Goal: Task Accomplishment & Management: Use online tool/utility

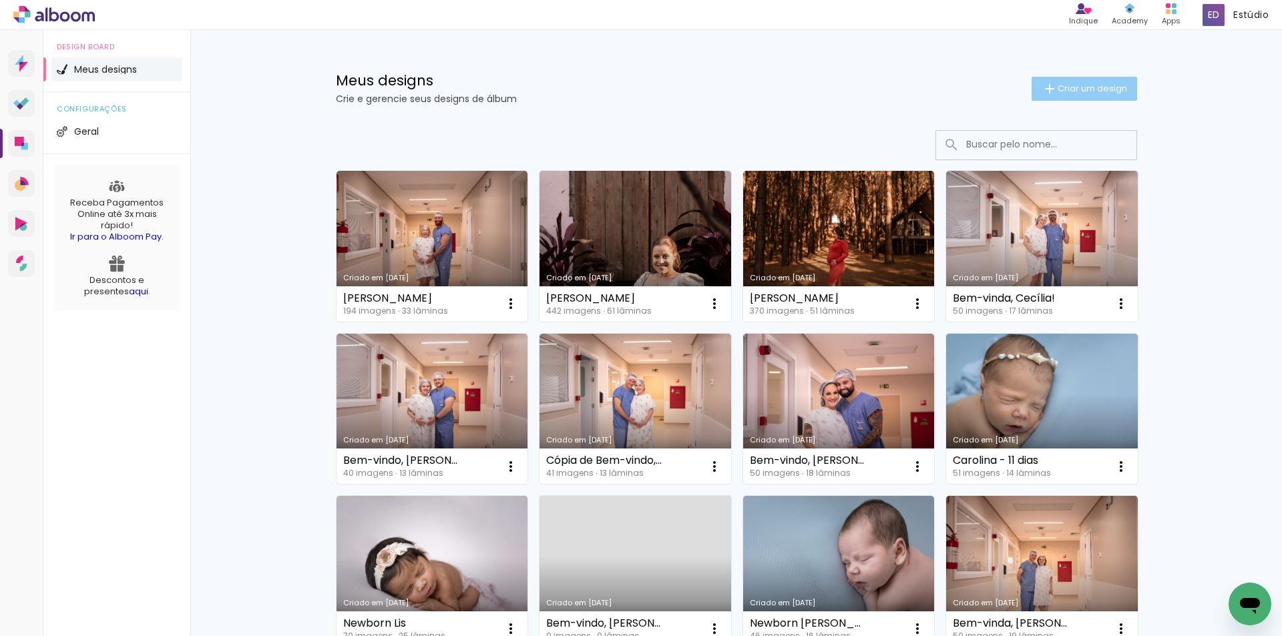
click at [1070, 89] on span "Criar um design" at bounding box center [1092, 88] width 69 height 9
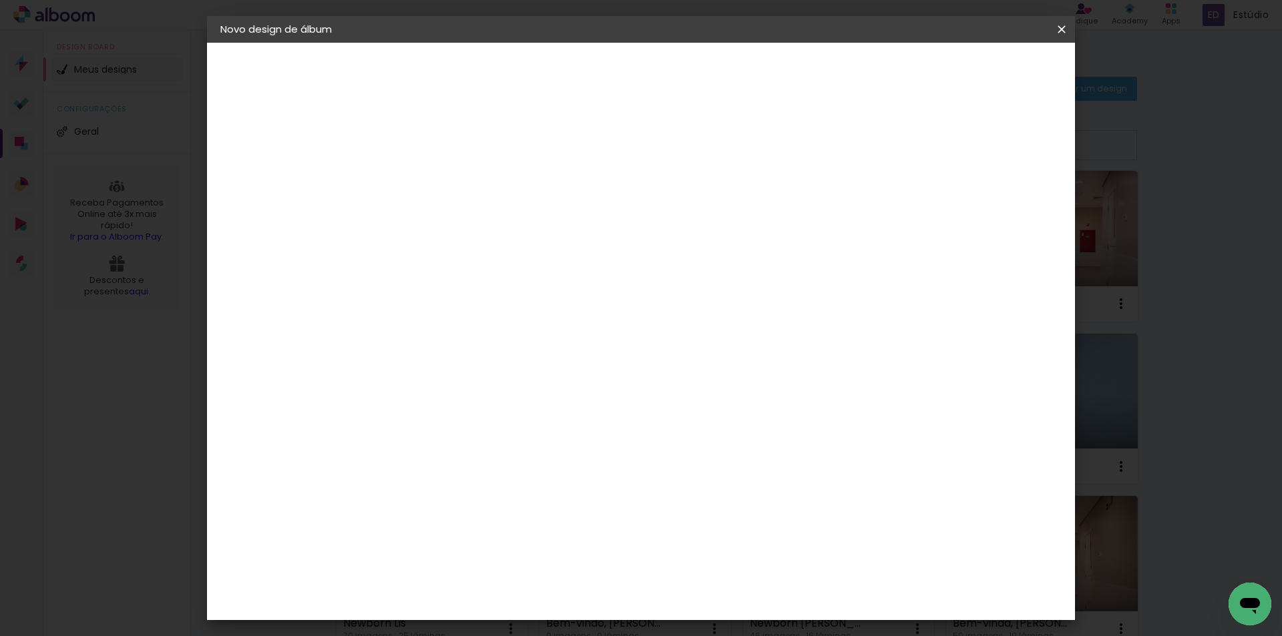
click at [439, 185] on input at bounding box center [439, 179] width 0 height 21
click at [439, 177] on input "Duda - 15 anos" at bounding box center [439, 179] width 0 height 21
click at [439, 178] on input "Duda - 15 anos" at bounding box center [439, 179] width 0 height 21
type input "Duda - Festa 15 anos"
type paper-input "Duda - Festa 15 anos"
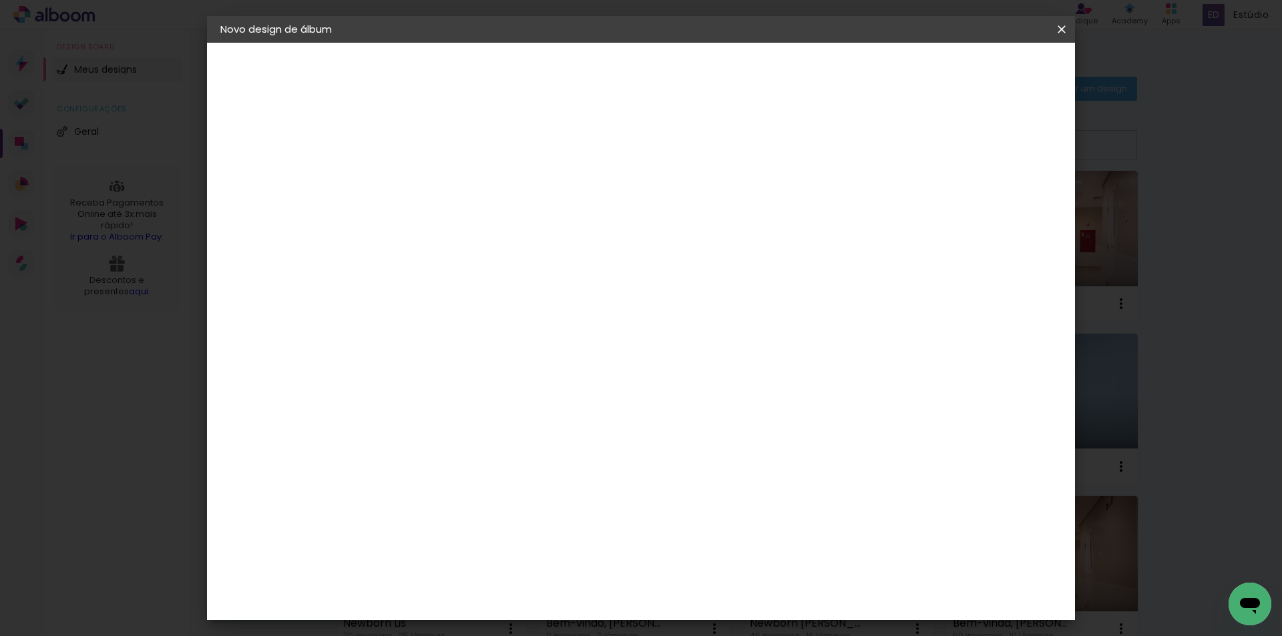
click at [575, 75] on paper-button "Avançar" at bounding box center [542, 70] width 65 height 23
click at [0, 0] on slot "Avançar" at bounding box center [0, 0] width 0 height 0
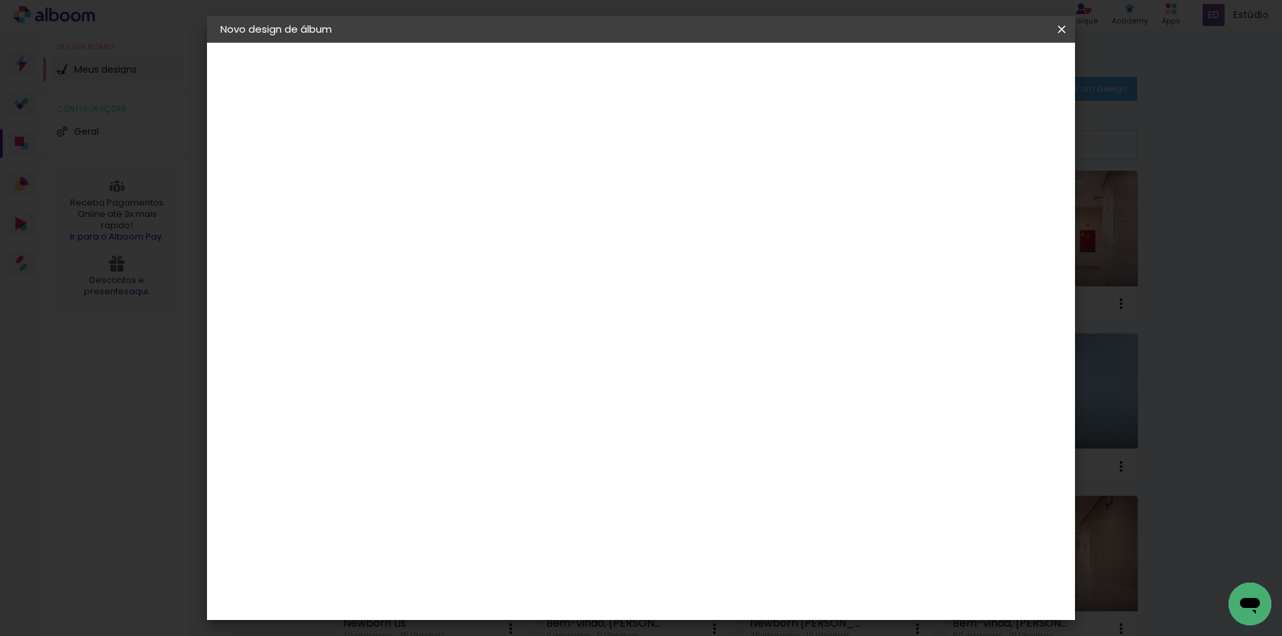
click at [511, 235] on paper-input-container "Linha" at bounding box center [472, 233] width 77 height 34
click at [728, 235] on iron-dropdown at bounding box center [727, 224] width 267 height 33
click at [511, 280] on div "Escolha o tamanho" at bounding box center [472, 305] width 77 height 62
click at [511, 278] on div "Escolha o tamanho" at bounding box center [472, 305] width 77 height 62
click at [491, 222] on input "text" at bounding box center [465, 232] width 52 height 21
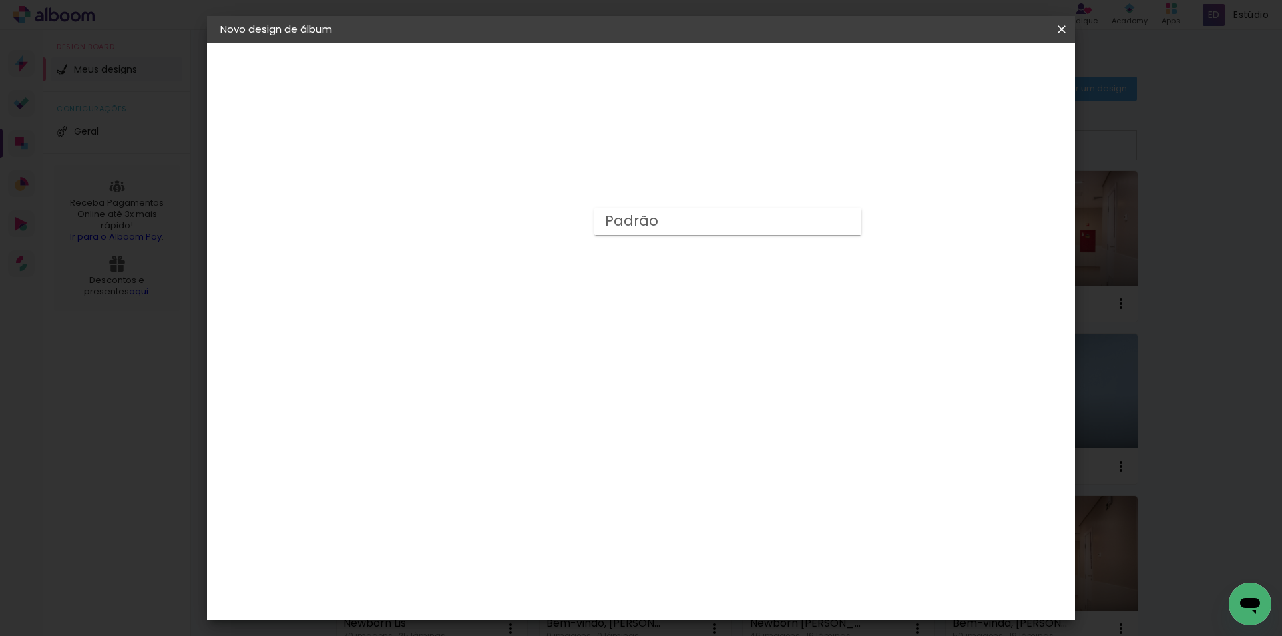
click at [854, 222] on paper-item "Padrão" at bounding box center [727, 221] width 267 height 27
type input "Padrão"
click at [529, 549] on span "25 × 25" at bounding box center [498, 566] width 62 height 35
click at [0, 0] on slot "Avançar" at bounding box center [0, 0] width 0 height 0
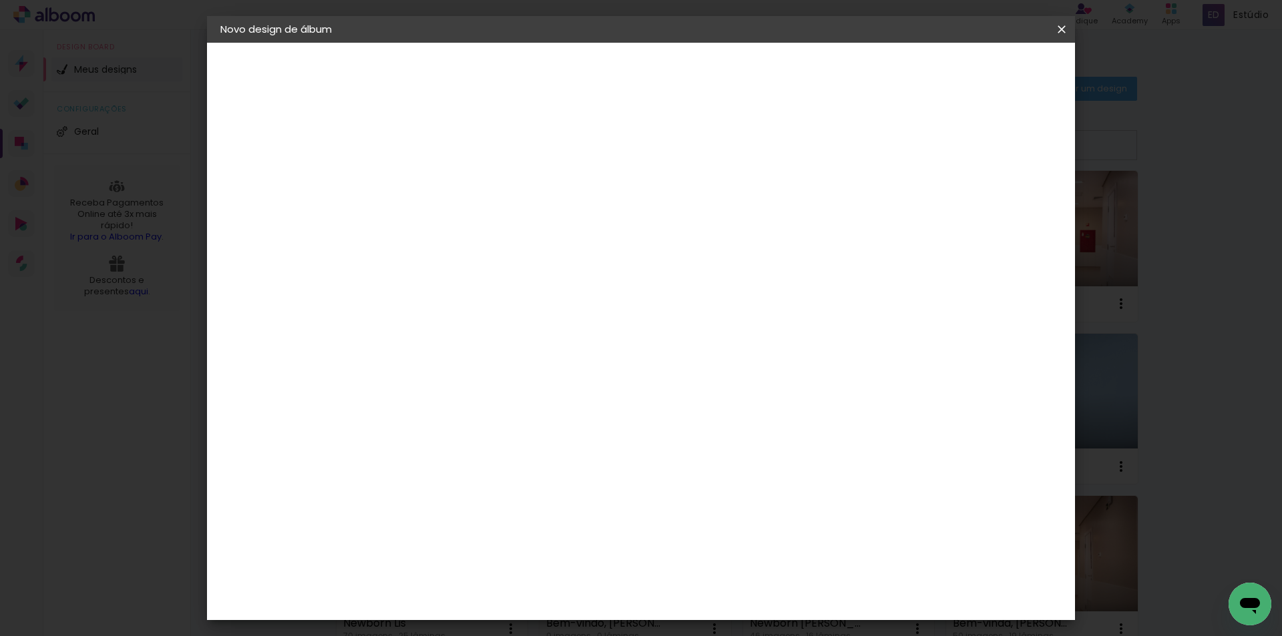
click at [991, 62] on paper-button "Iniciar design" at bounding box center [947, 70] width 87 height 23
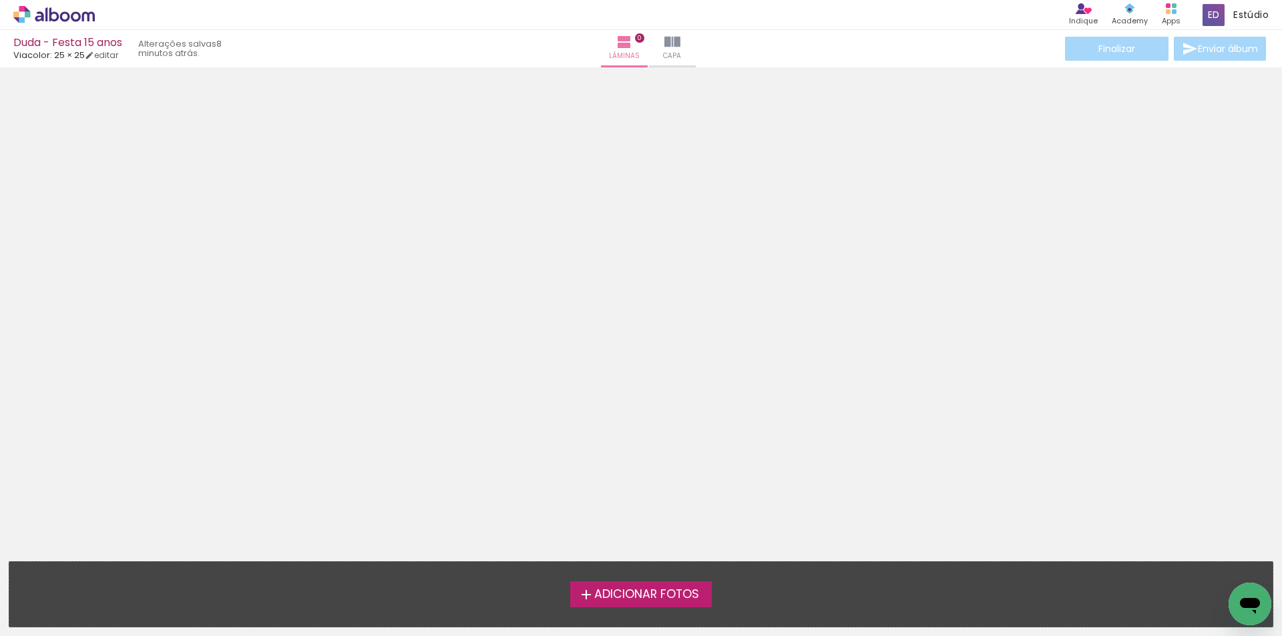
click at [594, 596] on span "Adicionar Fotos" at bounding box center [646, 595] width 105 height 12
click at [0, 0] on input "file" at bounding box center [0, 0] width 0 height 0
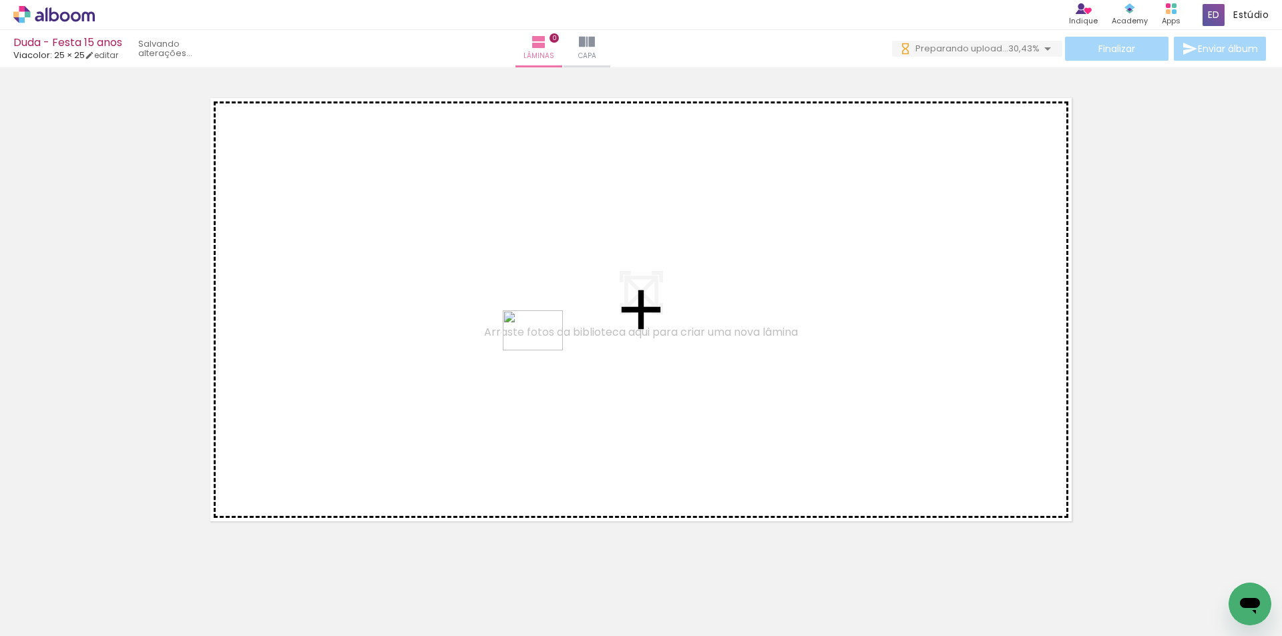
drag, startPoint x: 541, startPoint y: 357, endPoint x: 543, endPoint y: 351, distance: 7.0
click at [543, 351] on quentale-workspace at bounding box center [641, 318] width 1282 height 636
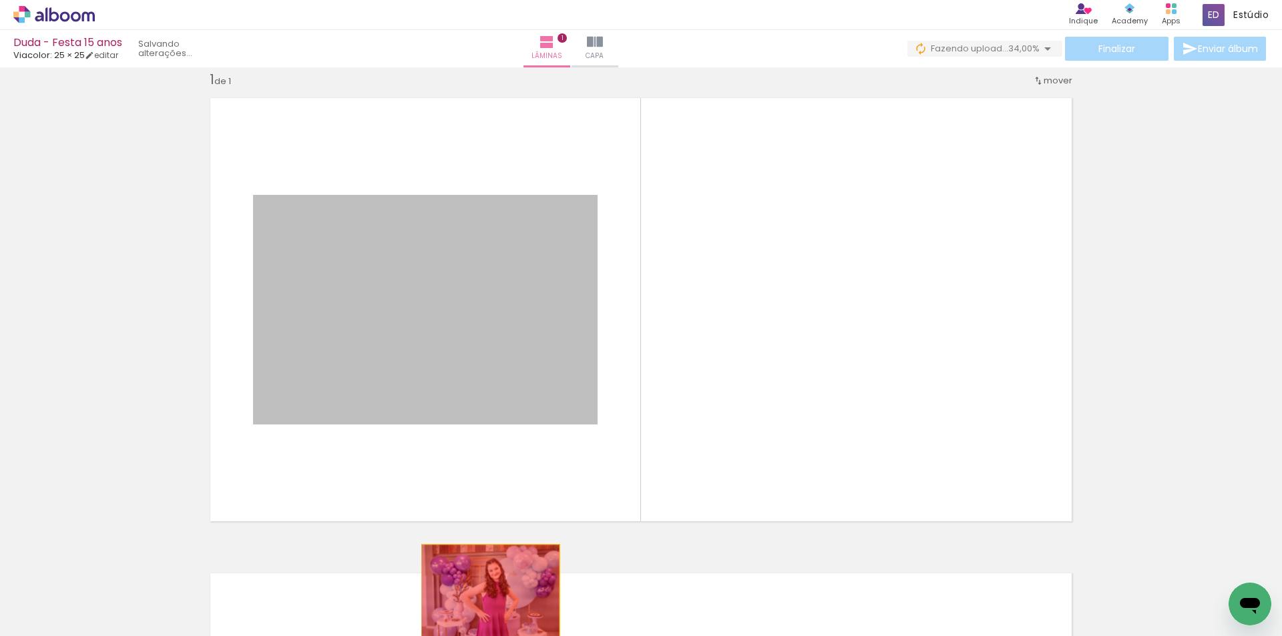
drag, startPoint x: 529, startPoint y: 334, endPoint x: 485, endPoint y: 591, distance: 260.1
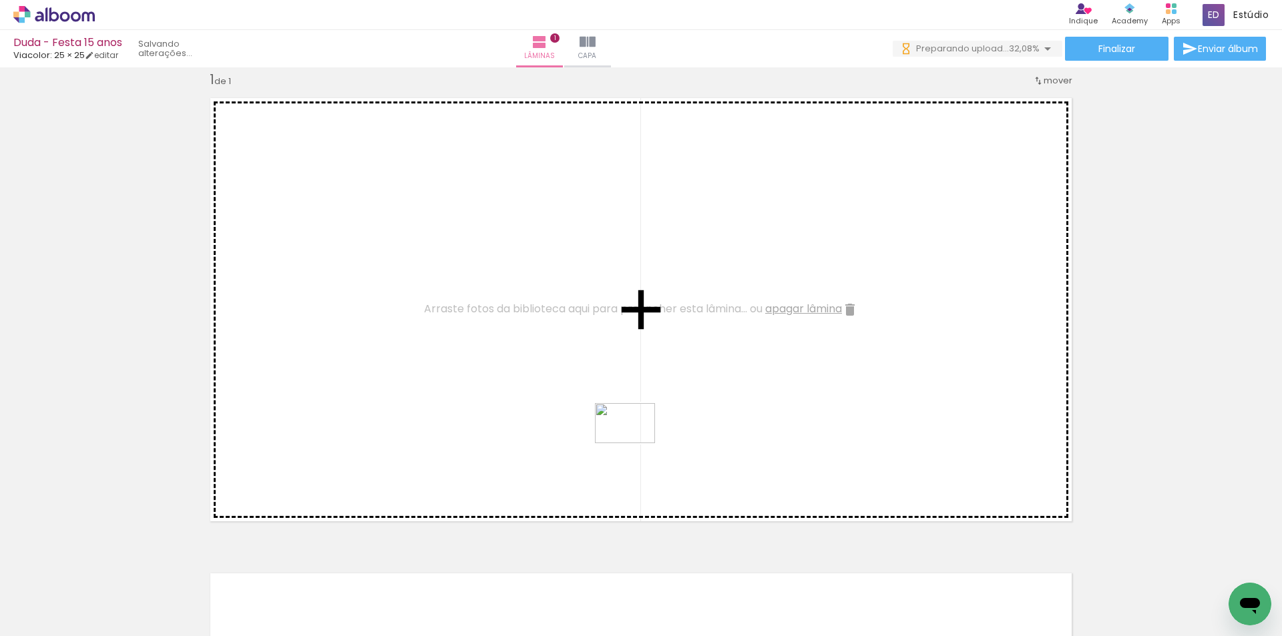
drag, startPoint x: 590, startPoint y: 605, endPoint x: 635, endPoint y: 443, distance: 167.6
click at [635, 443] on quentale-workspace at bounding box center [641, 318] width 1282 height 636
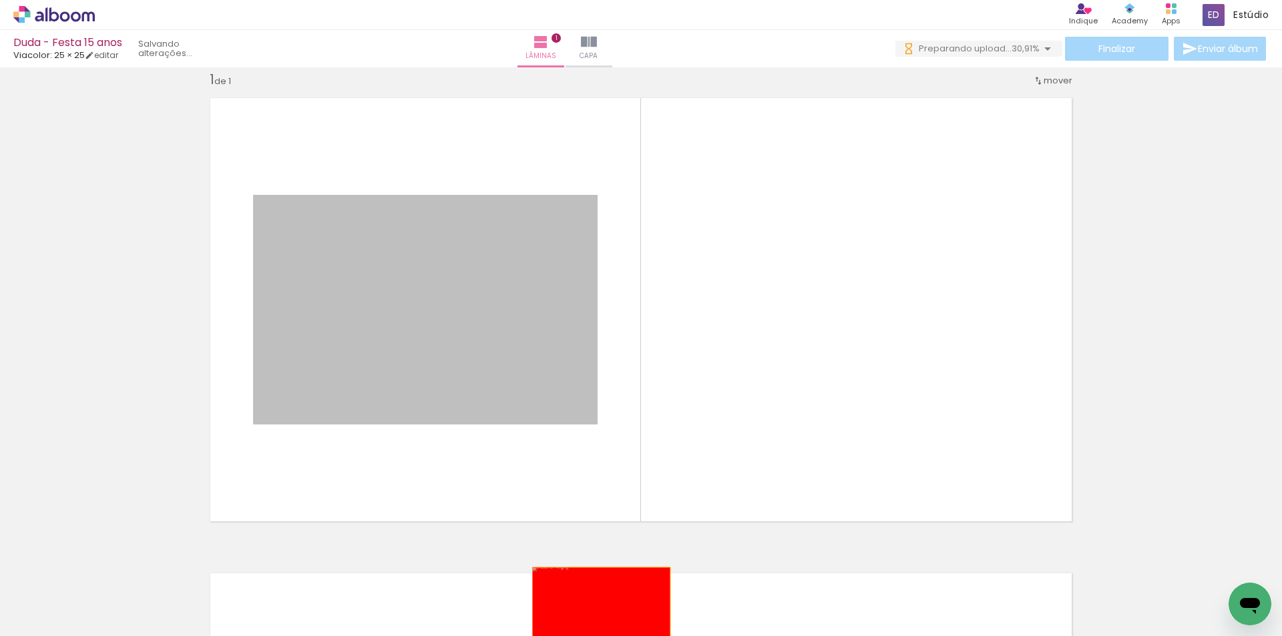
drag, startPoint x: 547, startPoint y: 455, endPoint x: 596, endPoint y: 614, distance: 165.8
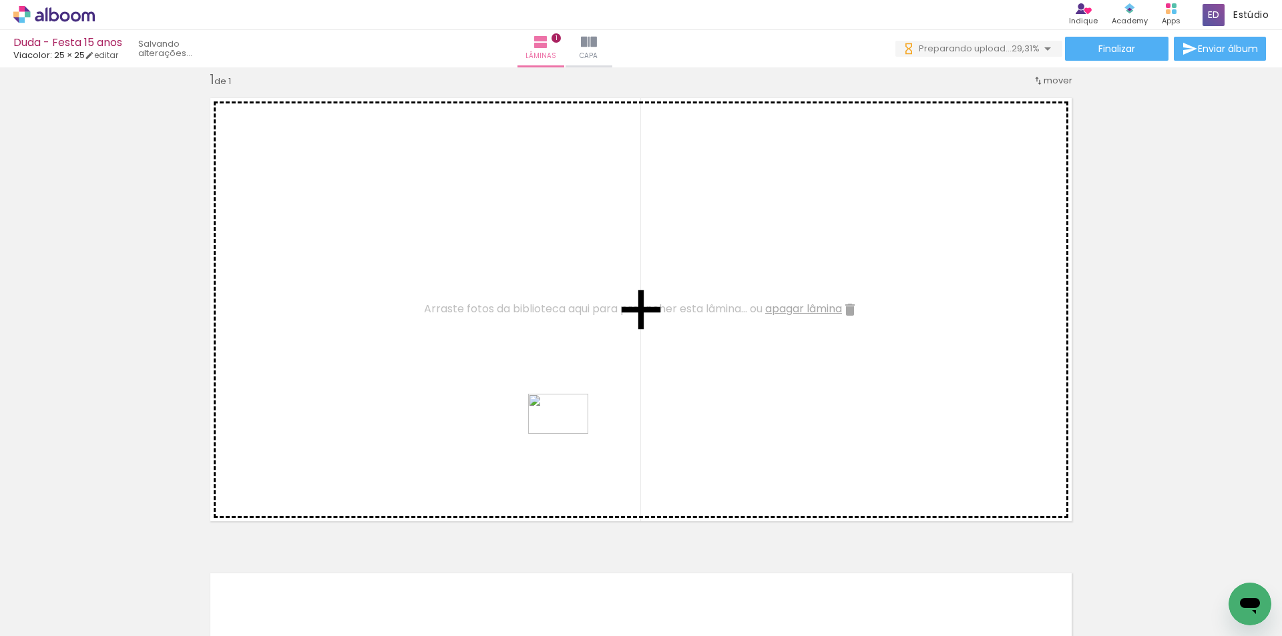
drag, startPoint x: 506, startPoint y: 604, endPoint x: 568, endPoint y: 434, distance: 181.2
click at [568, 434] on quentale-workspace at bounding box center [641, 318] width 1282 height 636
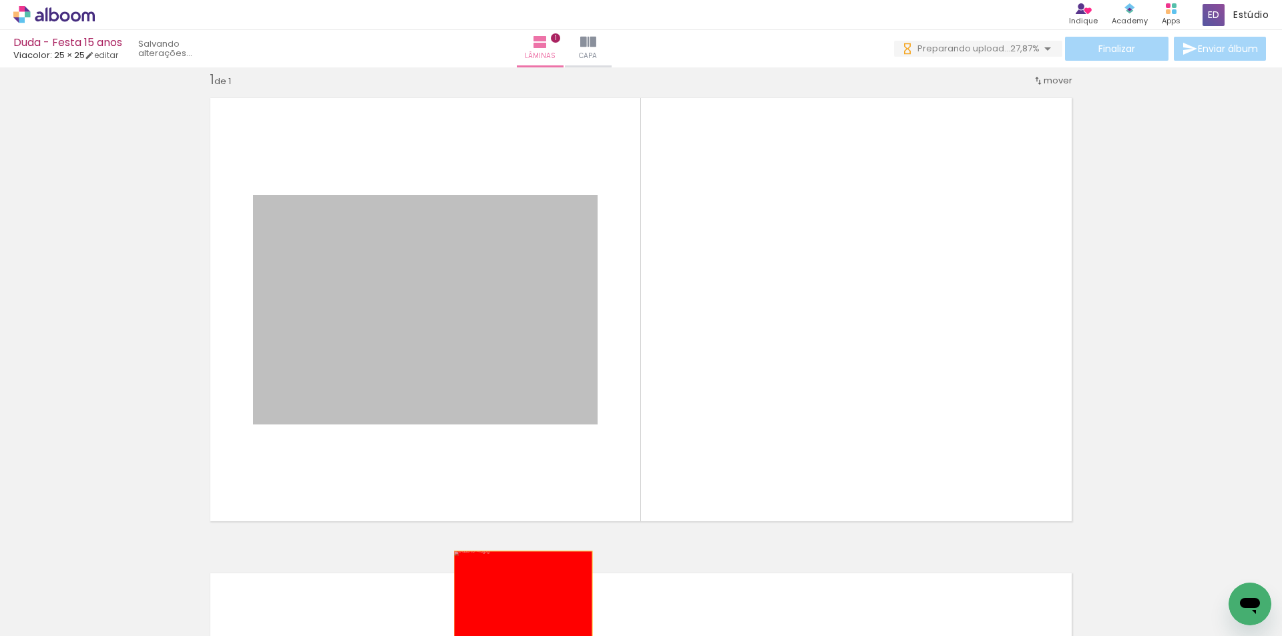
drag, startPoint x: 543, startPoint y: 567, endPoint x: 518, endPoint y: 598, distance: 39.8
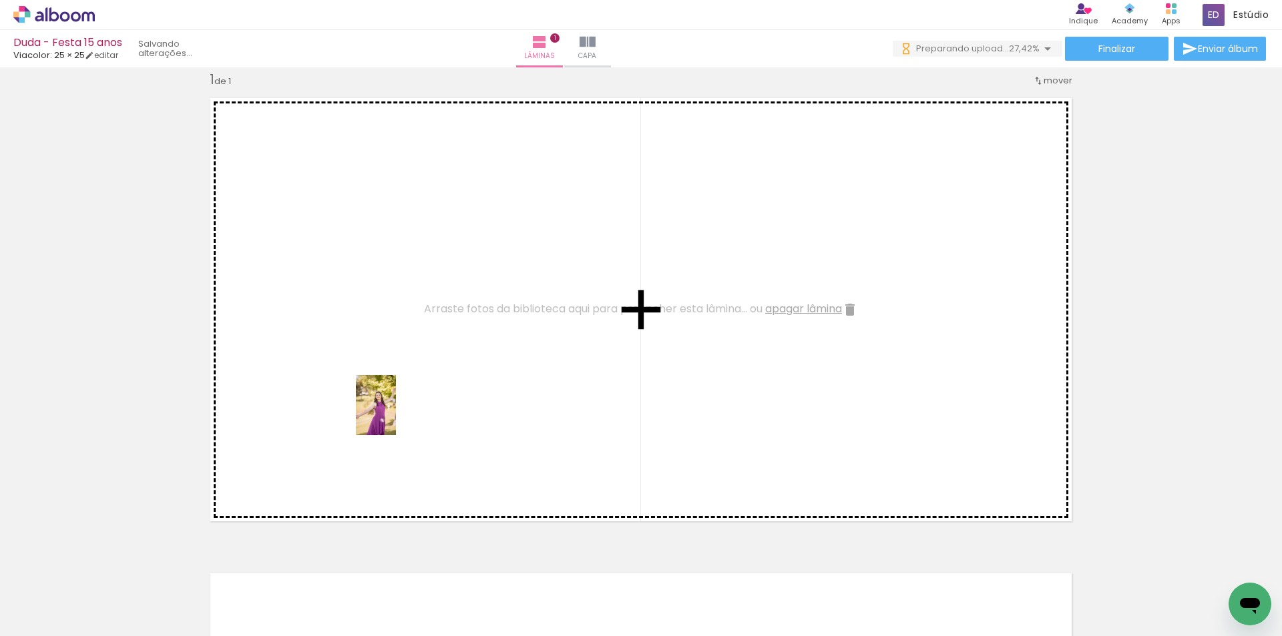
drag, startPoint x: 360, startPoint y: 590, endPoint x: 396, endPoint y: 415, distance: 179.2
click at [396, 415] on quentale-workspace at bounding box center [641, 318] width 1282 height 636
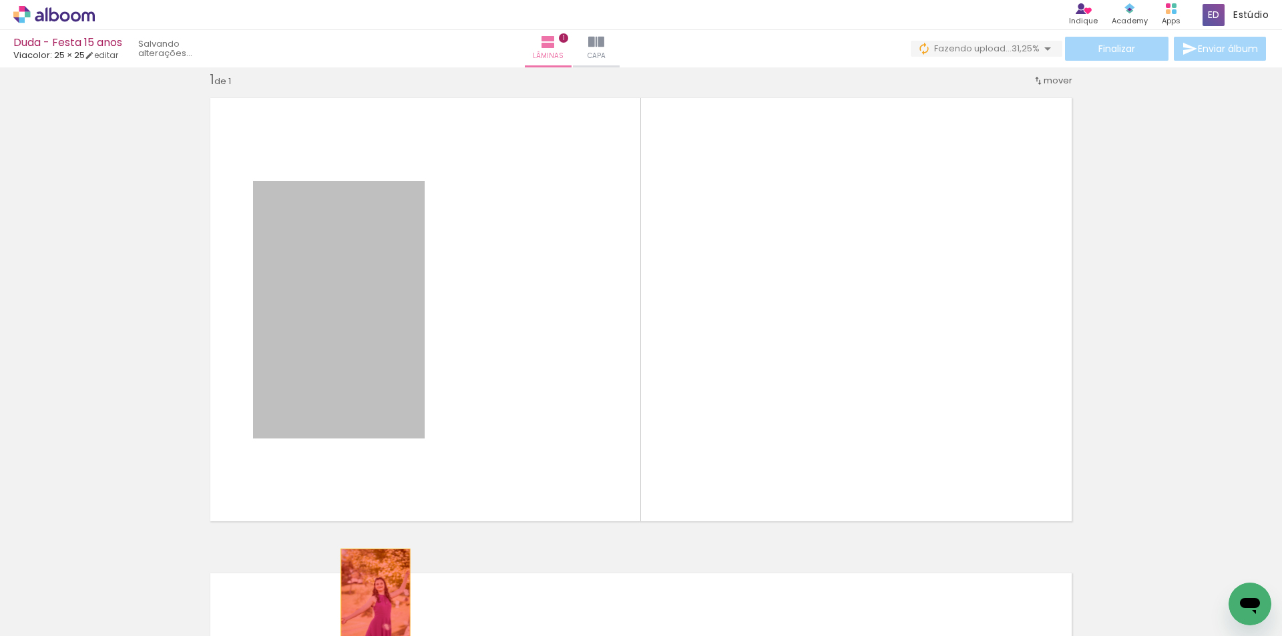
drag, startPoint x: 387, startPoint y: 525, endPoint x: 371, endPoint y: 601, distance: 77.8
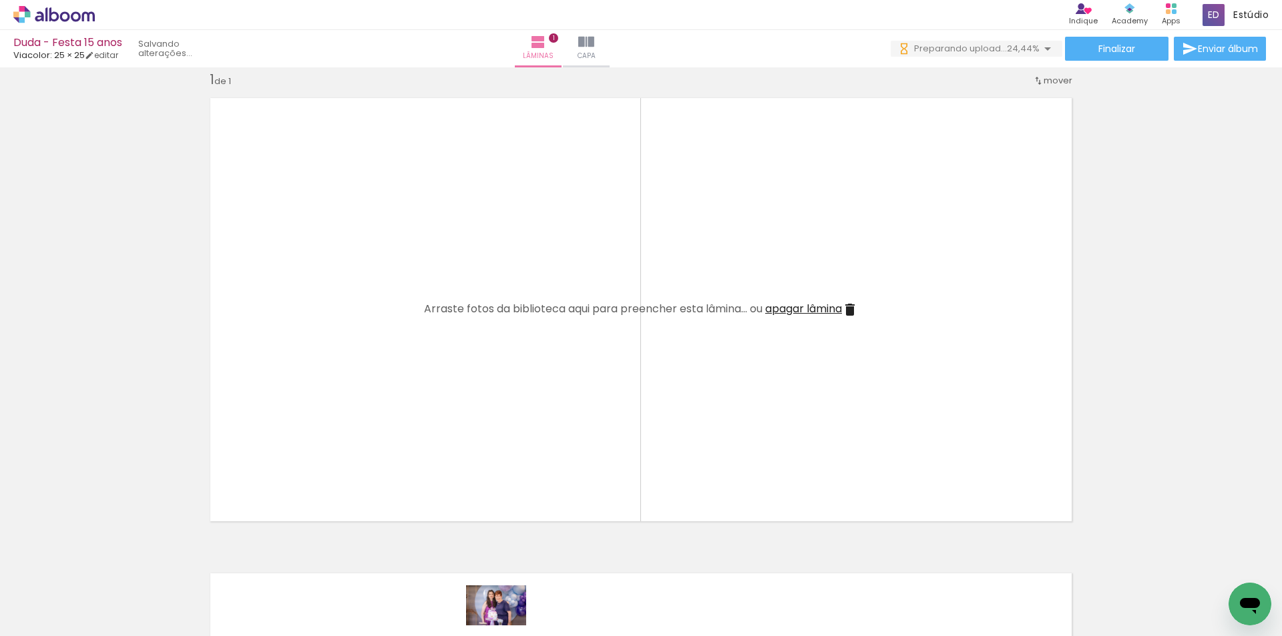
drag, startPoint x: 495, startPoint y: 626, endPoint x: 506, endPoint y: 626, distance: 10.7
click at [506, 626] on quentale-thumb at bounding box center [480, 591] width 75 height 77
click at [861, 626] on quentale-thumb at bounding box center [876, 591] width 75 height 77
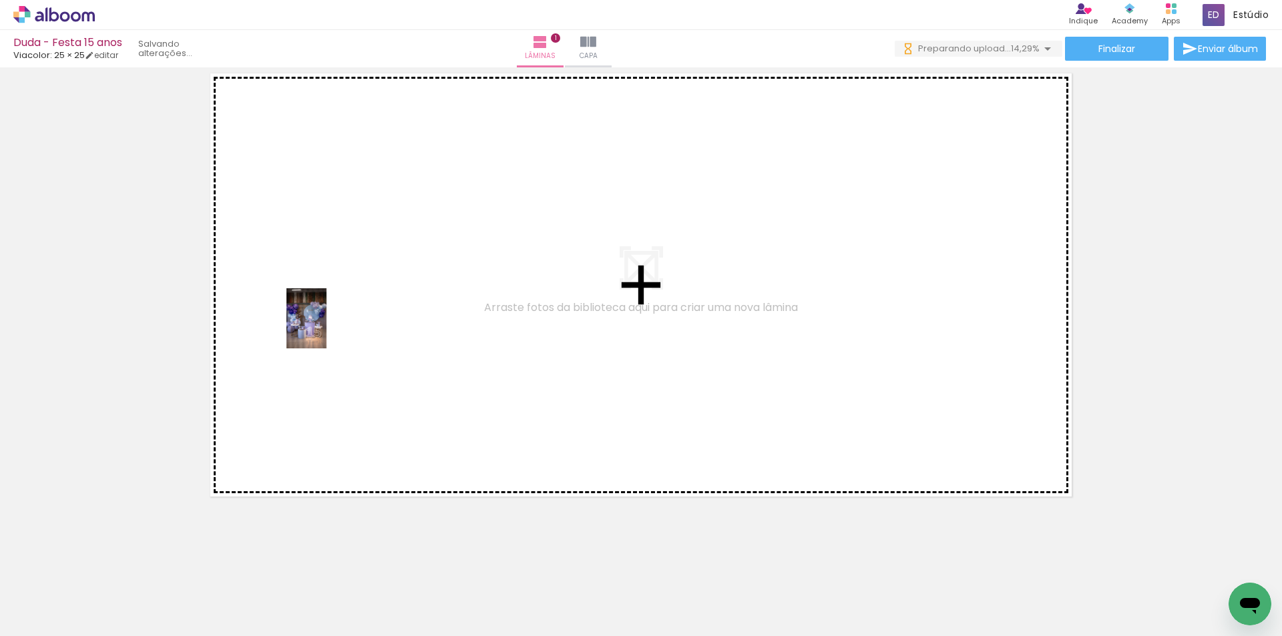
drag, startPoint x: 286, startPoint y: 601, endPoint x: 328, endPoint y: 324, distance: 279.6
click at [328, 324] on quentale-workspace at bounding box center [641, 318] width 1282 height 636
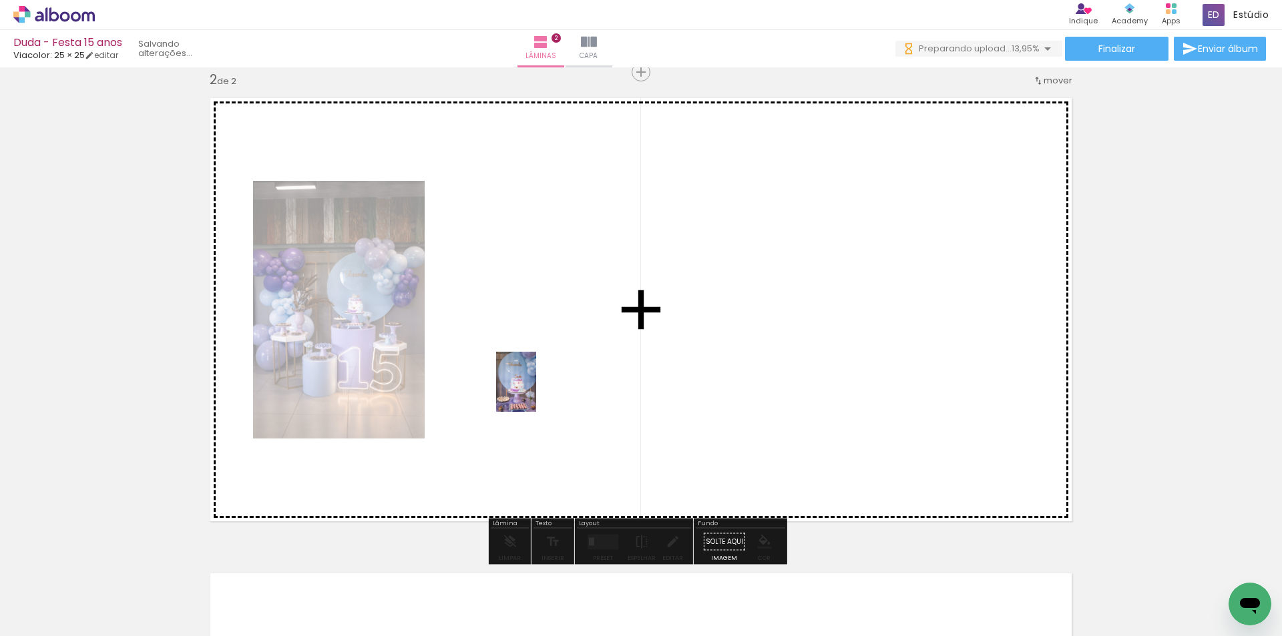
drag, startPoint x: 584, startPoint y: 604, endPoint x: 536, endPoint y: 392, distance: 217.5
click at [536, 392] on quentale-workspace at bounding box center [641, 318] width 1282 height 636
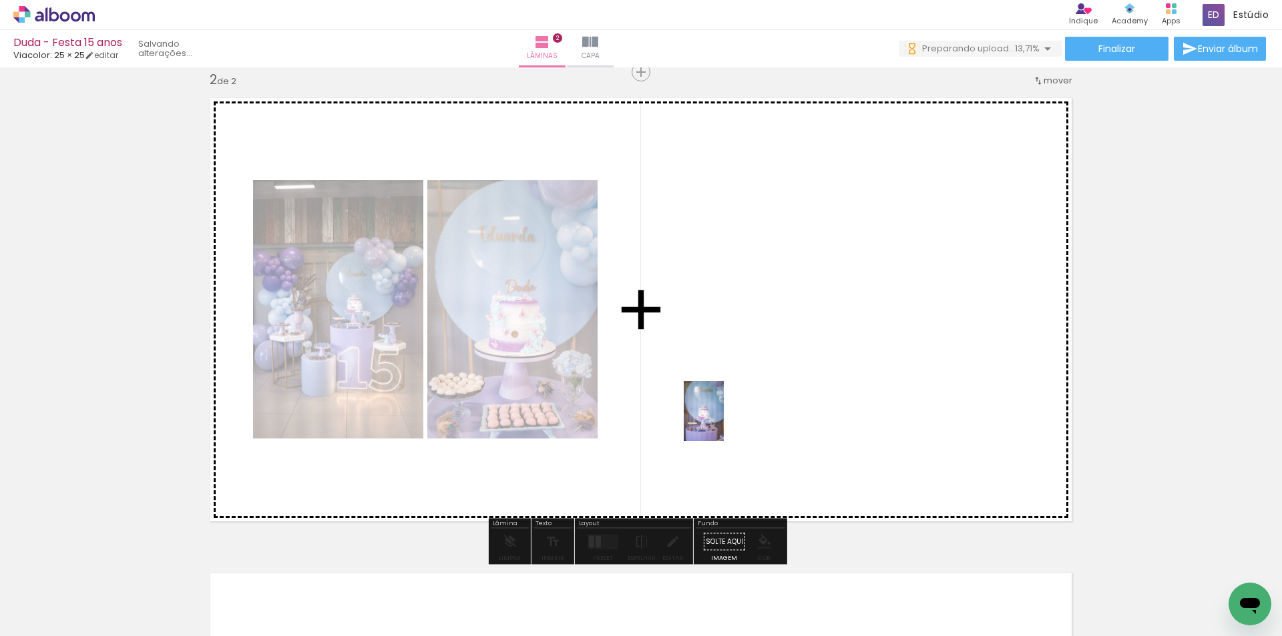
drag, startPoint x: 148, startPoint y: 610, endPoint x: 724, endPoint y: 421, distance: 606.4
click at [724, 421] on quentale-workspace at bounding box center [641, 318] width 1282 height 636
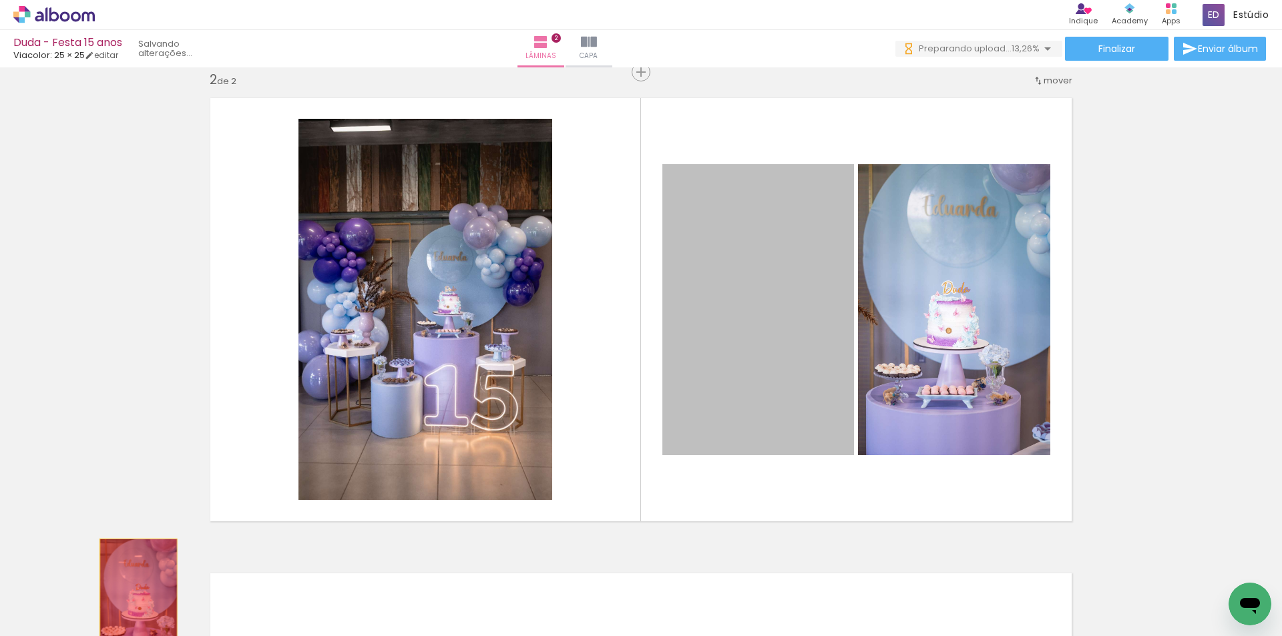
drag, startPoint x: 790, startPoint y: 375, endPoint x: 134, endPoint y: 598, distance: 693.5
click at [134, 598] on quentale-workspace at bounding box center [641, 318] width 1282 height 636
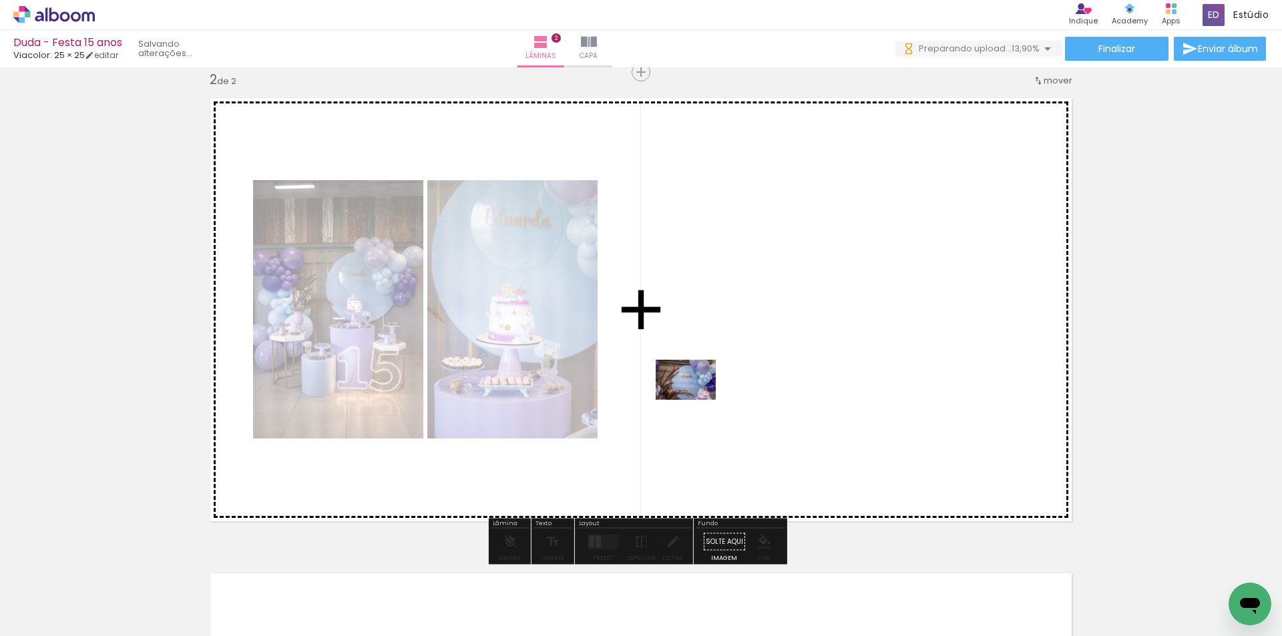
drag, startPoint x: 370, startPoint y: 608, endPoint x: 712, endPoint y: 399, distance: 401.0
click at [712, 399] on quentale-workspace at bounding box center [641, 318] width 1282 height 636
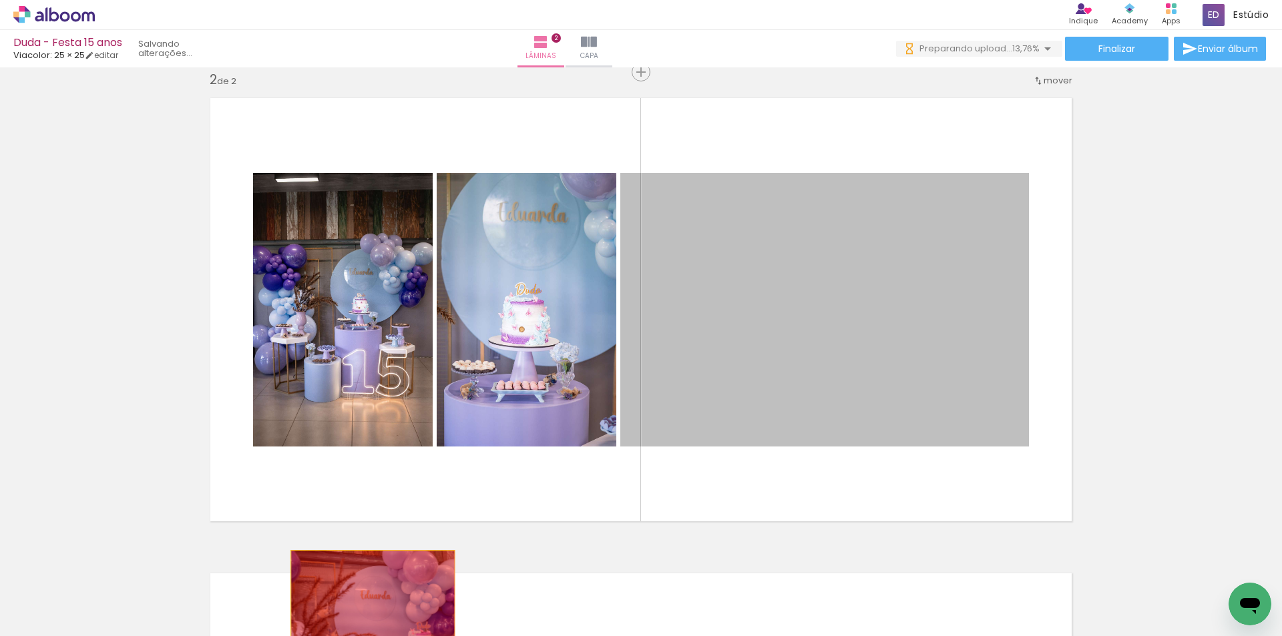
drag, startPoint x: 859, startPoint y: 340, endPoint x: 368, endPoint y: 606, distance: 558.0
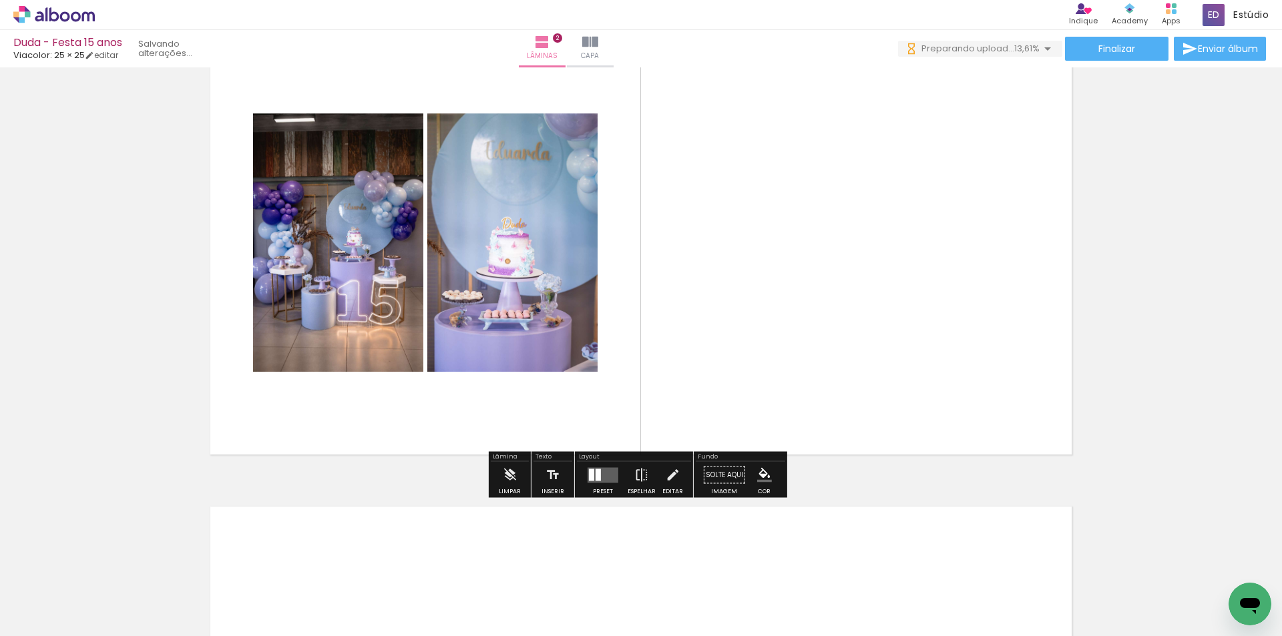
click at [599, 475] on quentale-layouter at bounding box center [603, 474] width 31 height 15
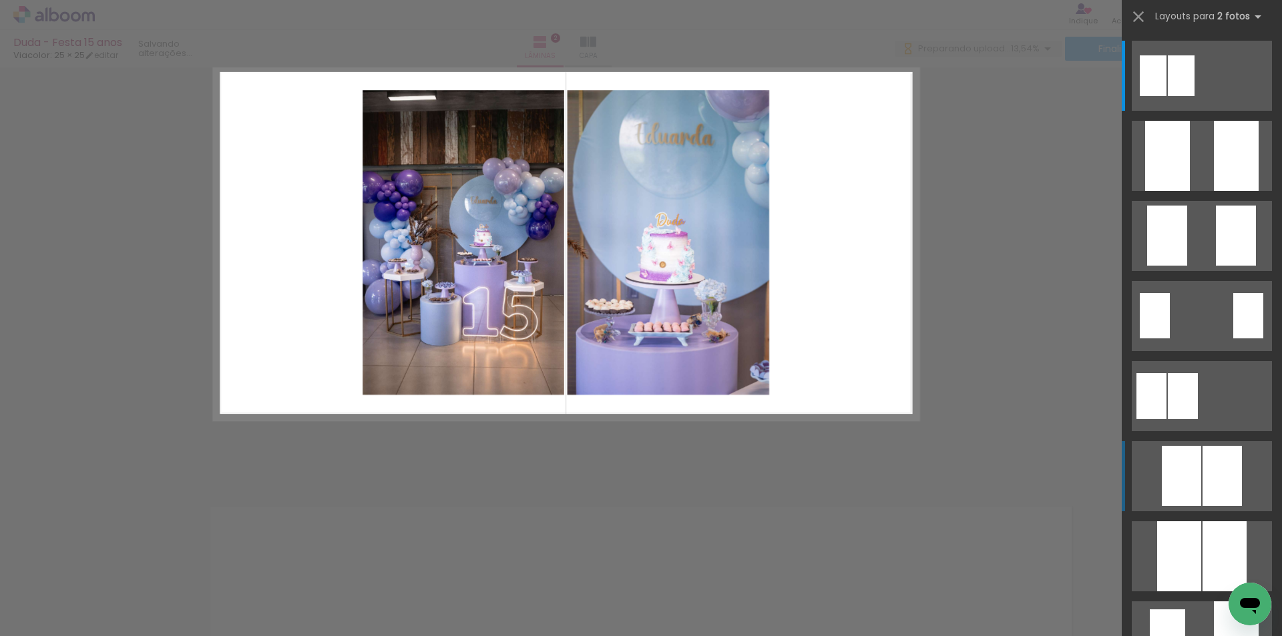
scroll to position [493, 0]
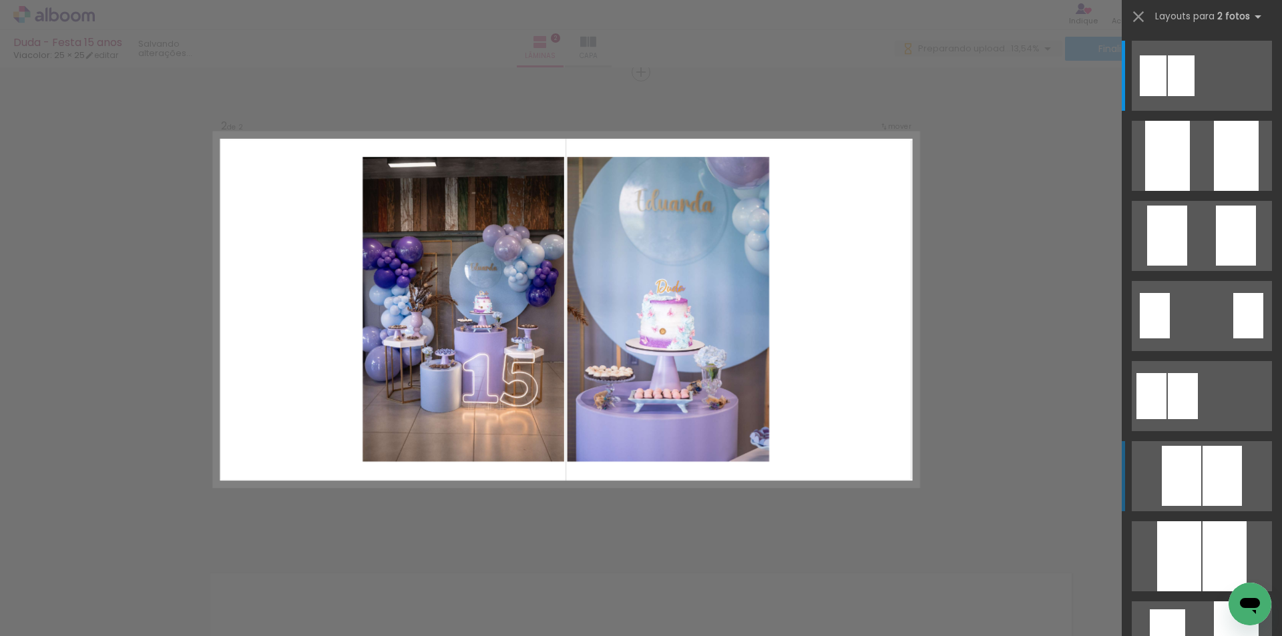
click at [1202, 476] on div at bounding box center [1221, 476] width 39 height 60
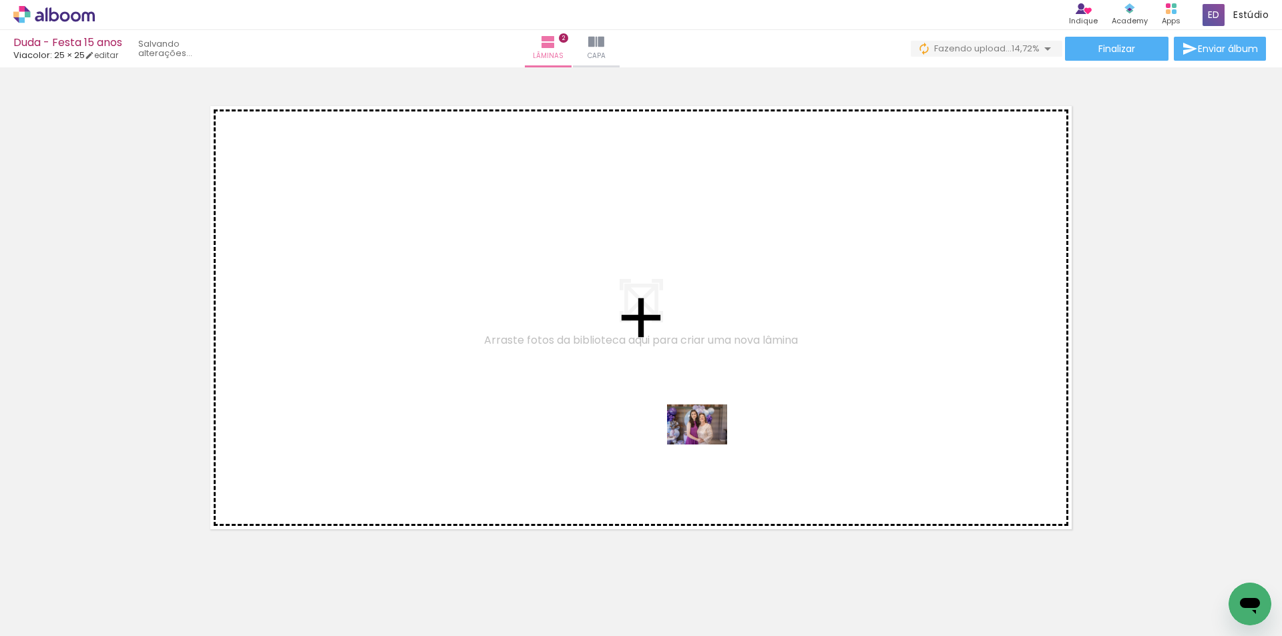
drag, startPoint x: 741, startPoint y: 601, endPoint x: 707, endPoint y: 445, distance: 159.9
click at [707, 445] on quentale-workspace at bounding box center [641, 318] width 1282 height 636
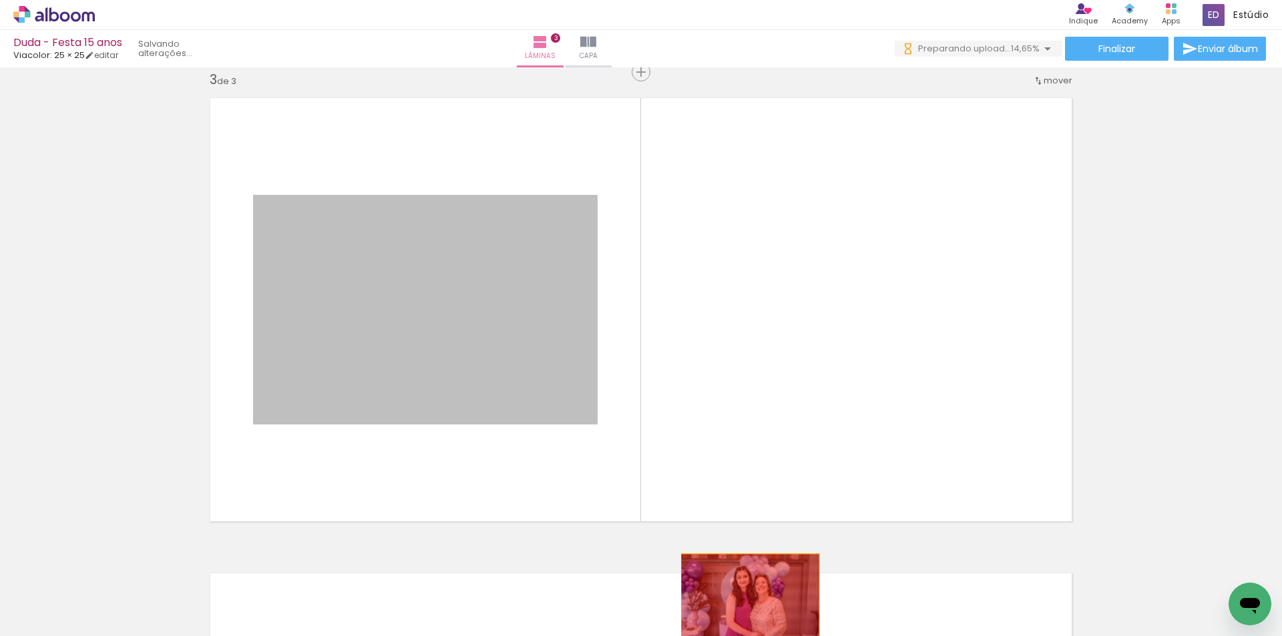
drag, startPoint x: 684, startPoint y: 564, endPoint x: 745, endPoint y: 600, distance: 70.6
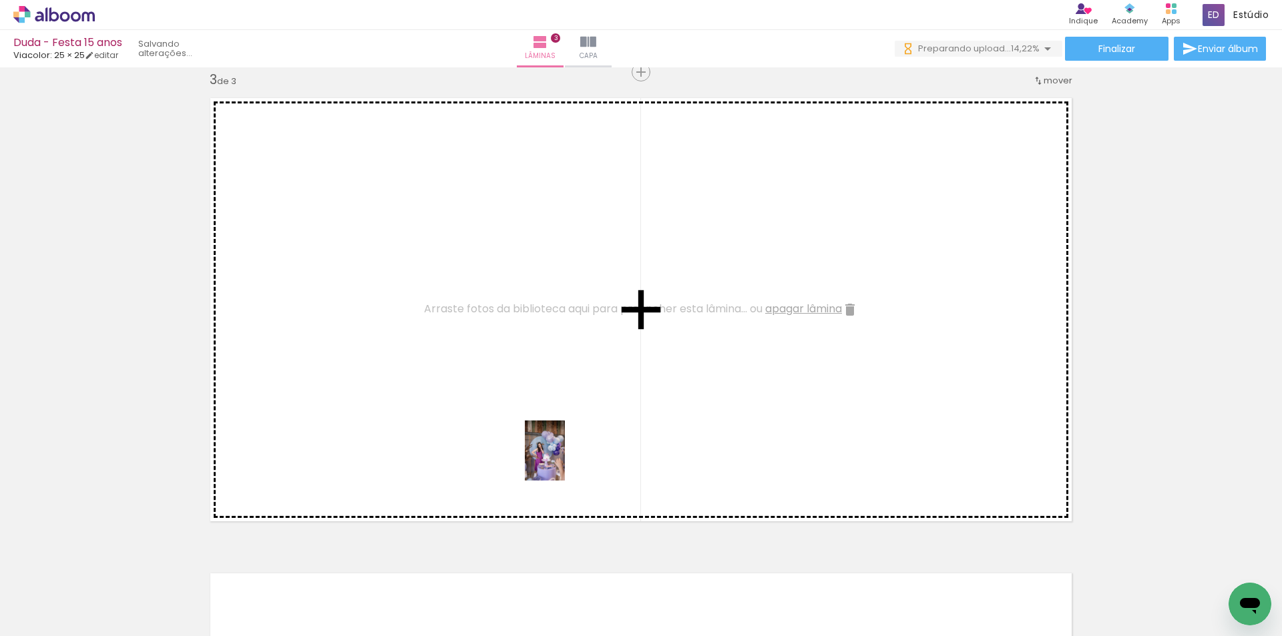
drag, startPoint x: 643, startPoint y: 602, endPoint x: 649, endPoint y: 517, distance: 85.0
click at [539, 401] on quentale-workspace at bounding box center [641, 318] width 1282 height 636
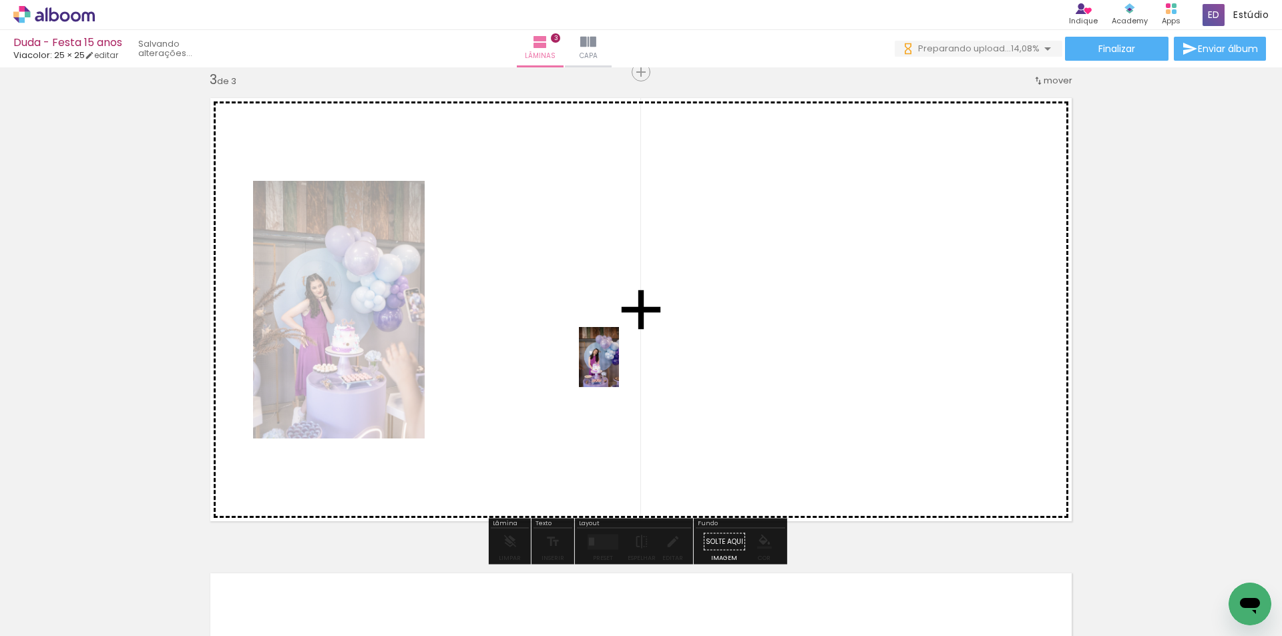
drag, startPoint x: 710, startPoint y: 592, endPoint x: 619, endPoint y: 367, distance: 242.0
click at [619, 367] on quentale-workspace at bounding box center [641, 318] width 1282 height 636
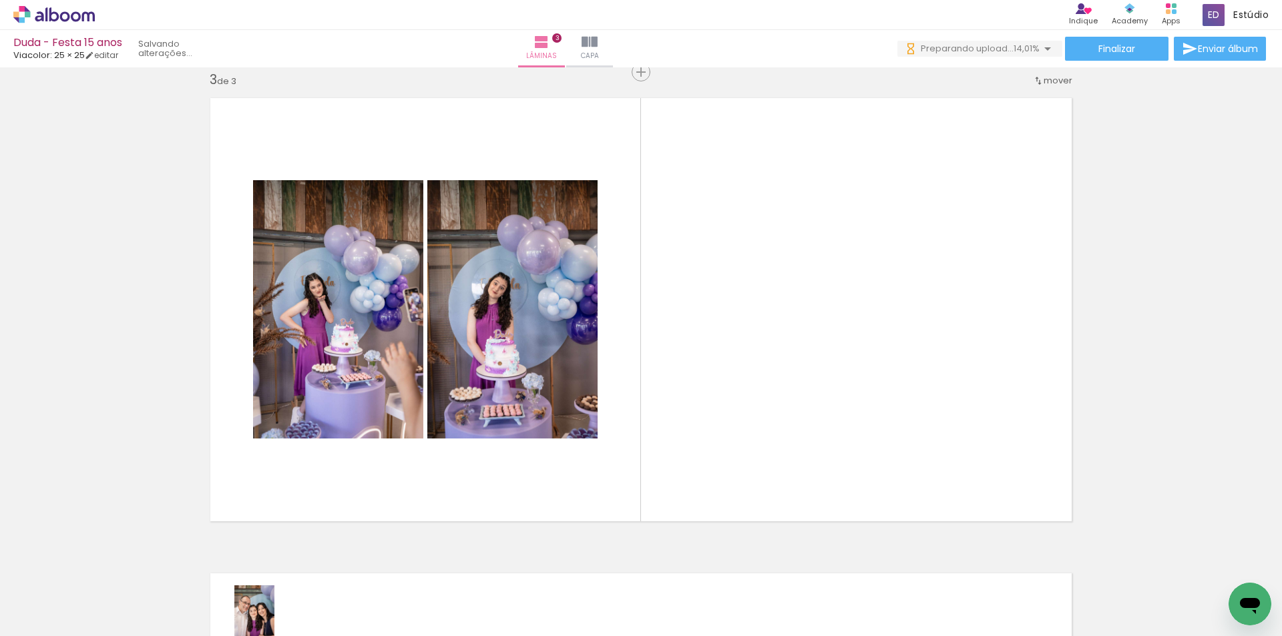
click at [274, 626] on quentale-thumb at bounding box center [264, 591] width 75 height 77
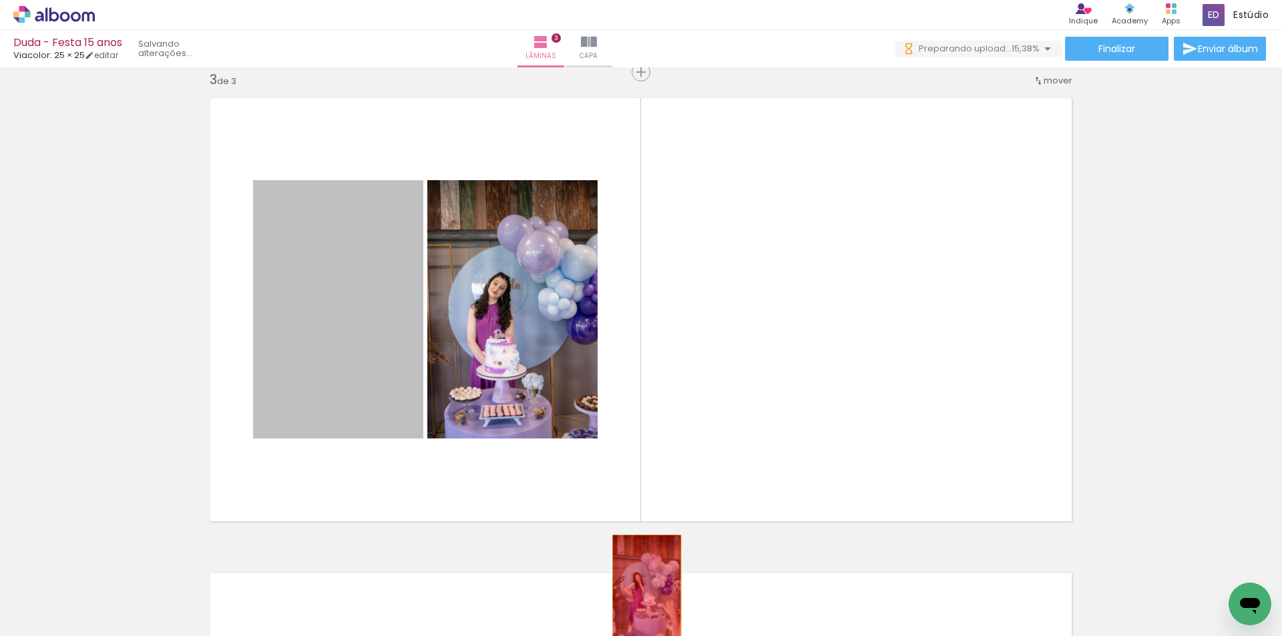
drag, startPoint x: 469, startPoint y: 493, endPoint x: 642, endPoint y: 587, distance: 196.0
click at [642, 587] on quentale-workspace at bounding box center [641, 318] width 1282 height 636
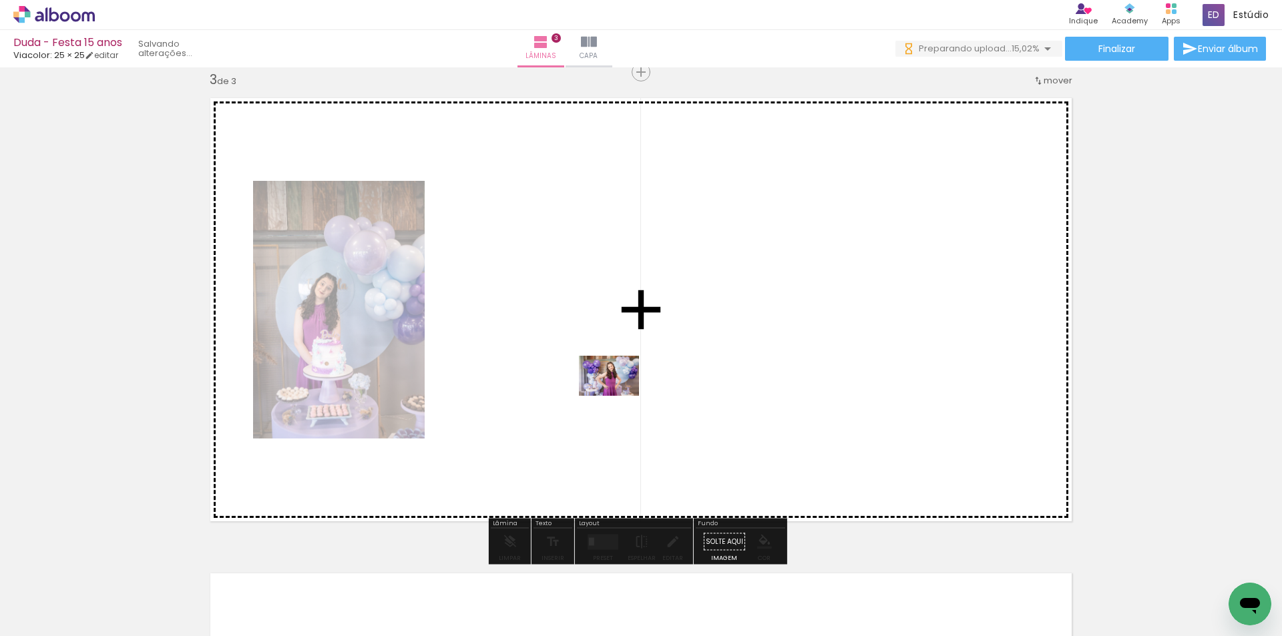
drag, startPoint x: 636, startPoint y: 592, endPoint x: 619, endPoint y: 396, distance: 196.4
click at [619, 396] on quentale-workspace at bounding box center [641, 318] width 1282 height 636
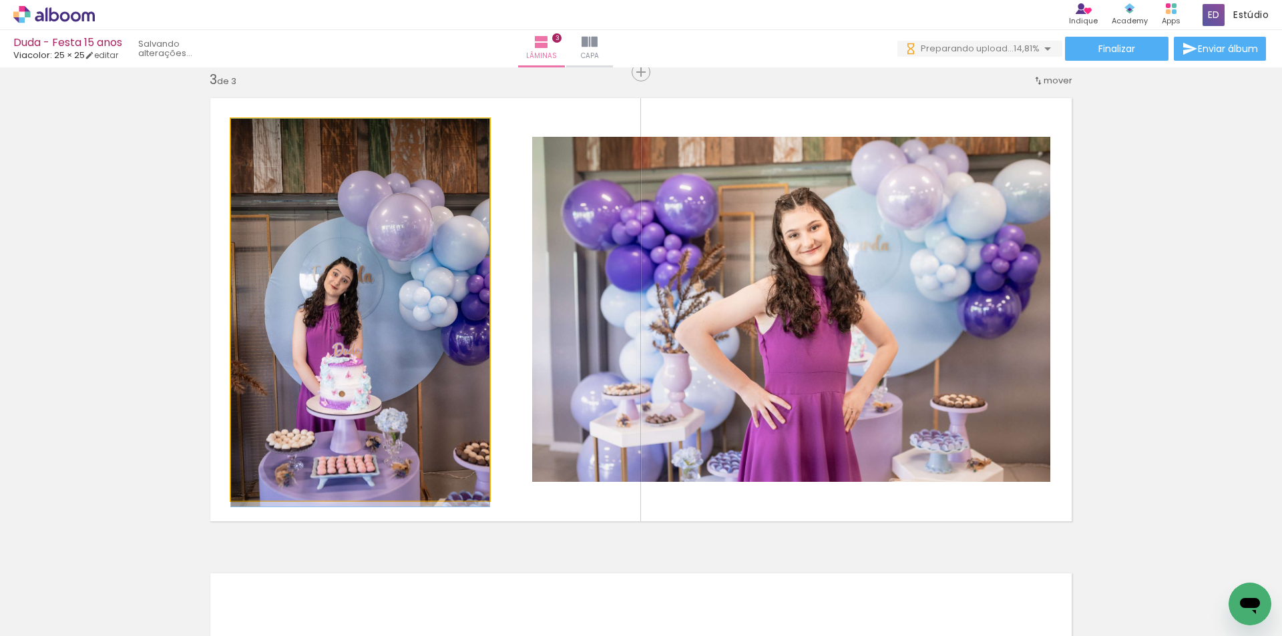
drag, startPoint x: 328, startPoint y: 382, endPoint x: 329, endPoint y: 394, distance: 12.0
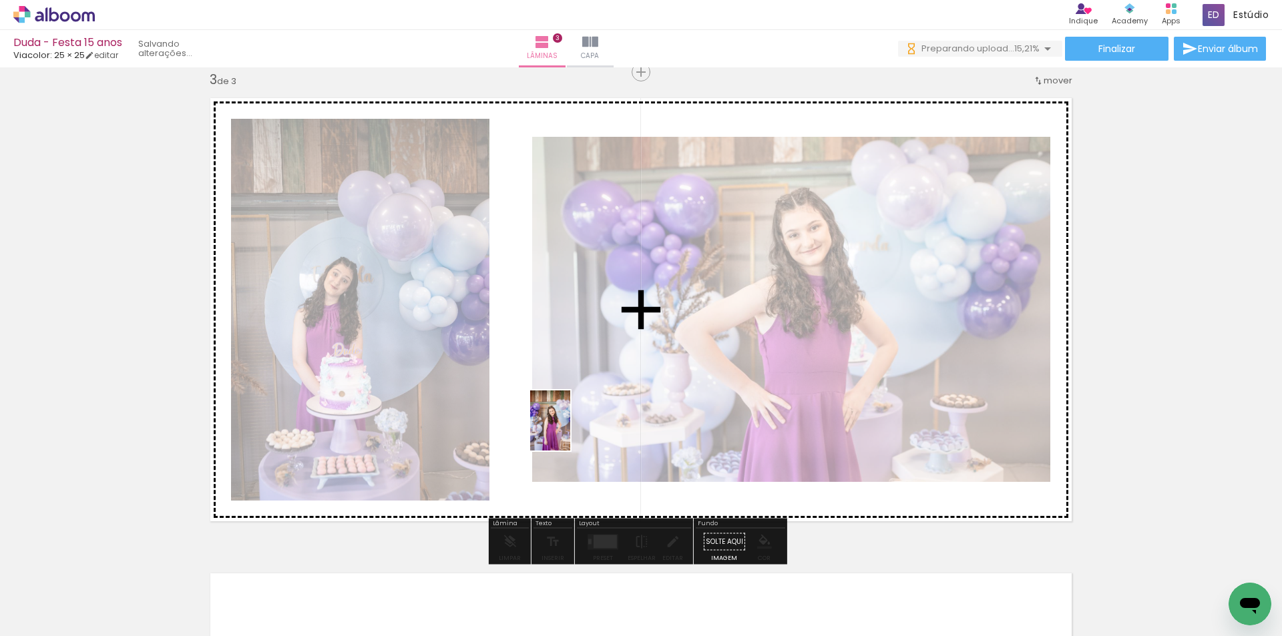
drag, startPoint x: 722, startPoint y: 602, endPoint x: 553, endPoint y: 421, distance: 248.5
click at [553, 421] on quentale-workspace at bounding box center [641, 318] width 1282 height 636
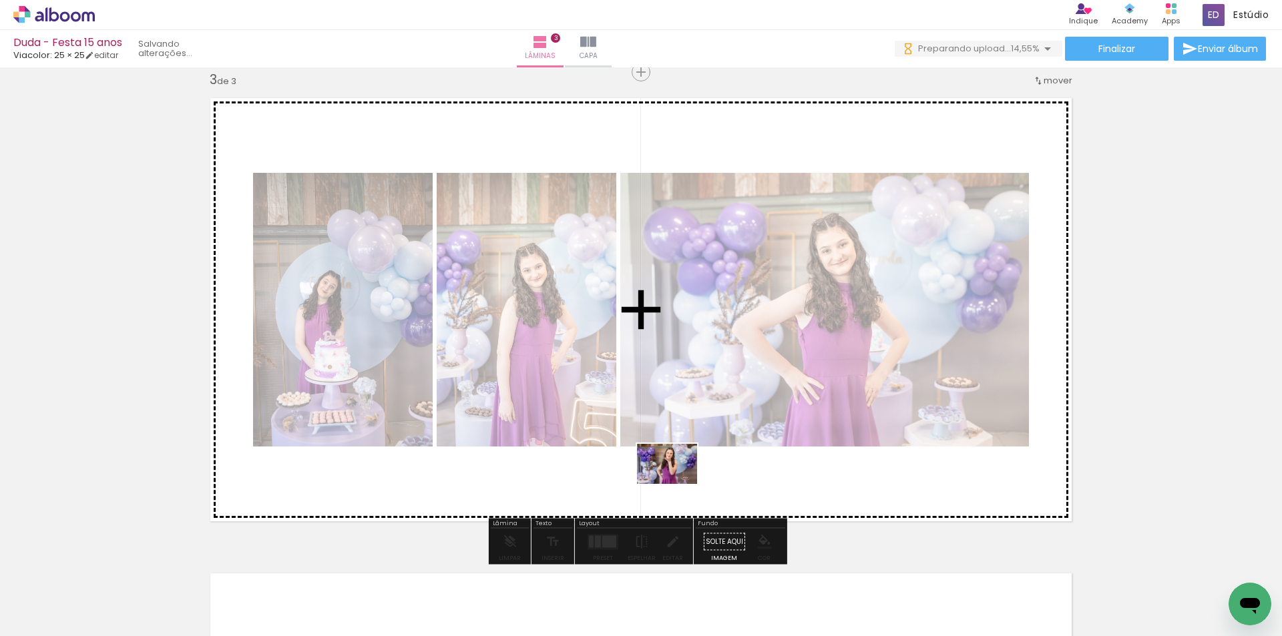
drag, startPoint x: 784, startPoint y: 606, endPoint x: 677, endPoint y: 484, distance: 162.7
click at [677, 484] on quentale-workspace at bounding box center [641, 318] width 1282 height 636
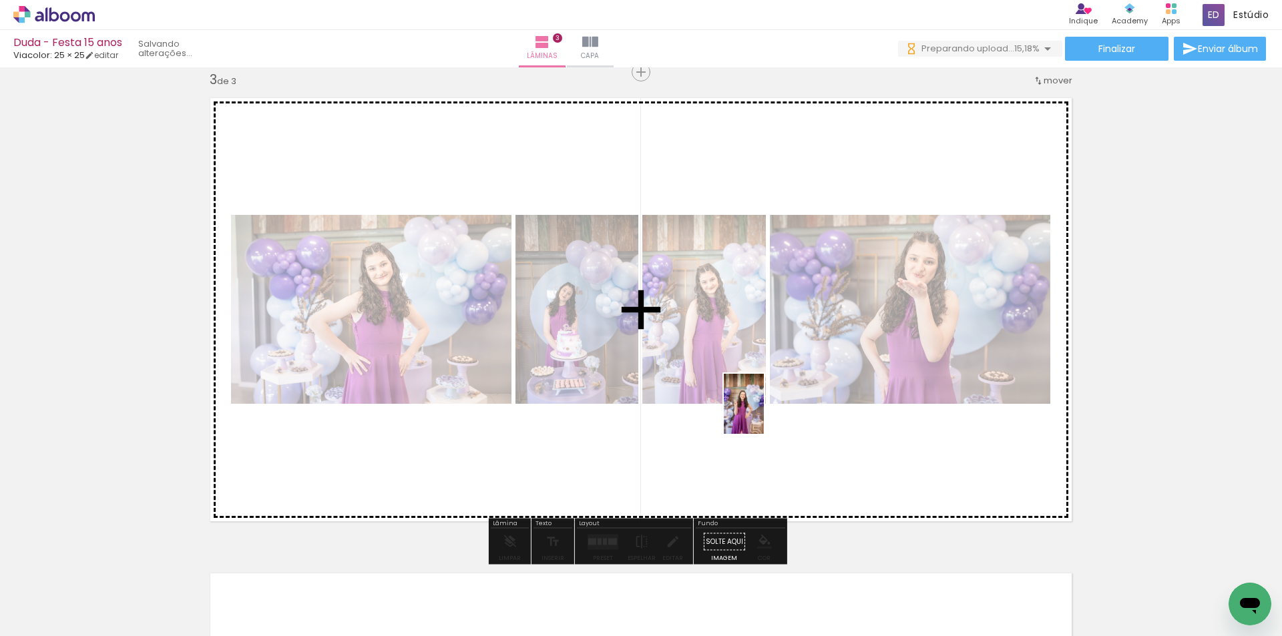
drag, startPoint x: 861, startPoint y: 607, endPoint x: 764, endPoint y: 414, distance: 216.2
click at [764, 414] on quentale-workspace at bounding box center [641, 318] width 1282 height 636
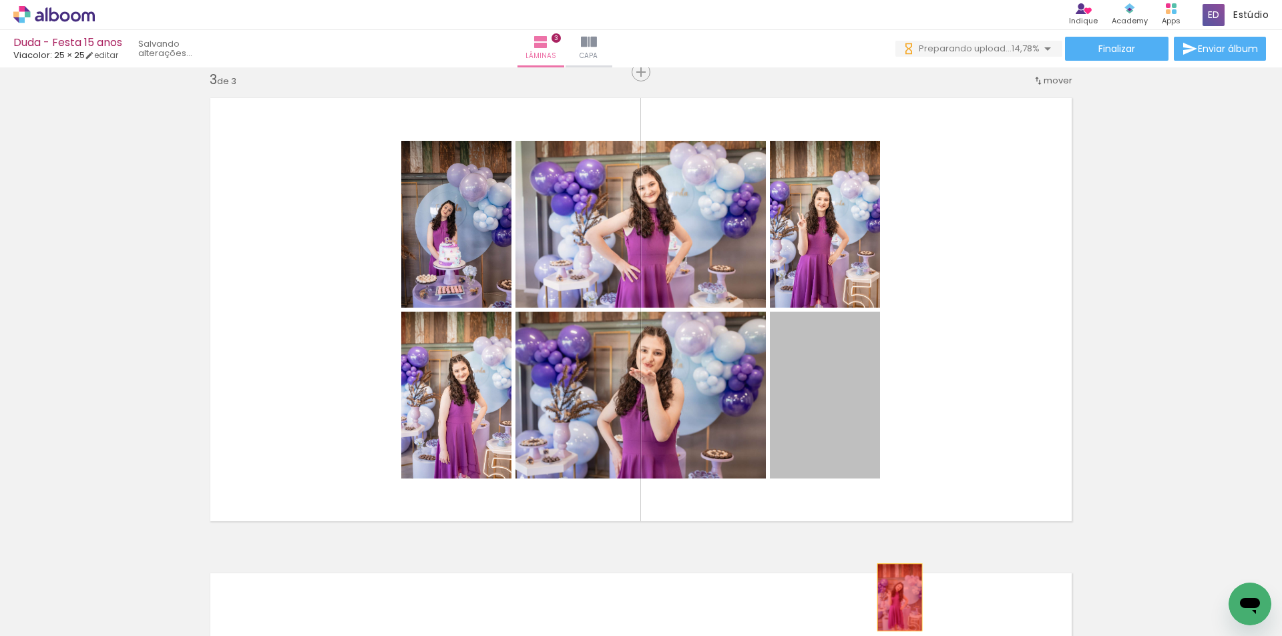
drag, startPoint x: 828, startPoint y: 395, endPoint x: 895, endPoint y: 598, distance: 213.7
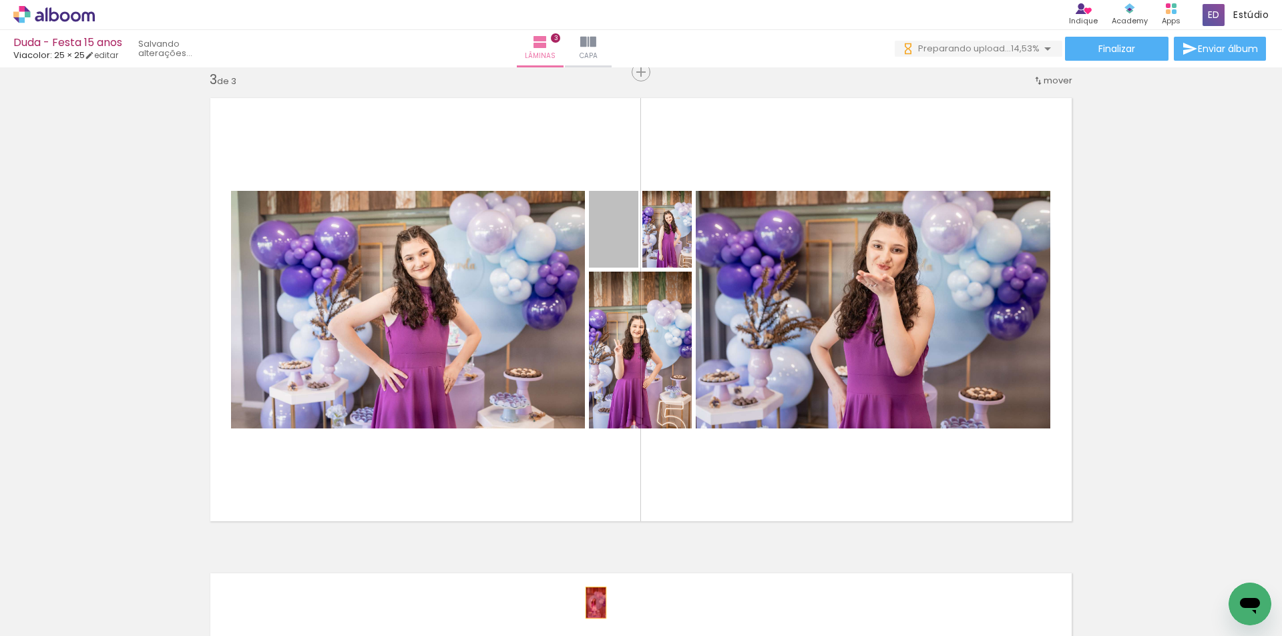
drag, startPoint x: 628, startPoint y: 258, endPoint x: 591, endPoint y: 603, distance: 347.1
click at [591, 603] on quentale-workspace at bounding box center [641, 318] width 1282 height 636
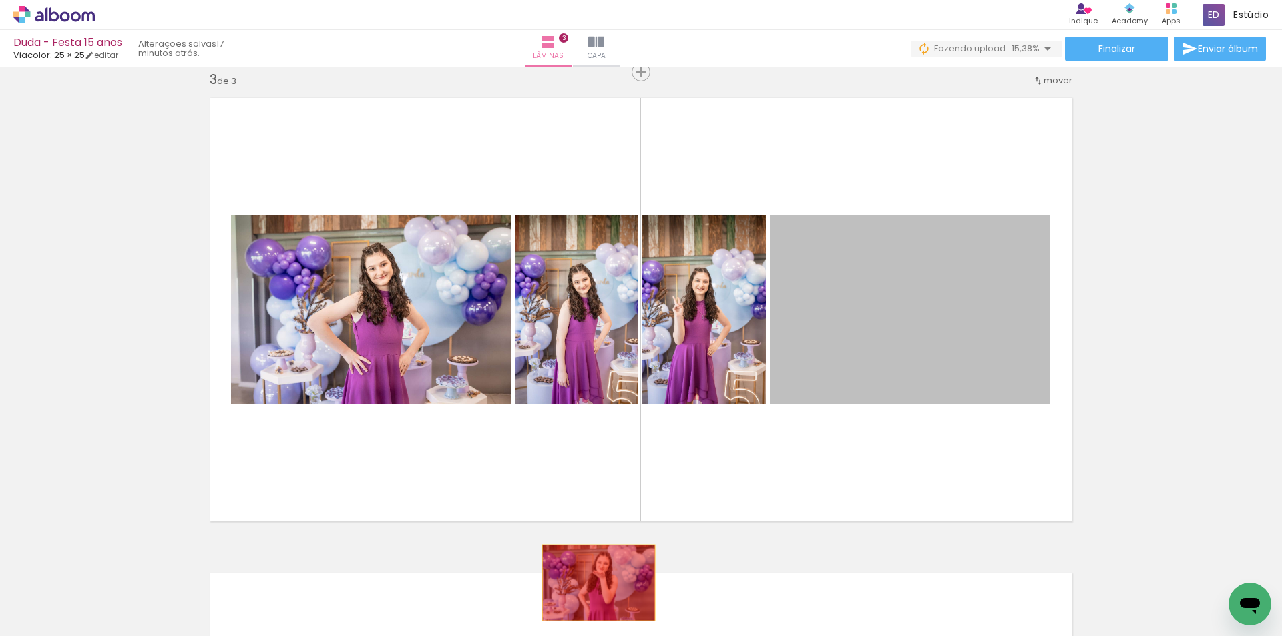
drag, startPoint x: 891, startPoint y: 319, endPoint x: 594, endPoint y: 583, distance: 397.3
click at [594, 583] on quentale-workspace at bounding box center [641, 318] width 1282 height 636
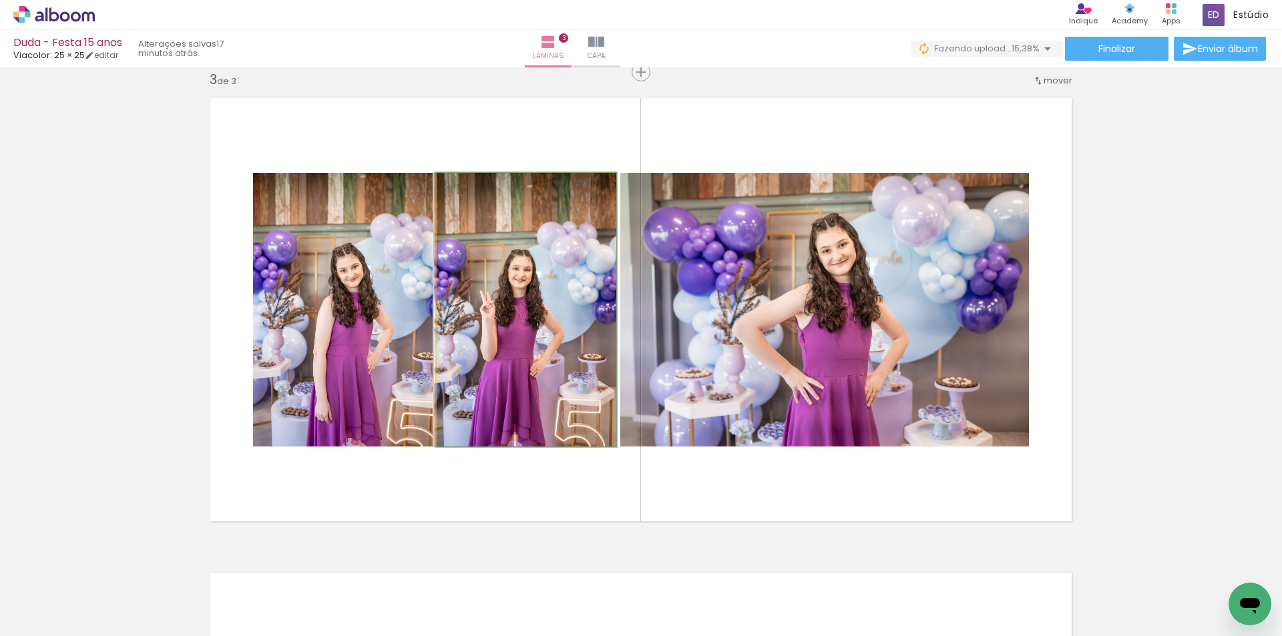
drag, startPoint x: 529, startPoint y: 348, endPoint x: 521, endPoint y: 393, distance: 45.4
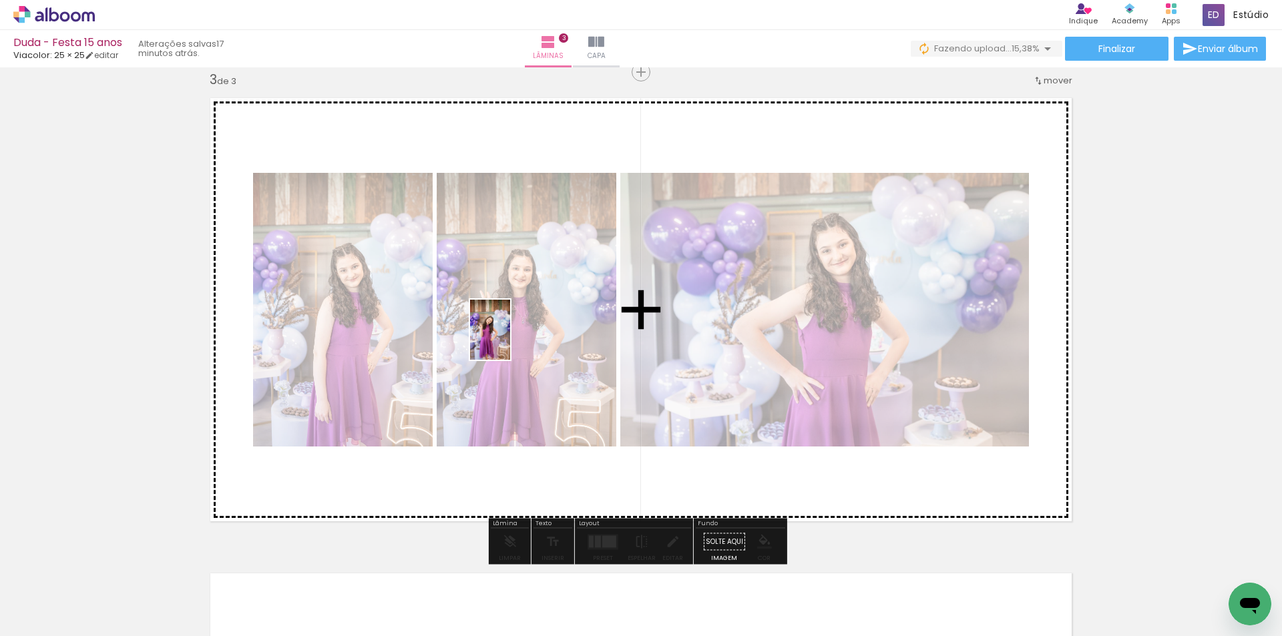
drag, startPoint x: 935, startPoint y: 600, endPoint x: 511, endPoint y: 340, distance: 496.6
click at [511, 340] on quentale-workspace at bounding box center [641, 318] width 1282 height 636
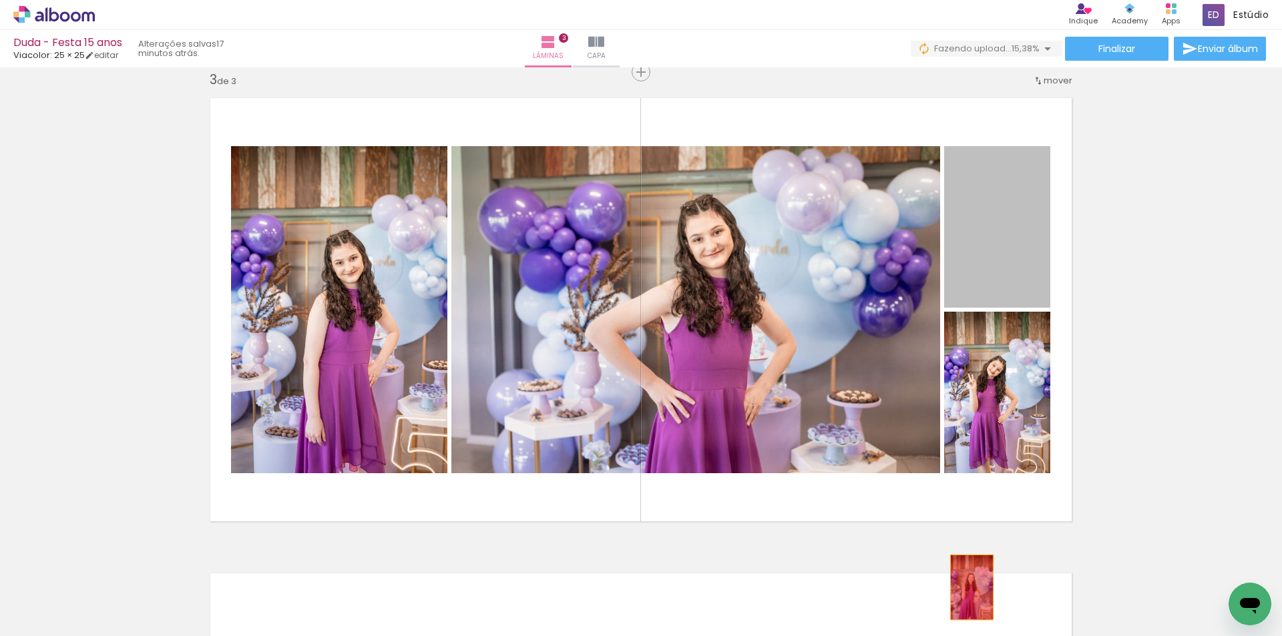
drag, startPoint x: 978, startPoint y: 244, endPoint x: 967, endPoint y: 588, distance: 344.0
click at [967, 588] on quentale-workspace at bounding box center [641, 318] width 1282 height 636
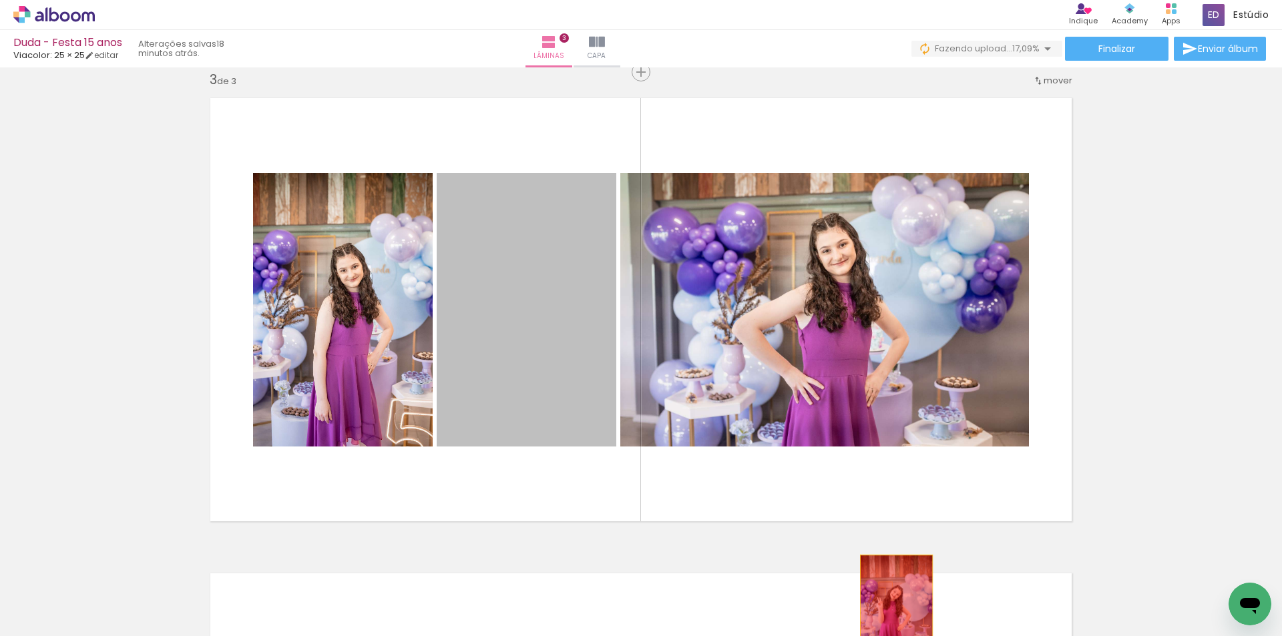
drag, startPoint x: 573, startPoint y: 357, endPoint x: 891, endPoint y: 610, distance: 406.7
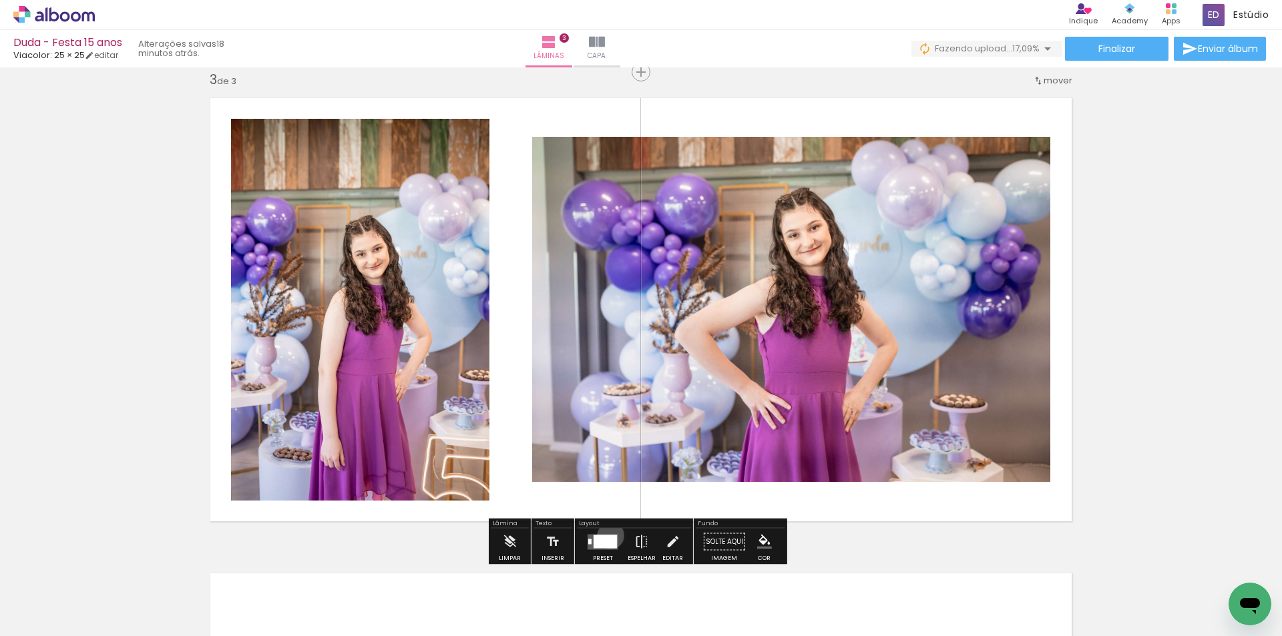
click at [608, 535] on div at bounding box center [605, 541] width 23 height 13
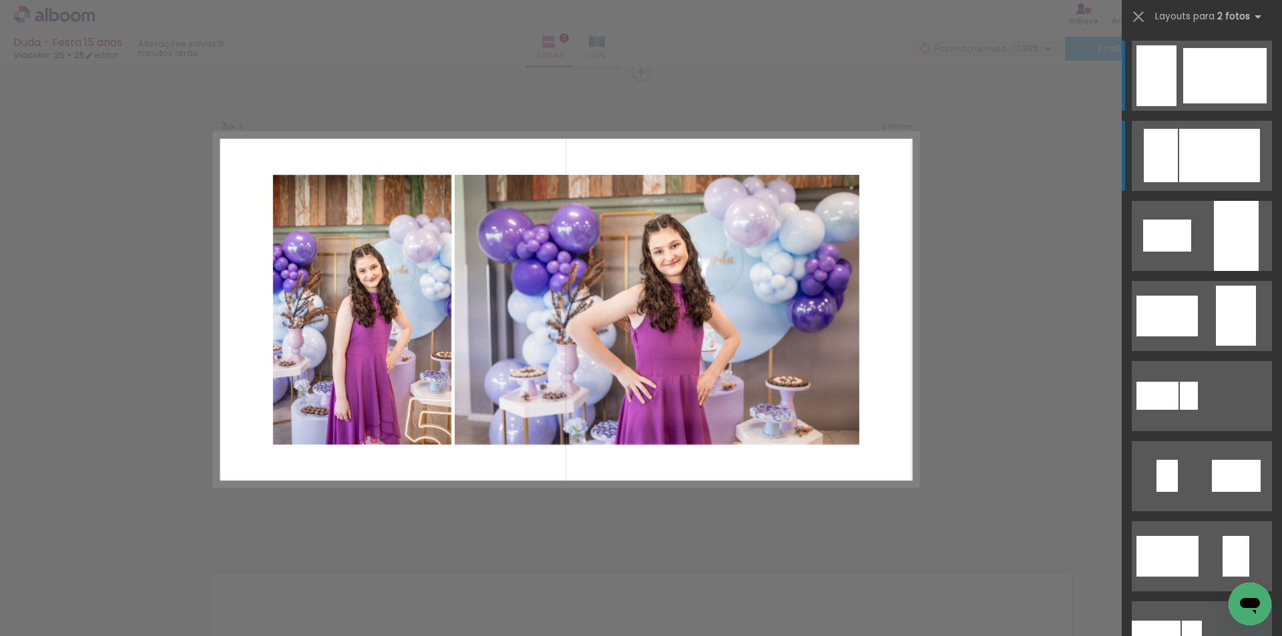
click at [1183, 162] on div at bounding box center [1219, 155] width 81 height 53
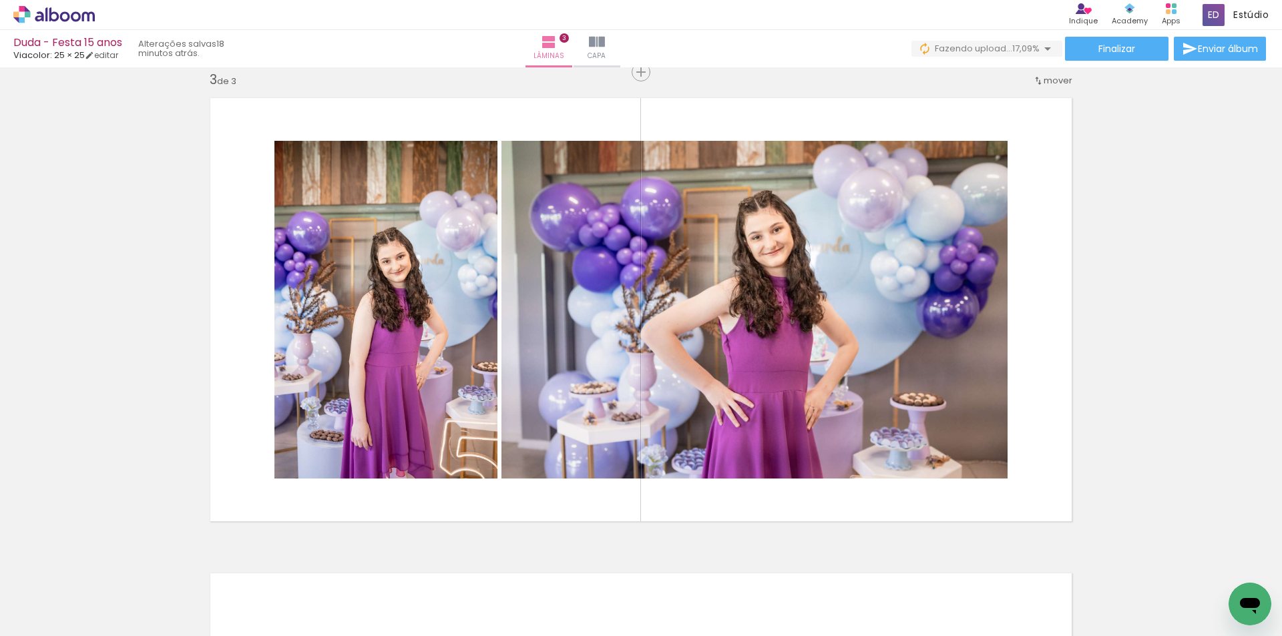
click at [109, 626] on iron-horizontal-list at bounding box center [96, 594] width 27 height 83
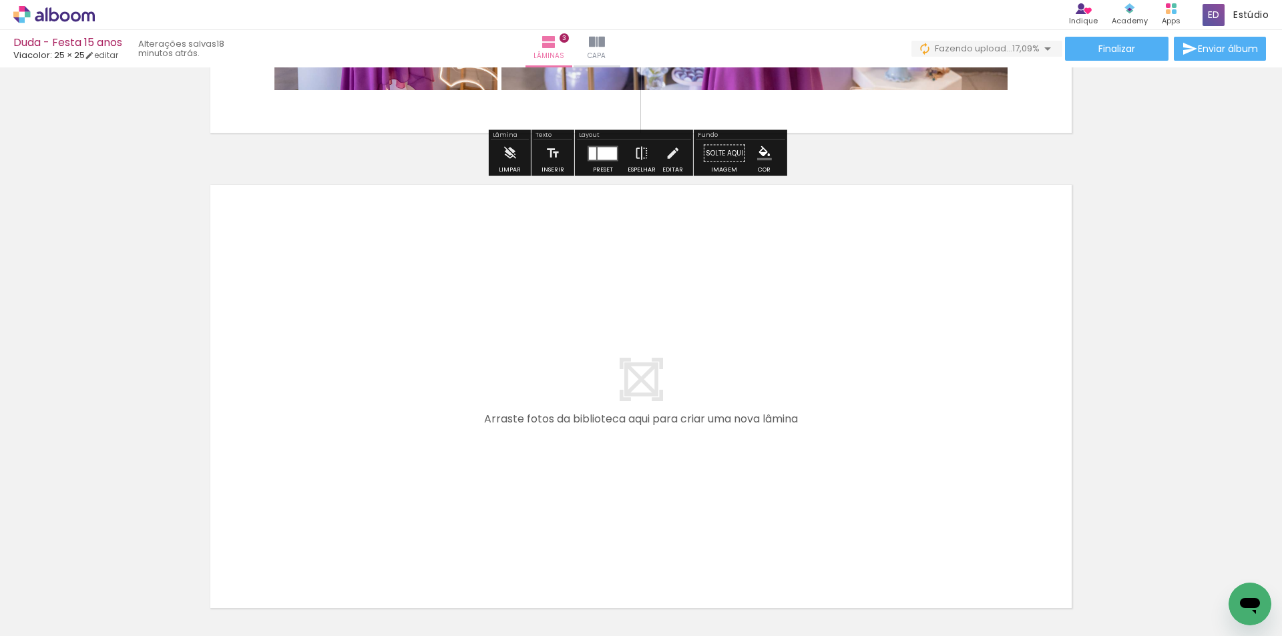
scroll to position [1435, 0]
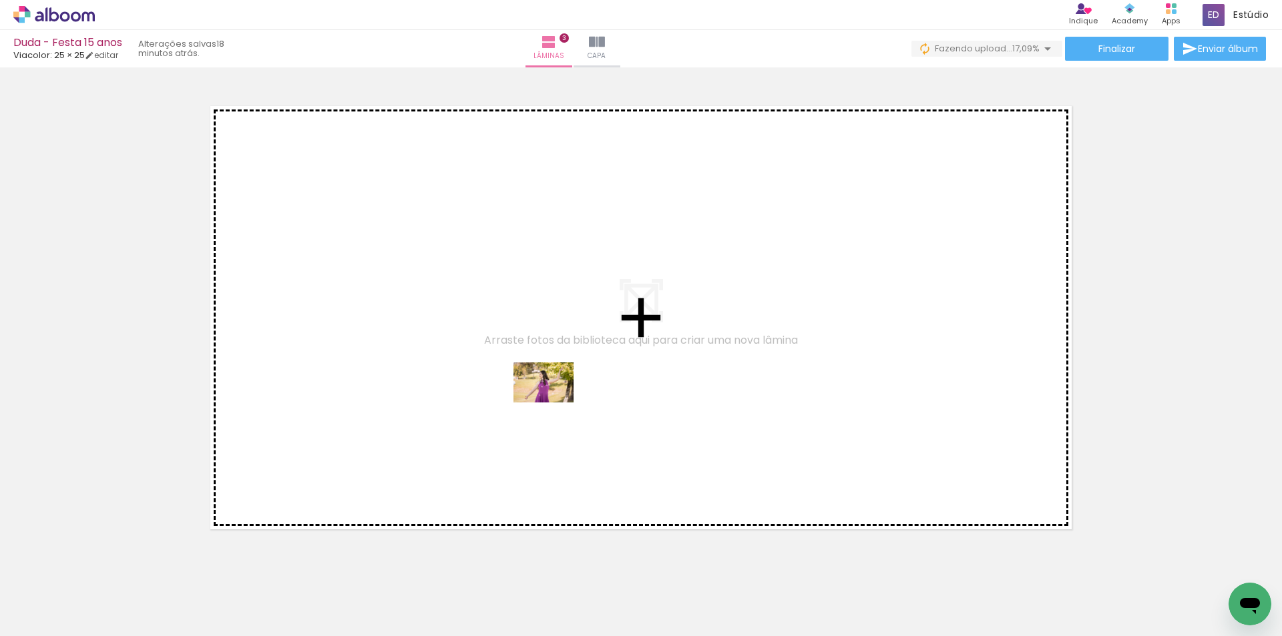
drag, startPoint x: 640, startPoint y: 605, endPoint x: 553, endPoint y: 403, distance: 220.1
click at [553, 403] on quentale-workspace at bounding box center [641, 318] width 1282 height 636
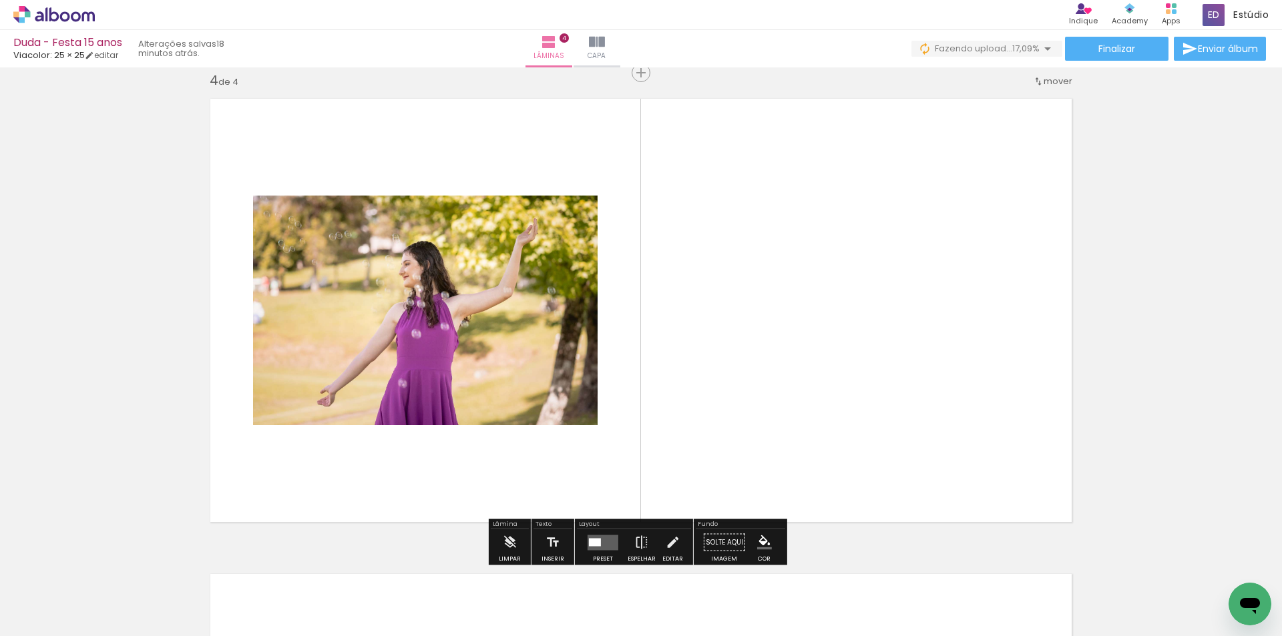
scroll to position [1443, 0]
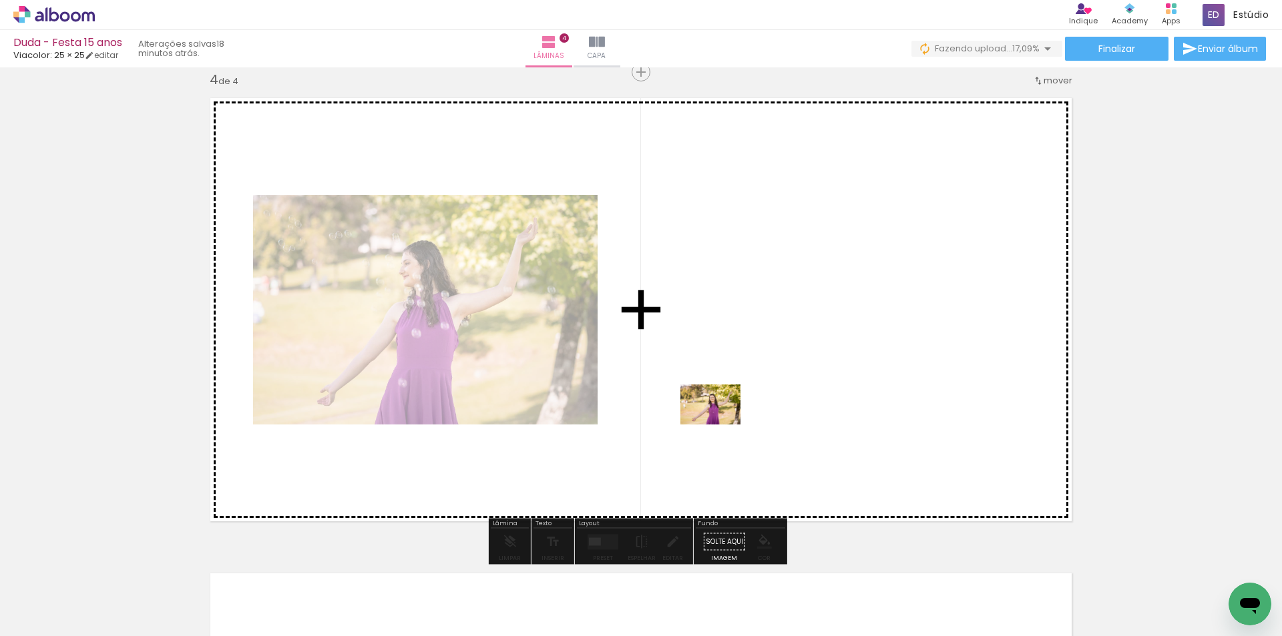
drag, startPoint x: 593, startPoint y: 610, endPoint x: 720, endPoint y: 425, distance: 225.2
click at [720, 425] on quentale-workspace at bounding box center [641, 318] width 1282 height 636
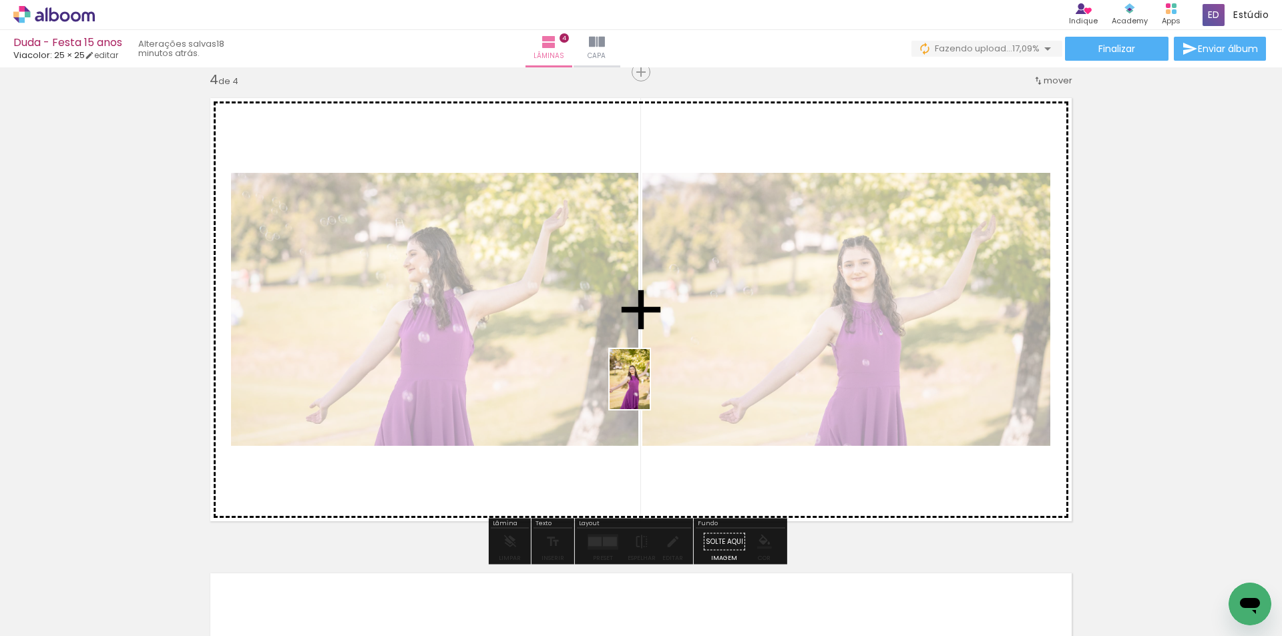
drag, startPoint x: 488, startPoint y: 604, endPoint x: 650, endPoint y: 389, distance: 268.4
click at [650, 389] on quentale-workspace at bounding box center [641, 318] width 1282 height 636
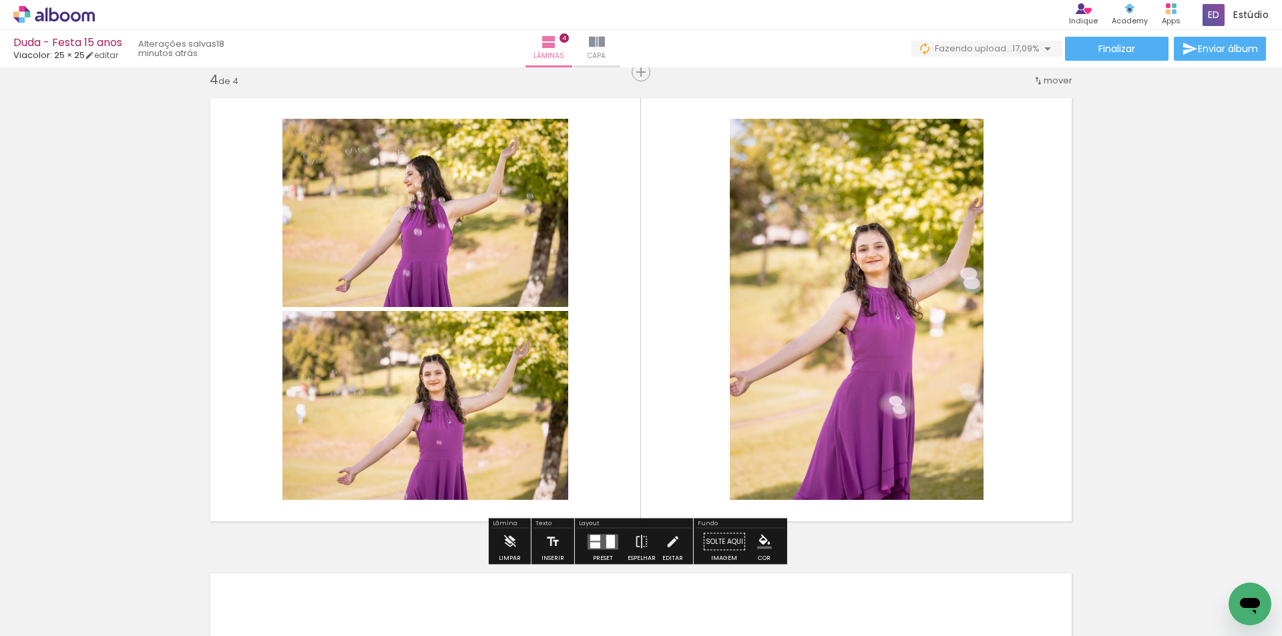
click at [602, 541] on quentale-layouter at bounding box center [603, 541] width 31 height 15
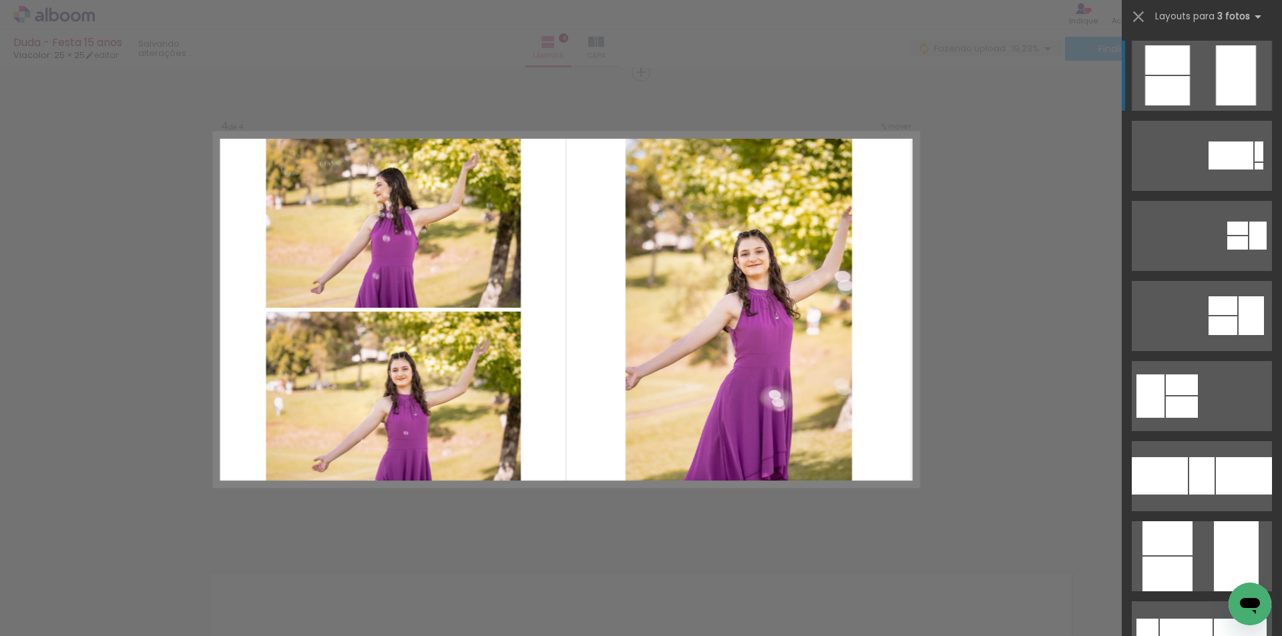
scroll to position [334, 0]
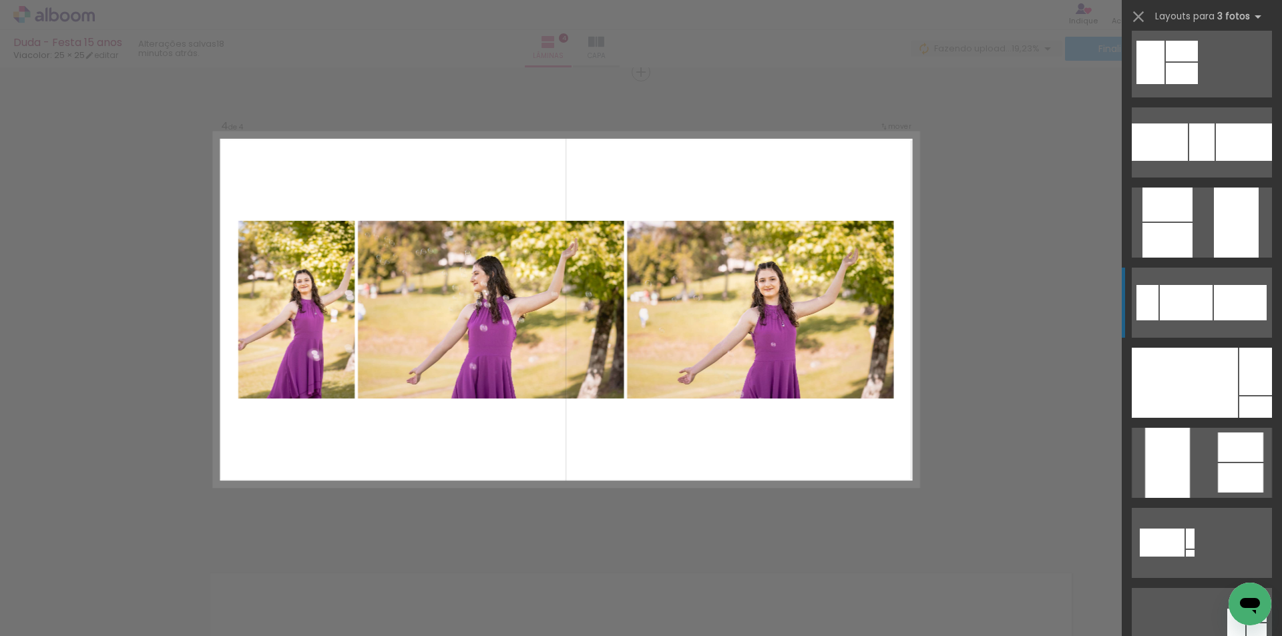
click at [1187, 297] on div at bounding box center [1186, 302] width 53 height 35
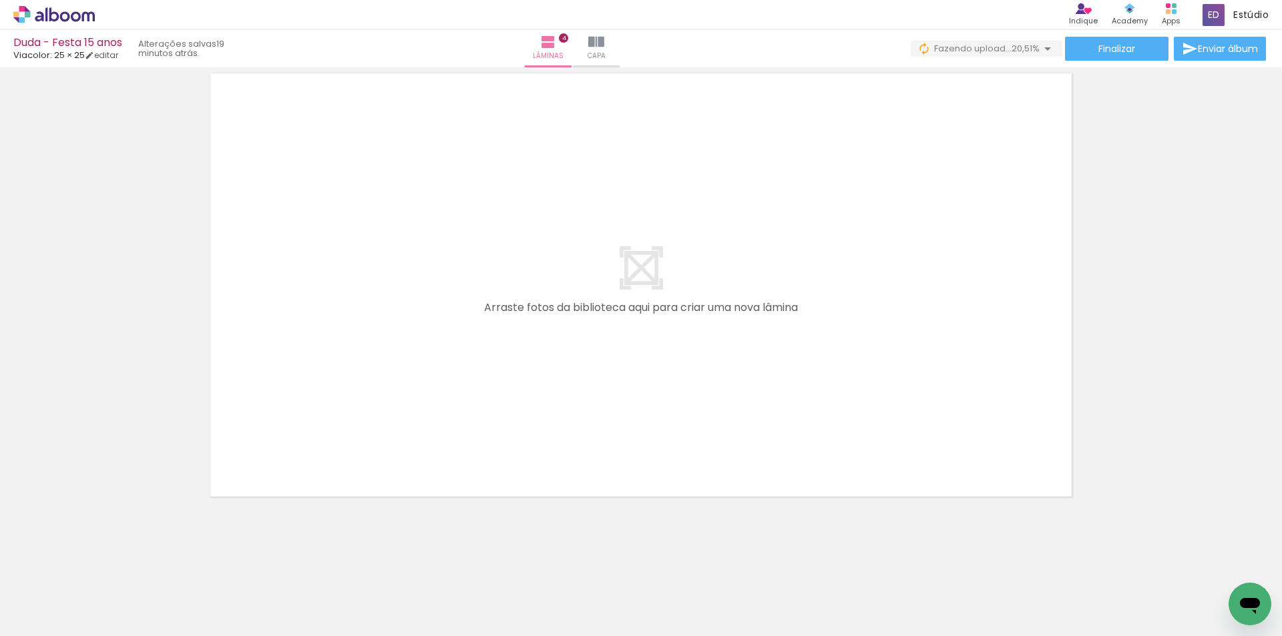
scroll to position [0, 989]
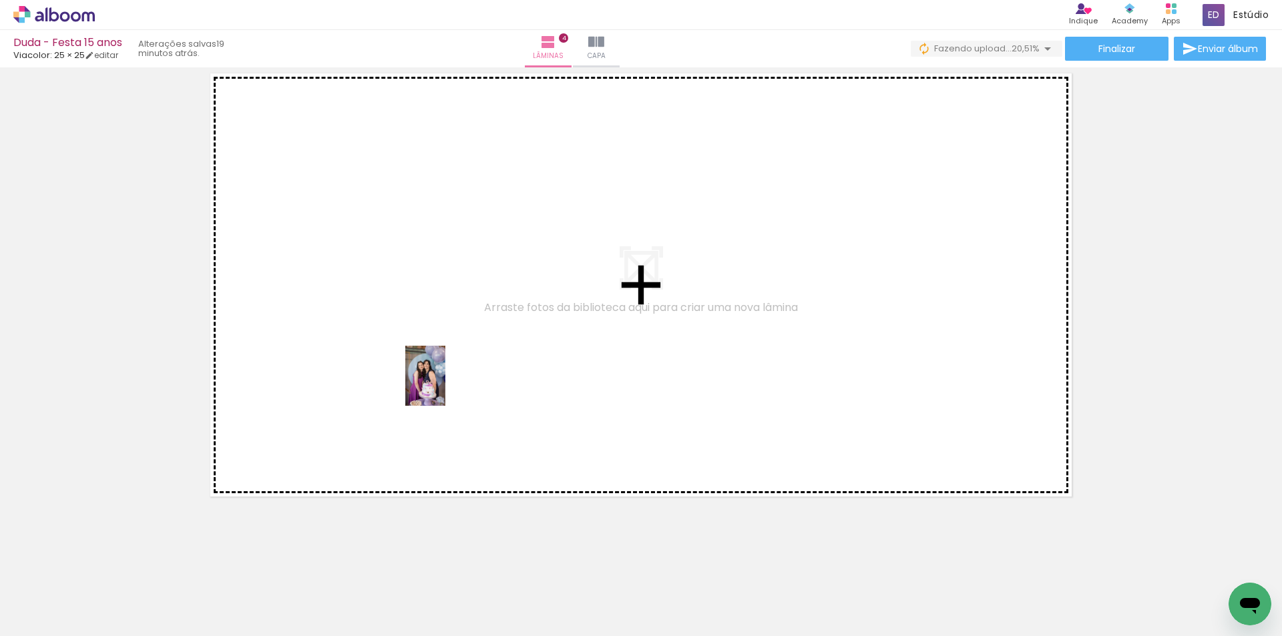
drag, startPoint x: 418, startPoint y: 606, endPoint x: 445, endPoint y: 386, distance: 222.0
click at [445, 386] on quentale-workspace at bounding box center [641, 318] width 1282 height 636
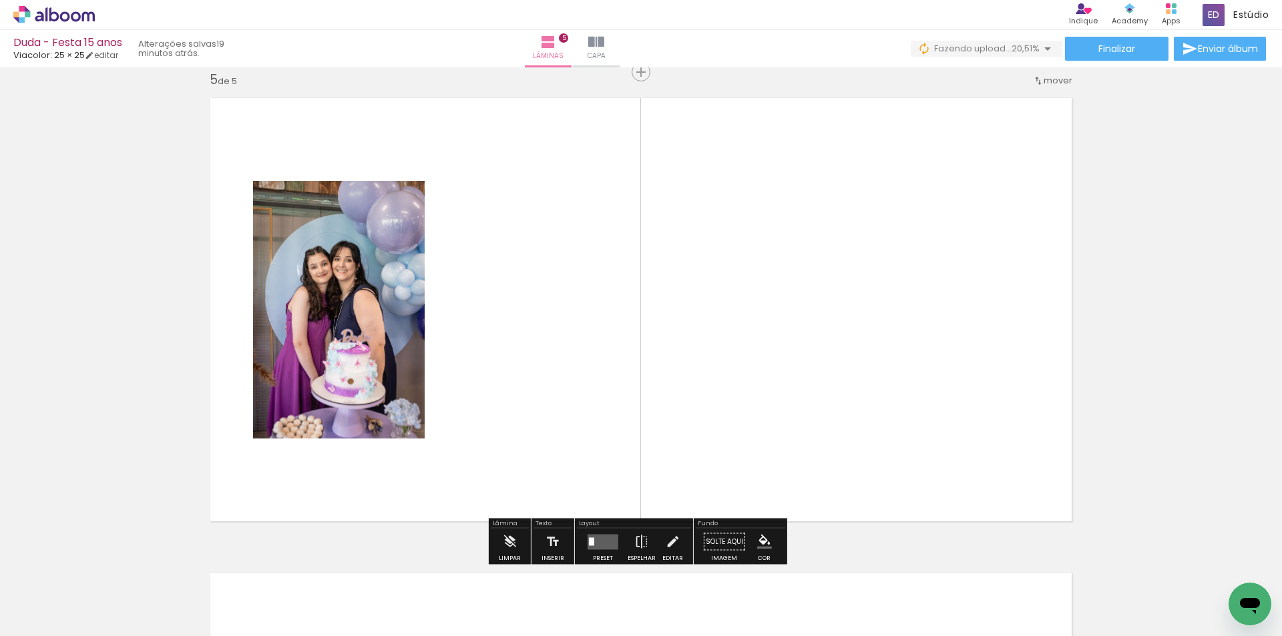
scroll to position [1919, 0]
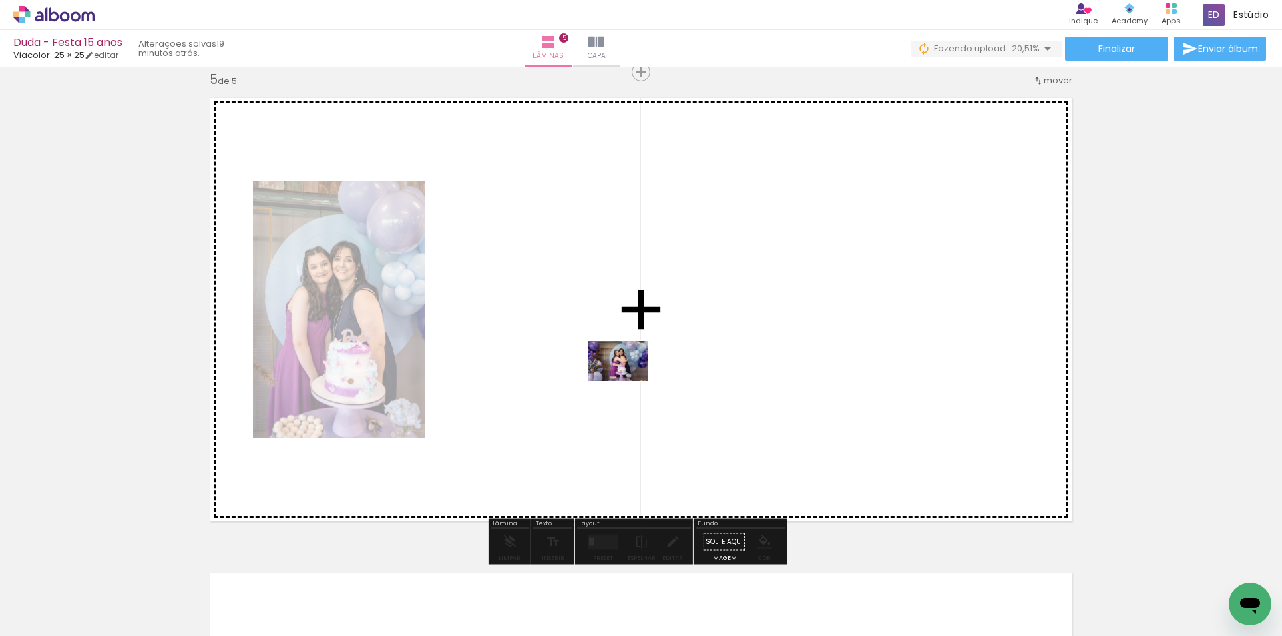
drag, startPoint x: 660, startPoint y: 611, endPoint x: 628, endPoint y: 381, distance: 231.8
click at [628, 381] on quentale-workspace at bounding box center [641, 318] width 1282 height 636
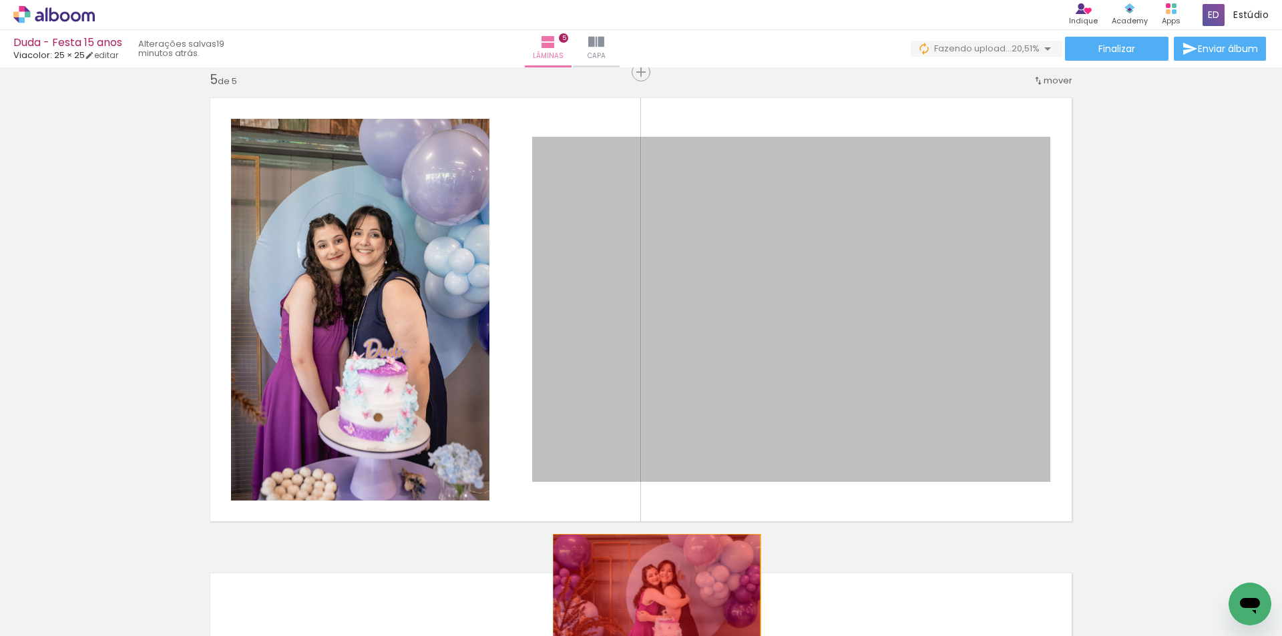
drag, startPoint x: 831, startPoint y: 319, endPoint x: 652, endPoint y: 604, distance: 336.0
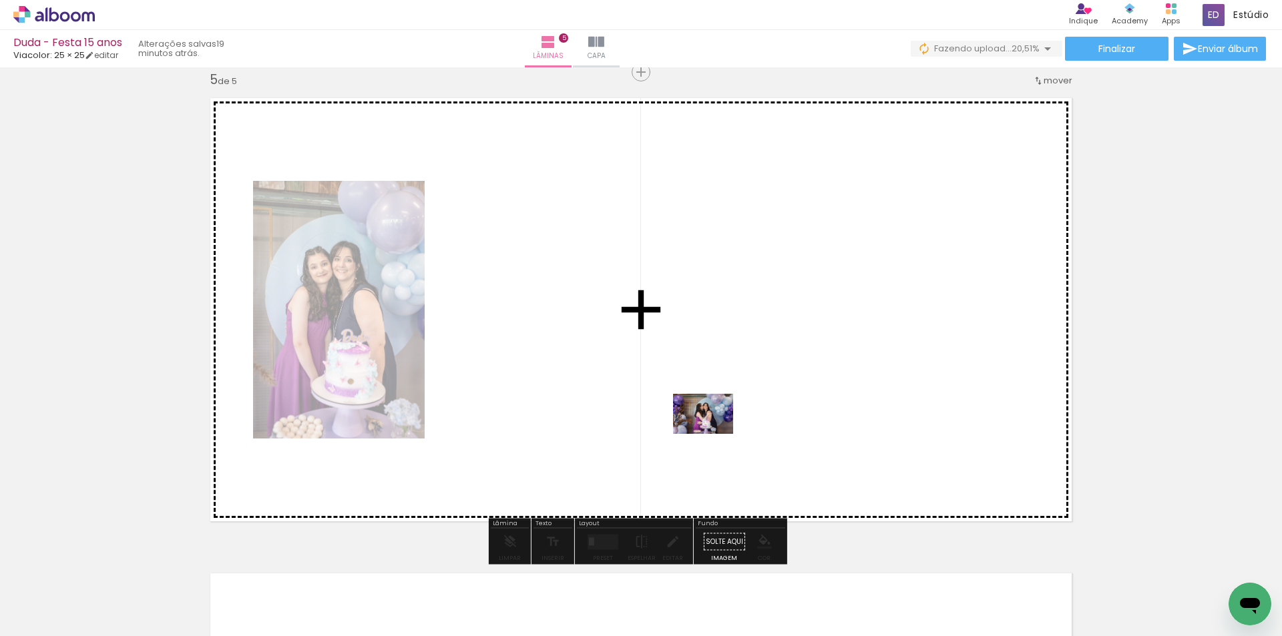
drag, startPoint x: 731, startPoint y: 604, endPoint x: 712, endPoint y: 433, distance: 171.9
click at [712, 433] on quentale-workspace at bounding box center [641, 318] width 1282 height 636
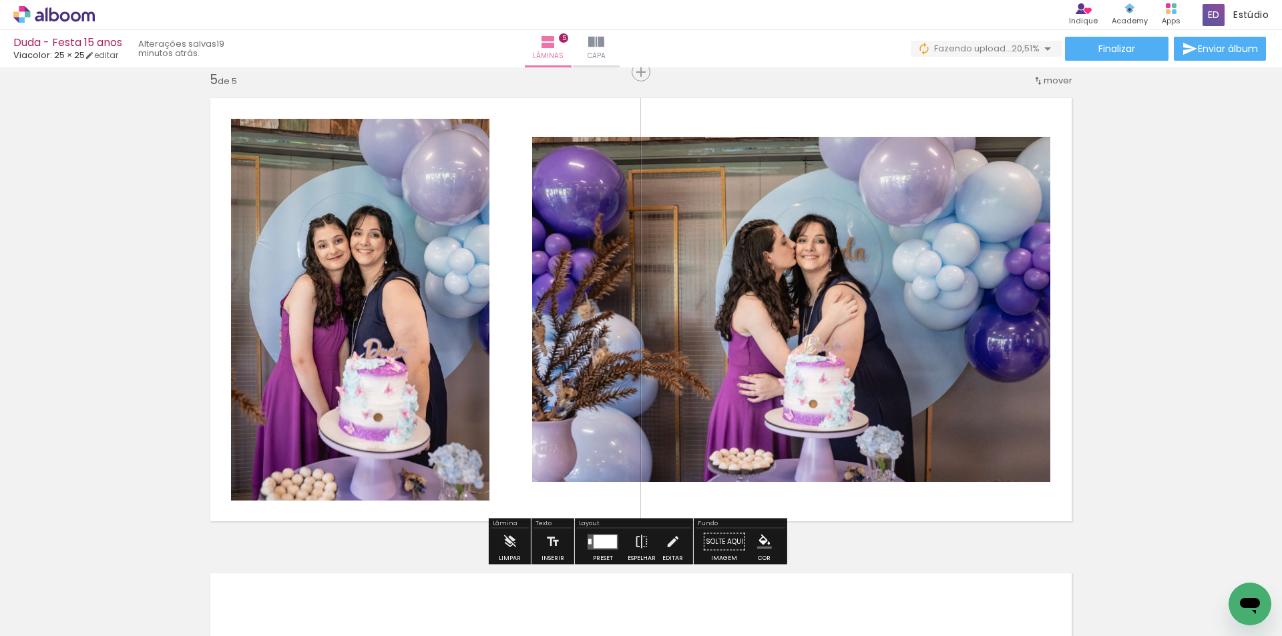
click at [604, 537] on div at bounding box center [605, 541] width 23 height 13
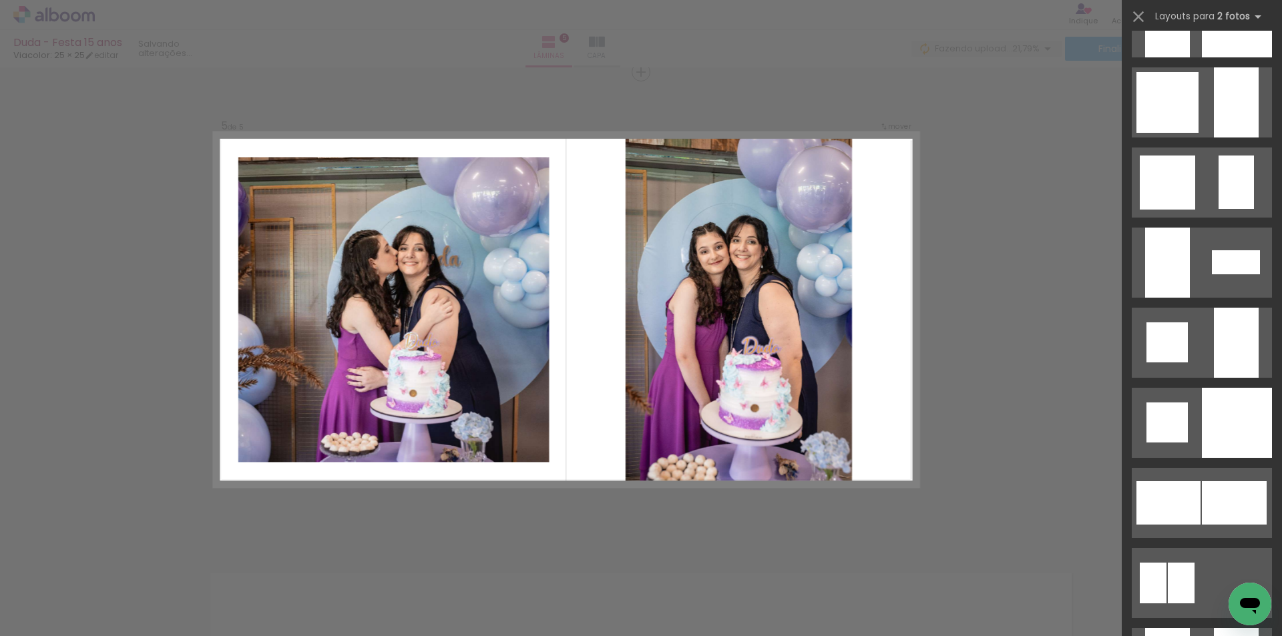
scroll to position [1135, 0]
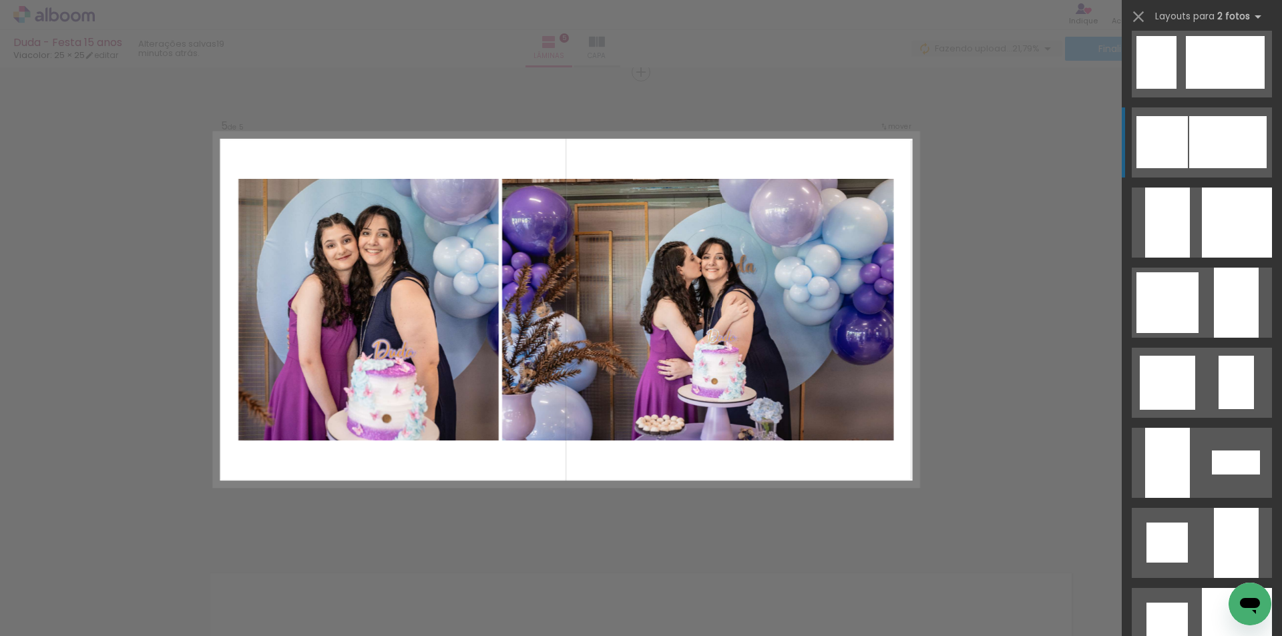
click at [1172, 154] on div at bounding box center [1161, 142] width 51 height 52
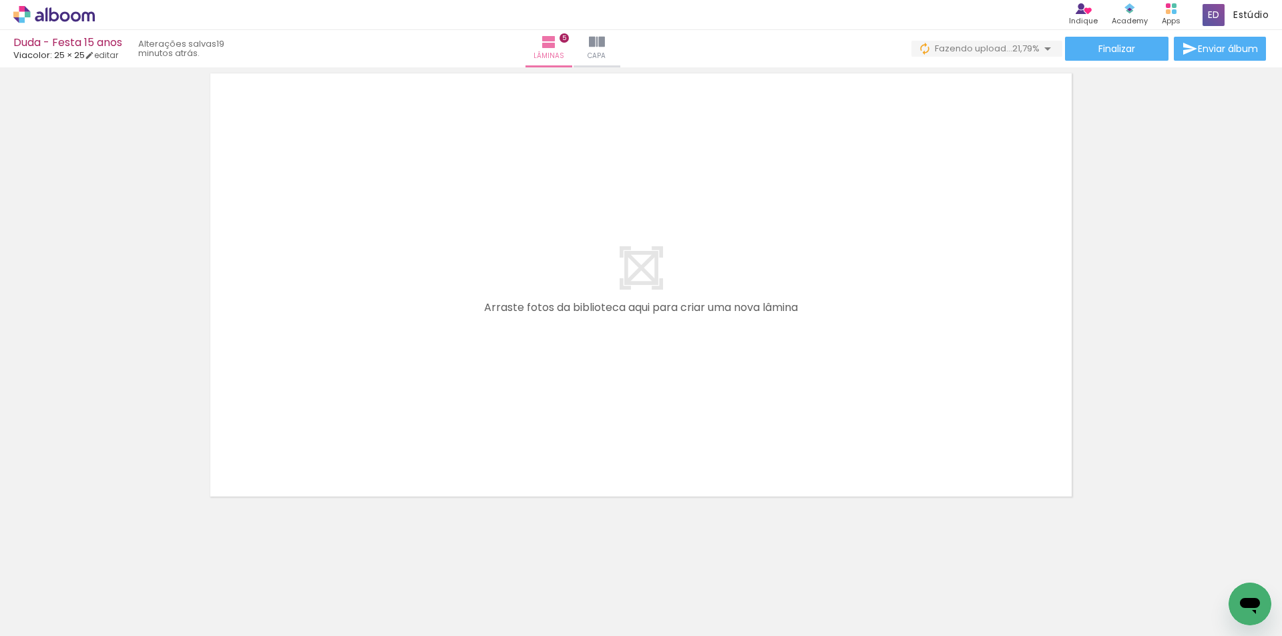
scroll to position [0, 1499]
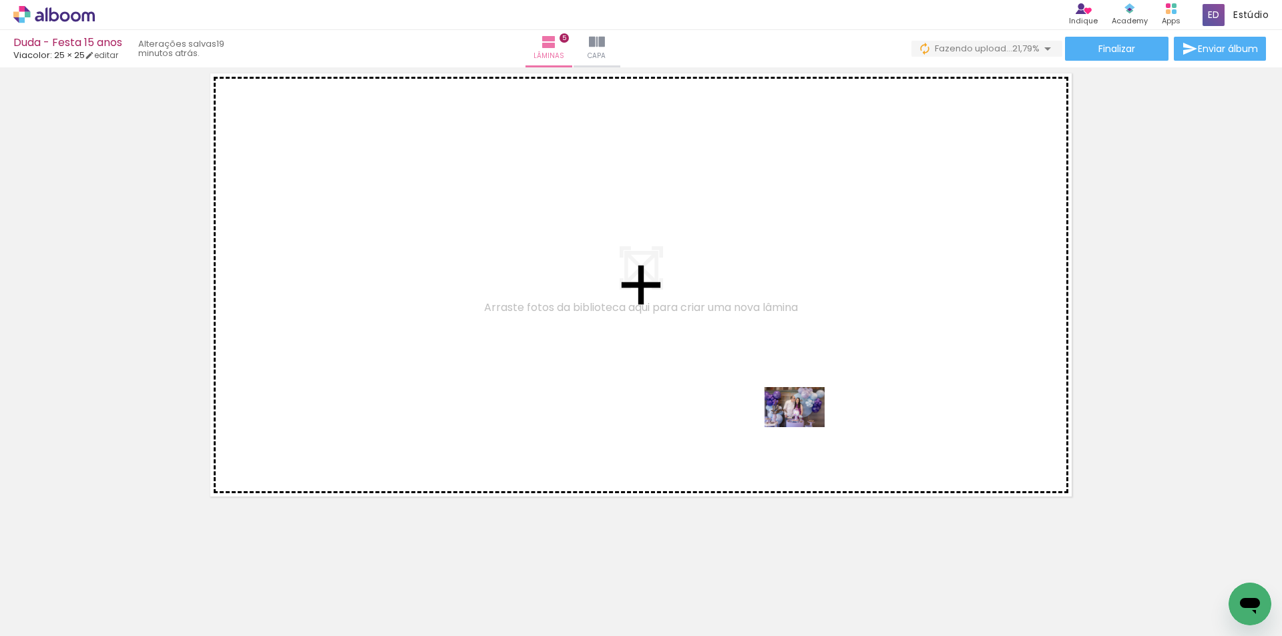
drag, startPoint x: 740, startPoint y: 604, endPoint x: 804, endPoint y: 427, distance: 187.5
click at [804, 427] on quentale-workspace at bounding box center [641, 318] width 1282 height 636
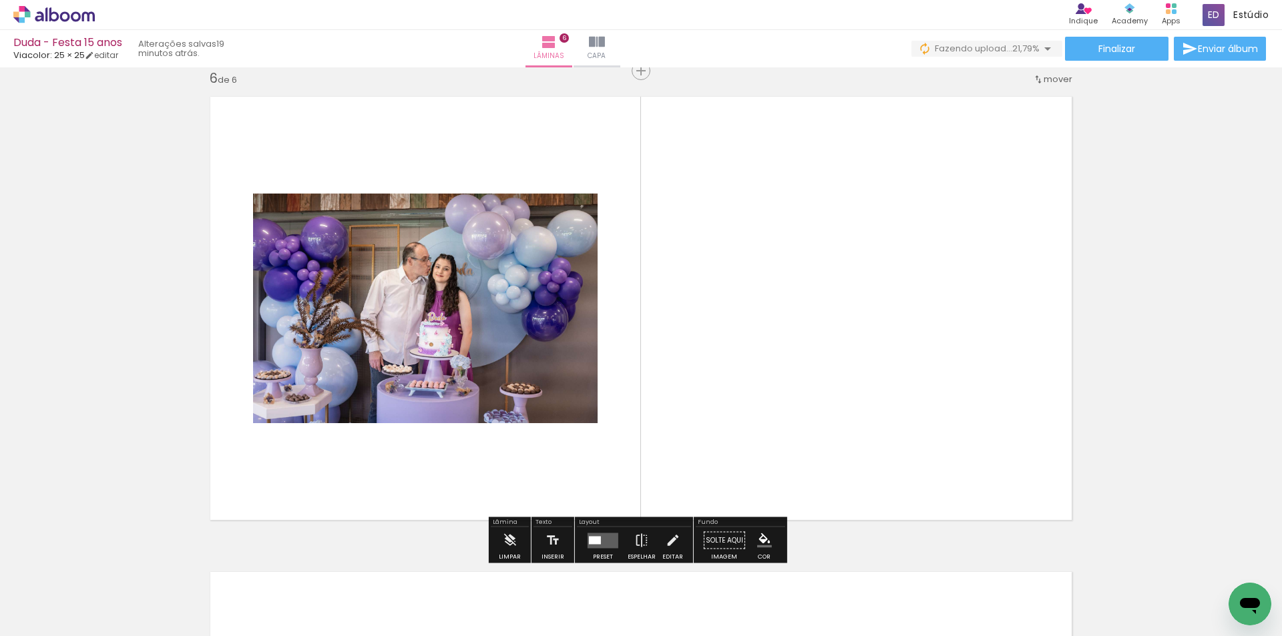
scroll to position [2394, 0]
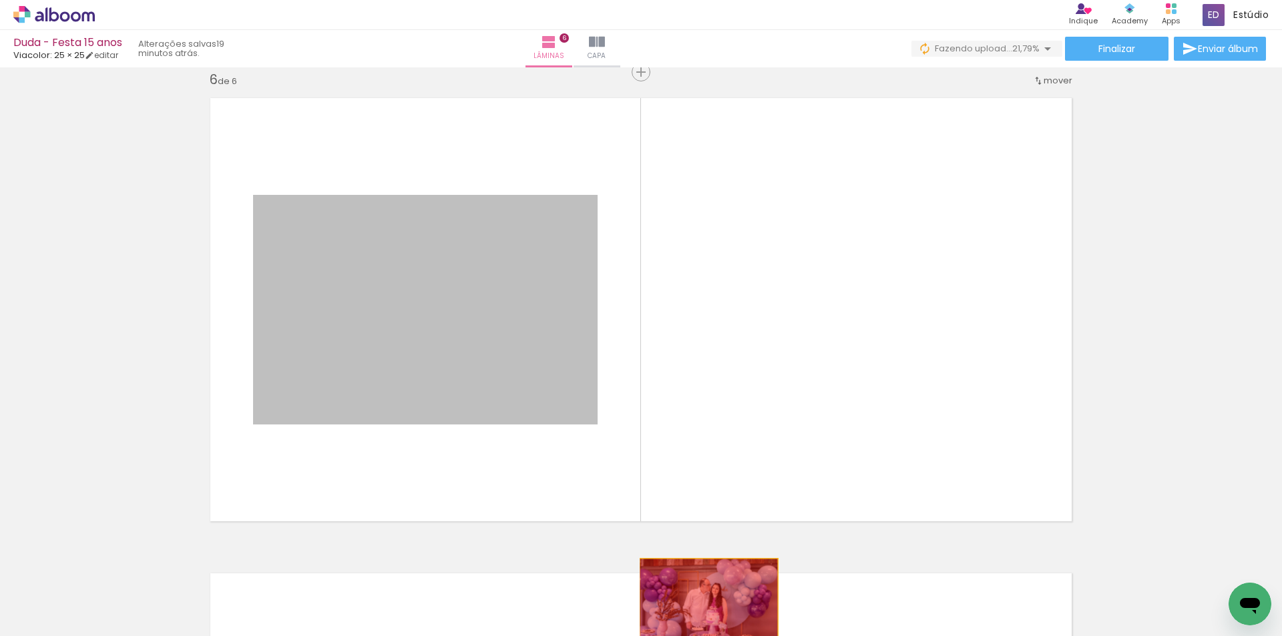
drag, startPoint x: 550, startPoint y: 359, endPoint x: 709, endPoint y: 600, distance: 289.2
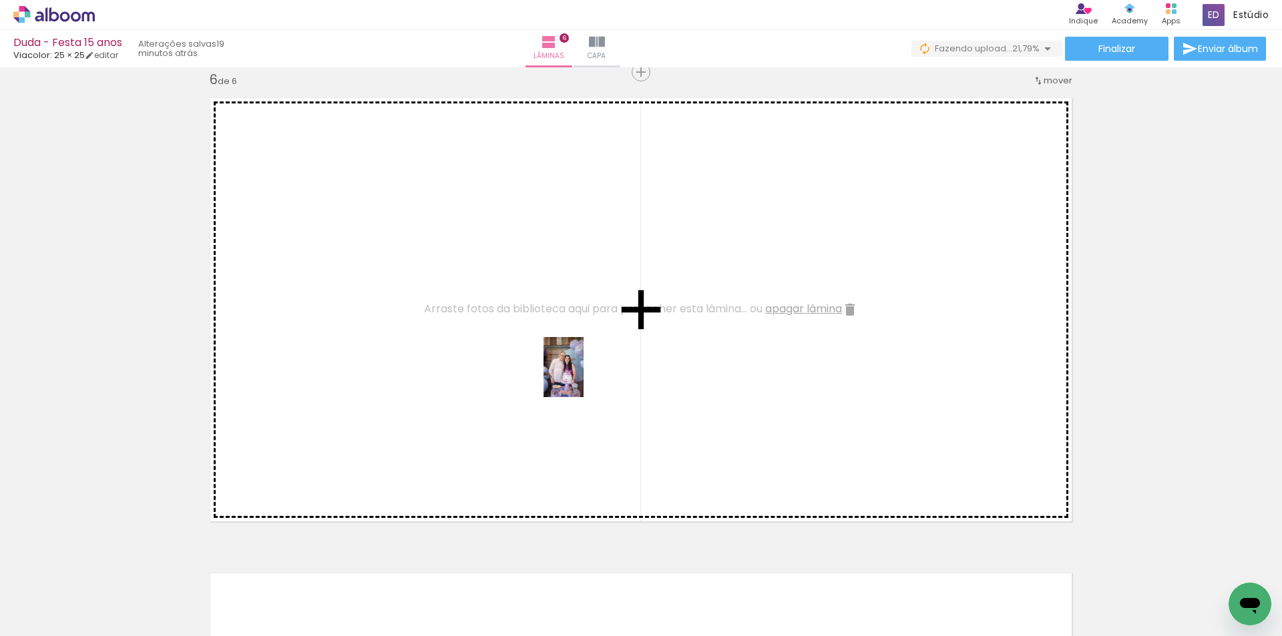
drag, startPoint x: 652, startPoint y: 600, endPoint x: 584, endPoint y: 377, distance: 233.4
click at [584, 377] on quentale-workspace at bounding box center [641, 318] width 1282 height 636
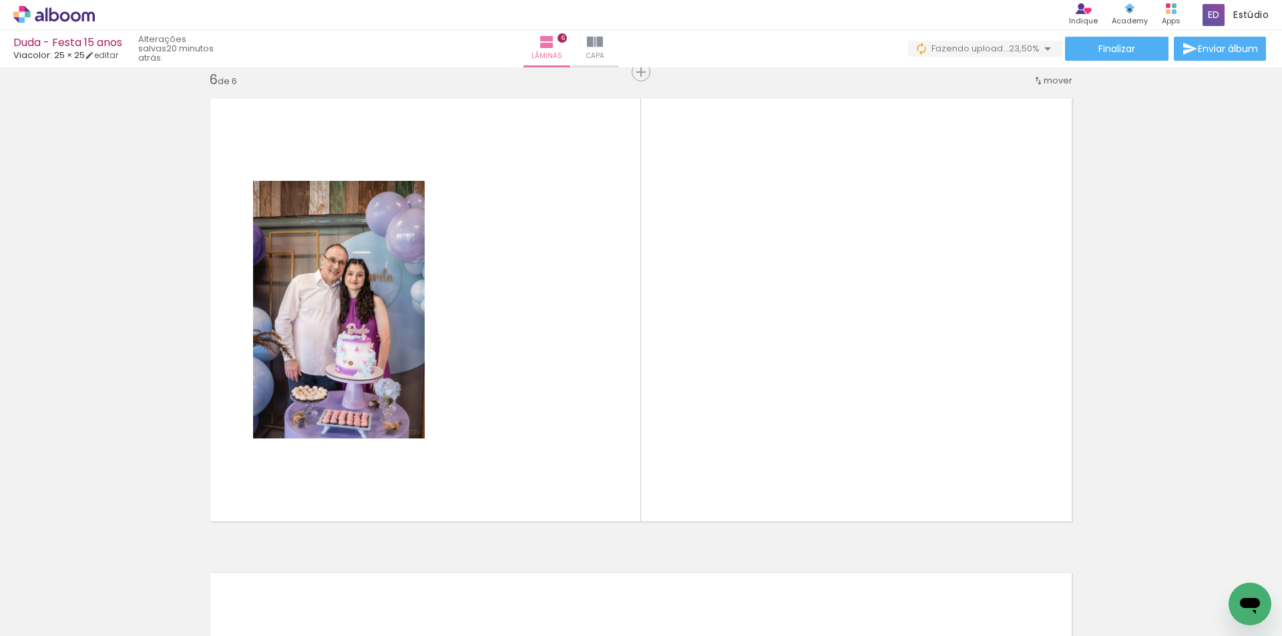
scroll to position [0, 1469]
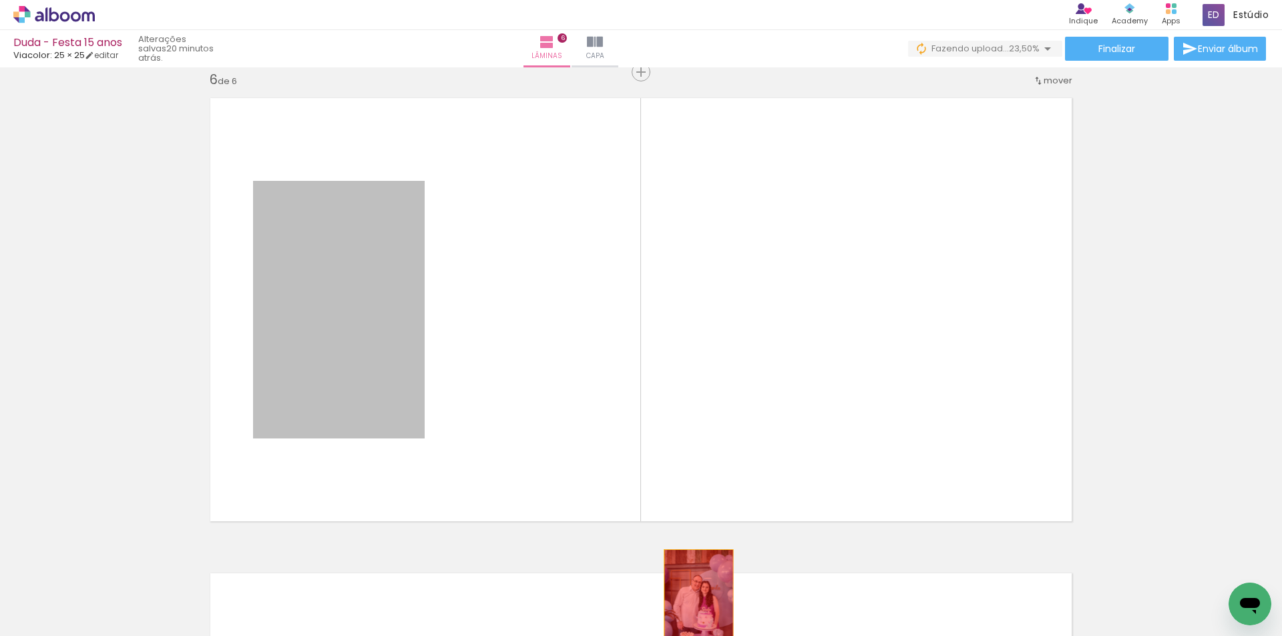
drag, startPoint x: 286, startPoint y: 353, endPoint x: 690, endPoint y: 600, distance: 473.1
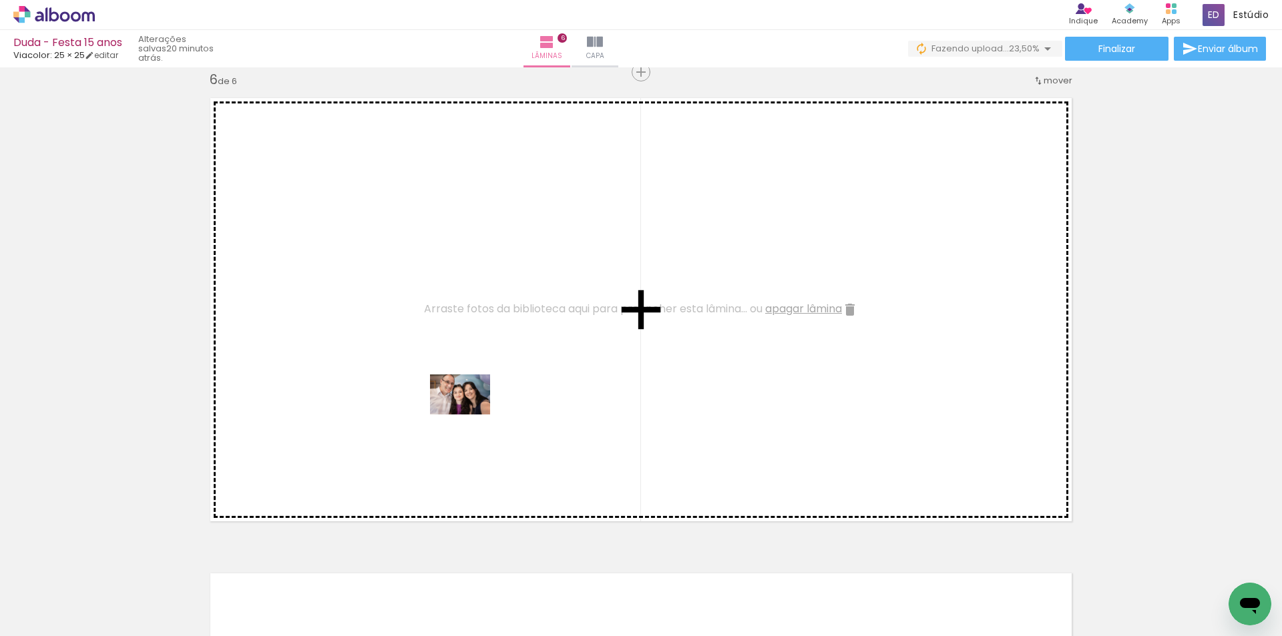
drag, startPoint x: 448, startPoint y: 606, endPoint x: 470, endPoint y: 415, distance: 192.2
click at [470, 415] on quentale-workspace at bounding box center [641, 318] width 1282 height 636
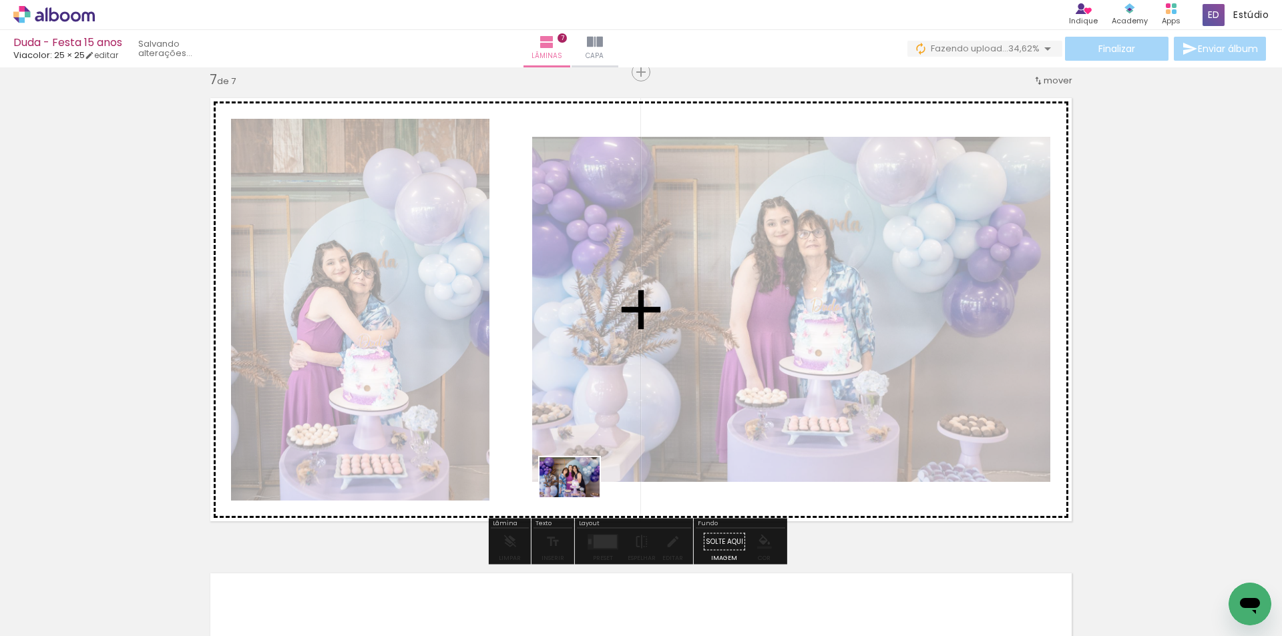
scroll to position [0, 420]
drag, startPoint x: 691, startPoint y: 608, endPoint x: 704, endPoint y: 509, distance: 99.6
click at [704, 509] on quentale-workspace at bounding box center [641, 318] width 1282 height 636
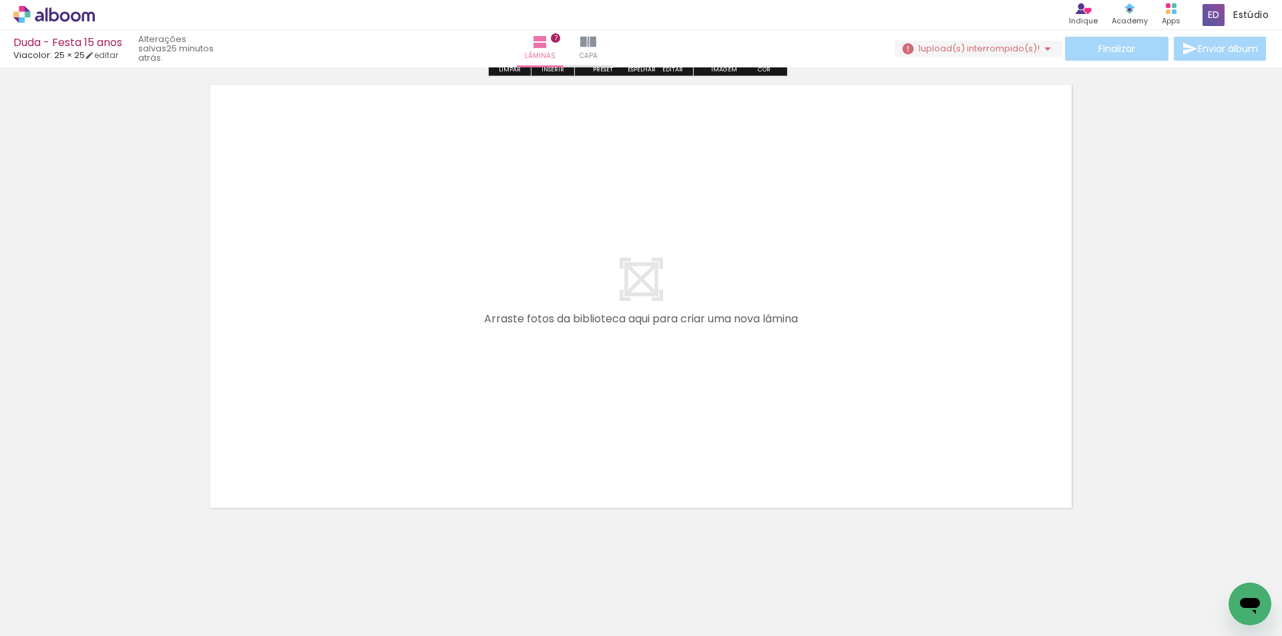
scroll to position [3370, 0]
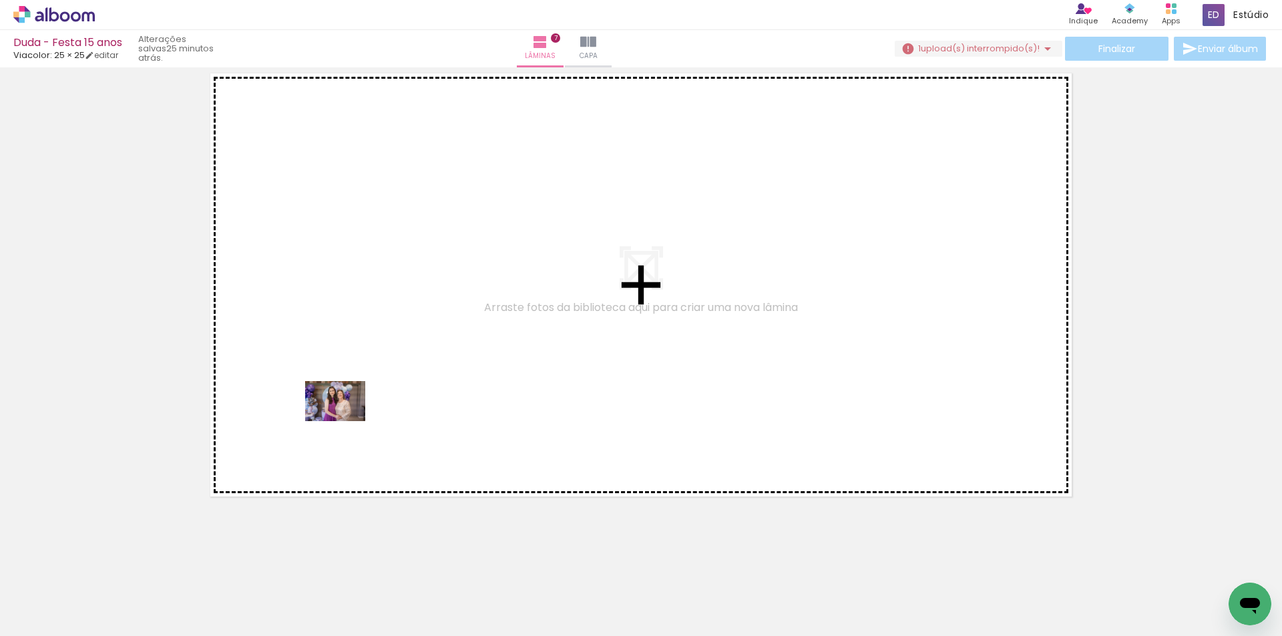
drag, startPoint x: 319, startPoint y: 599, endPoint x: 345, endPoint y: 421, distance: 179.5
click at [345, 421] on quentale-workspace at bounding box center [641, 318] width 1282 height 636
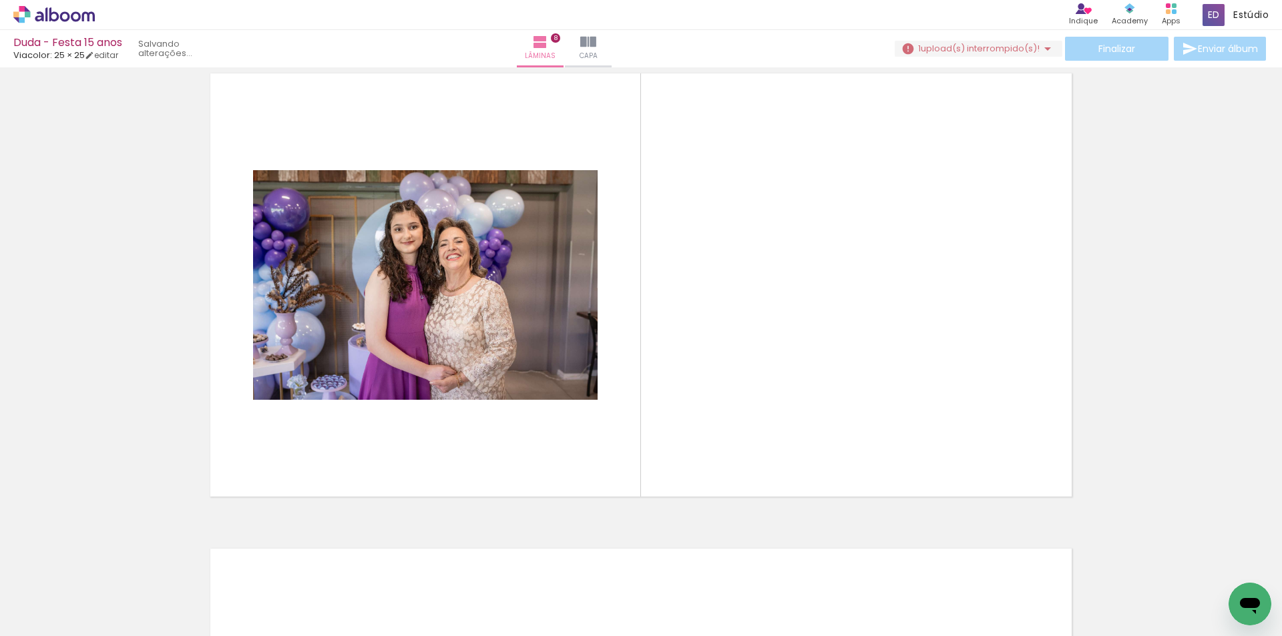
scroll to position [3345, 0]
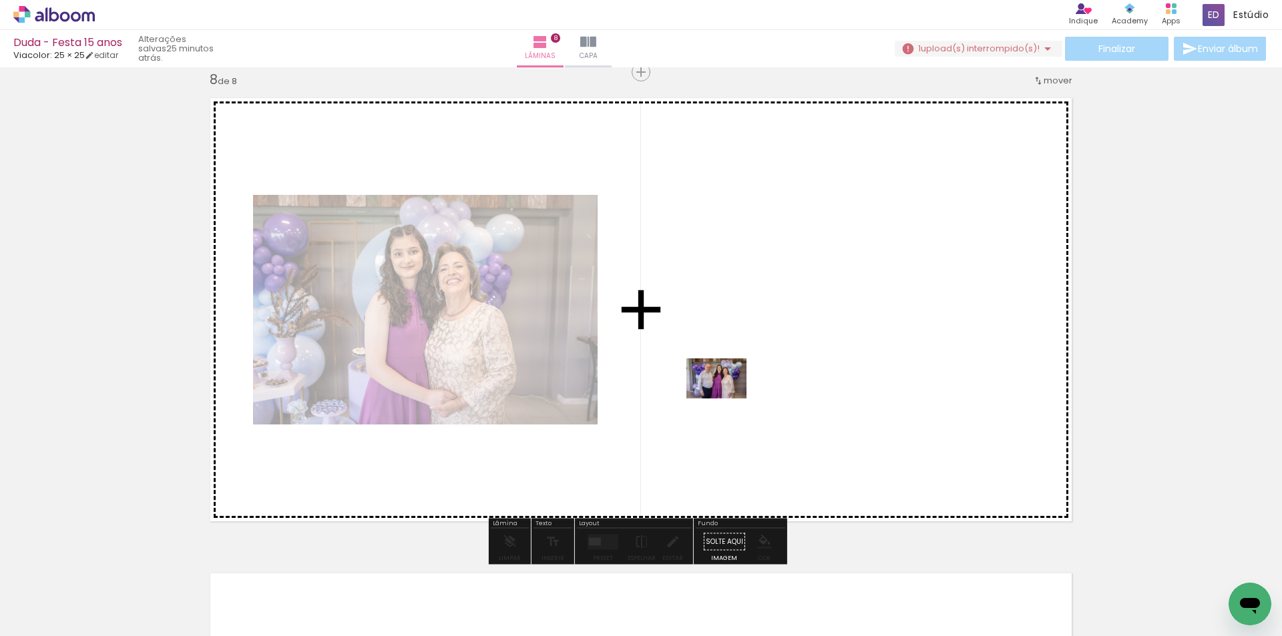
drag, startPoint x: 384, startPoint y: 602, endPoint x: 726, endPoint y: 399, distance: 398.5
click at [726, 399] on quentale-workspace at bounding box center [641, 318] width 1282 height 636
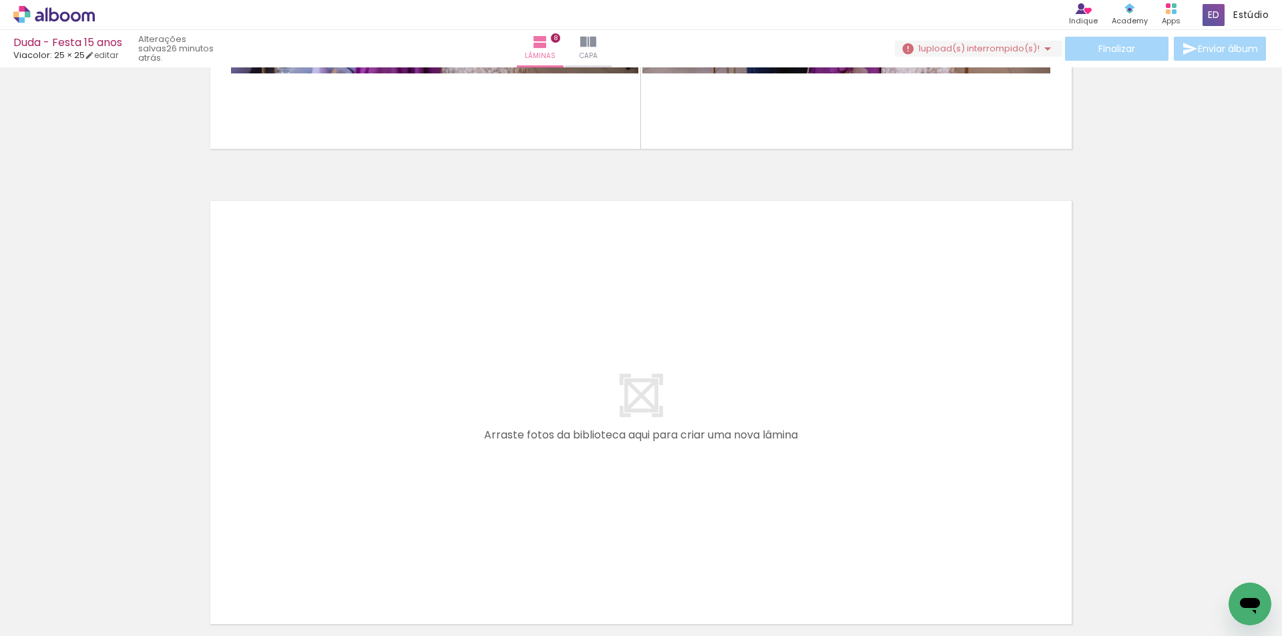
scroll to position [3812, 0]
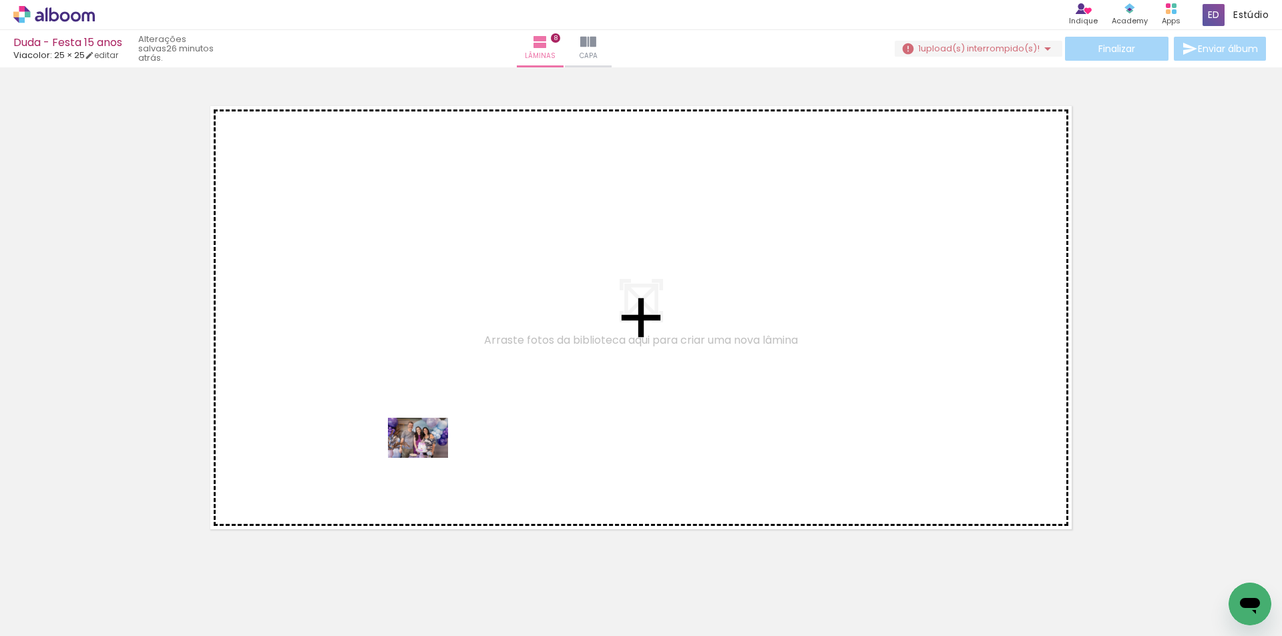
drag, startPoint x: 385, startPoint y: 598, endPoint x: 428, endPoint y: 458, distance: 146.1
click at [428, 458] on quentale-workspace at bounding box center [641, 318] width 1282 height 636
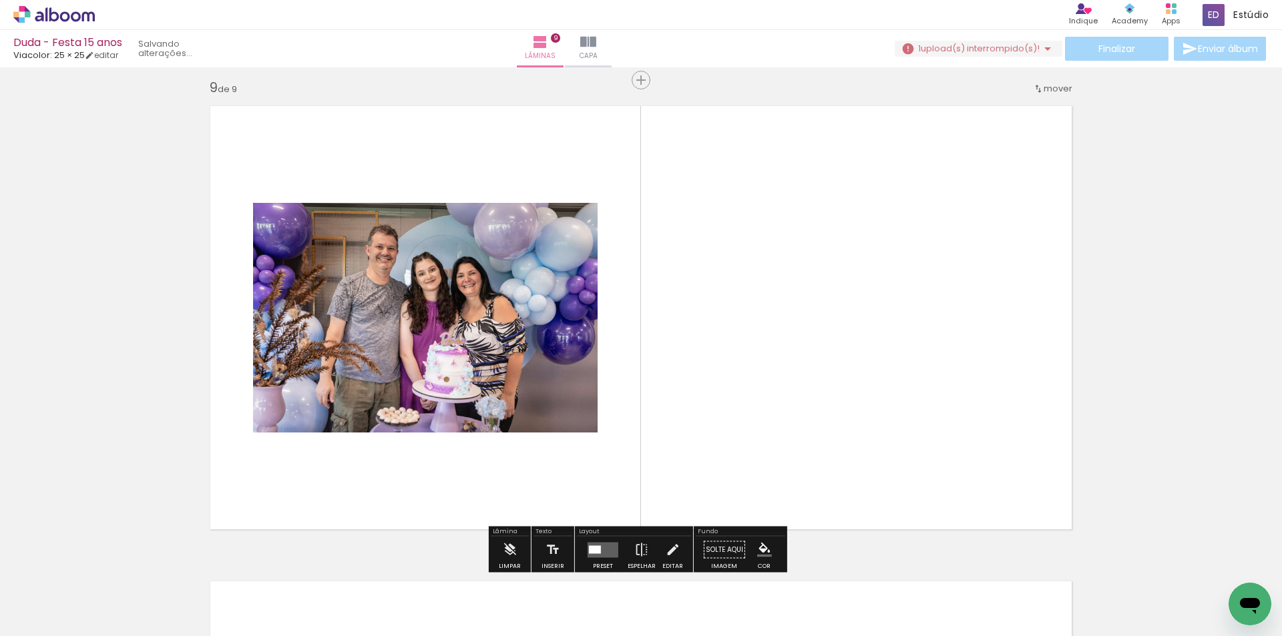
scroll to position [3820, 0]
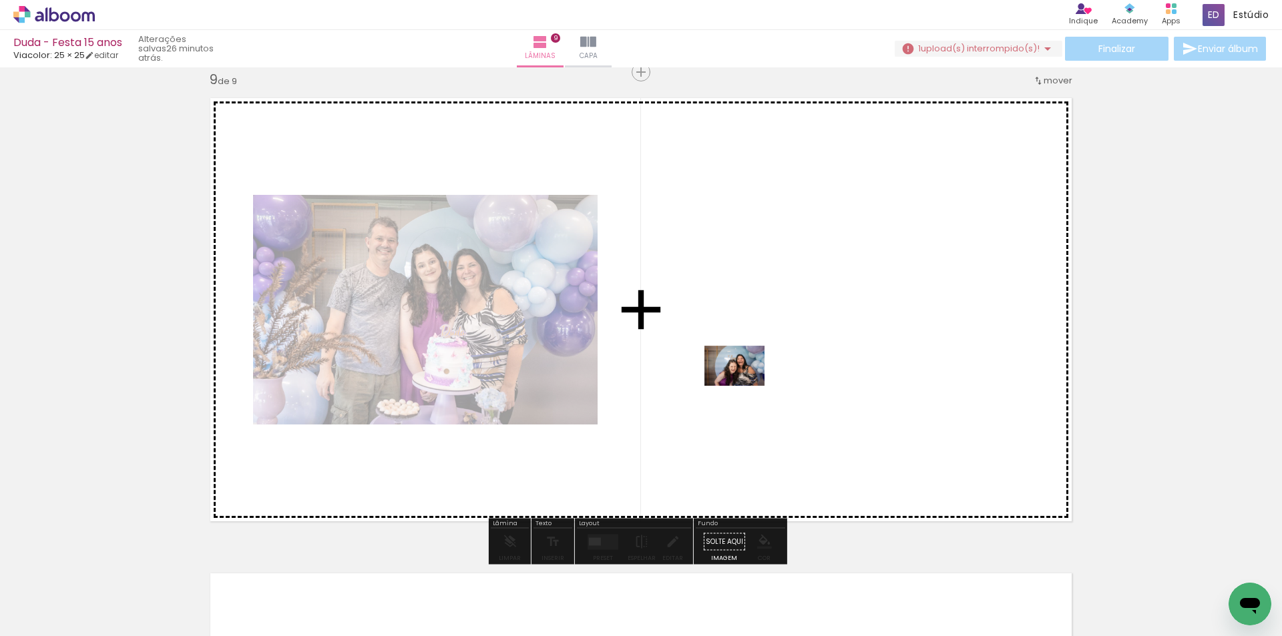
drag, startPoint x: 759, startPoint y: 605, endPoint x: 744, endPoint y: 386, distance: 219.5
click at [744, 386] on quentale-workspace at bounding box center [641, 318] width 1282 height 636
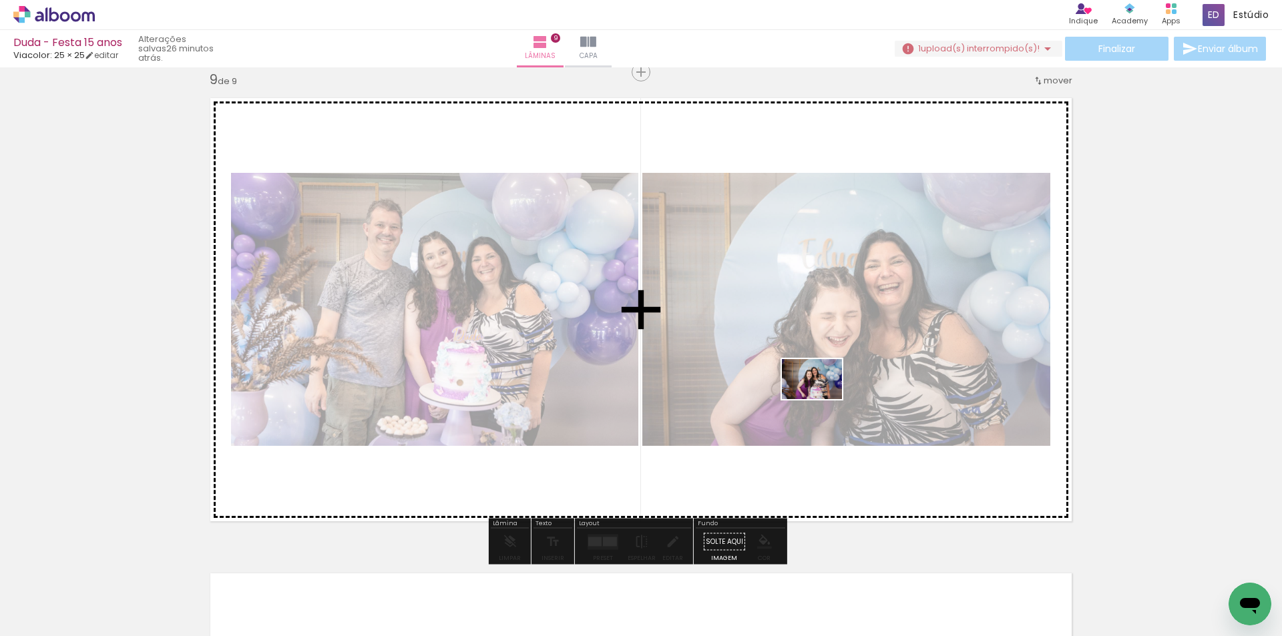
drag, startPoint x: 847, startPoint y: 611, endPoint x: 822, endPoint y: 399, distance: 213.1
click at [822, 399] on quentale-workspace at bounding box center [641, 318] width 1282 height 636
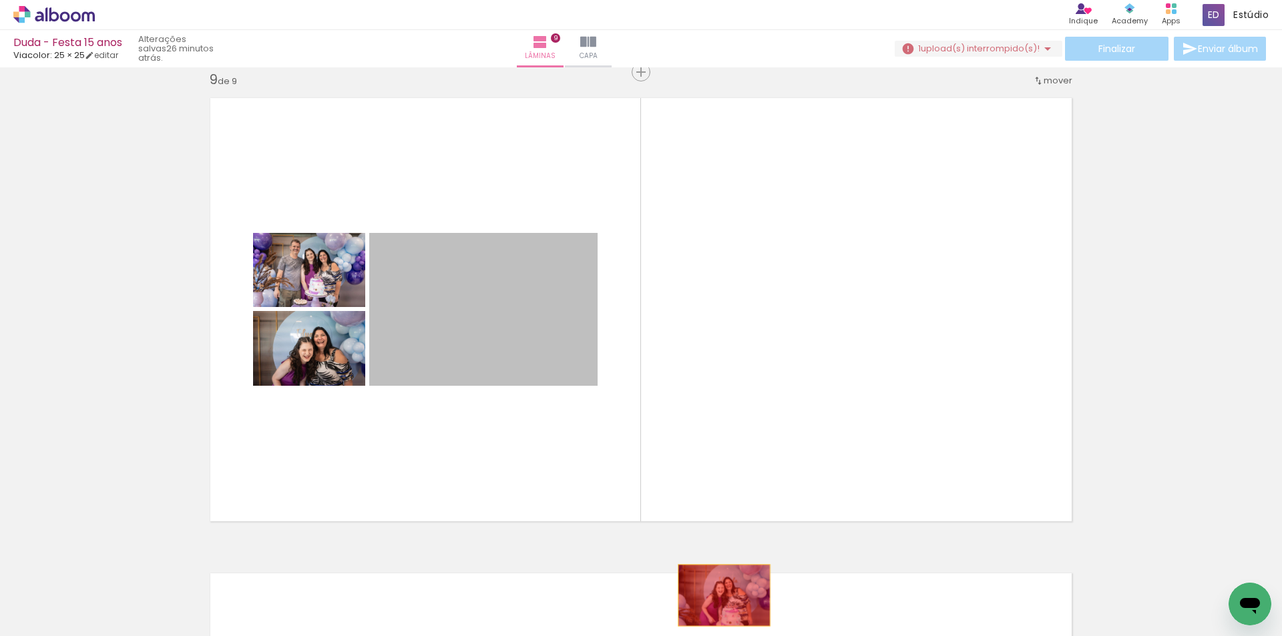
drag, startPoint x: 473, startPoint y: 317, endPoint x: 719, endPoint y: 596, distance: 371.3
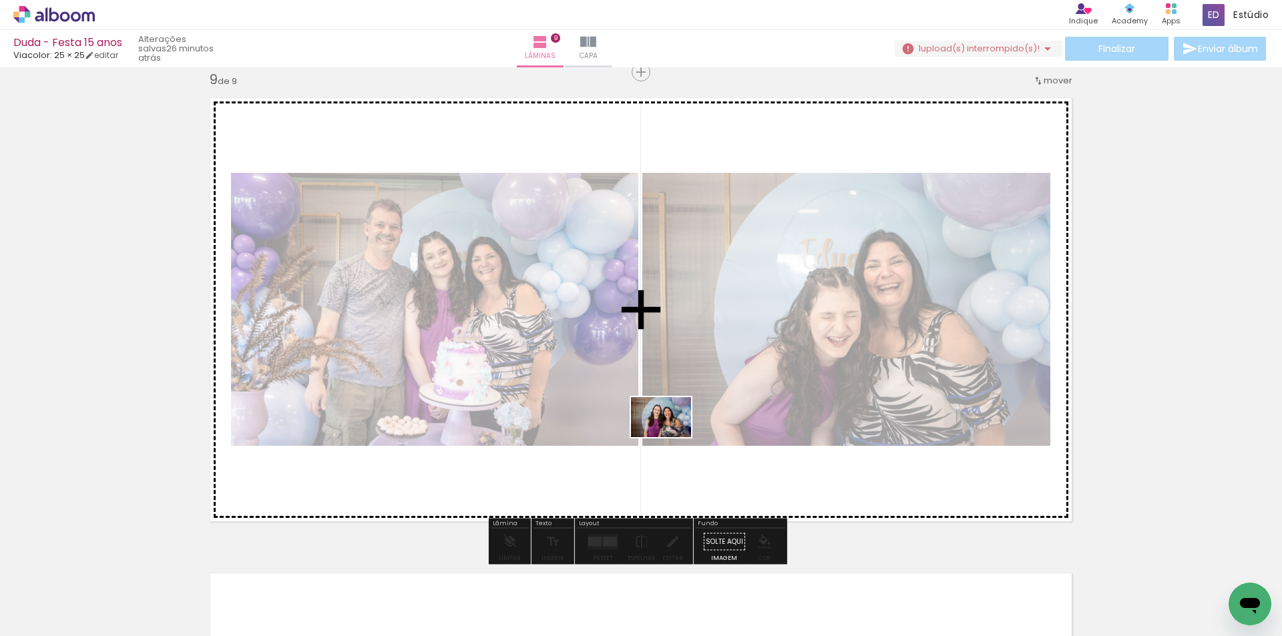
drag, startPoint x: 694, startPoint y: 600, endPoint x: 671, endPoint y: 437, distance: 163.8
click at [671, 437] on quentale-workspace at bounding box center [641, 318] width 1282 height 636
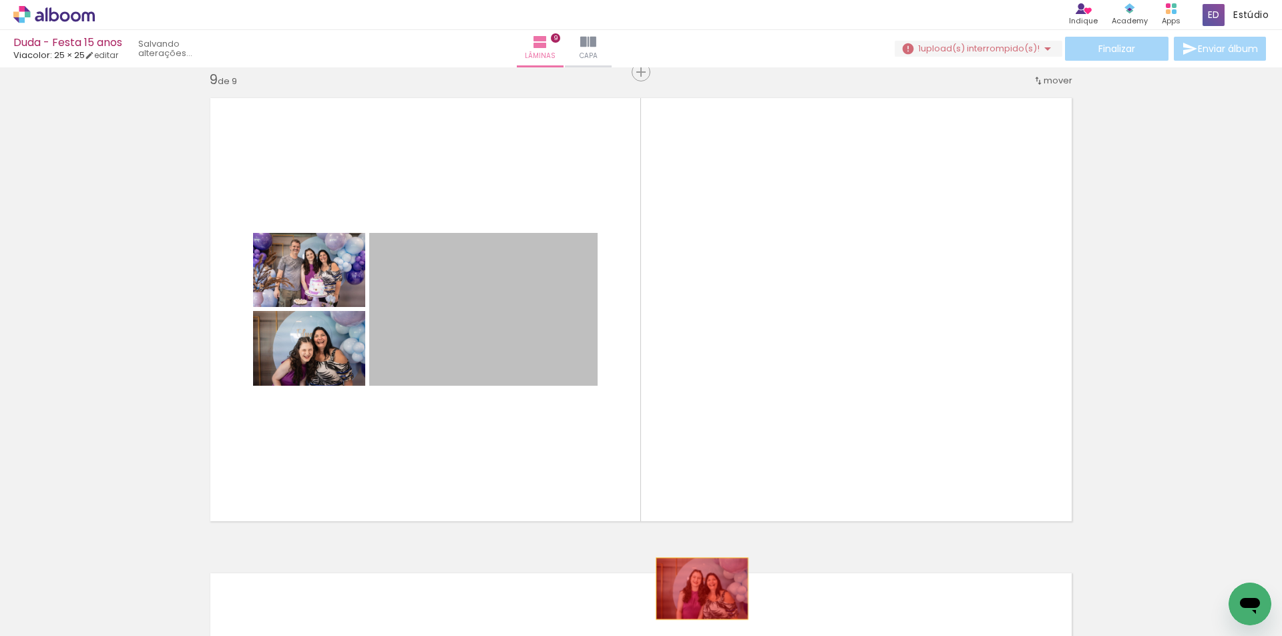
drag, startPoint x: 462, startPoint y: 307, endPoint x: 697, endPoint y: 589, distance: 366.9
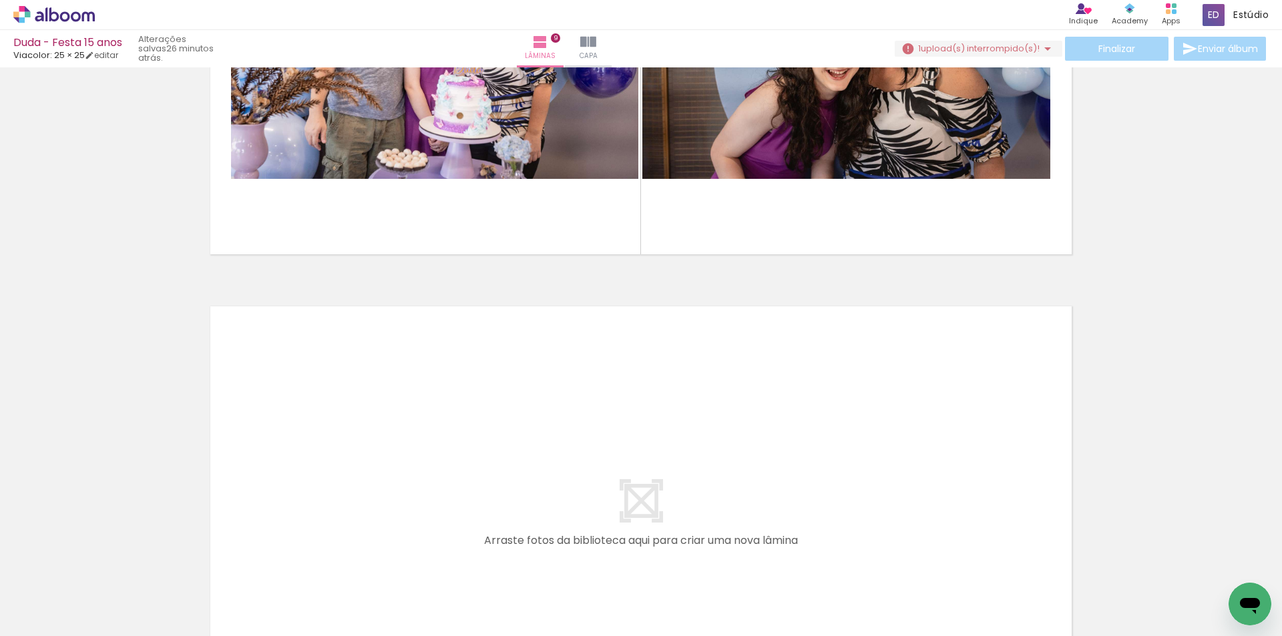
scroll to position [0, 3358]
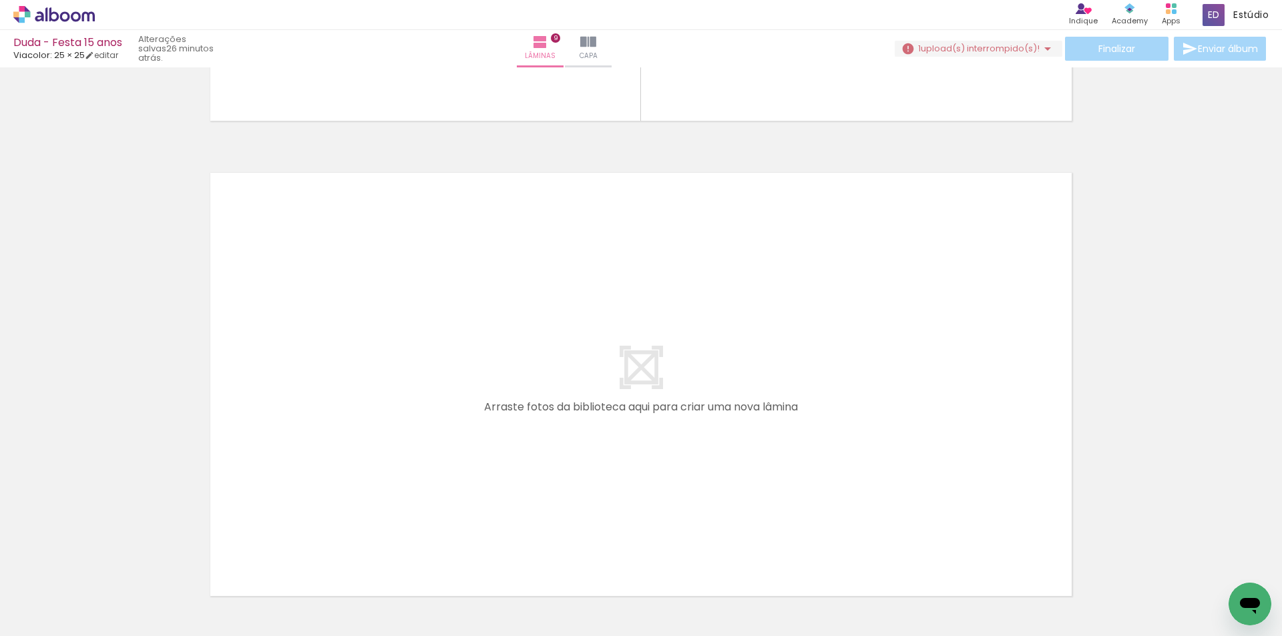
scroll to position [0, 3737]
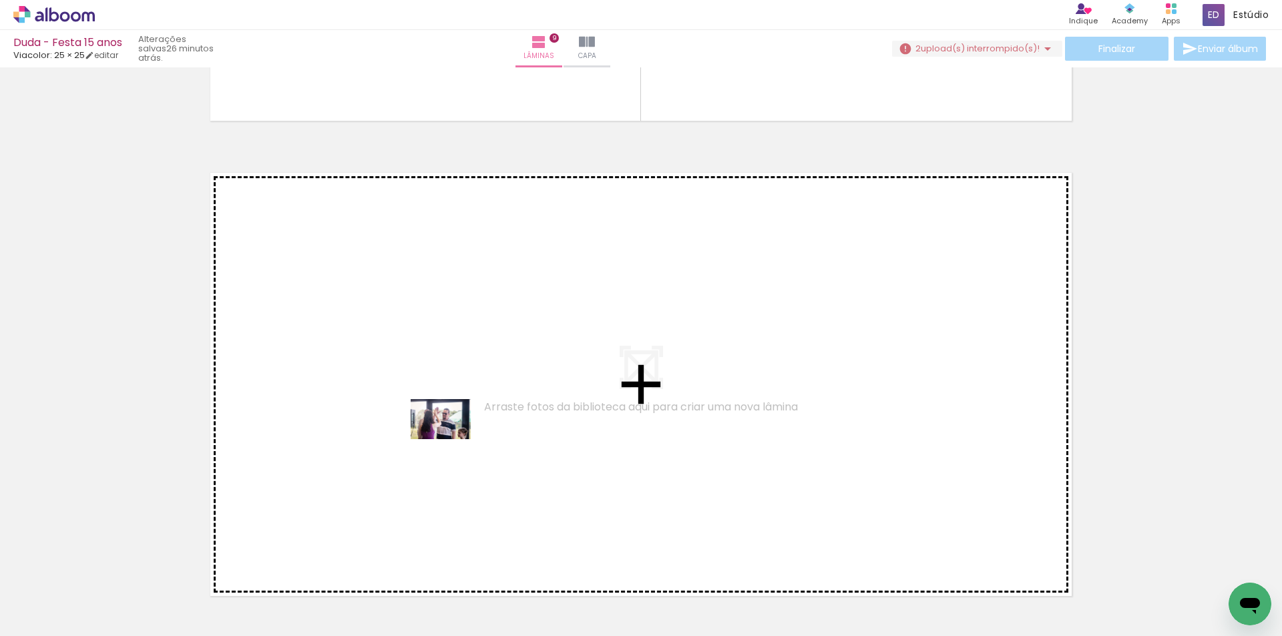
drag, startPoint x: 508, startPoint y: 601, endPoint x: 451, endPoint y: 439, distance: 171.5
click at [451, 439] on quentale-workspace at bounding box center [641, 318] width 1282 height 636
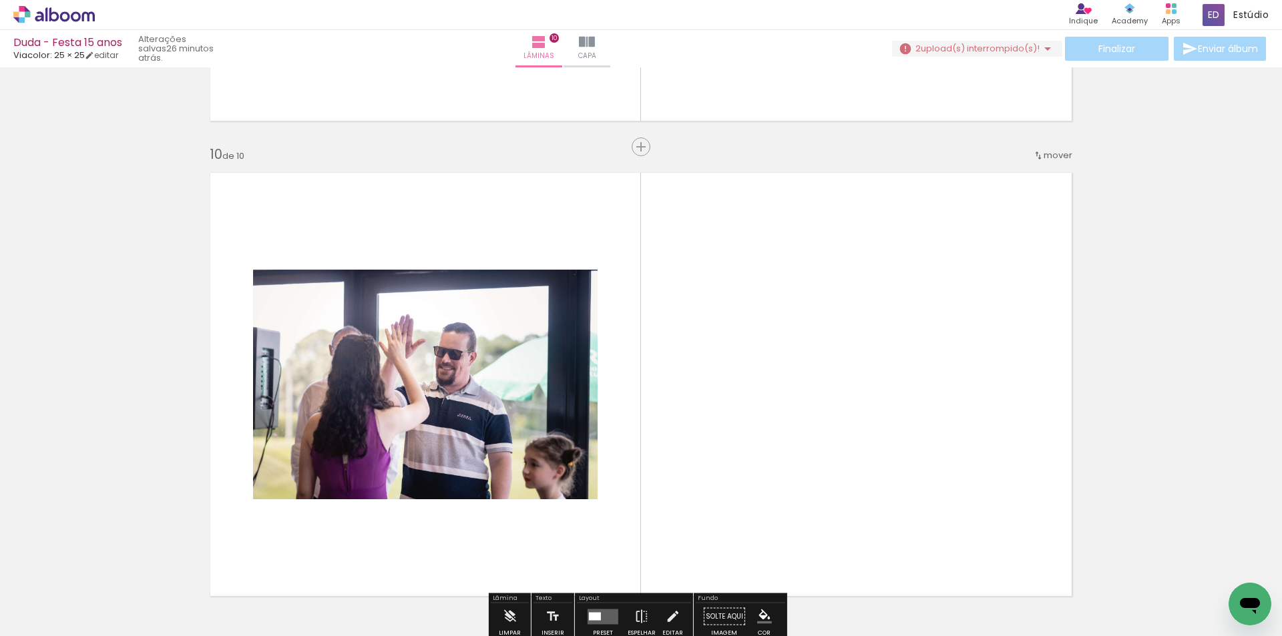
scroll to position [4296, 0]
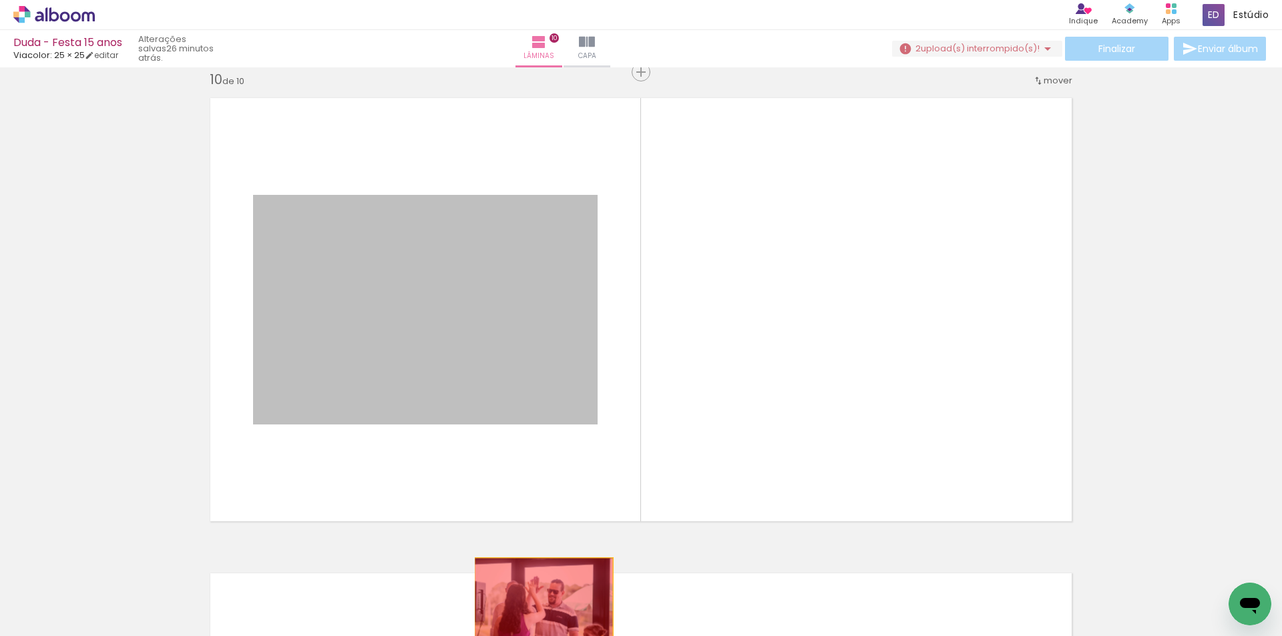
drag, startPoint x: 506, startPoint y: 373, endPoint x: 539, endPoint y: 606, distance: 234.6
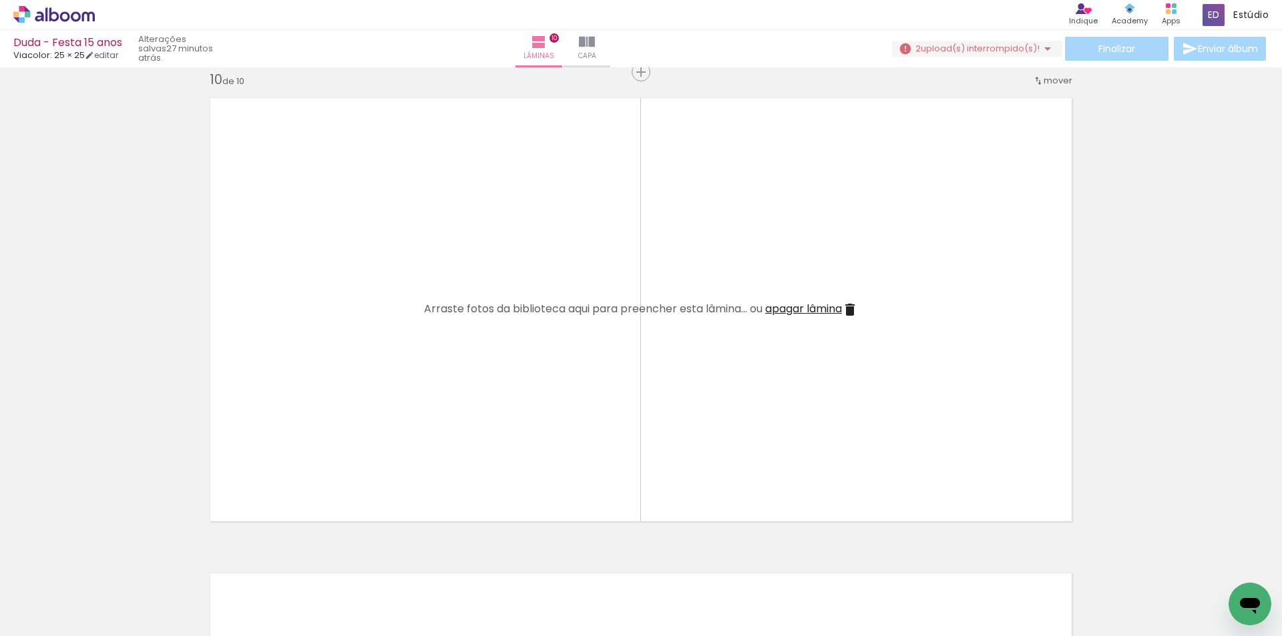
scroll to position [0, 4227]
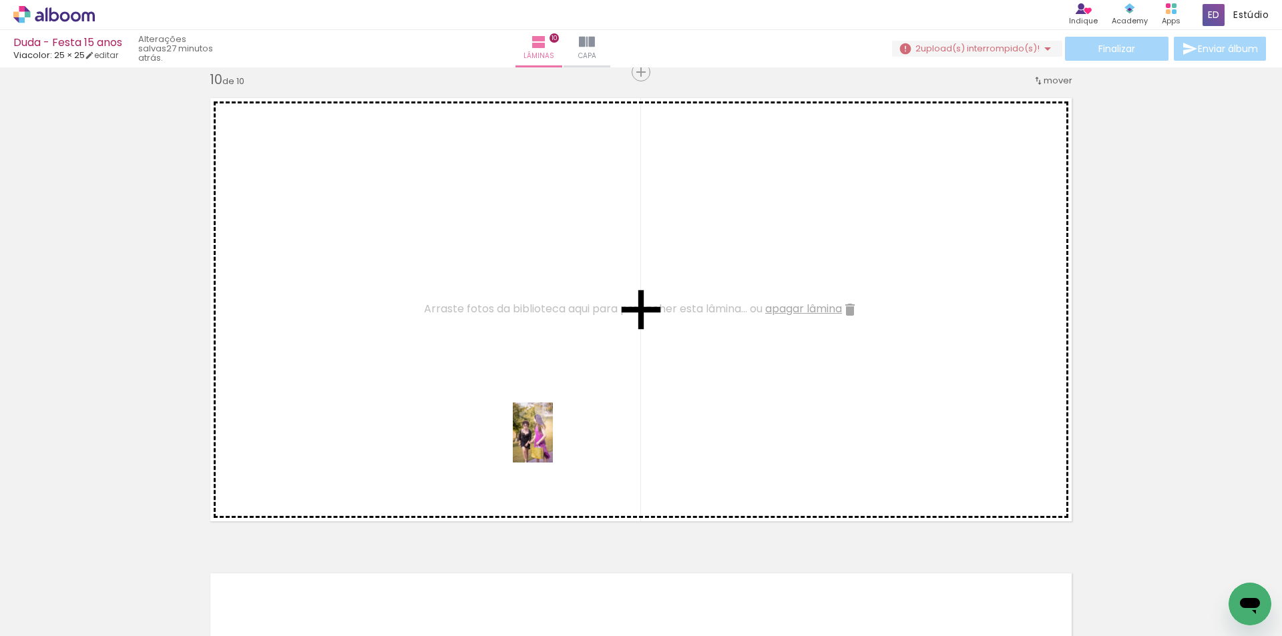
drag, startPoint x: 537, startPoint y: 598, endPoint x: 553, endPoint y: 442, distance: 157.0
click at [553, 442] on quentale-workspace at bounding box center [641, 318] width 1282 height 636
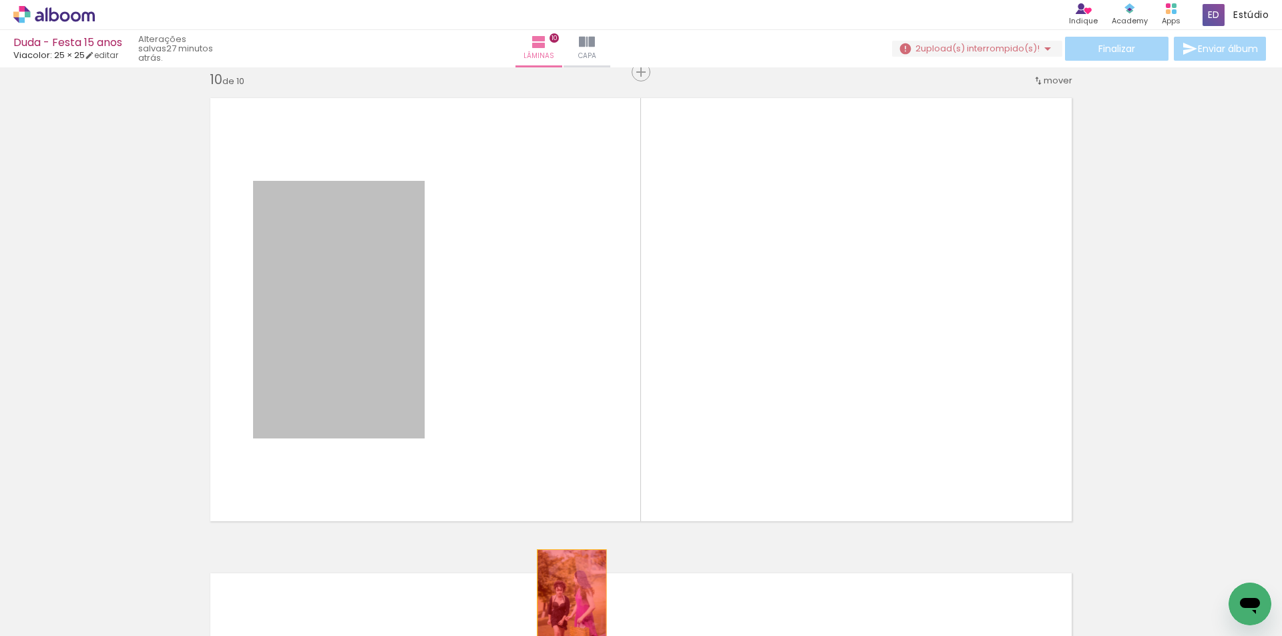
drag, startPoint x: 374, startPoint y: 380, endPoint x: 567, endPoint y: 602, distance: 293.9
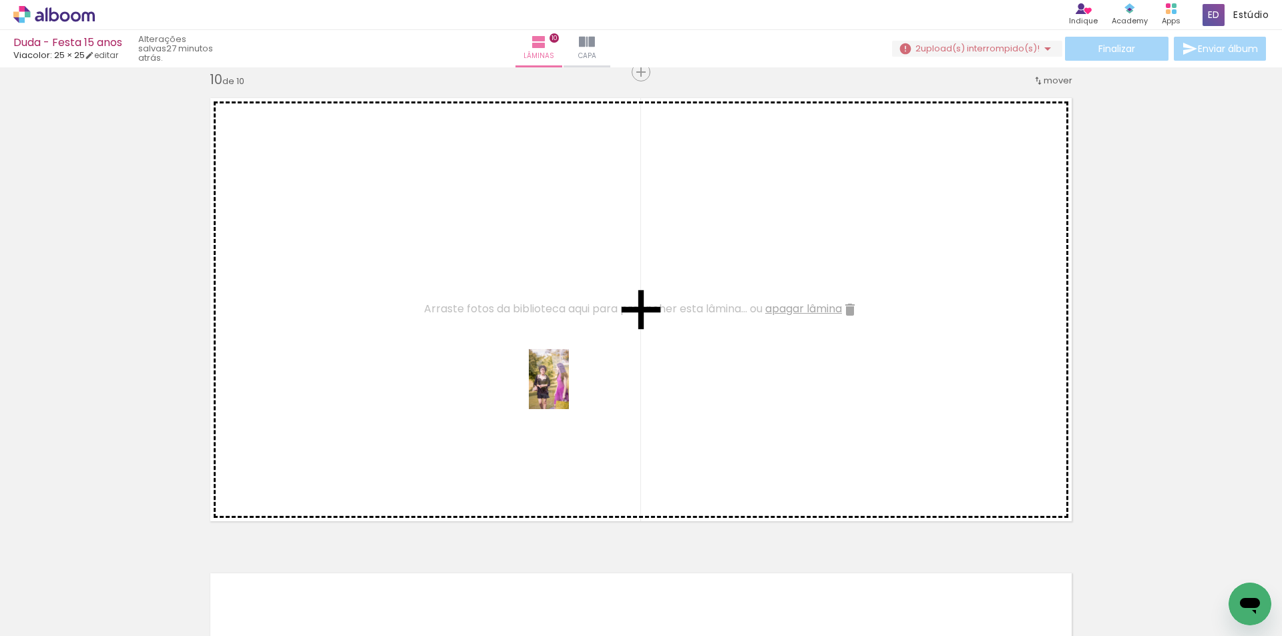
drag, startPoint x: 608, startPoint y: 596, endPoint x: 569, endPoint y: 389, distance: 210.0
click at [569, 389] on quentale-workspace at bounding box center [641, 318] width 1282 height 636
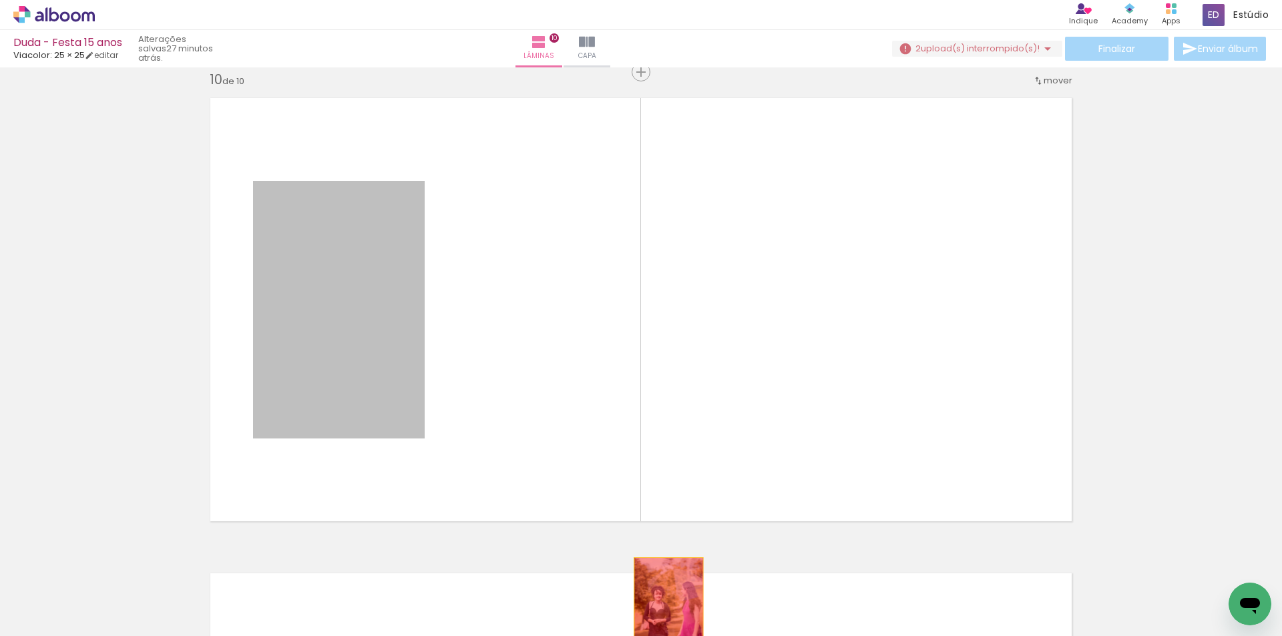
drag, startPoint x: 409, startPoint y: 354, endPoint x: 664, endPoint y: 610, distance: 361.1
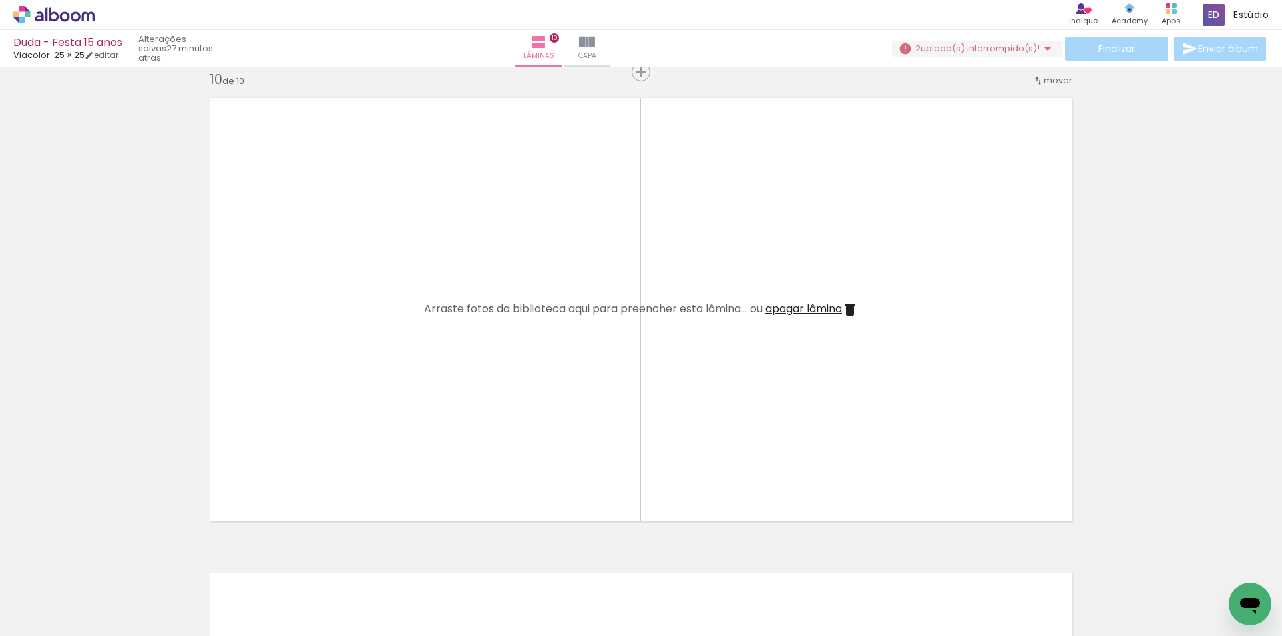
scroll to position [0, 4497]
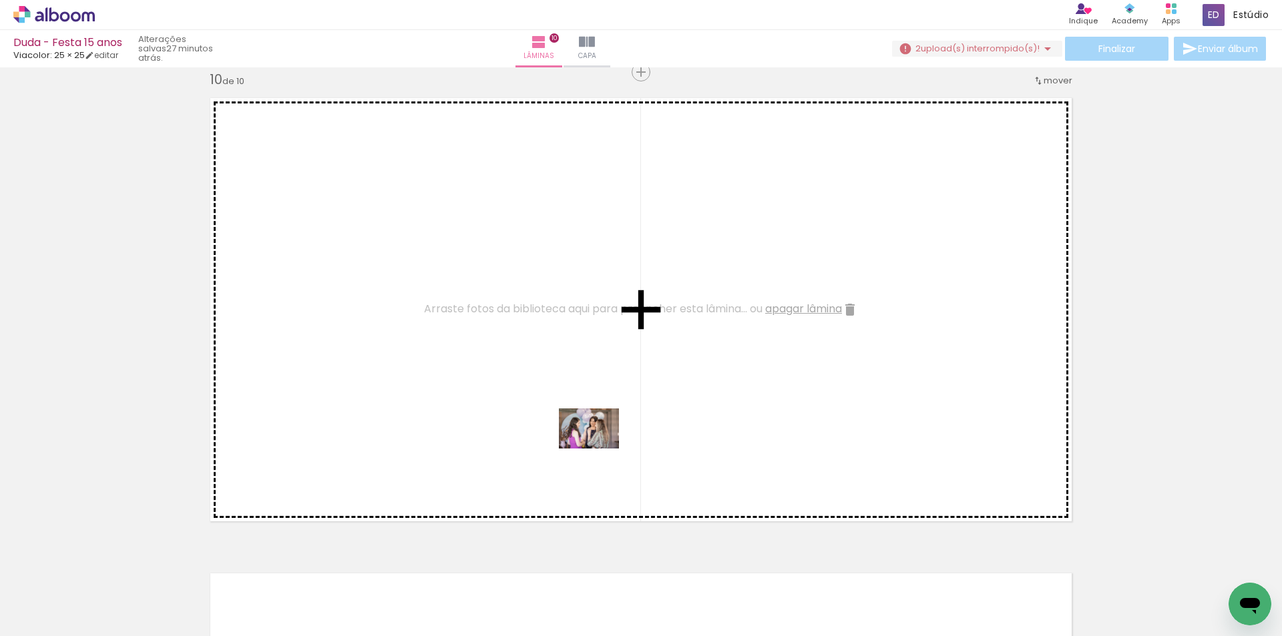
drag, startPoint x: 668, startPoint y: 610, endPoint x: 599, endPoint y: 449, distance: 175.0
click at [599, 449] on quentale-workspace at bounding box center [641, 318] width 1282 height 636
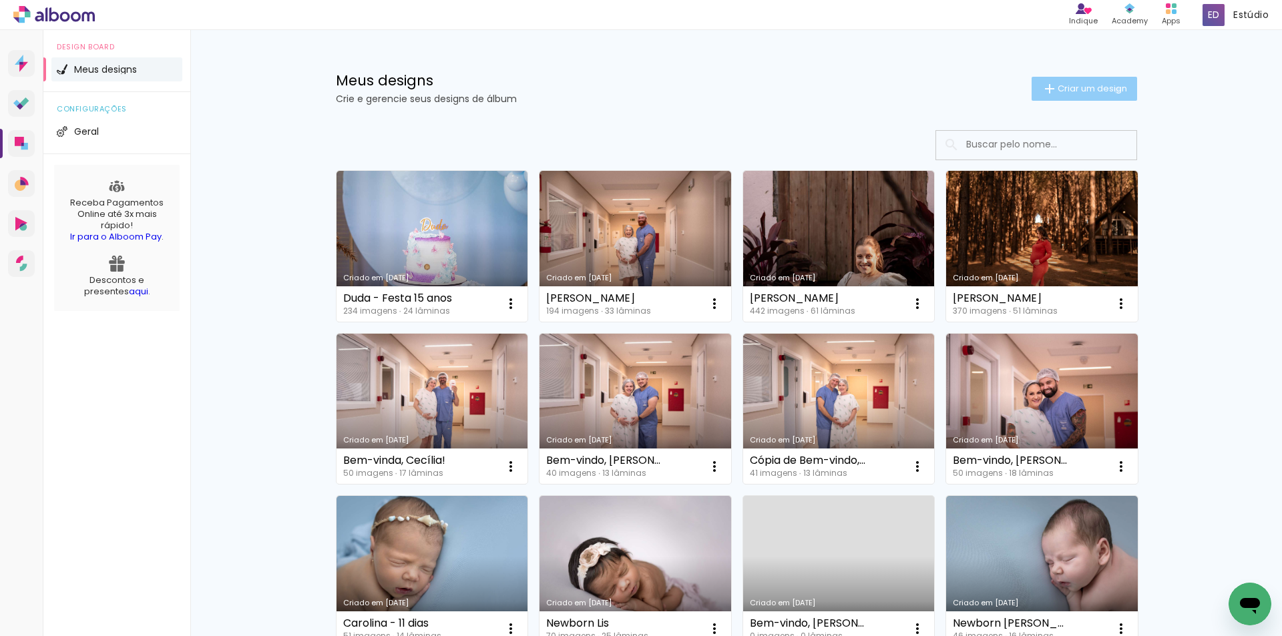
click at [1110, 90] on span "Criar um design" at bounding box center [1092, 88] width 69 height 9
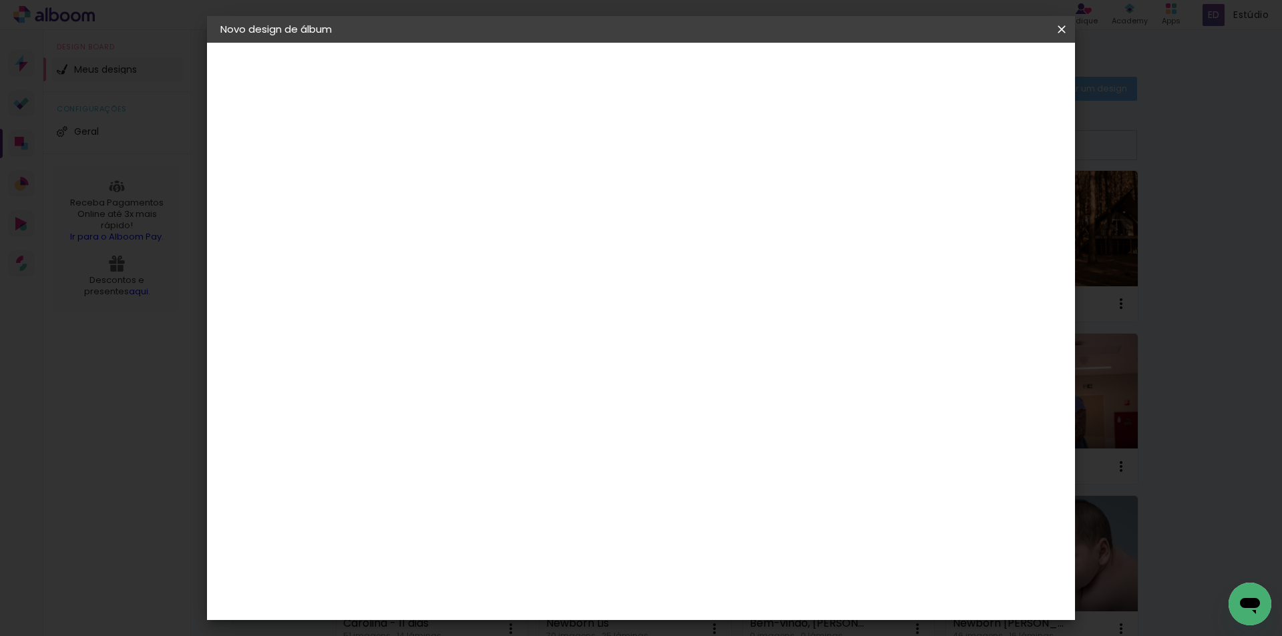
click at [439, 174] on input at bounding box center [439, 179] width 0 height 21
click at [439, 180] on input at bounding box center [439, 179] width 0 height 21
type input "Duda - 15 anos"
type paper-input "Duda - 15 anos"
click at [0, 0] on slot "Avançar" at bounding box center [0, 0] width 0 height 0
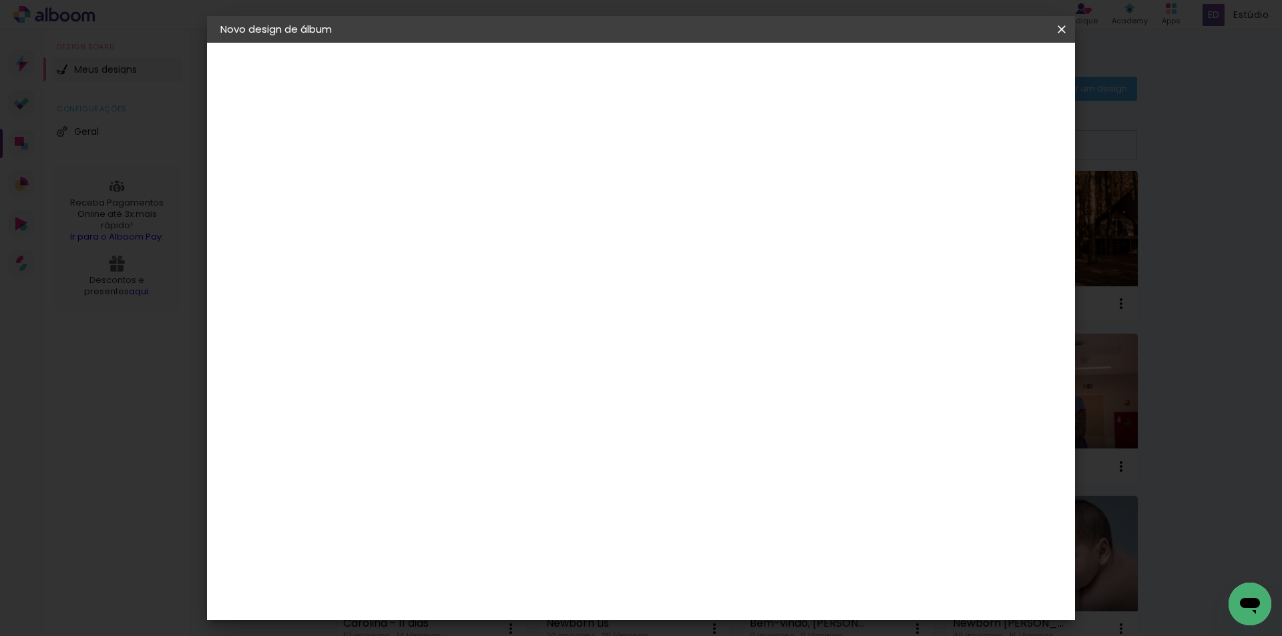
scroll to position [3263, 0]
click at [0, 0] on slot "Avançar" at bounding box center [0, 0] width 0 height 0
click at [491, 222] on input "text" at bounding box center [465, 232] width 52 height 21
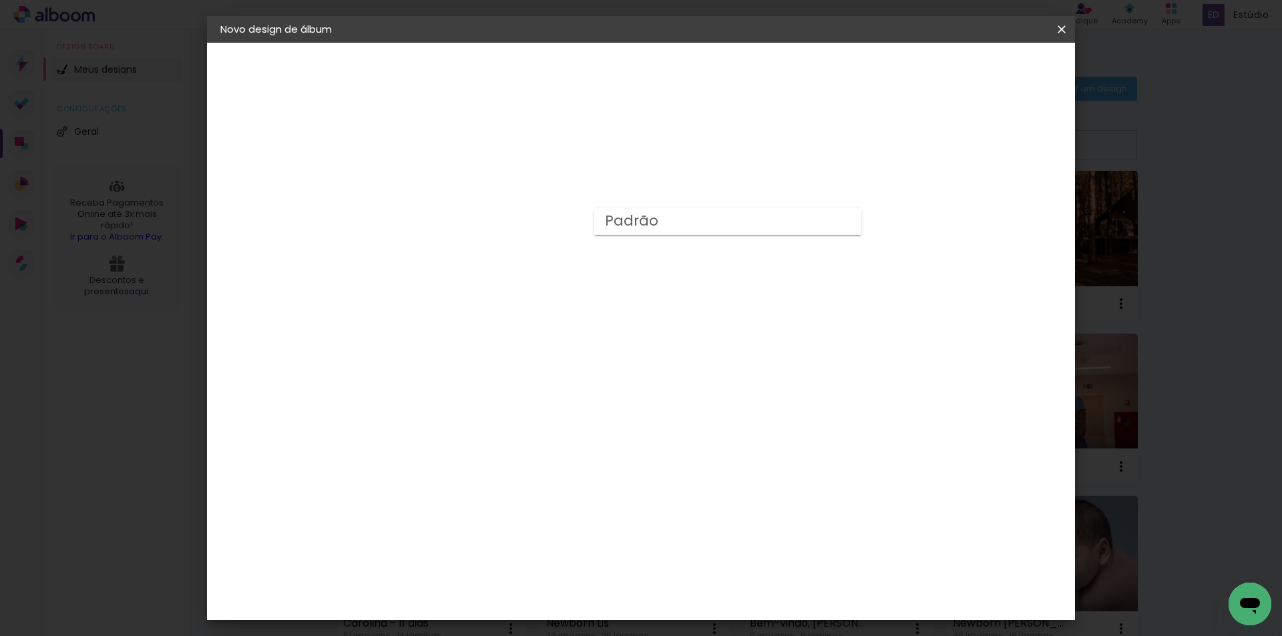
click at [657, 226] on paper-item "Padrão" at bounding box center [727, 221] width 267 height 27
type input "Padrão"
click at [656, 59] on paper-button "Avançar" at bounding box center [623, 70] width 65 height 23
click at [991, 63] on paper-button "Iniciar design" at bounding box center [947, 70] width 87 height 23
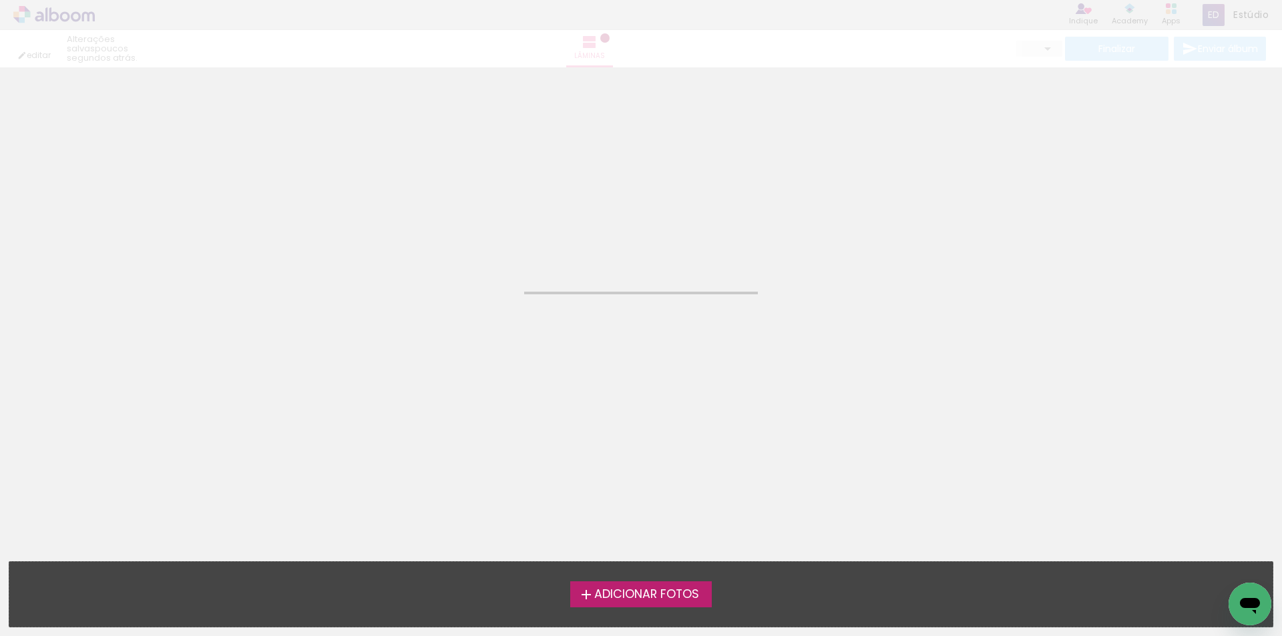
click at [602, 595] on span "Adicionar Fotos" at bounding box center [646, 595] width 105 height 12
click at [0, 0] on input "file" at bounding box center [0, 0] width 0 height 0
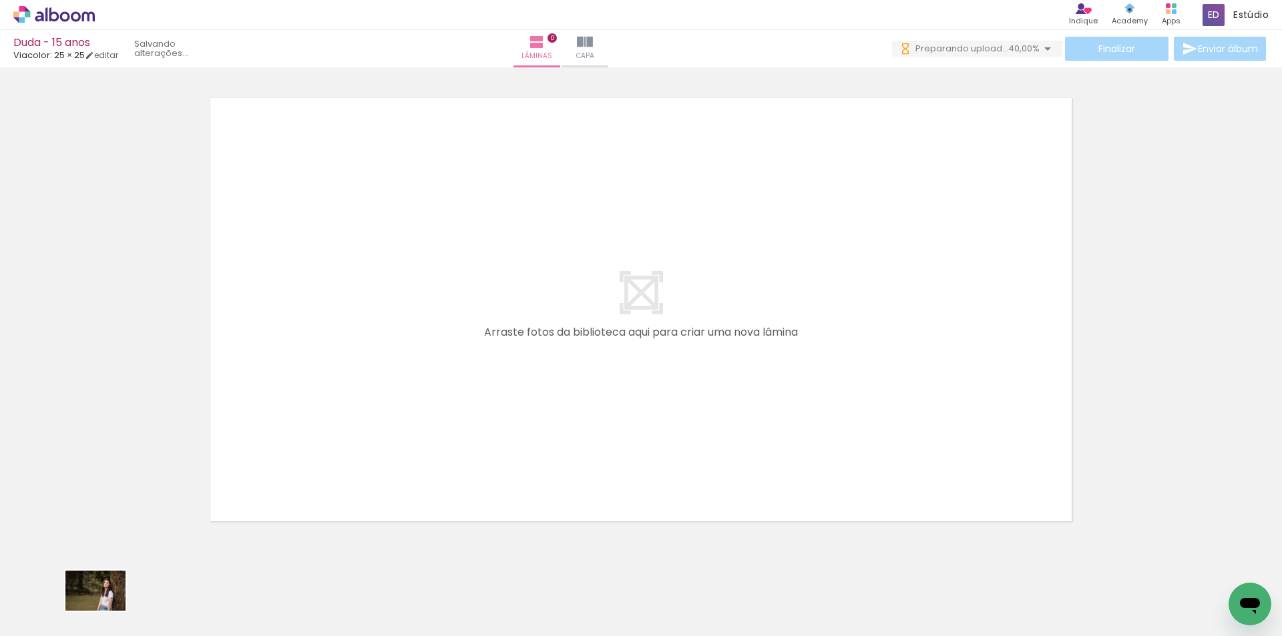
drag, startPoint x: 154, startPoint y: 598, endPoint x: 215, endPoint y: 602, distance: 60.9
click at [122, 612] on div at bounding box center [133, 591] width 60 height 40
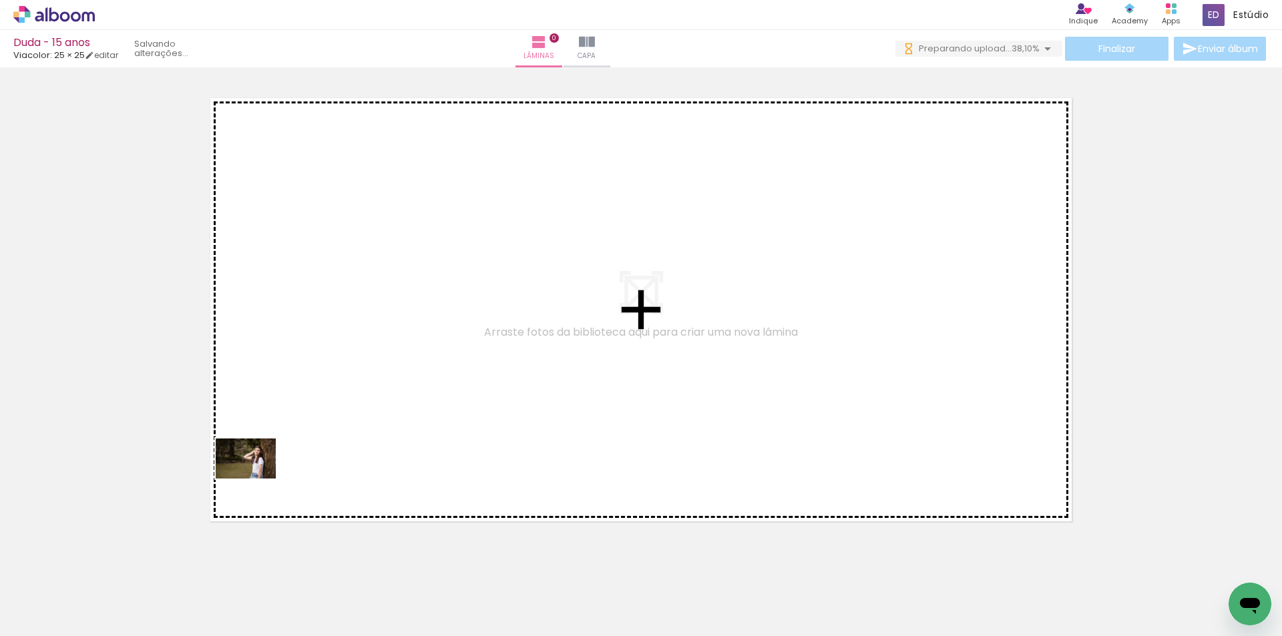
drag, startPoint x: 216, startPoint y: 602, endPoint x: 270, endPoint y: 449, distance: 162.2
click at [270, 449] on quentale-workspace at bounding box center [641, 318] width 1282 height 636
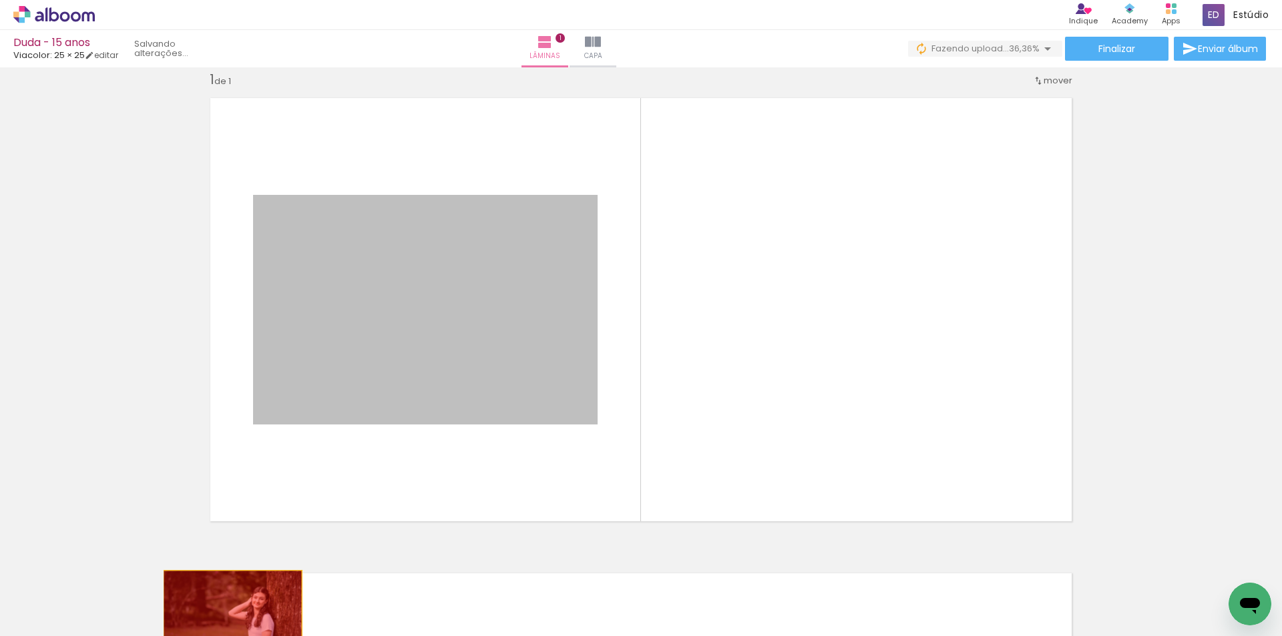
drag, startPoint x: 271, startPoint y: 622, endPoint x: 228, endPoint y: 617, distance: 43.6
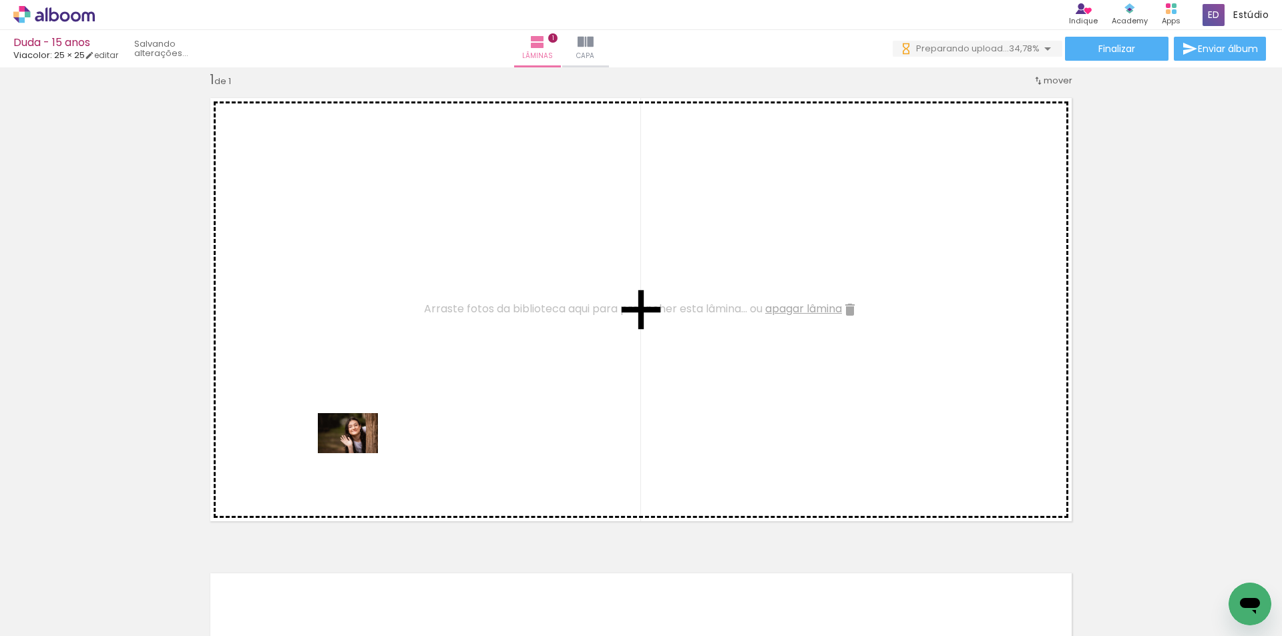
drag, startPoint x: 365, startPoint y: 592, endPoint x: 358, endPoint y: 453, distance: 138.4
click at [358, 453] on quentale-workspace at bounding box center [641, 318] width 1282 height 636
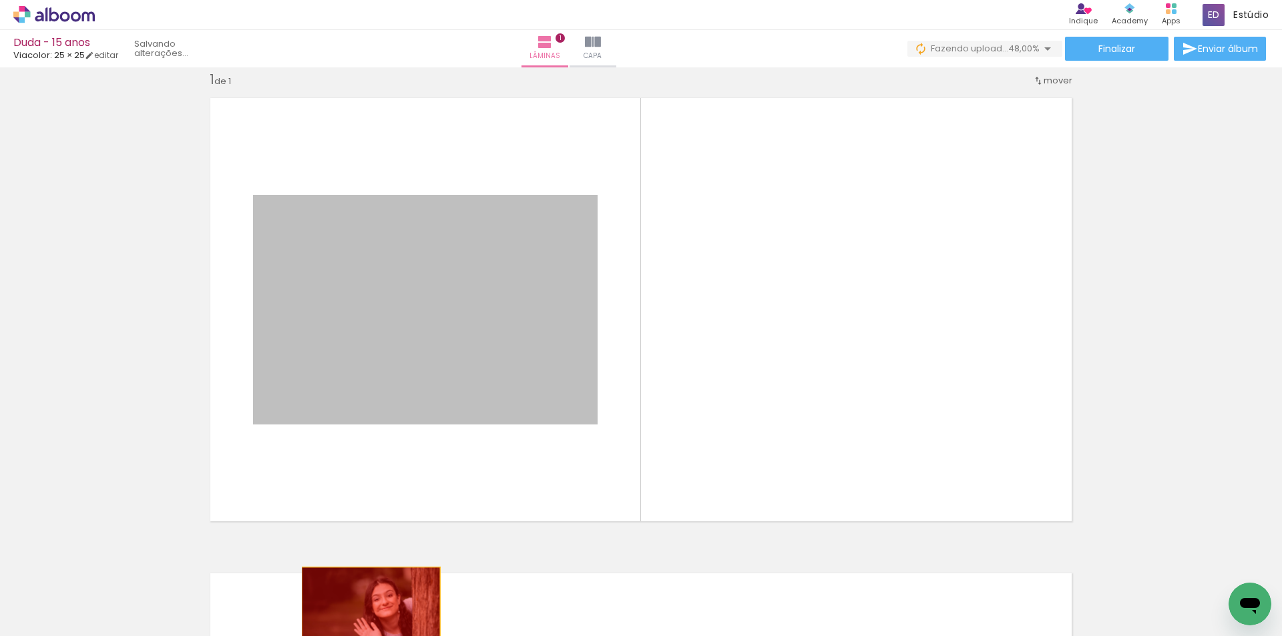
drag, startPoint x: 393, startPoint y: 429, endPoint x: 366, endPoint y: 614, distance: 186.9
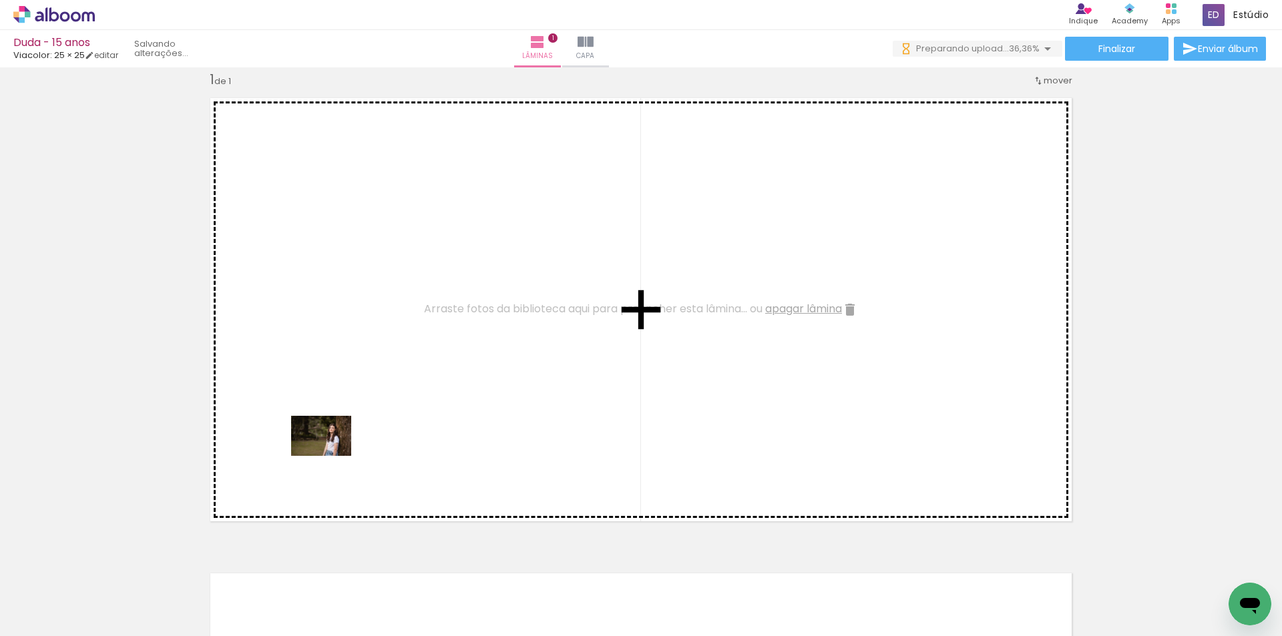
drag, startPoint x: 149, startPoint y: 598, endPoint x: 358, endPoint y: 436, distance: 264.1
click at [358, 436] on quentale-workspace at bounding box center [641, 318] width 1282 height 636
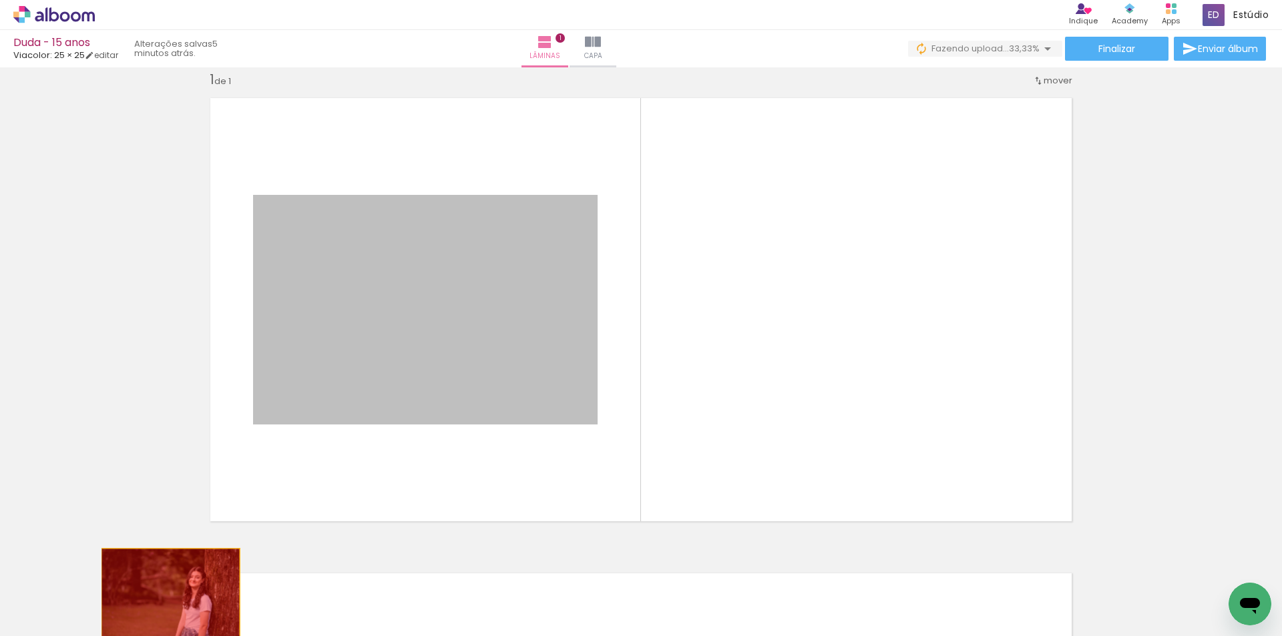
drag, startPoint x: 402, startPoint y: 389, endPoint x: 166, endPoint y: 595, distance: 313.7
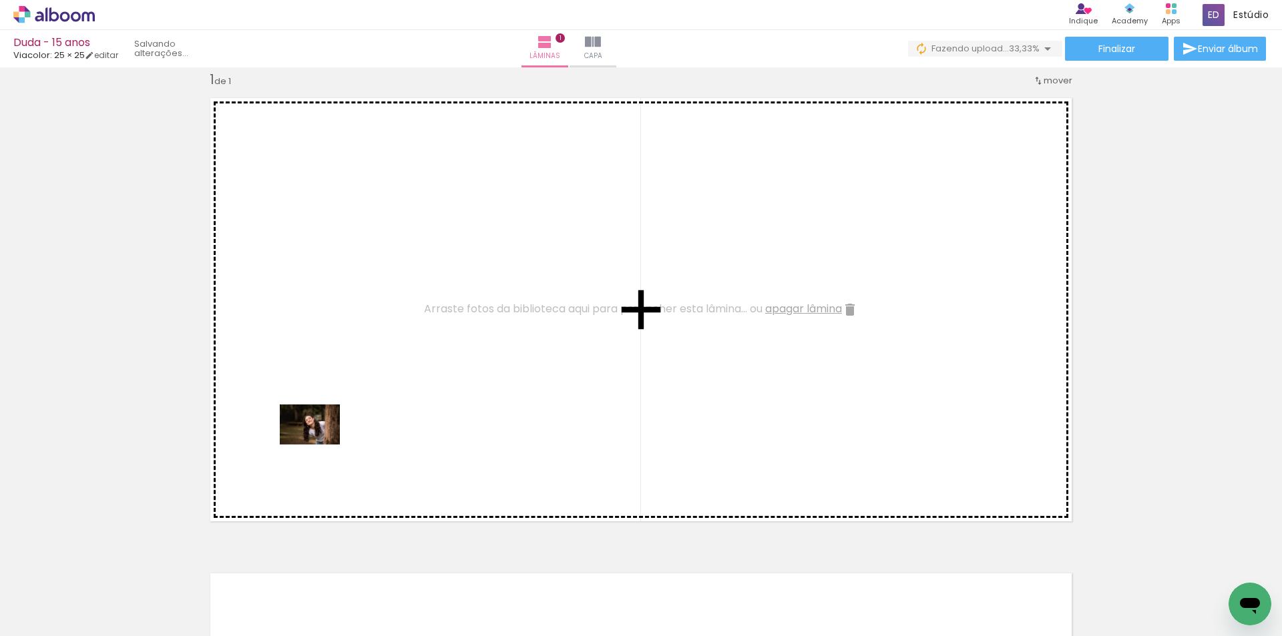
drag, startPoint x: 290, startPoint y: 607, endPoint x: 328, endPoint y: 436, distance: 175.0
click at [328, 436] on quentale-workspace at bounding box center [641, 318] width 1282 height 636
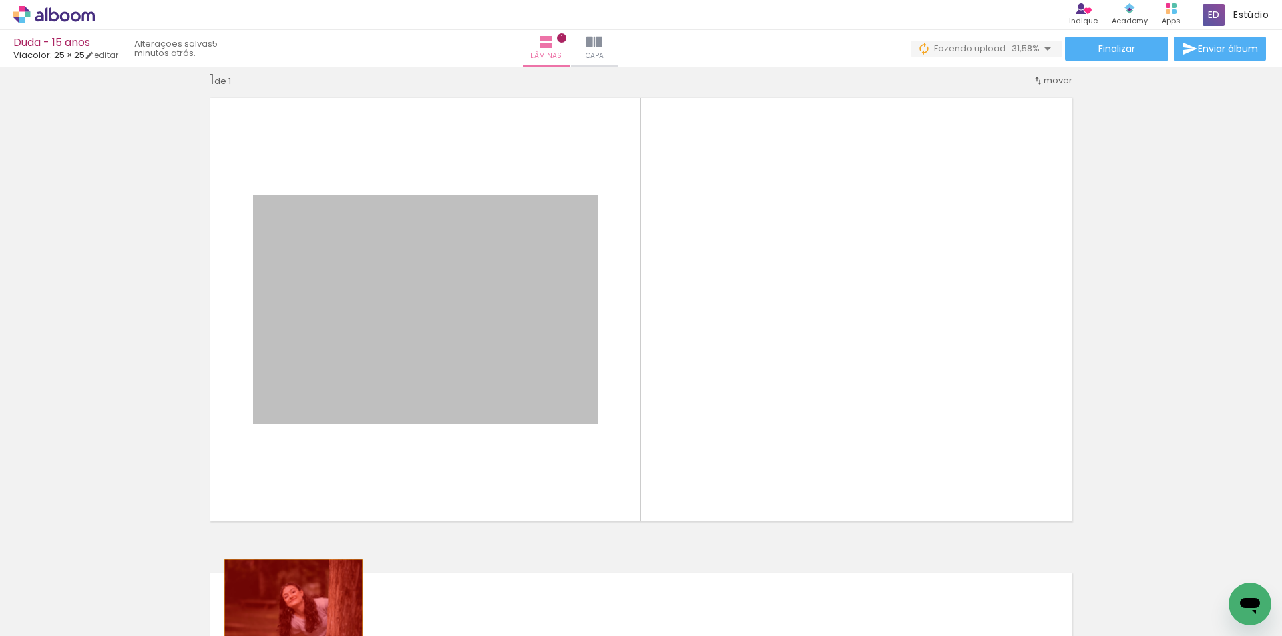
drag, startPoint x: 377, startPoint y: 580, endPoint x: 284, endPoint y: 597, distance: 94.3
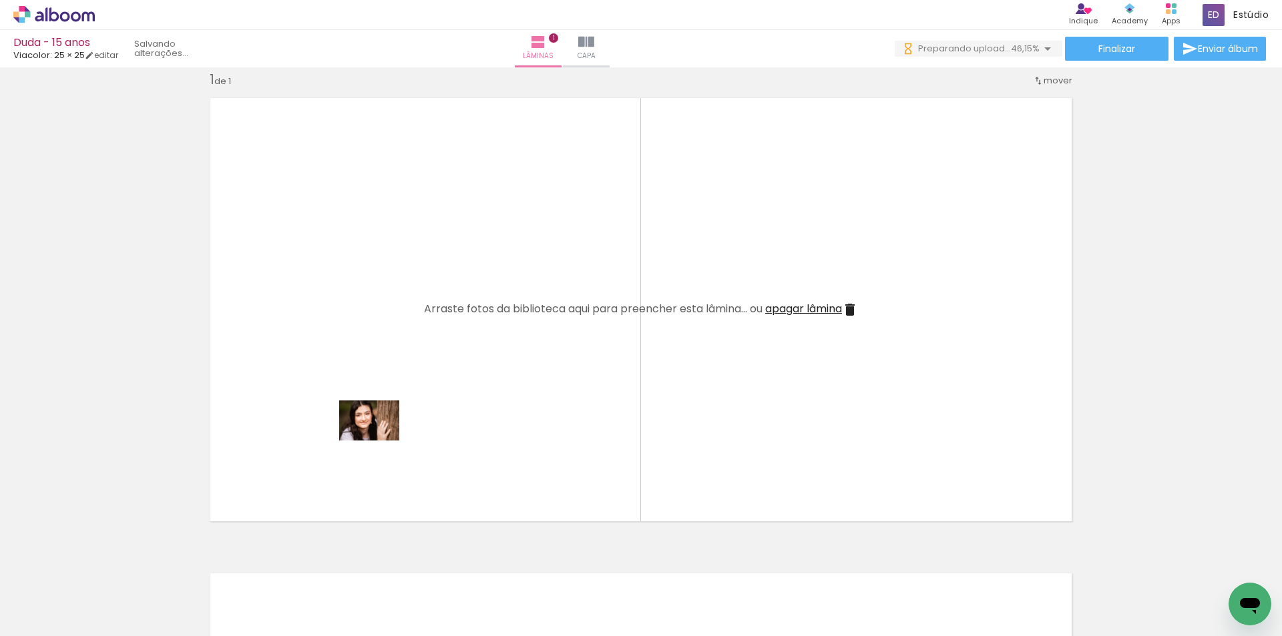
drag, startPoint x: 425, startPoint y: 605, endPoint x: 379, endPoint y: 441, distance: 170.4
click at [379, 441] on quentale-workspace at bounding box center [641, 318] width 1282 height 636
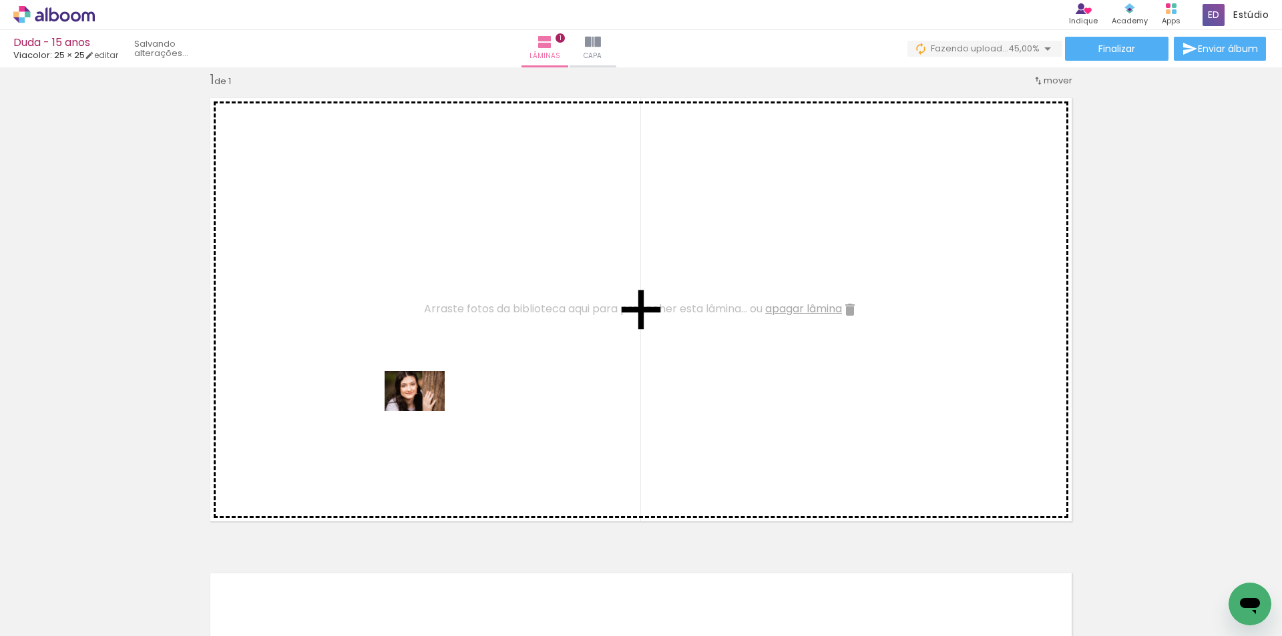
drag, startPoint x: 430, startPoint y: 585, endPoint x: 425, endPoint y: 411, distance: 173.7
click at [425, 411] on quentale-workspace at bounding box center [641, 318] width 1282 height 636
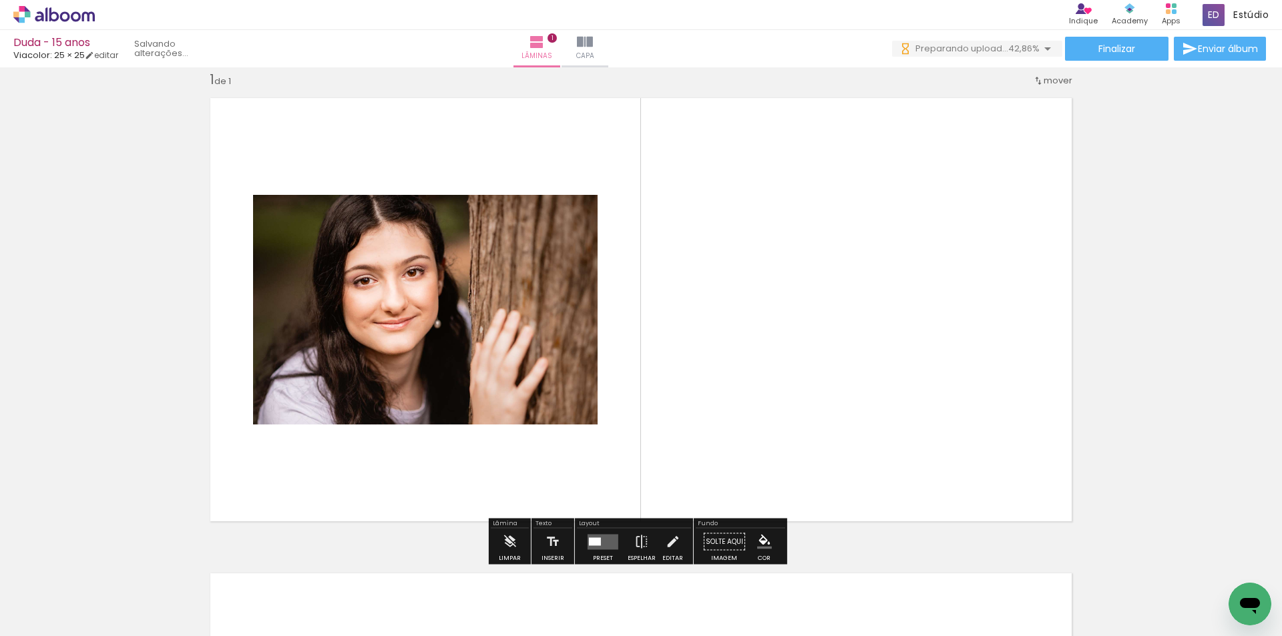
click at [602, 537] on quentale-layouter at bounding box center [603, 541] width 31 height 15
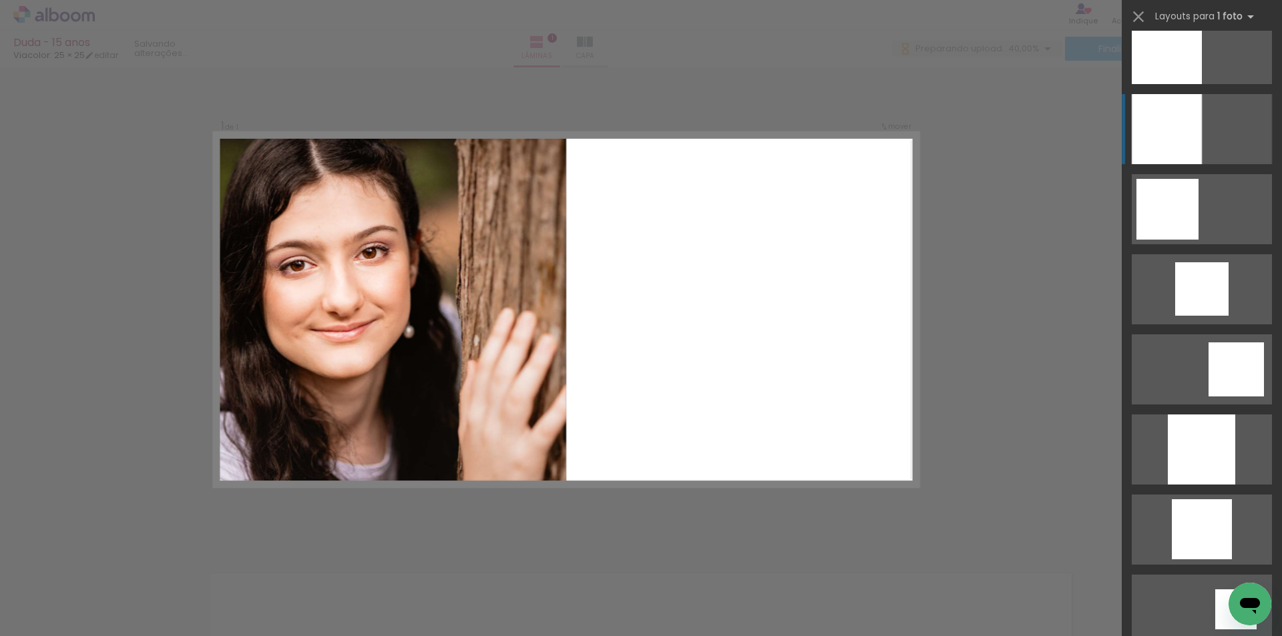
click at [1178, 138] on div at bounding box center [1167, 129] width 70 height 70
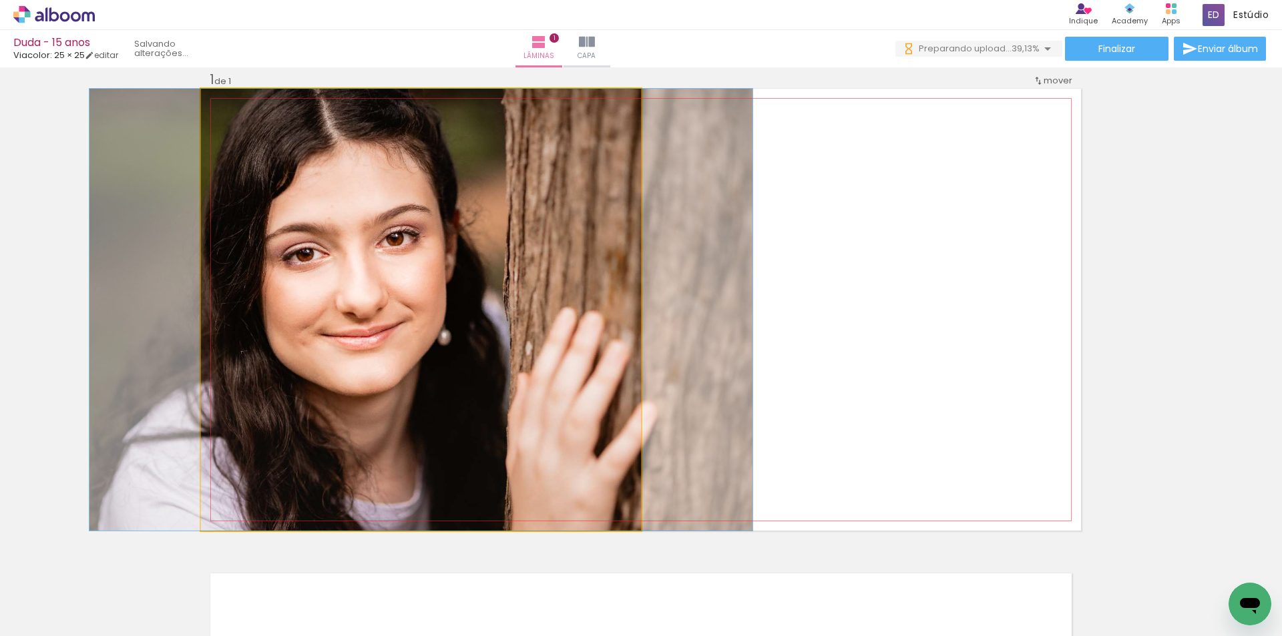
click at [438, 343] on quentale-photo at bounding box center [421, 310] width 440 height 442
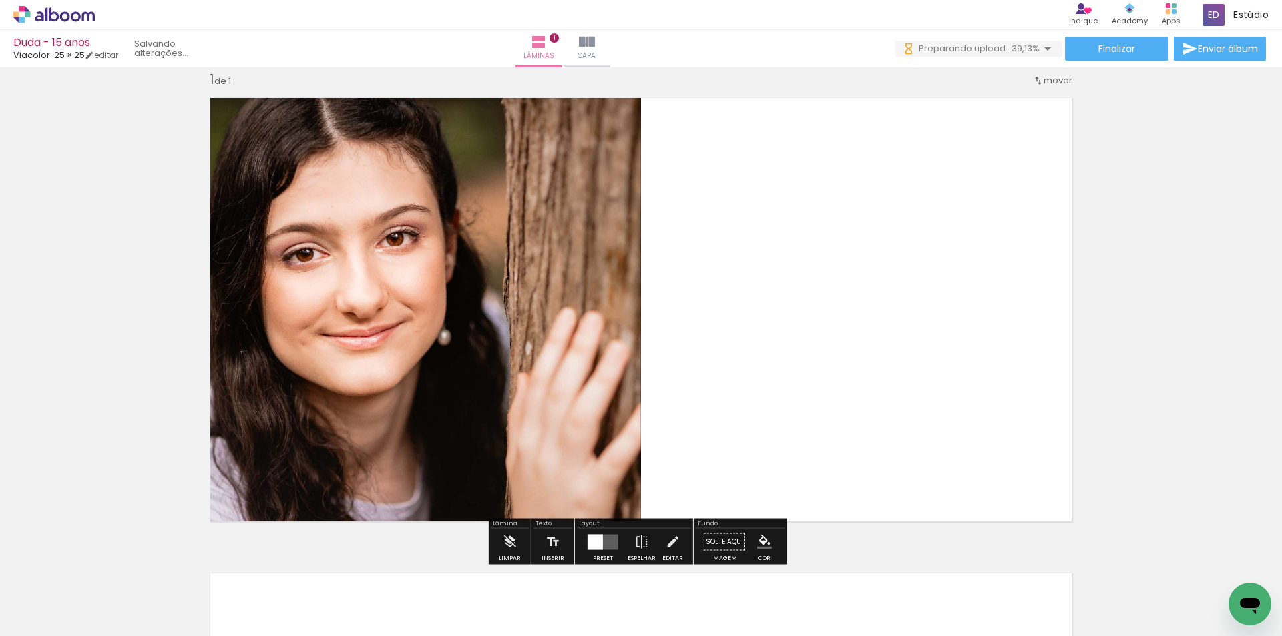
click at [598, 334] on quentale-photo at bounding box center [421, 310] width 440 height 442
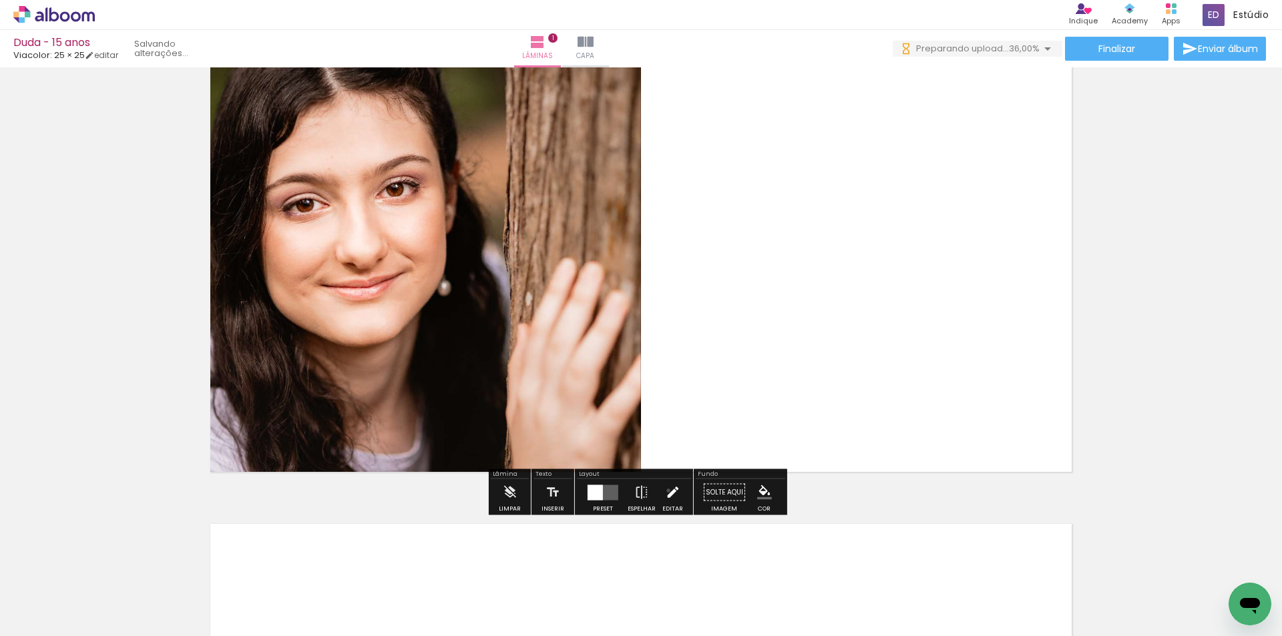
click at [665, 491] on iron-icon at bounding box center [672, 492] width 15 height 27
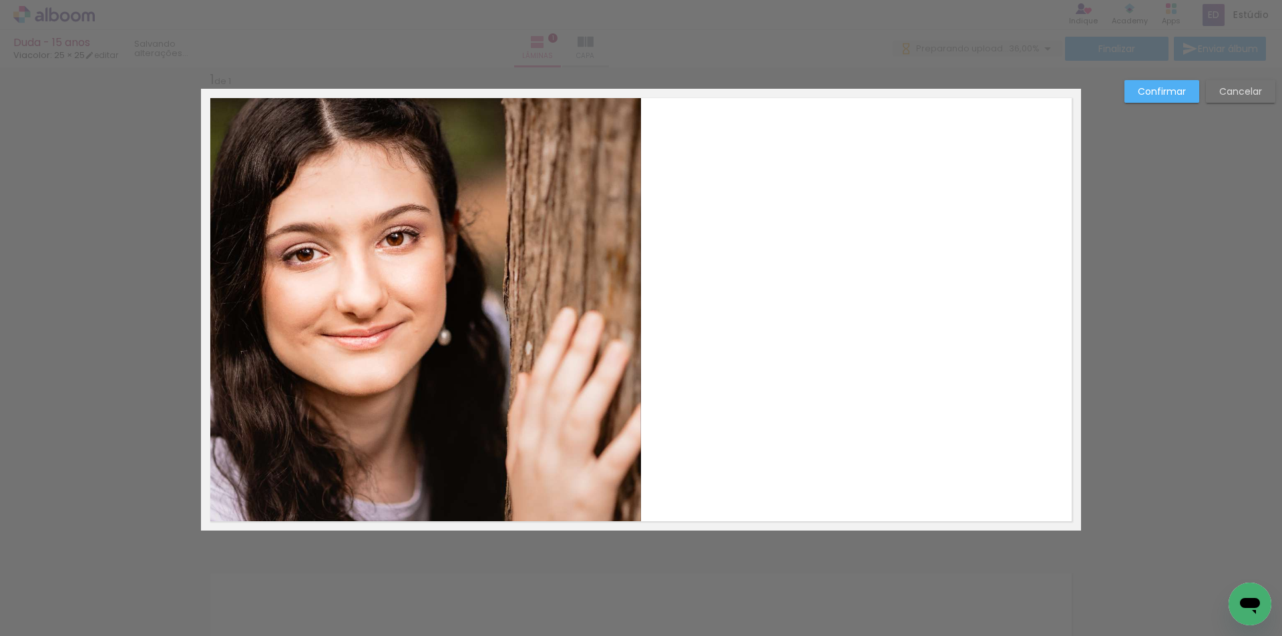
click at [622, 328] on quentale-photo at bounding box center [421, 310] width 440 height 442
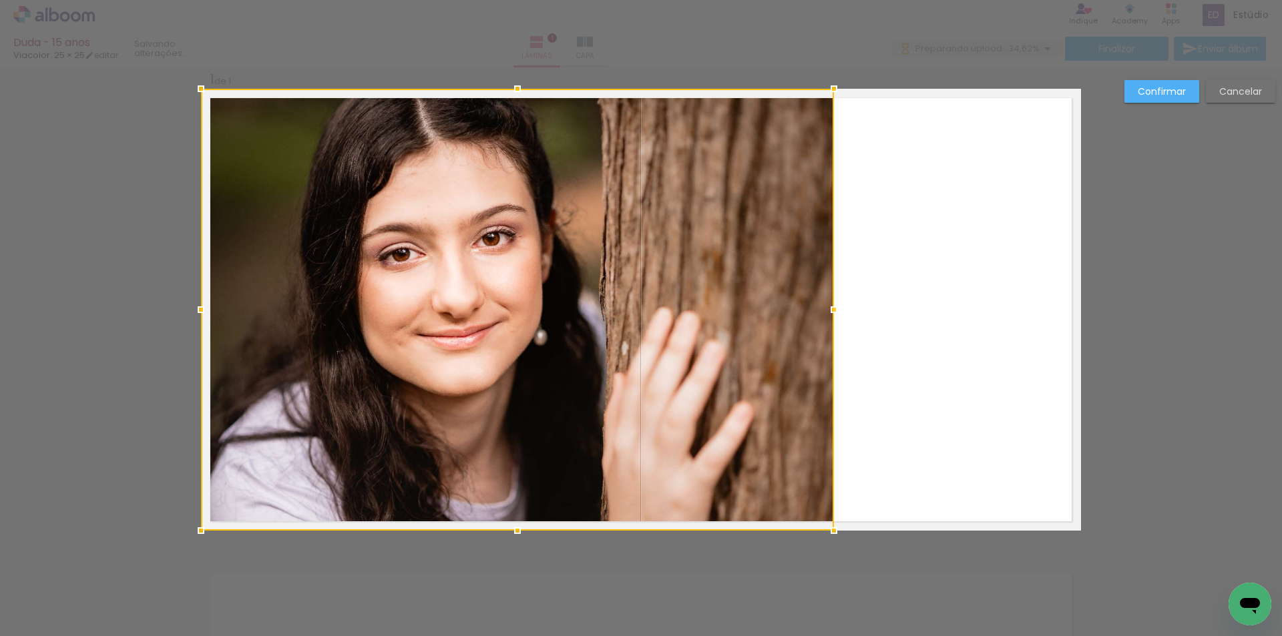
drag, startPoint x: 706, startPoint y: 310, endPoint x: 839, endPoint y: 304, distance: 133.0
click at [839, 304] on div at bounding box center [834, 309] width 27 height 27
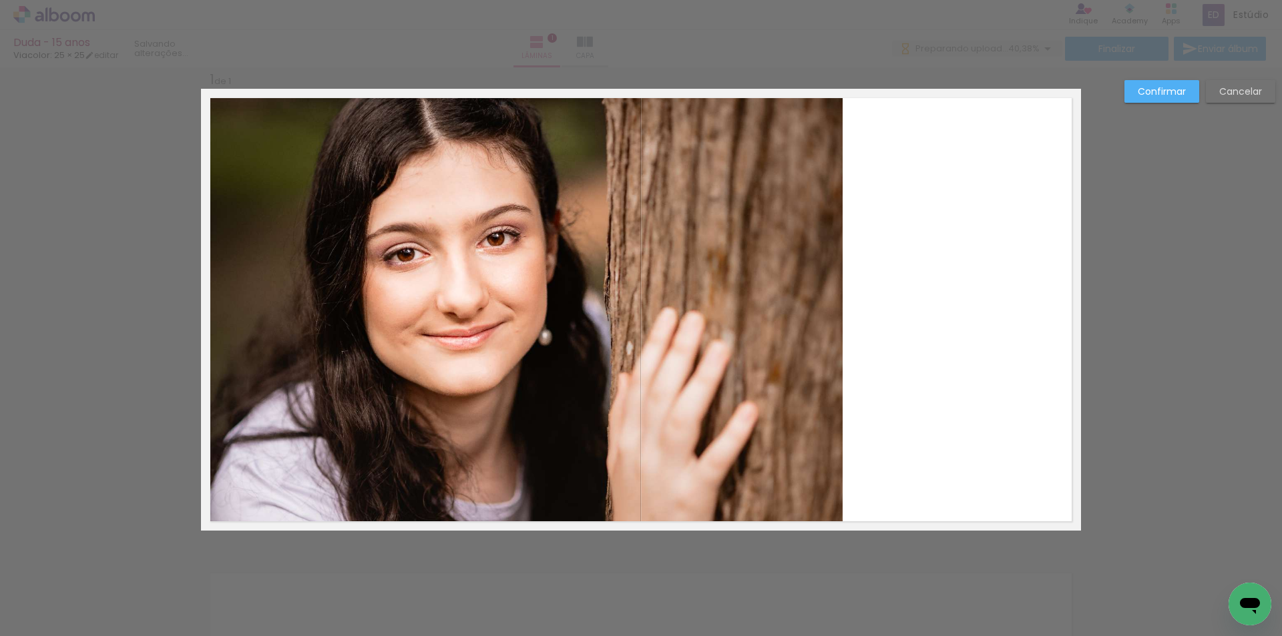
click at [0, 0] on slot "Confirmar" at bounding box center [0, 0] width 0 height 0
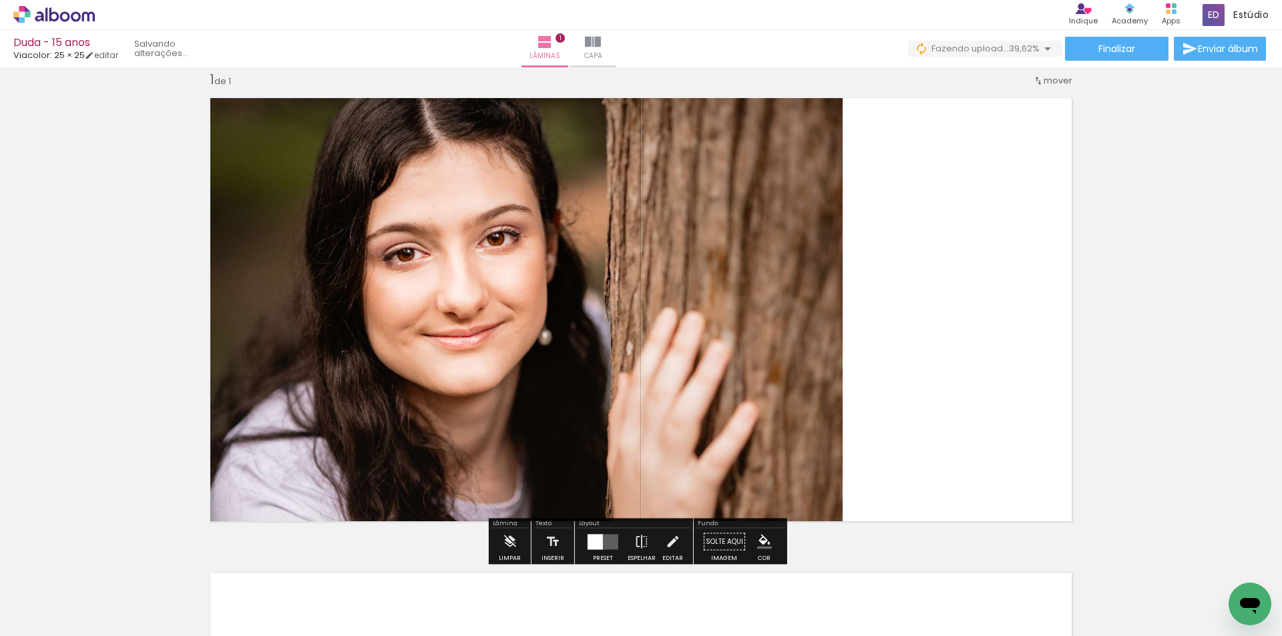
click at [1034, 391] on quentale-layouter at bounding box center [641, 310] width 880 height 442
click at [1074, 342] on quentale-layouter at bounding box center [641, 310] width 880 height 442
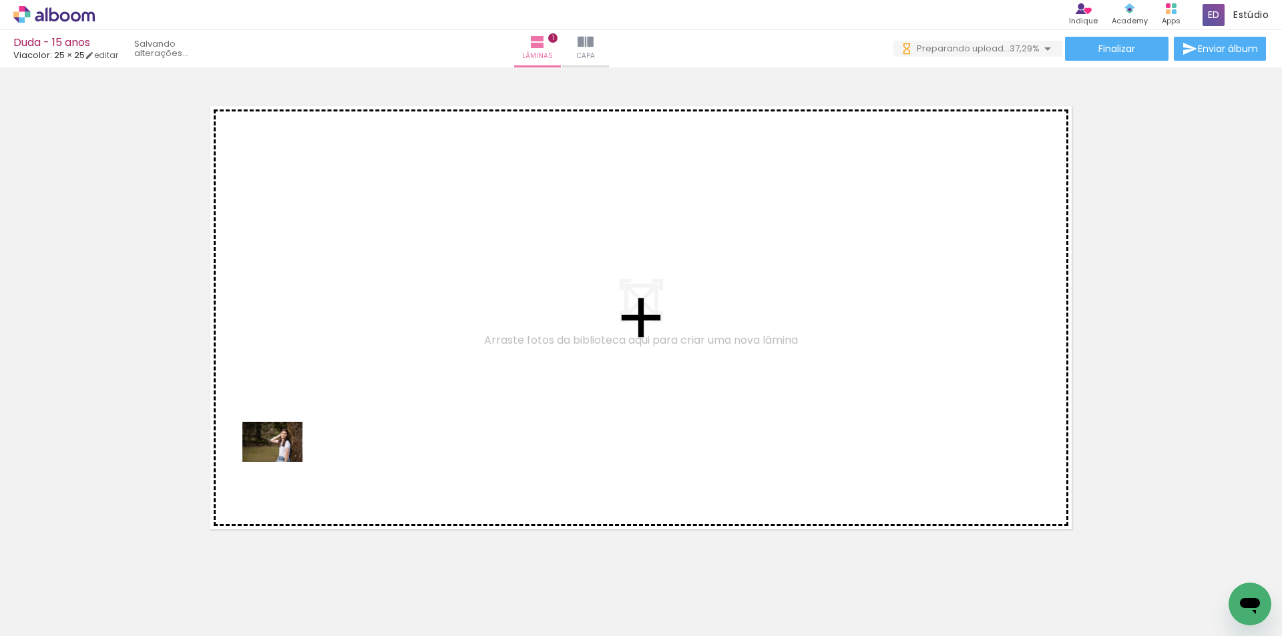
drag, startPoint x: 208, startPoint y: 601, endPoint x: 340, endPoint y: 387, distance: 251.4
click at [340, 387] on quentale-workspace at bounding box center [641, 318] width 1282 height 636
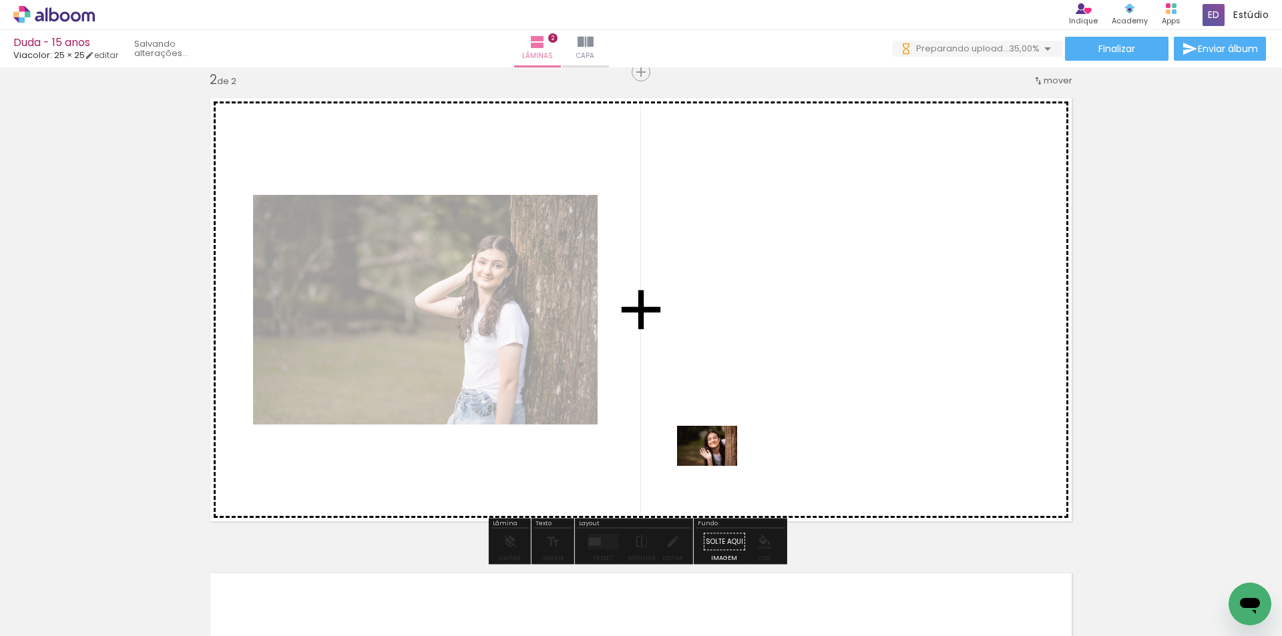
drag, startPoint x: 381, startPoint y: 606, endPoint x: 740, endPoint y: 430, distance: 399.8
click at [740, 430] on quentale-workspace at bounding box center [641, 318] width 1282 height 636
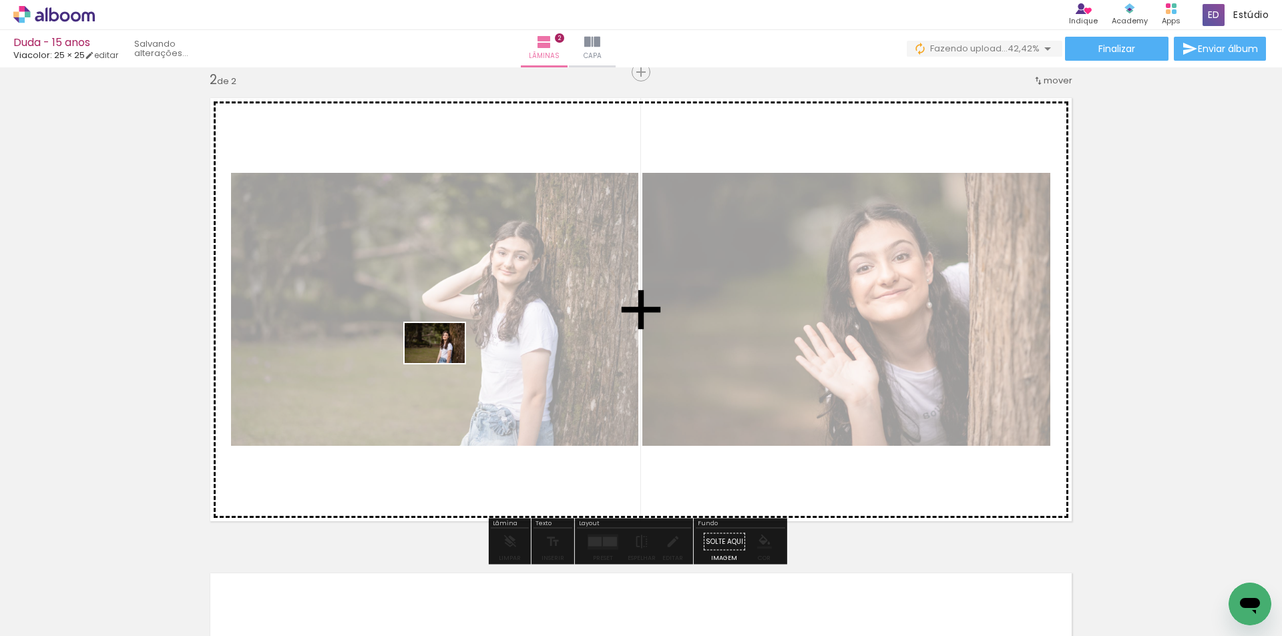
drag, startPoint x: 155, startPoint y: 607, endPoint x: 445, endPoint y: 363, distance: 378.6
click at [445, 363] on quentale-workspace at bounding box center [641, 318] width 1282 height 636
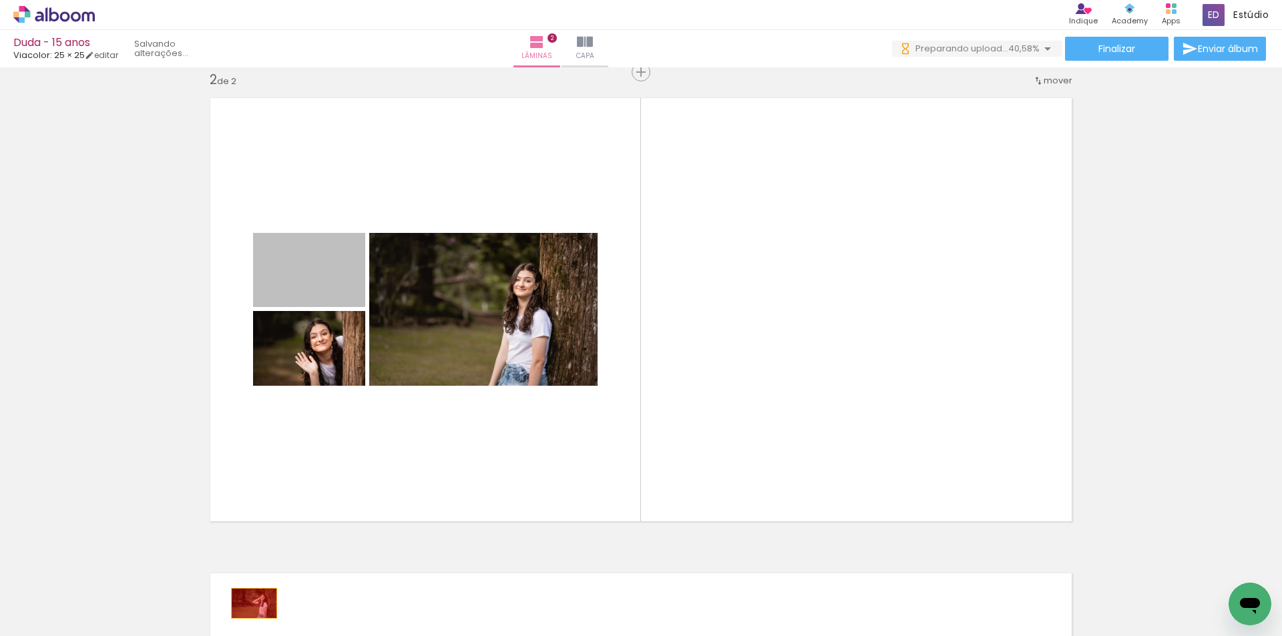
drag, startPoint x: 326, startPoint y: 559, endPoint x: 249, endPoint y: 604, distance: 88.9
click at [249, 604] on quentale-workspace at bounding box center [641, 318] width 1282 height 636
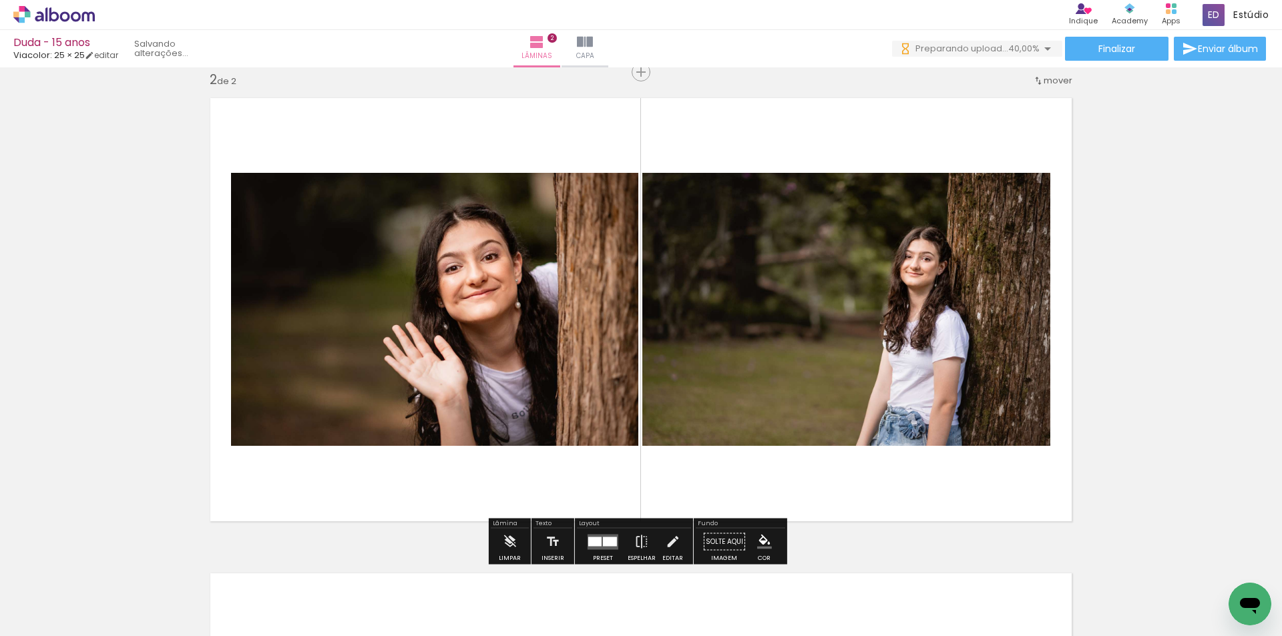
click at [529, 389] on quentale-photo at bounding box center [434, 309] width 407 height 273
click at [673, 544] on iron-icon at bounding box center [672, 542] width 15 height 27
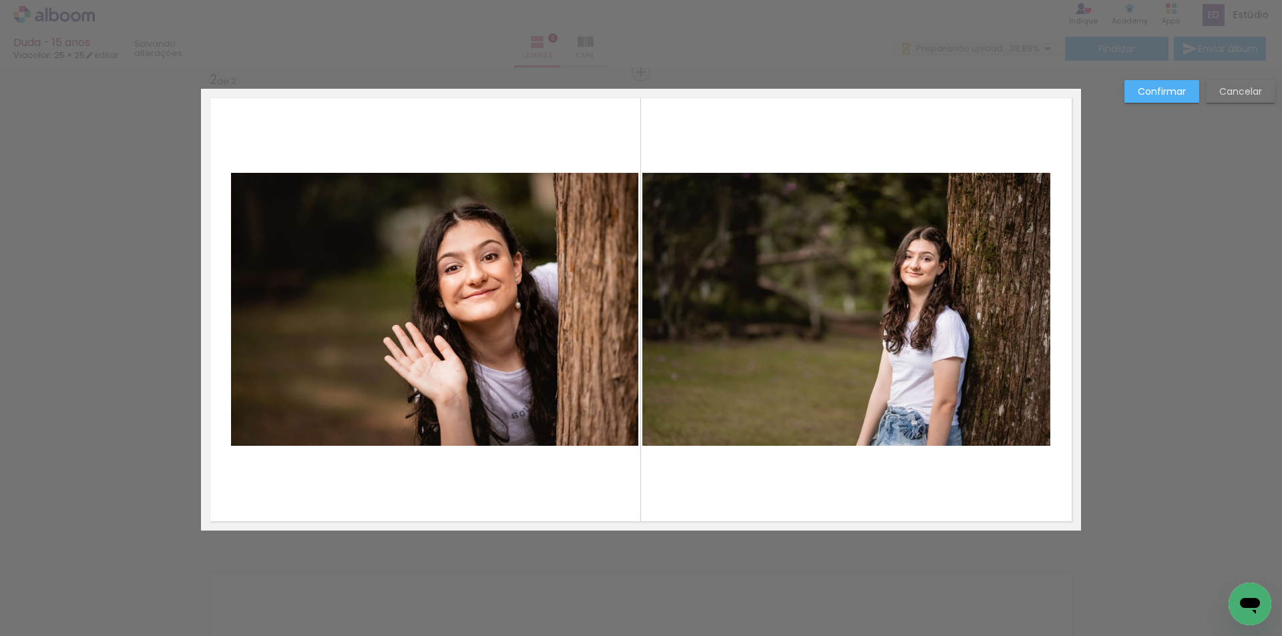
click at [391, 294] on quentale-photo at bounding box center [434, 309] width 407 height 273
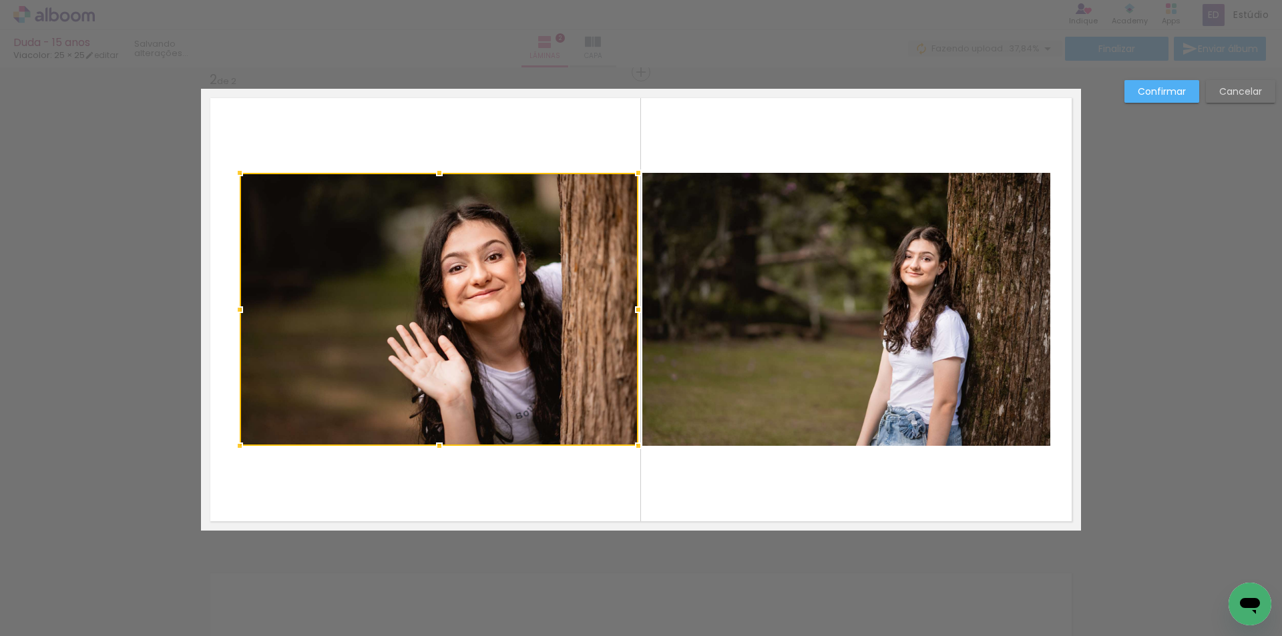
drag, startPoint x: 226, startPoint y: 314, endPoint x: 208, endPoint y: 312, distance: 18.8
click at [226, 313] on div at bounding box center [239, 309] width 27 height 27
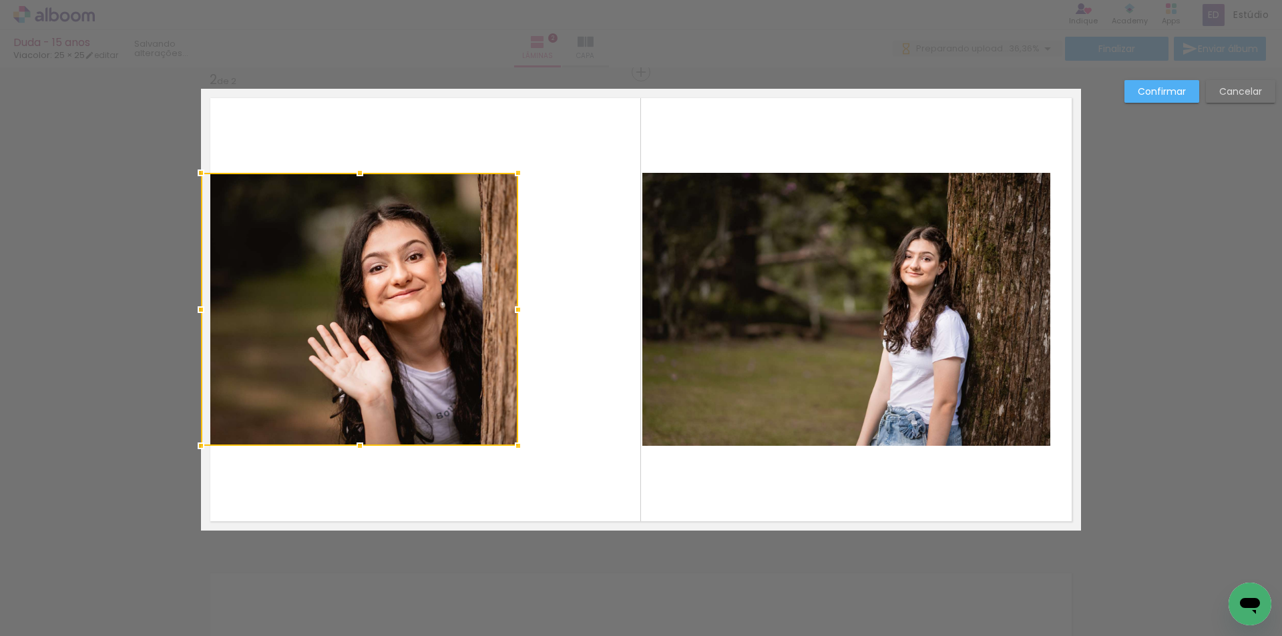
drag, startPoint x: 633, startPoint y: 310, endPoint x: 497, endPoint y: 317, distance: 135.7
click at [497, 317] on div at bounding box center [359, 309] width 317 height 273
click at [218, 308] on div at bounding box center [359, 309] width 317 height 273
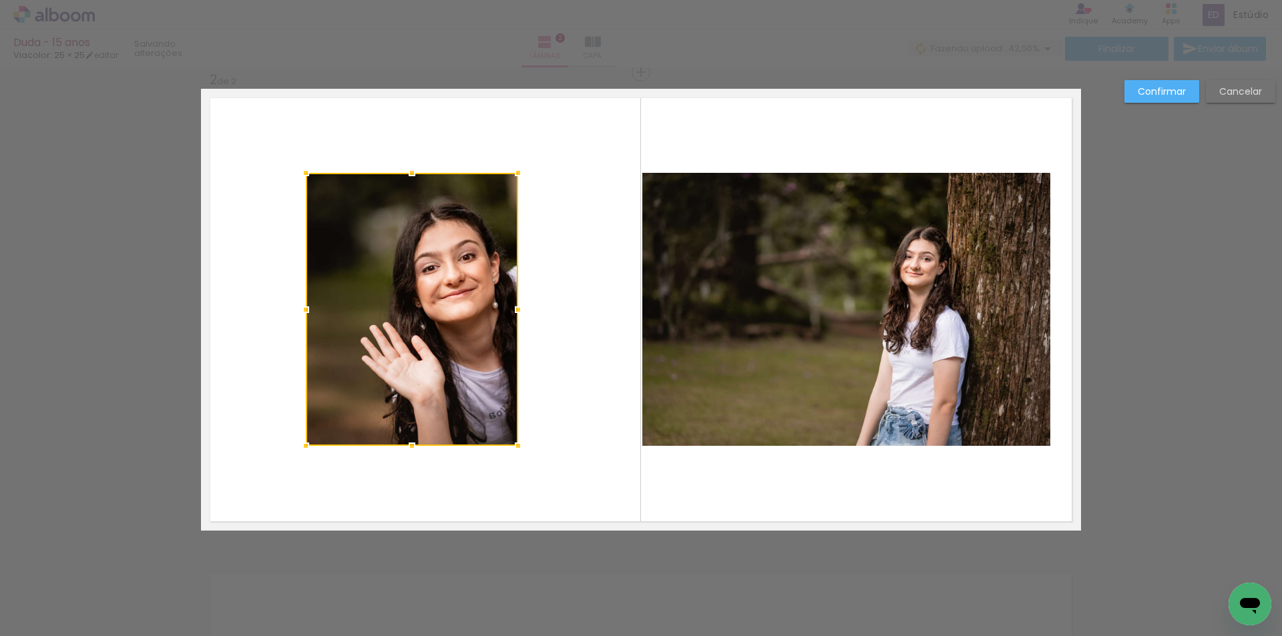
drag, startPoint x: 200, startPoint y: 311, endPoint x: 305, endPoint y: 316, distance: 105.0
click at [305, 316] on div at bounding box center [305, 309] width 27 height 27
click at [444, 316] on div at bounding box center [412, 309] width 212 height 273
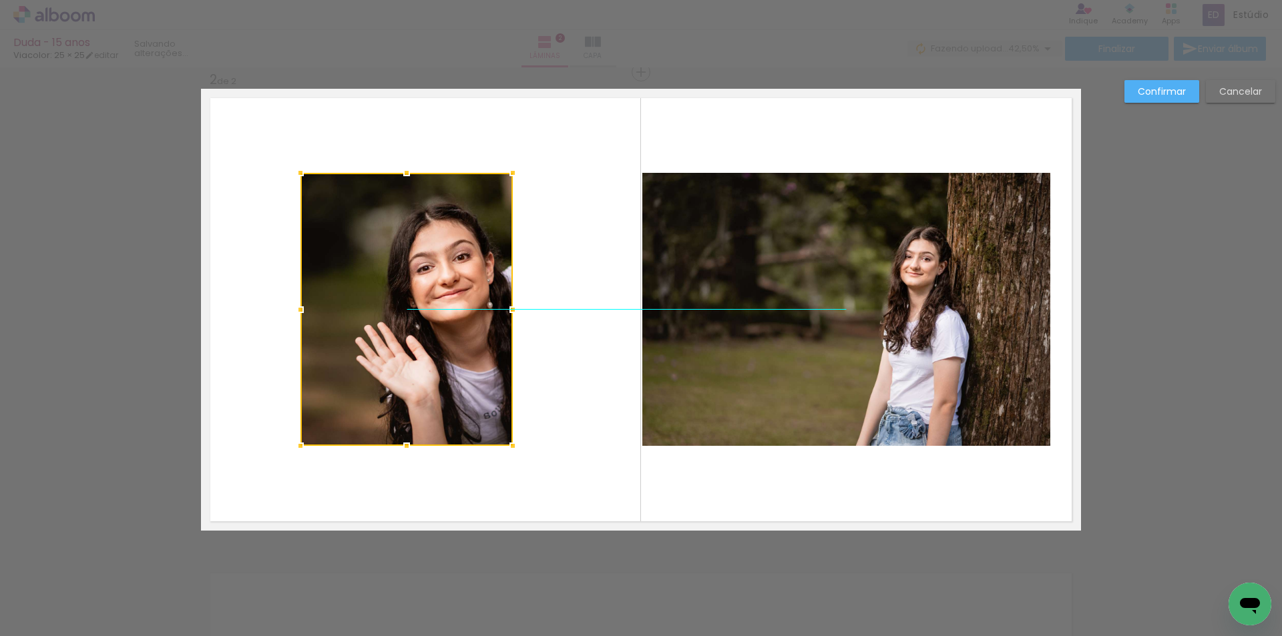
click at [439, 316] on div at bounding box center [406, 309] width 212 height 273
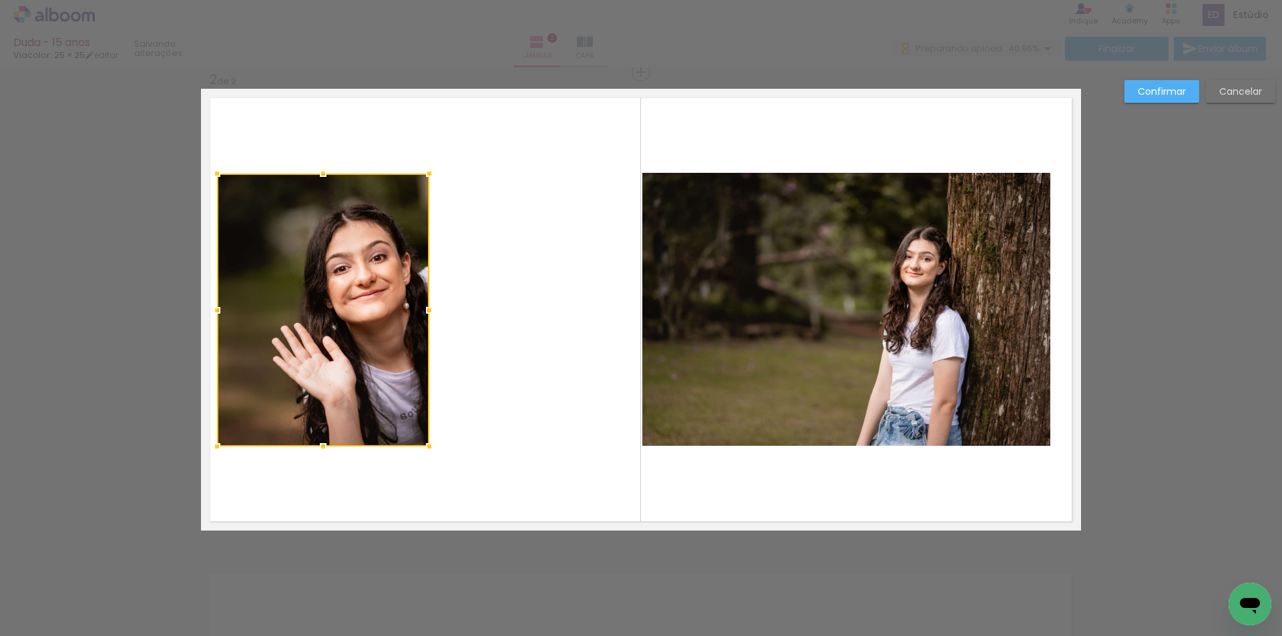
drag, startPoint x: 433, startPoint y: 320, endPoint x: 351, endPoint y: 315, distance: 83.0
click at [351, 315] on div at bounding box center [323, 310] width 212 height 273
click at [364, 286] on div at bounding box center [323, 310] width 212 height 273
click at [0, 0] on slot "Confirmar" at bounding box center [0, 0] width 0 height 0
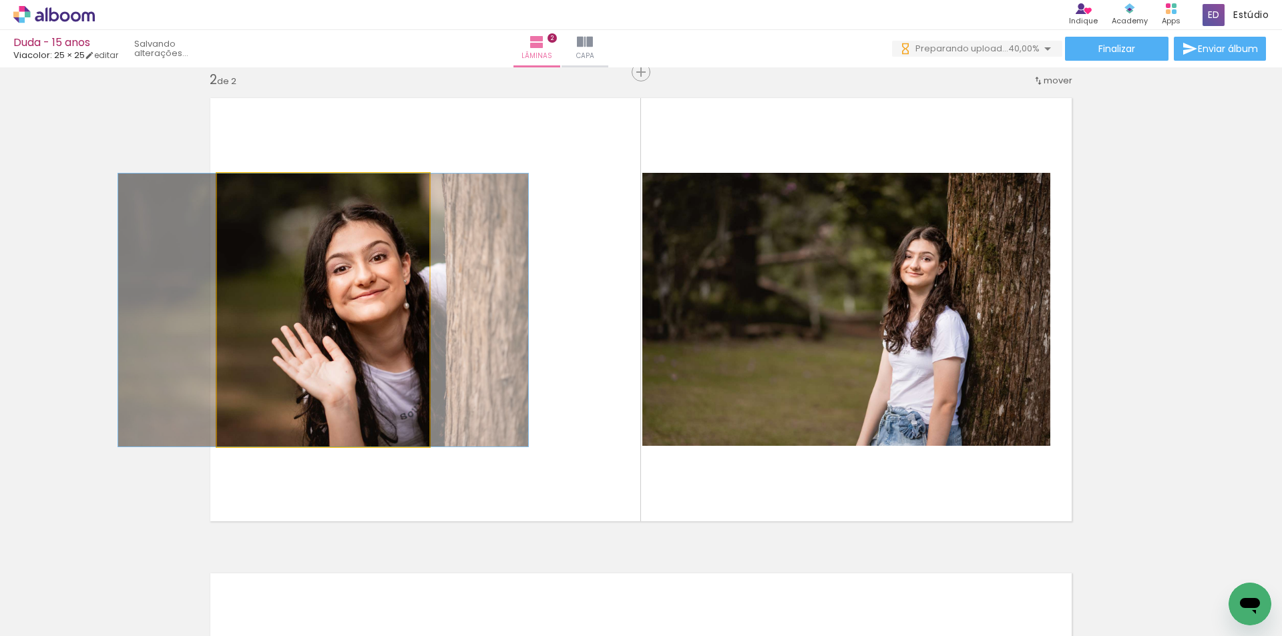
click at [377, 299] on quentale-photo at bounding box center [323, 310] width 212 height 273
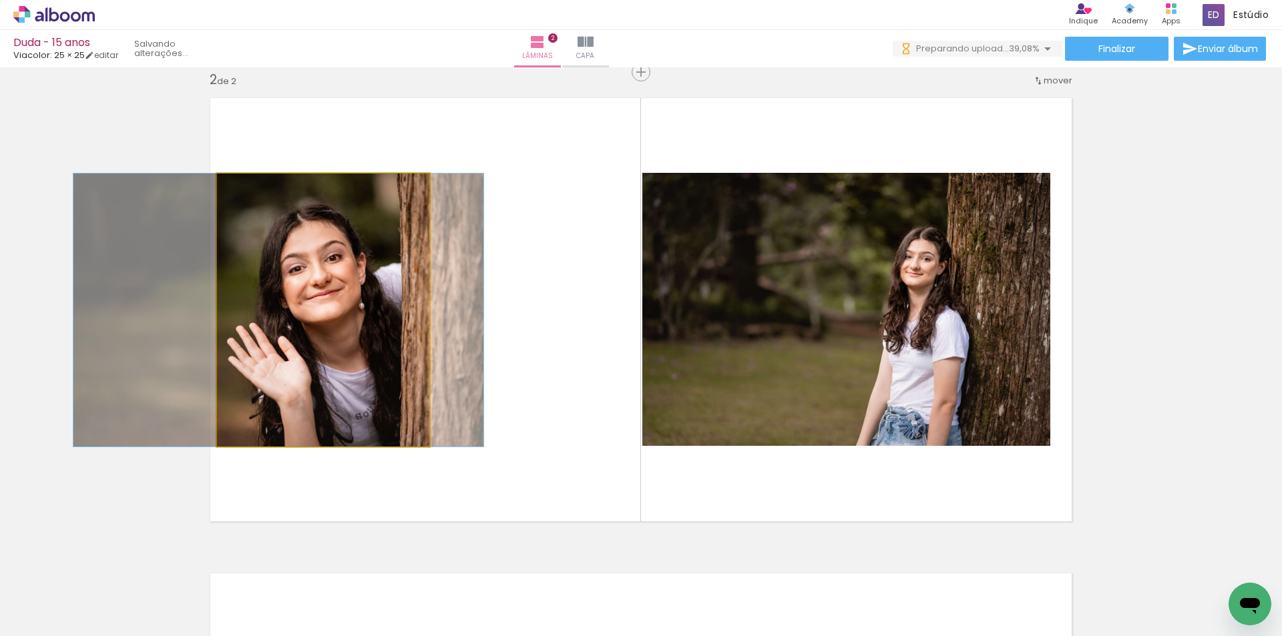
drag, startPoint x: 372, startPoint y: 308, endPoint x: 327, endPoint y: 313, distance: 45.0
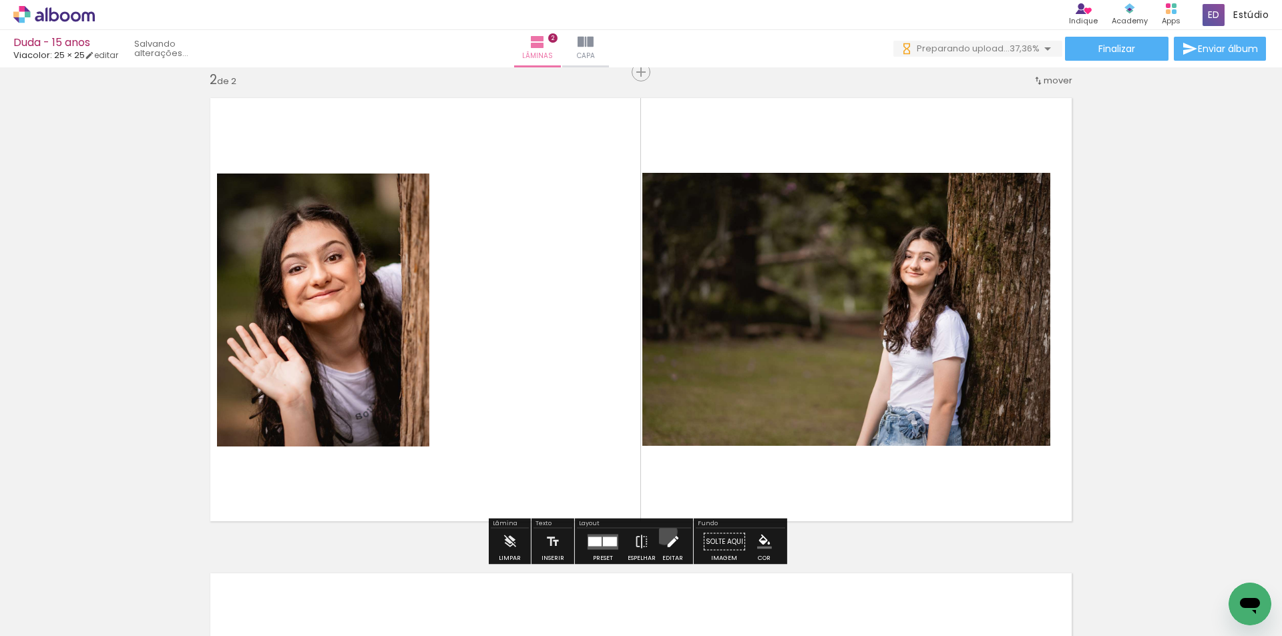
click at [665, 532] on iron-icon at bounding box center [672, 542] width 15 height 27
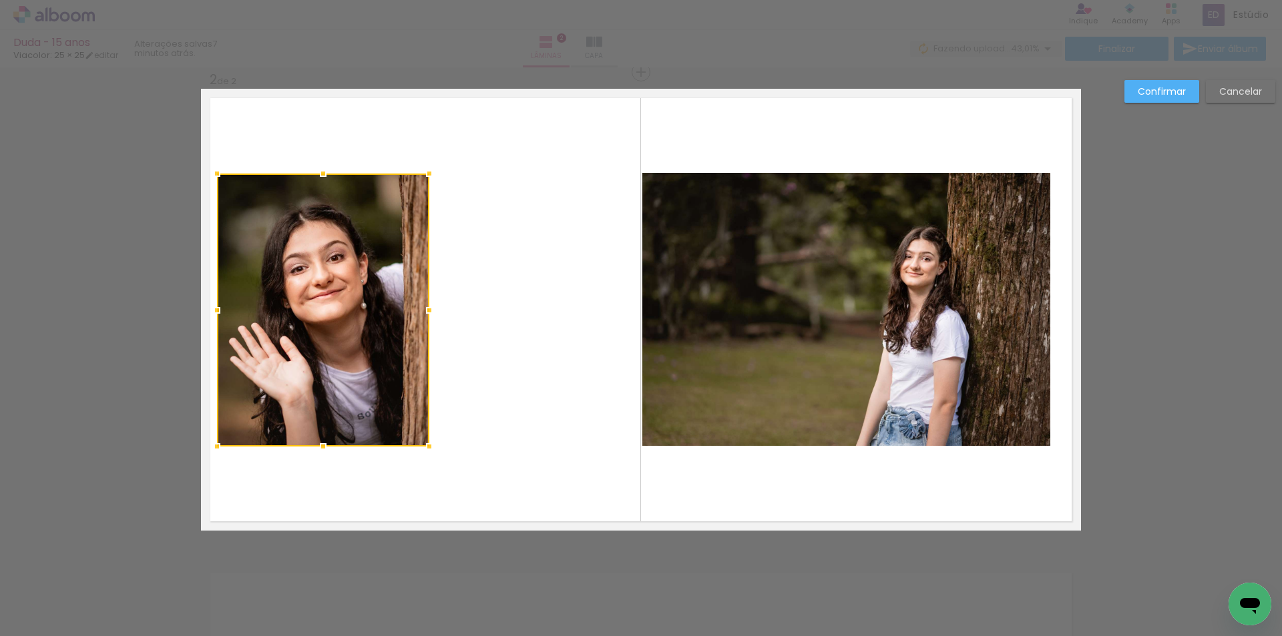
click at [955, 294] on quentale-photo at bounding box center [846, 309] width 408 height 273
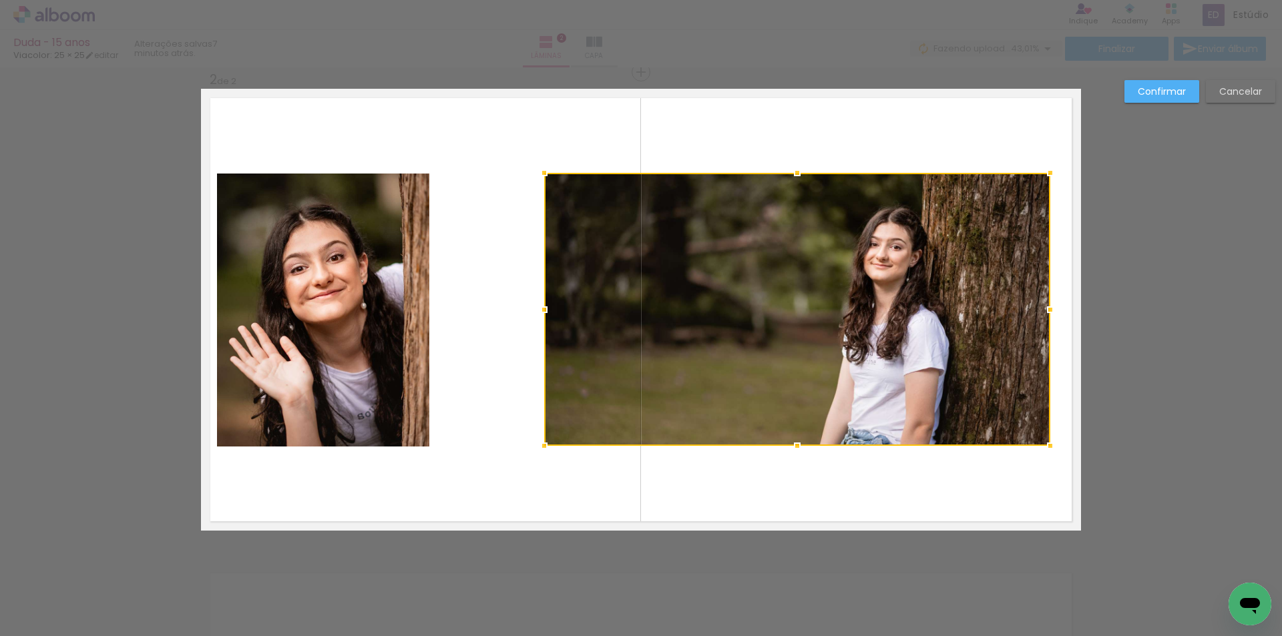
drag, startPoint x: 642, startPoint y: 310, endPoint x: 543, endPoint y: 320, distance: 98.7
click at [543, 320] on div at bounding box center [544, 309] width 27 height 27
click at [769, 308] on div at bounding box center [797, 309] width 506 height 273
click at [758, 276] on div at bounding box center [796, 310] width 506 height 273
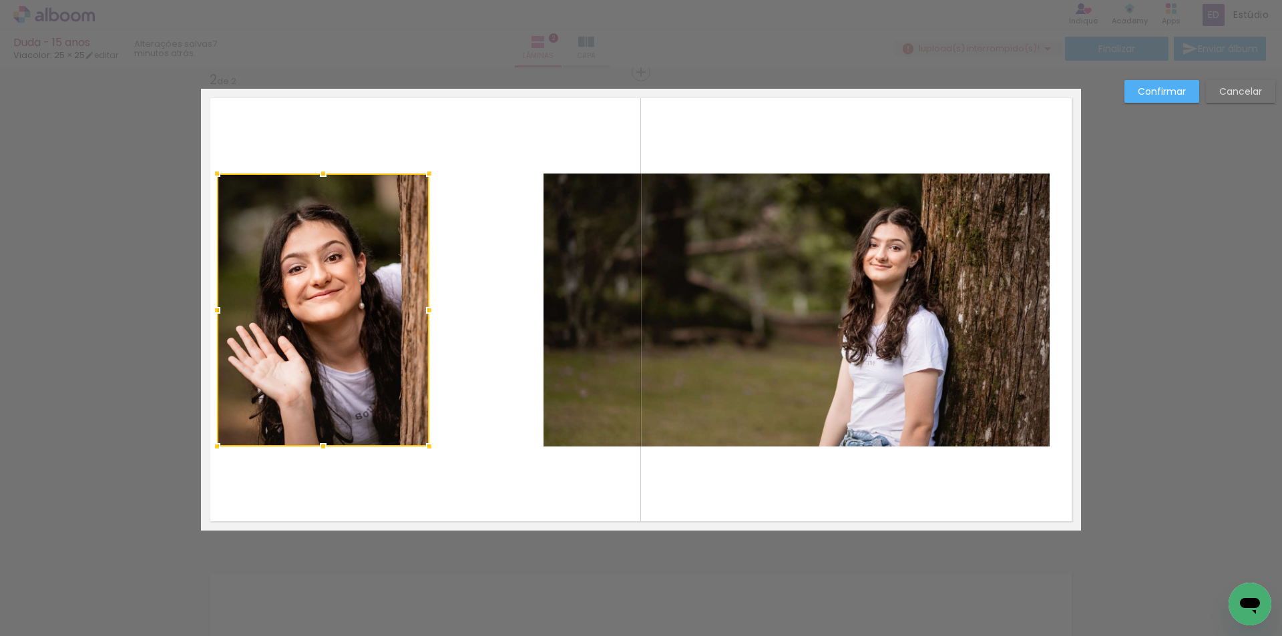
click at [448, 140] on quentale-layouter at bounding box center [641, 310] width 880 height 442
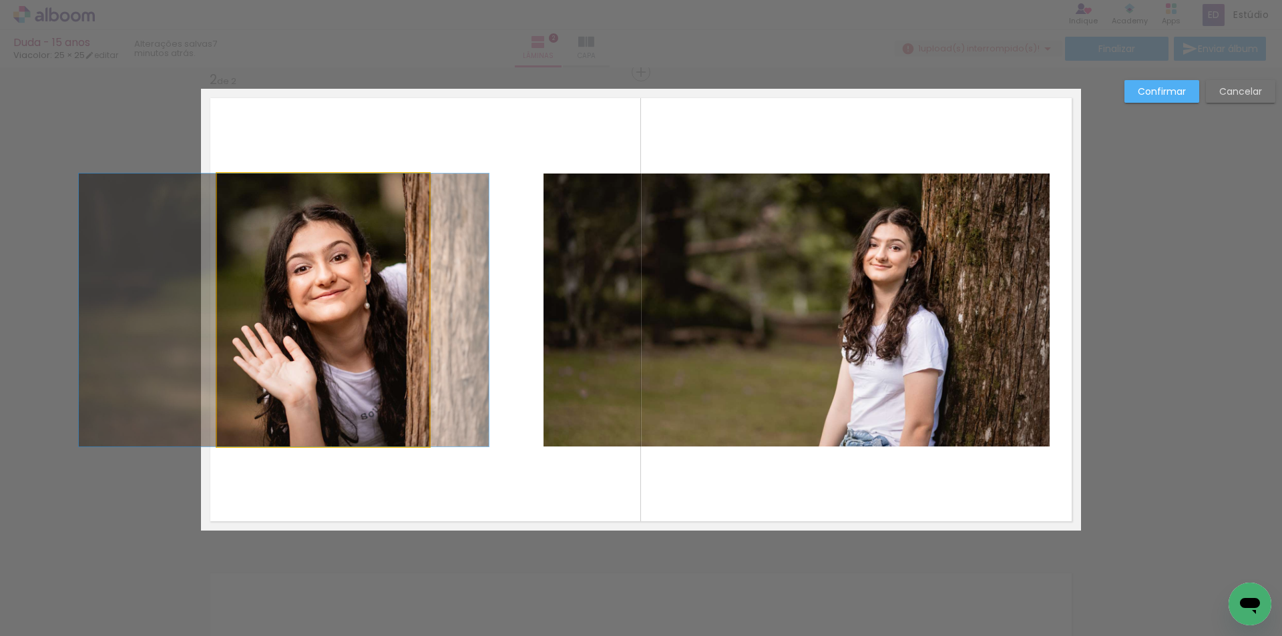
drag, startPoint x: 391, startPoint y: 206, endPoint x: 396, endPoint y: 212, distance: 8.5
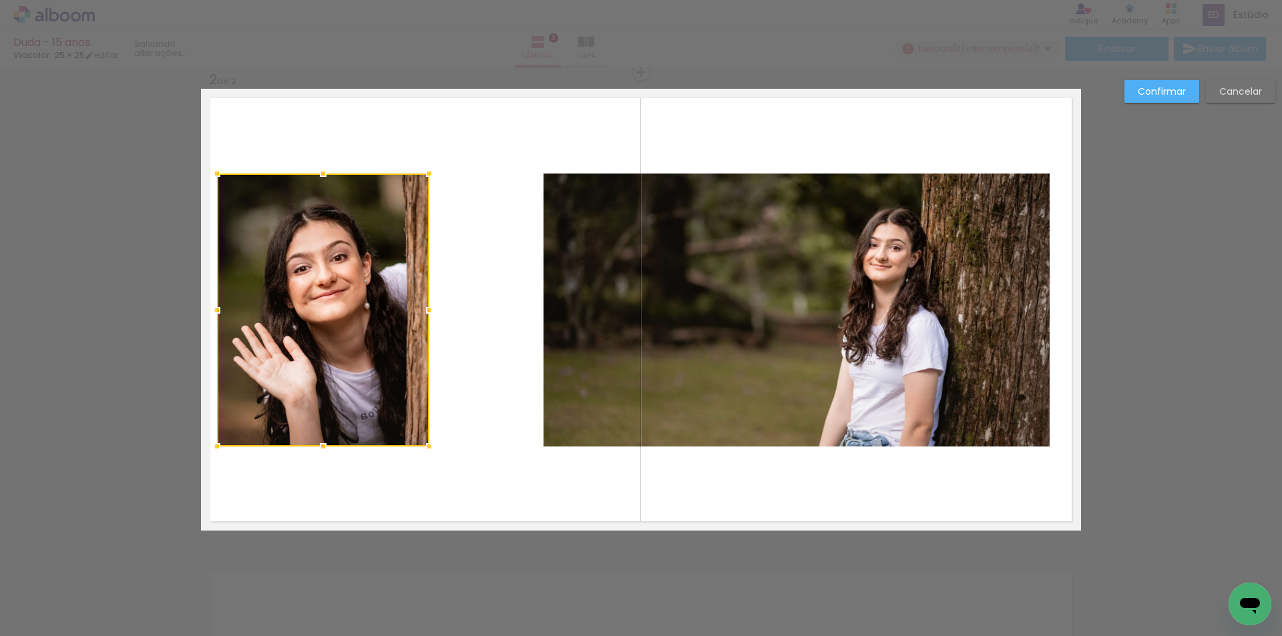
click at [403, 495] on quentale-layouter at bounding box center [641, 310] width 880 height 442
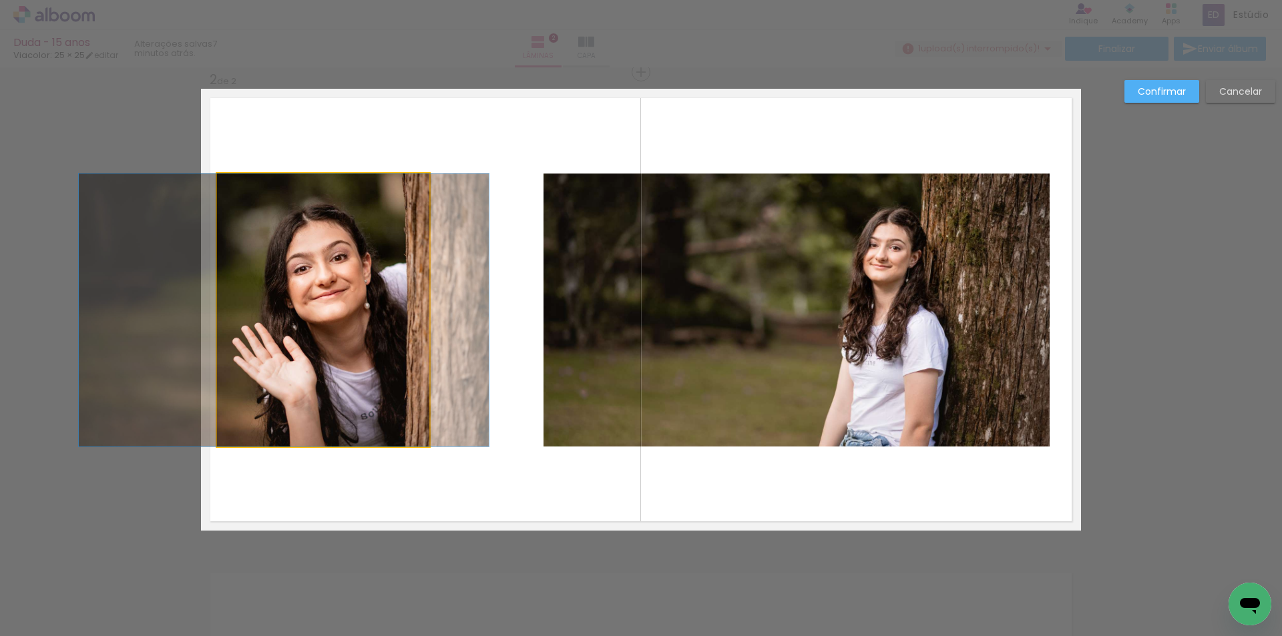
click at [349, 385] on quentale-photo at bounding box center [323, 310] width 212 height 273
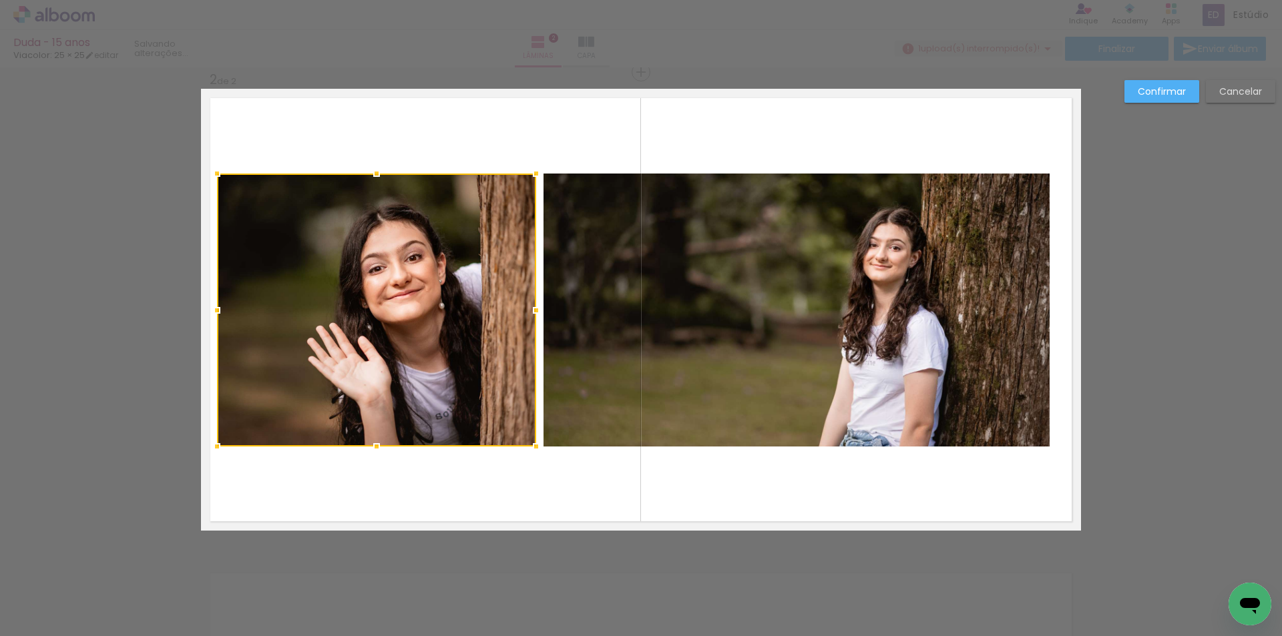
drag, startPoint x: 423, startPoint y: 311, endPoint x: 529, endPoint y: 318, distance: 107.1
click at [529, 318] on div at bounding box center [536, 310] width 27 height 27
click at [441, 391] on div at bounding box center [376, 310] width 319 height 273
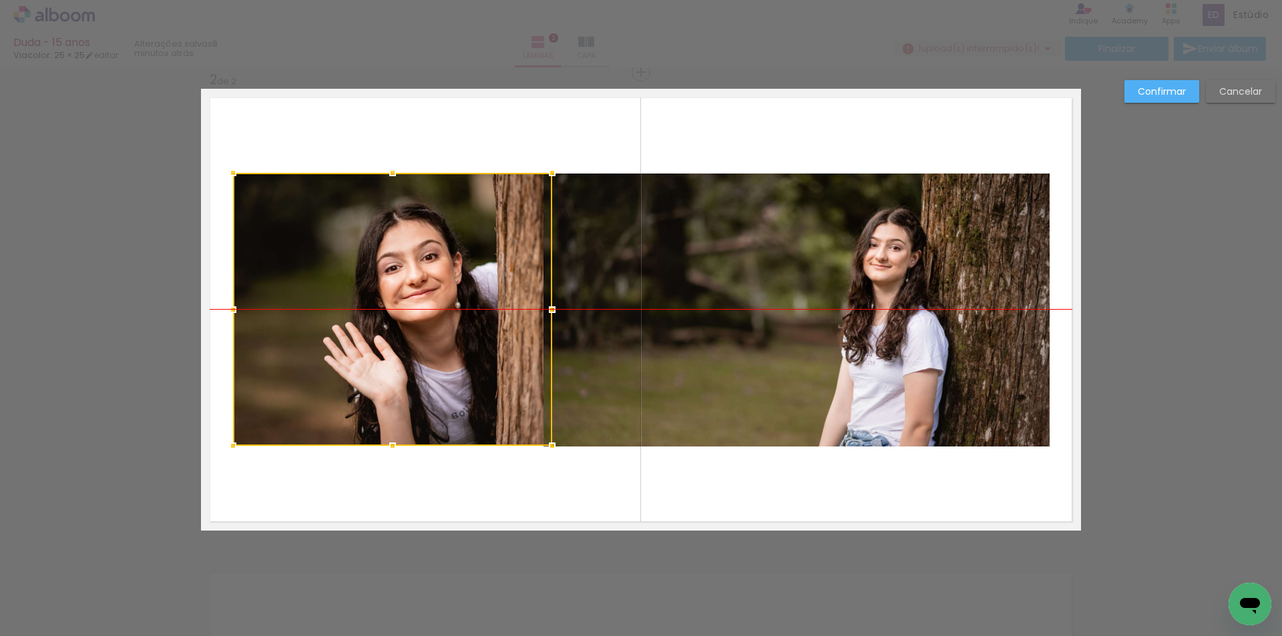
drag, startPoint x: 463, startPoint y: 361, endPoint x: 479, endPoint y: 360, distance: 16.1
click at [479, 360] on div at bounding box center [392, 309] width 319 height 273
click at [573, 324] on quentale-photo at bounding box center [796, 310] width 506 height 273
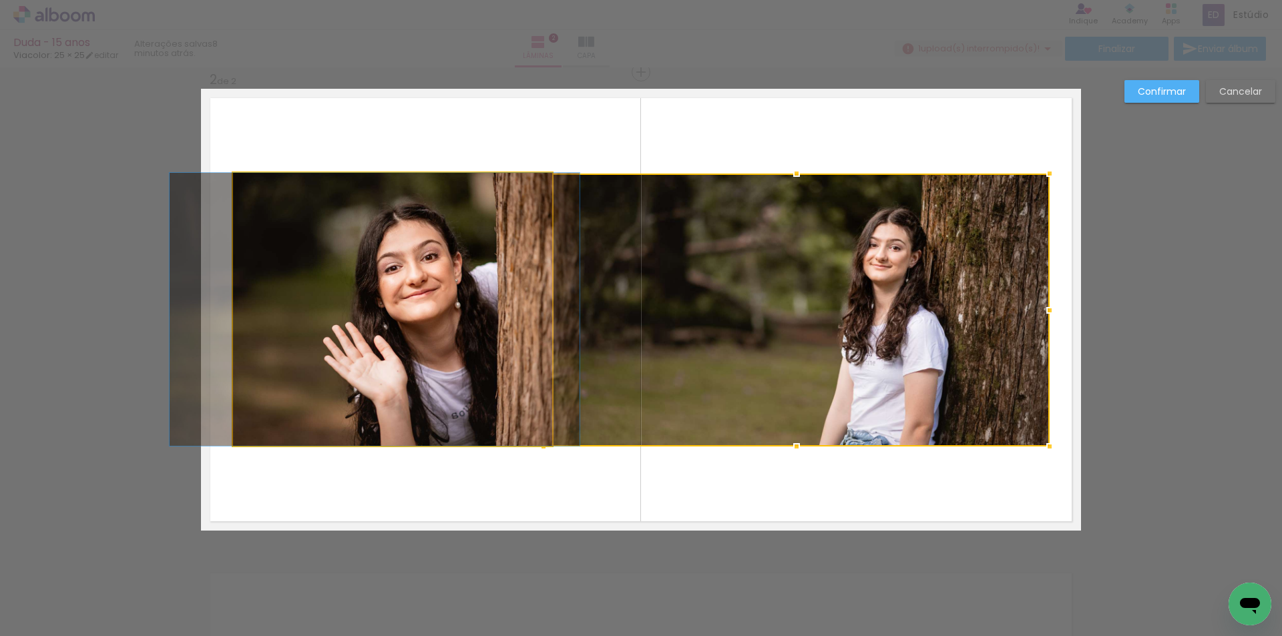
click at [392, 305] on quentale-photo at bounding box center [392, 309] width 319 height 273
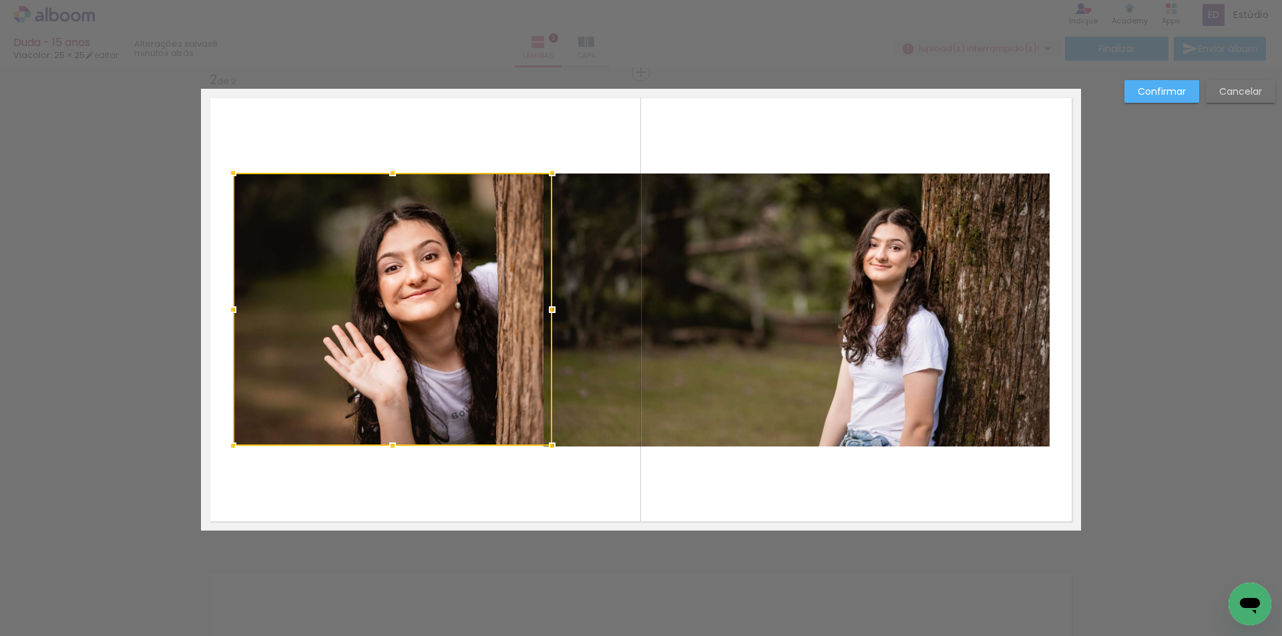
click at [527, 309] on div at bounding box center [392, 309] width 319 height 273
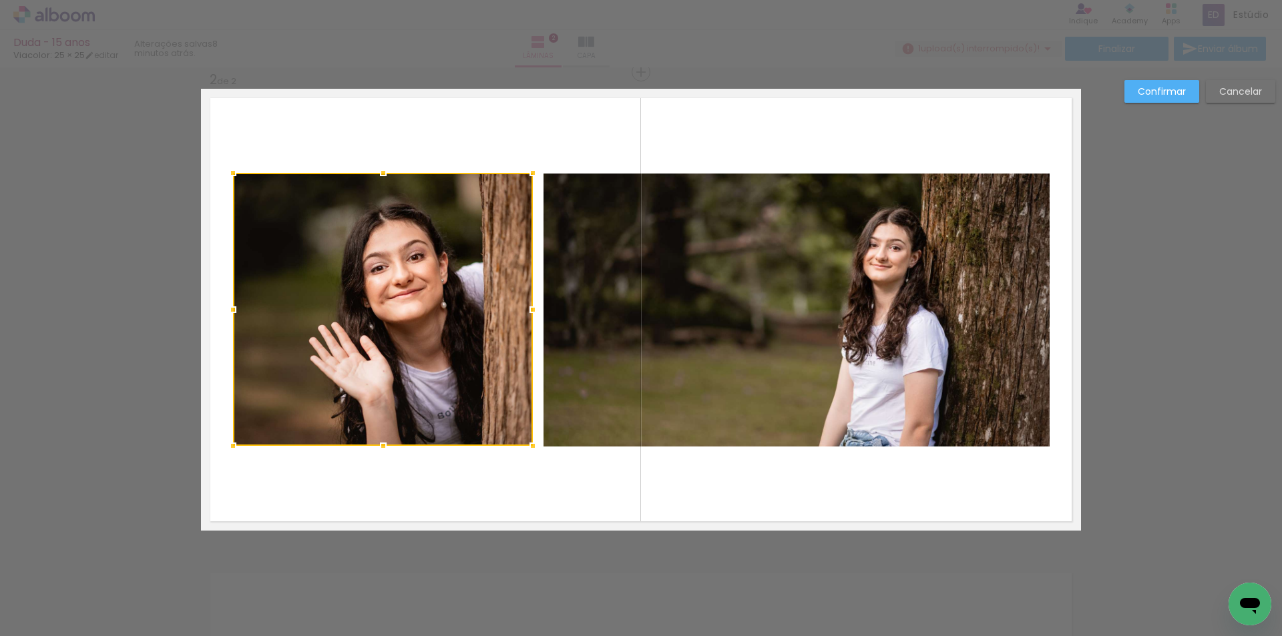
drag, startPoint x: 544, startPoint y: 309, endPoint x: 525, endPoint y: 317, distance: 21.0
click at [525, 317] on div at bounding box center [532, 309] width 27 height 27
click at [0, 0] on slot "Confirmar" at bounding box center [0, 0] width 0 height 0
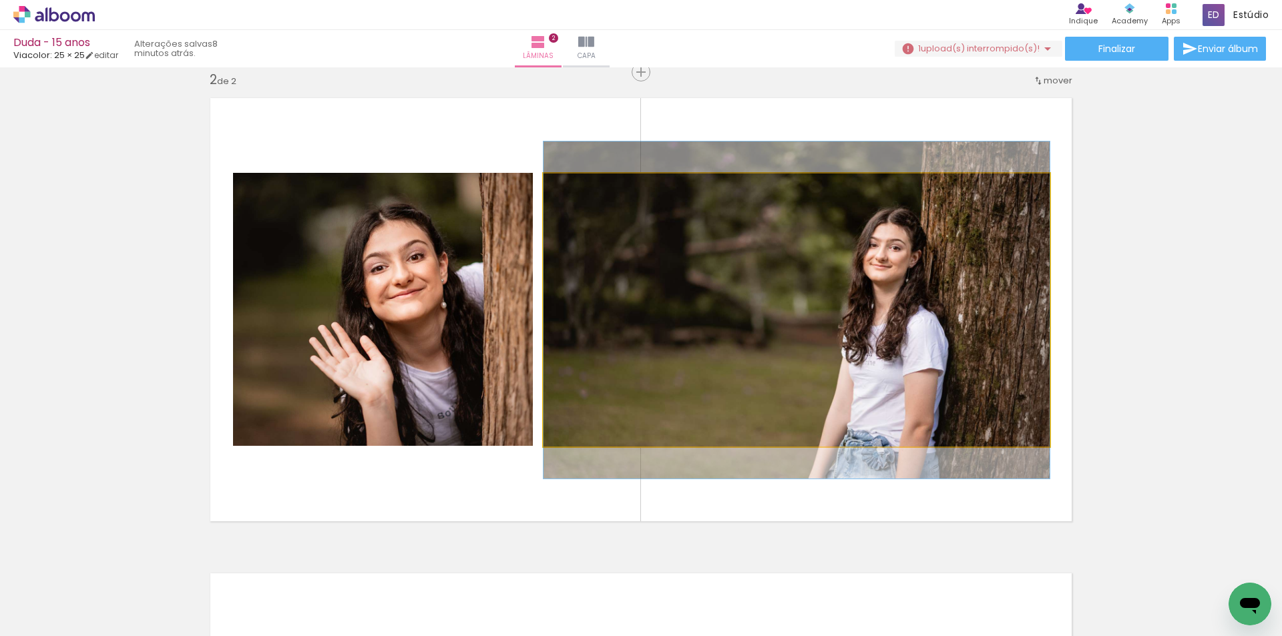
click at [768, 316] on quentale-photo at bounding box center [796, 310] width 506 height 273
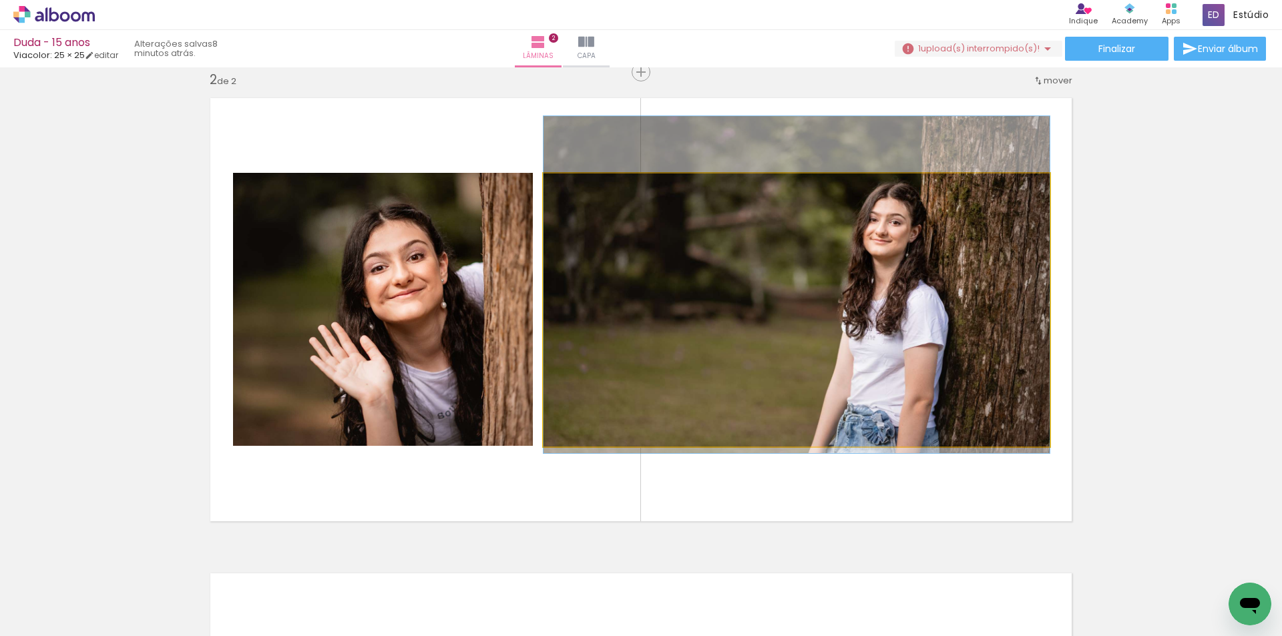
drag, startPoint x: 788, startPoint y: 338, endPoint x: 784, endPoint y: 312, distance: 25.8
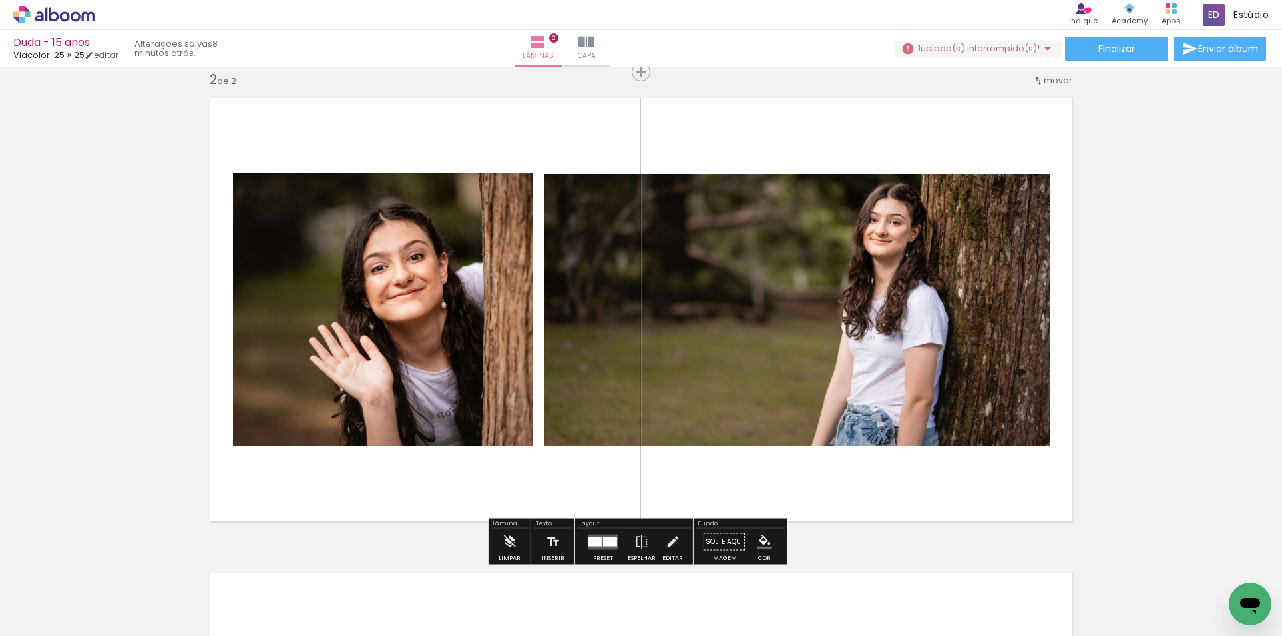
click at [426, 354] on quentale-photo at bounding box center [383, 309] width 300 height 273
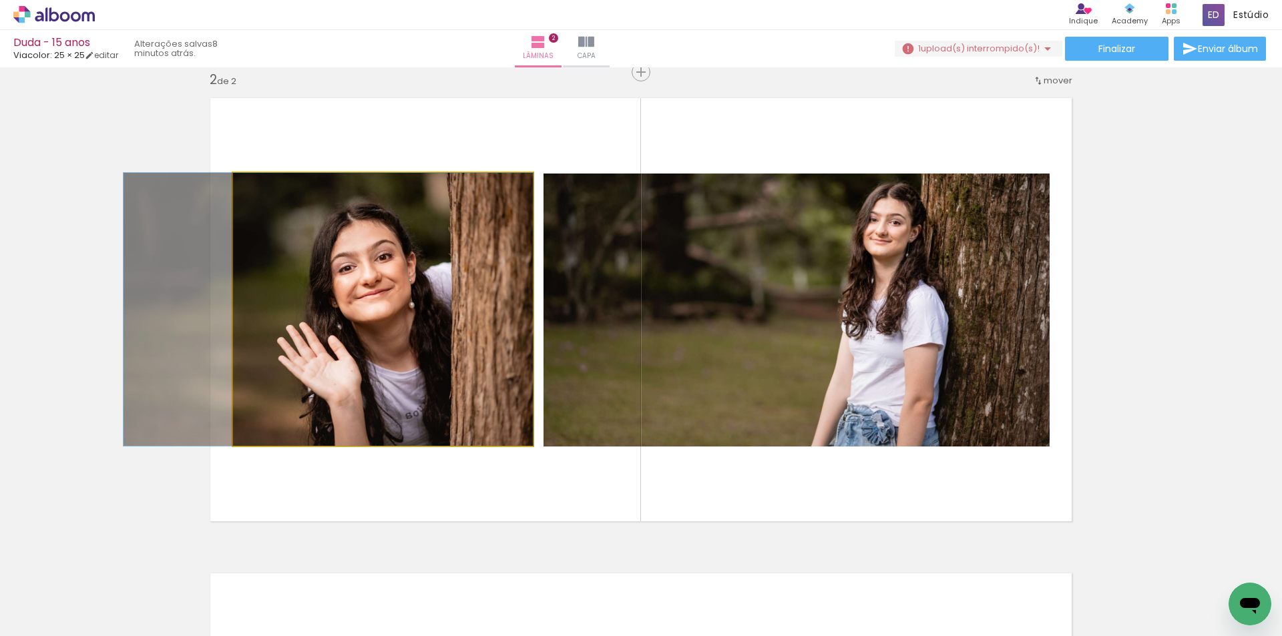
drag, startPoint x: 429, startPoint y: 386, endPoint x: 397, endPoint y: 369, distance: 36.1
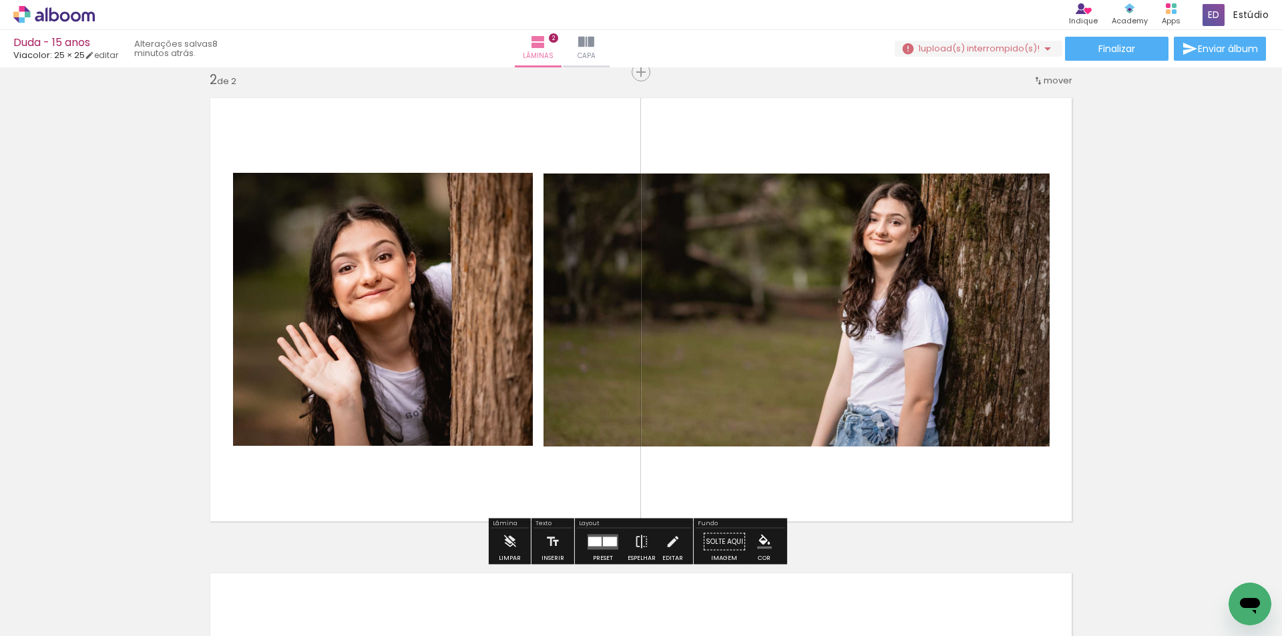
click at [1118, 262] on div "Inserir lâmina 1 de 2 Inserir lâmina 2 de 2" at bounding box center [641, 292] width 1282 height 1427
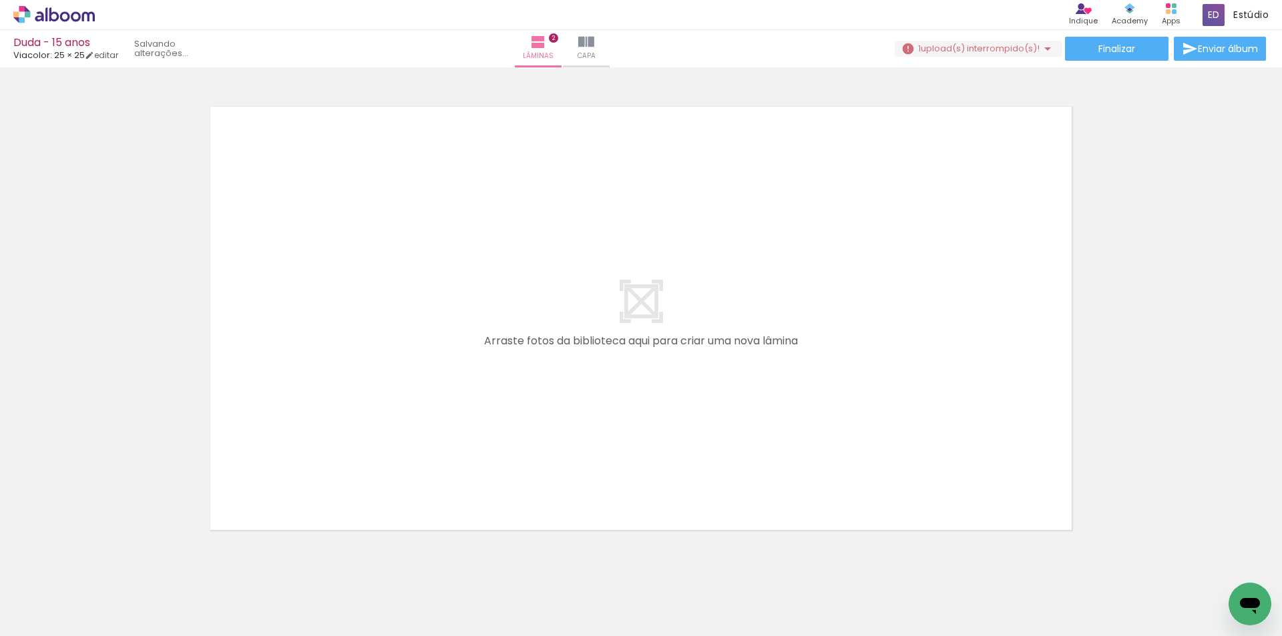
scroll to position [960, 0]
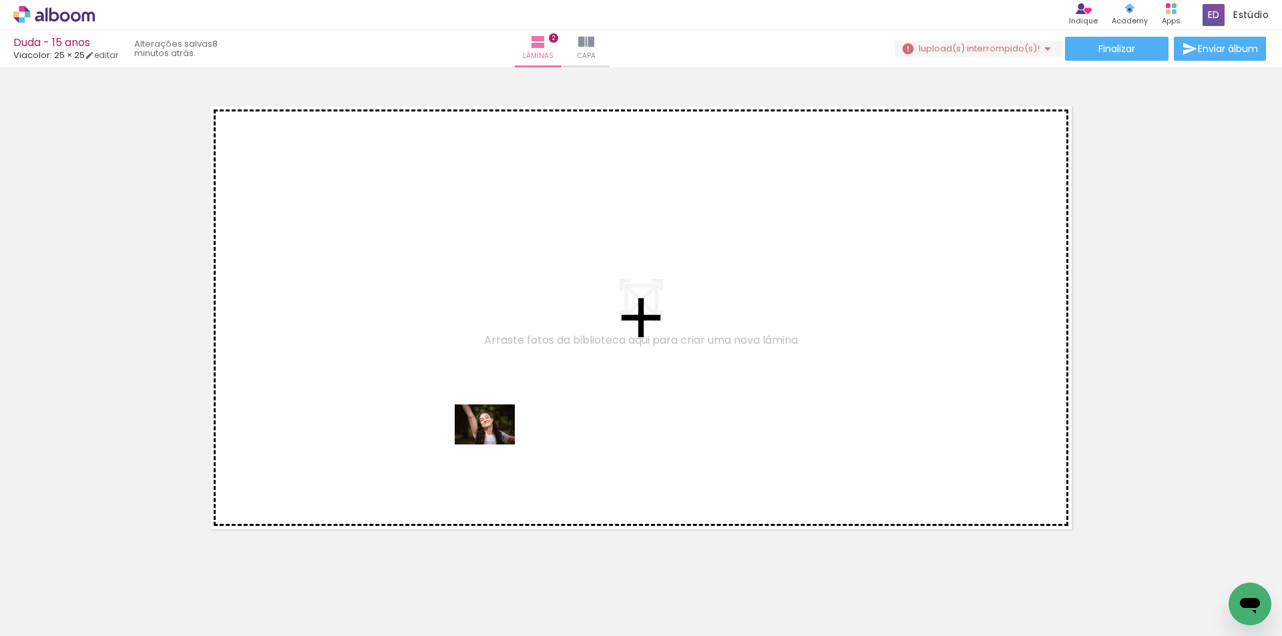
drag, startPoint x: 509, startPoint y: 608, endPoint x: 495, endPoint y: 445, distance: 163.6
click at [495, 445] on quentale-workspace at bounding box center [641, 318] width 1282 height 636
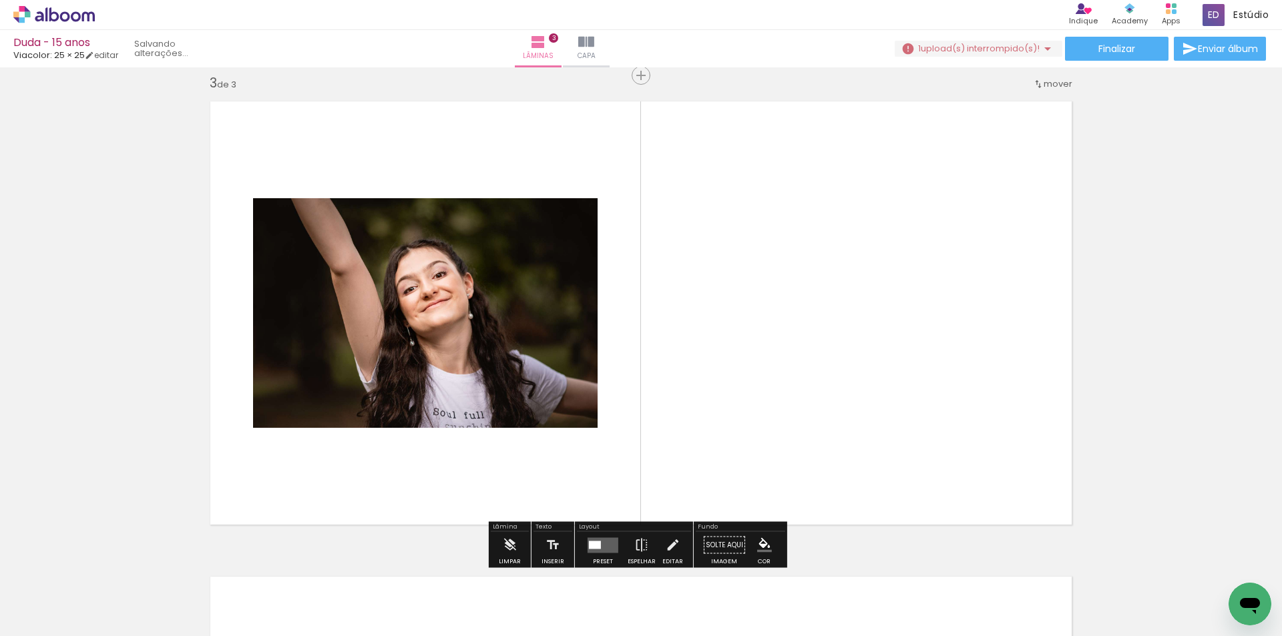
scroll to position [968, 0]
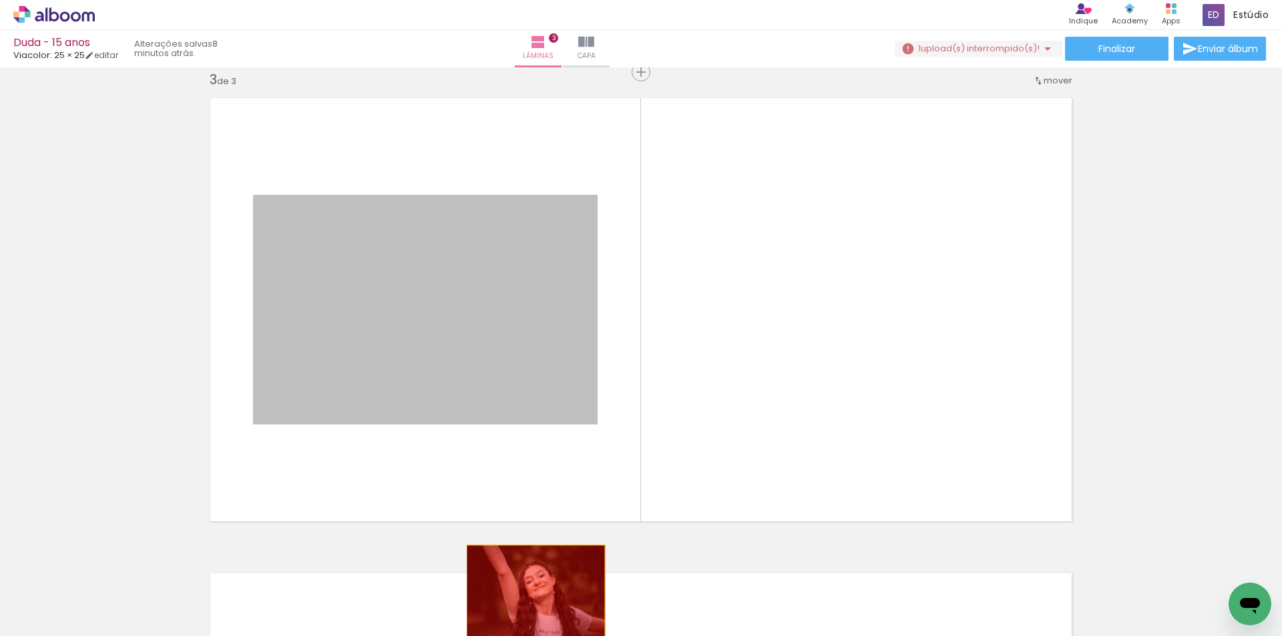
drag, startPoint x: 517, startPoint y: 400, endPoint x: 527, endPoint y: 594, distance: 194.5
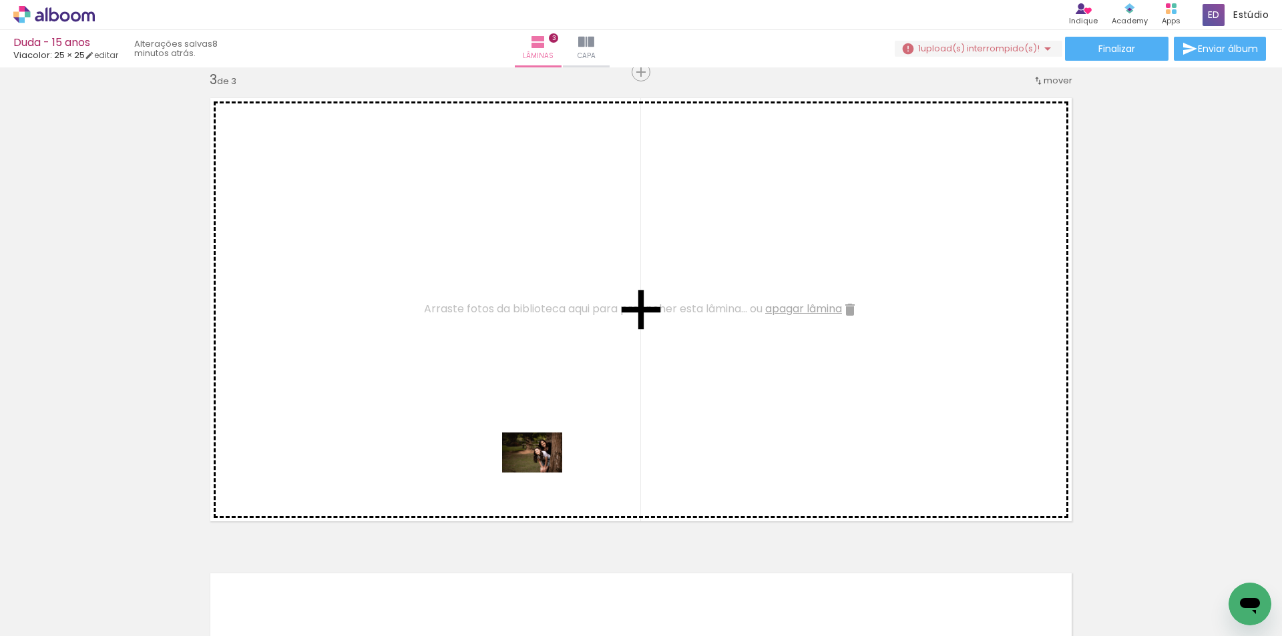
drag, startPoint x: 600, startPoint y: 599, endPoint x: 542, endPoint y: 473, distance: 138.6
click at [542, 473] on quentale-workspace at bounding box center [641, 318] width 1282 height 636
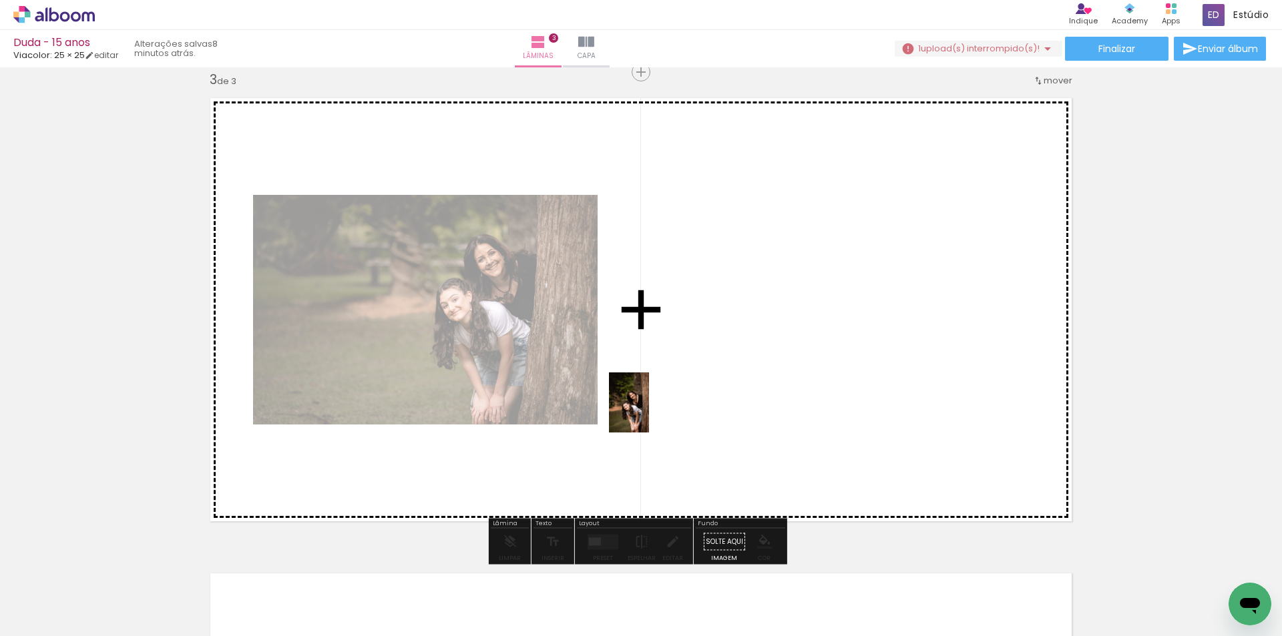
drag, startPoint x: 652, startPoint y: 594, endPoint x: 649, endPoint y: 413, distance: 181.0
click at [649, 413] on quentale-workspace at bounding box center [641, 318] width 1282 height 636
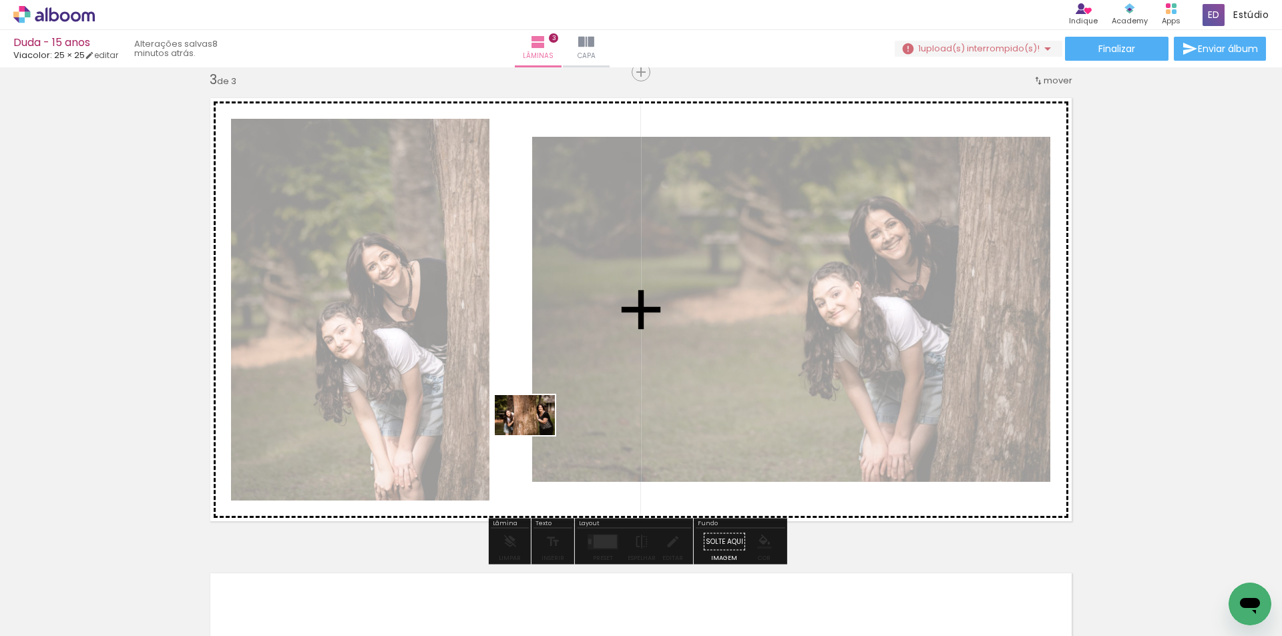
drag, startPoint x: 726, startPoint y: 606, endPoint x: 535, endPoint y: 435, distance: 256.8
click at [535, 435] on quentale-workspace at bounding box center [641, 318] width 1282 height 636
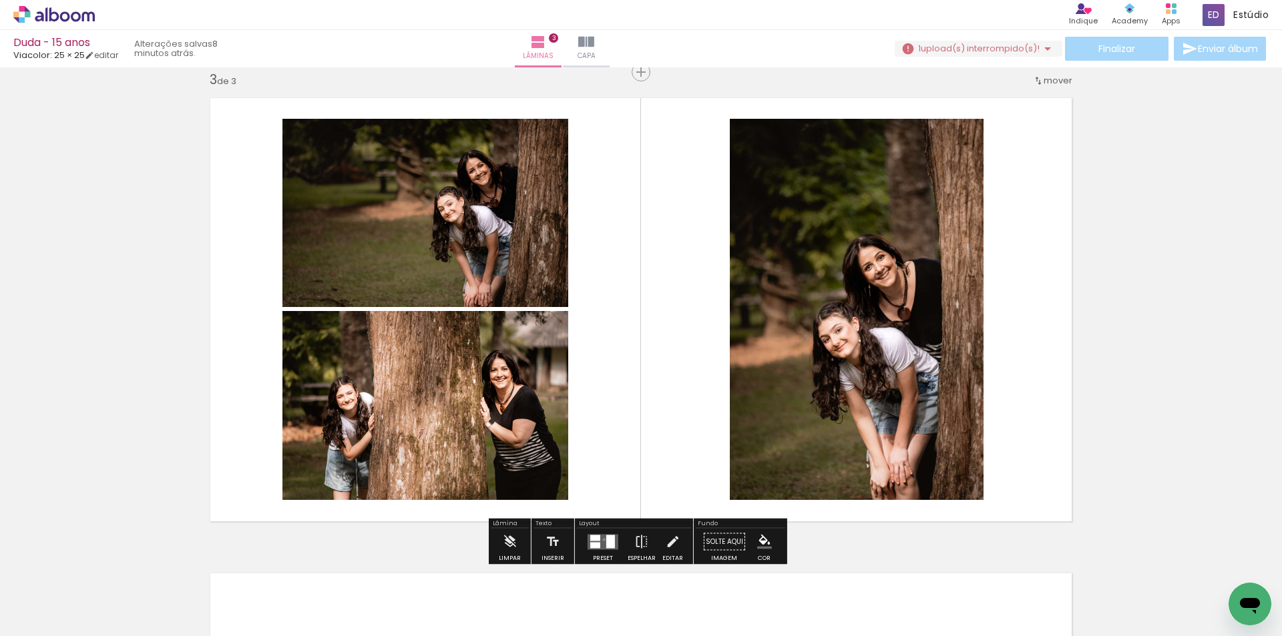
click at [601, 539] on quentale-layouter at bounding box center [603, 541] width 31 height 15
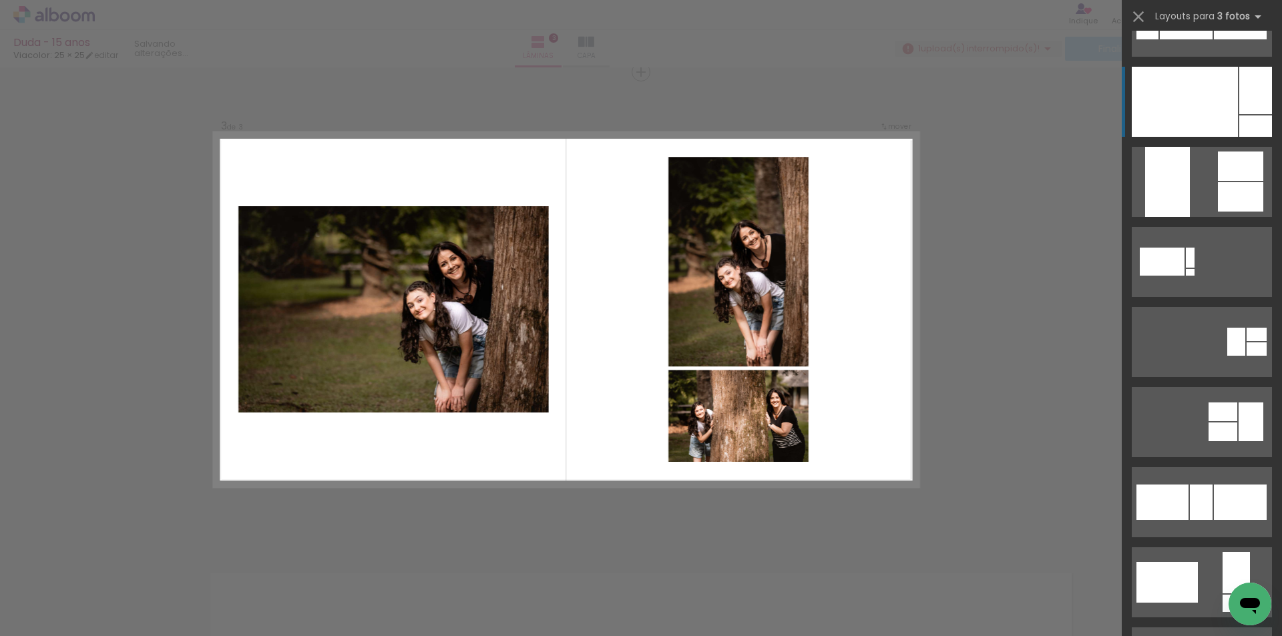
scroll to position [801, 0]
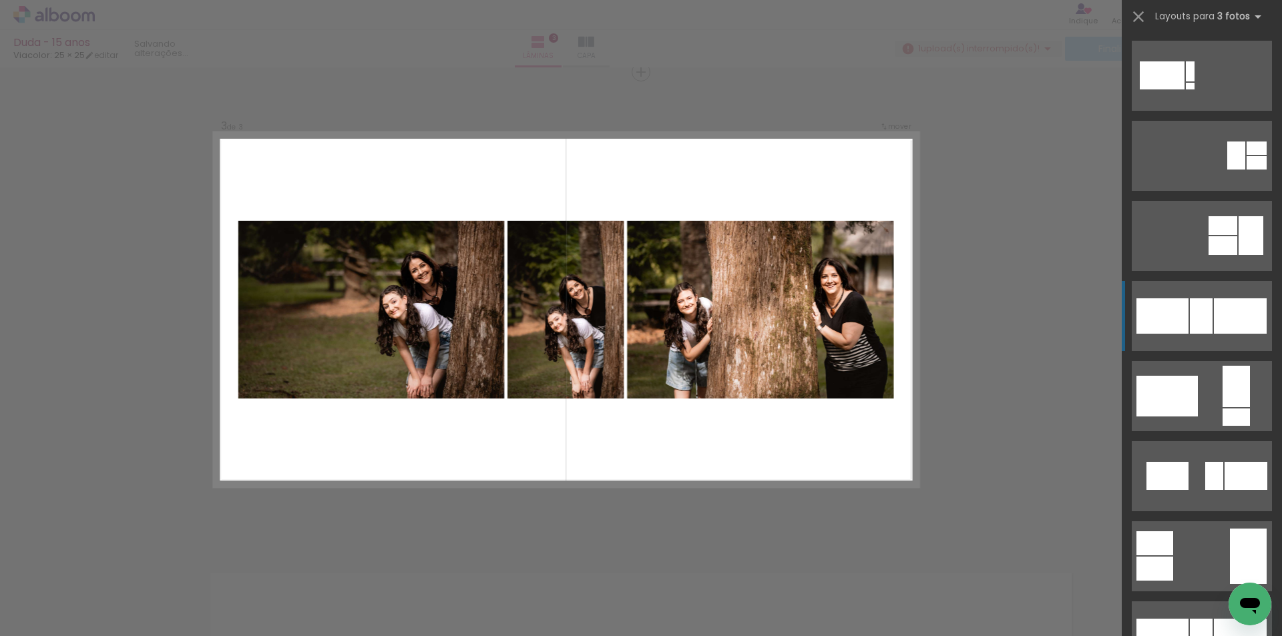
click at [1168, 326] on div at bounding box center [1162, 315] width 52 height 35
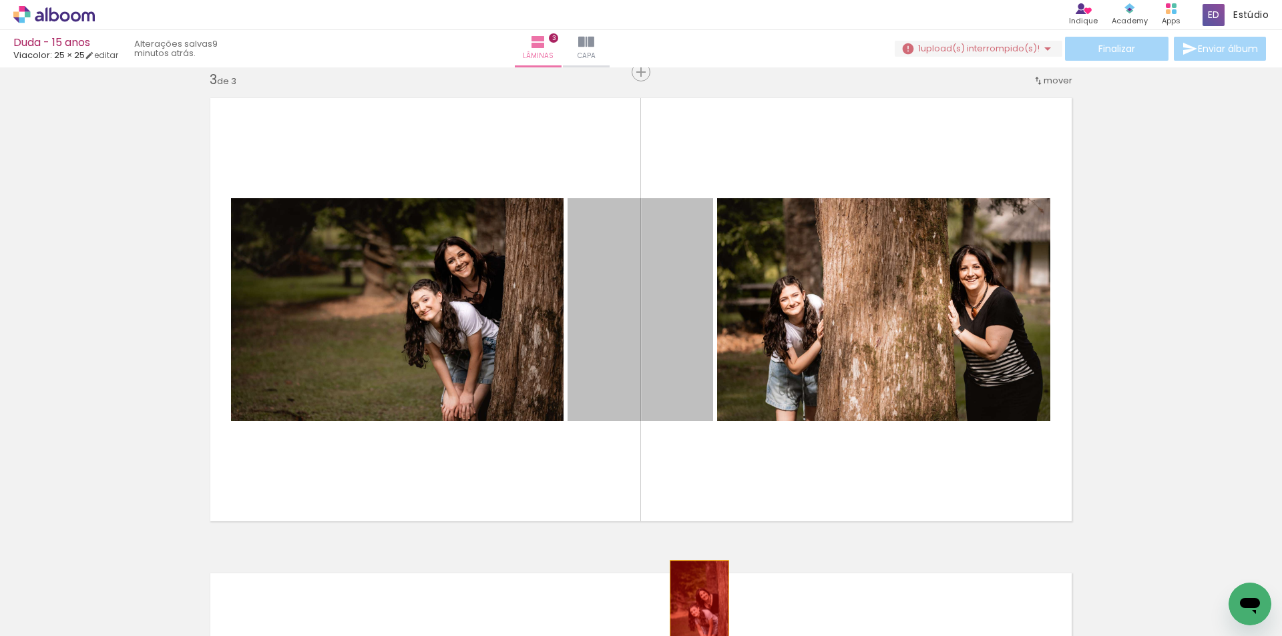
drag, startPoint x: 661, startPoint y: 387, endPoint x: 694, endPoint y: 606, distance: 221.5
click at [694, 606] on quentale-workspace at bounding box center [641, 318] width 1282 height 636
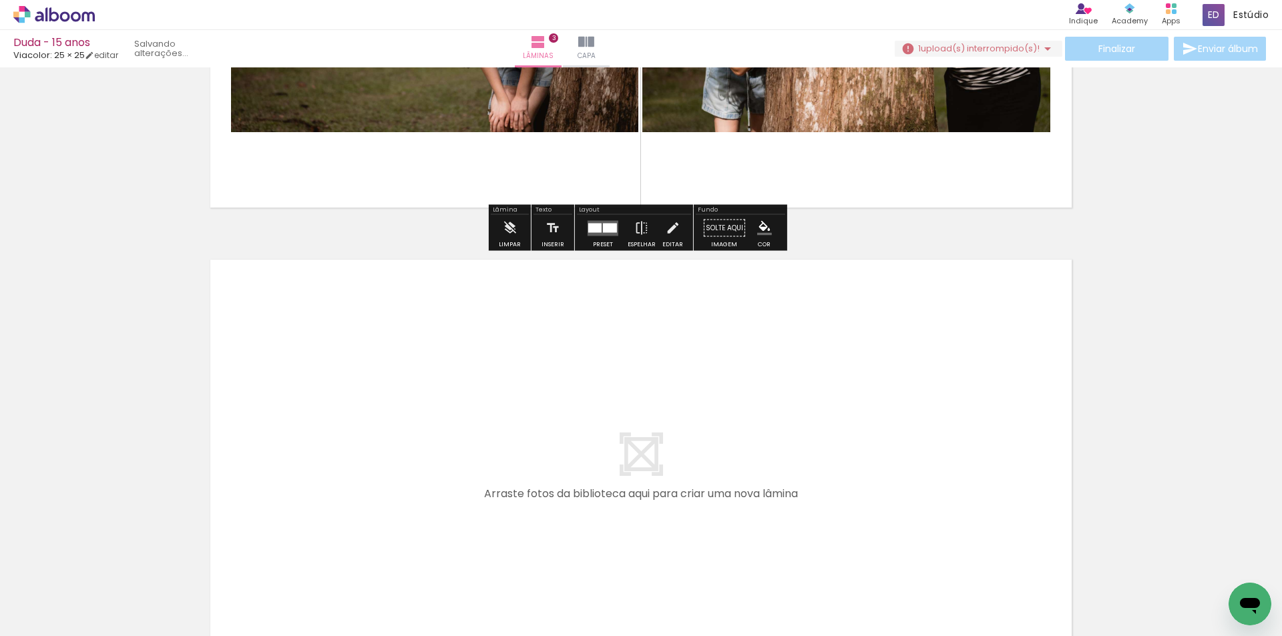
scroll to position [1369, 0]
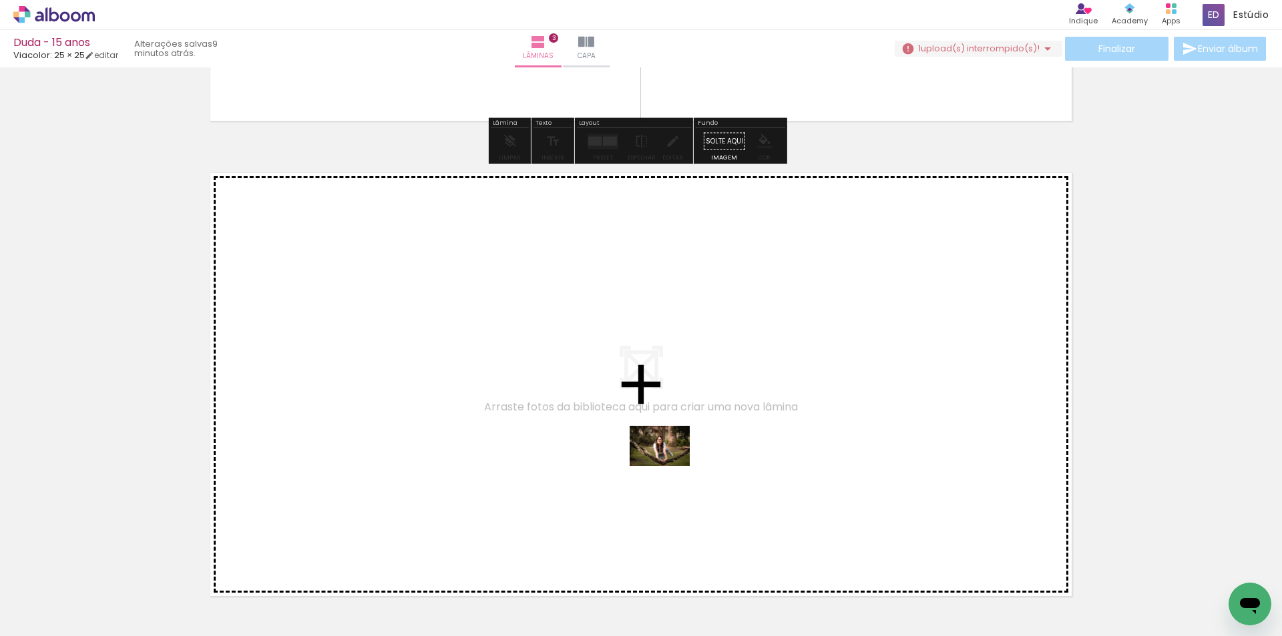
drag, startPoint x: 820, startPoint y: 610, endPoint x: 666, endPoint y: 463, distance: 213.4
click at [666, 463] on quentale-workspace at bounding box center [641, 318] width 1282 height 636
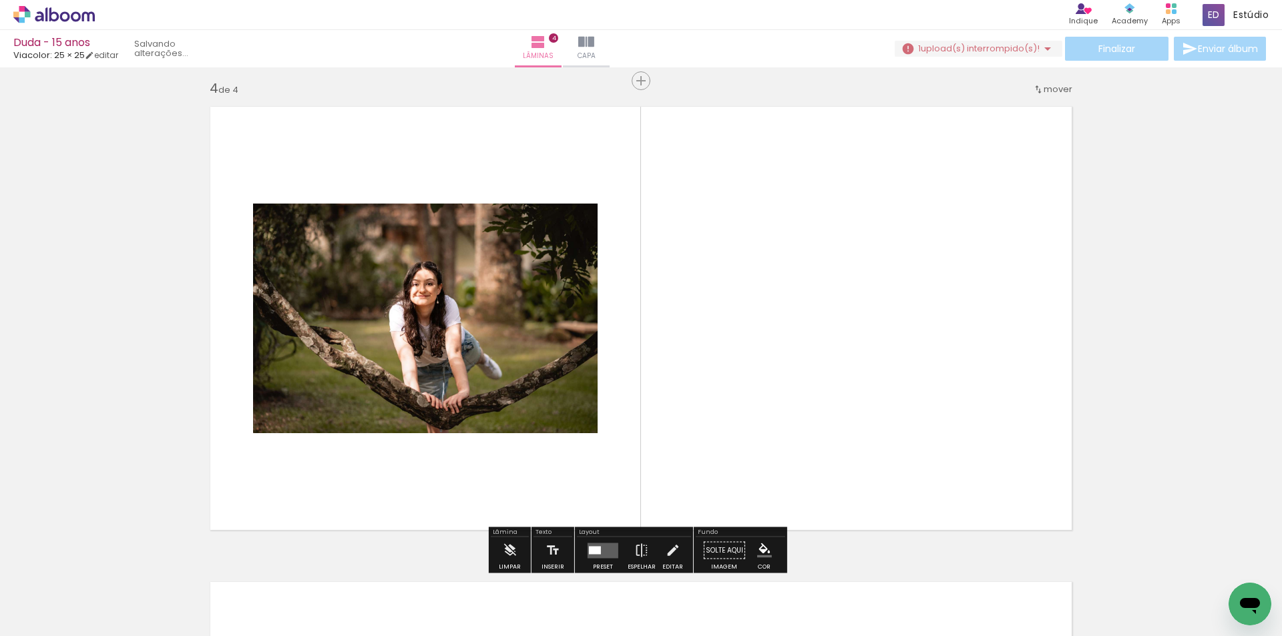
scroll to position [1443, 0]
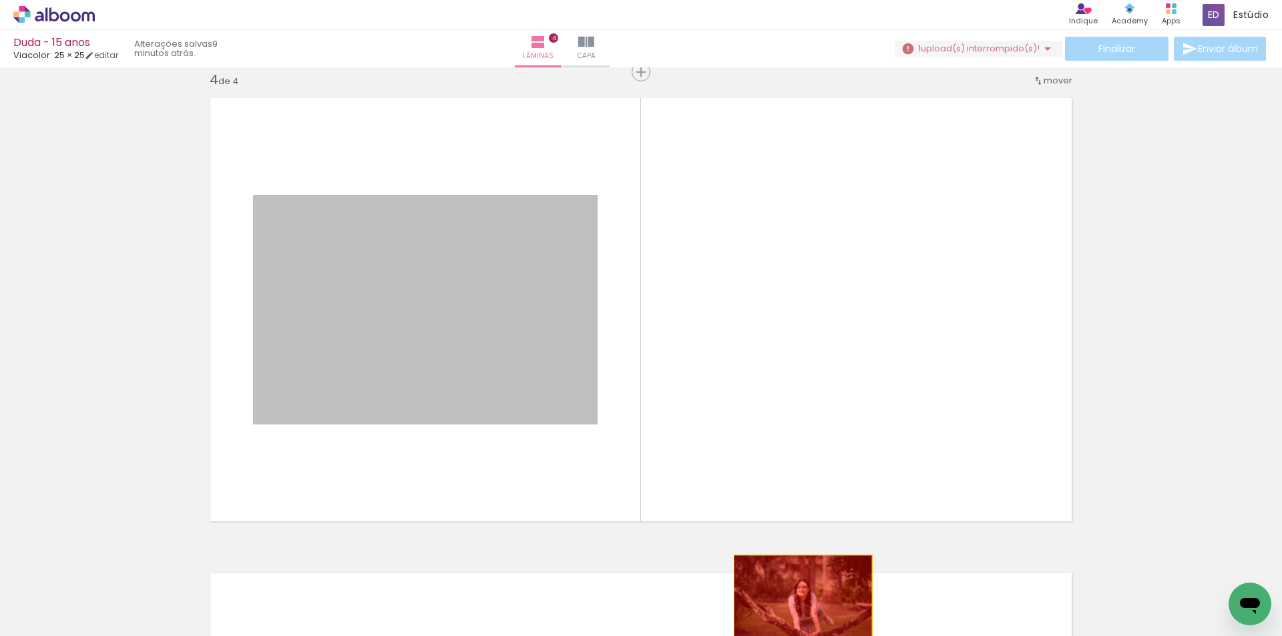
drag, startPoint x: 507, startPoint y: 403, endPoint x: 798, endPoint y: 602, distance: 351.7
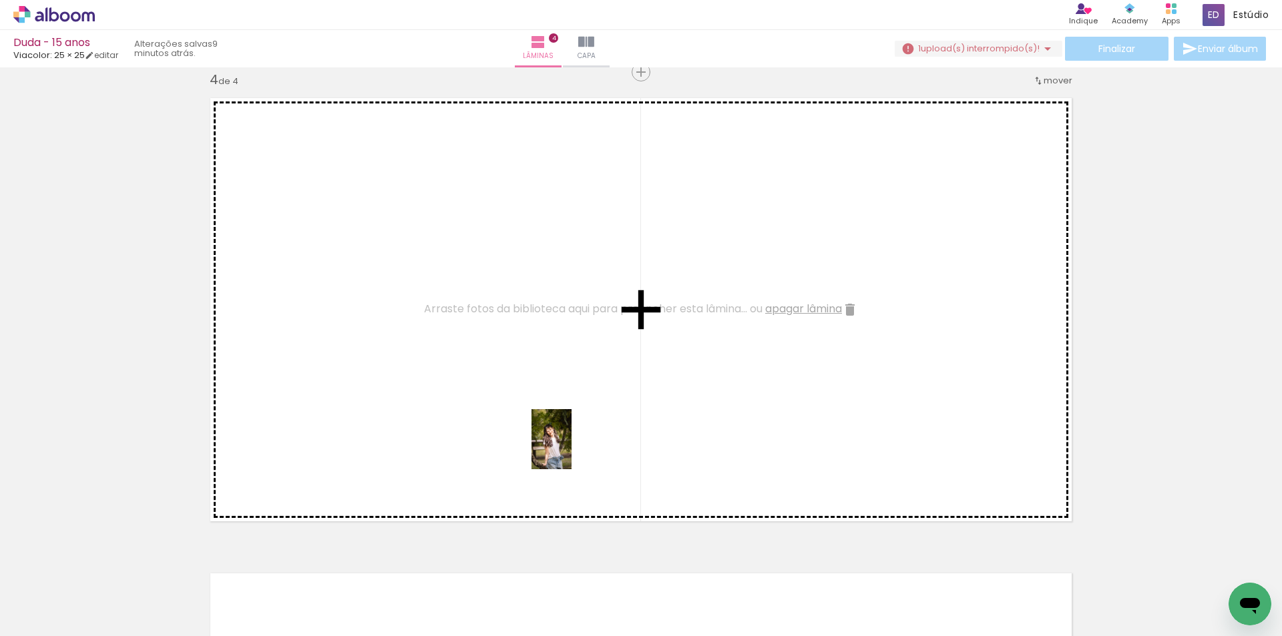
drag, startPoint x: 886, startPoint y: 609, endPoint x: 558, endPoint y: 434, distance: 371.6
click at [558, 434] on quentale-workspace at bounding box center [641, 318] width 1282 height 636
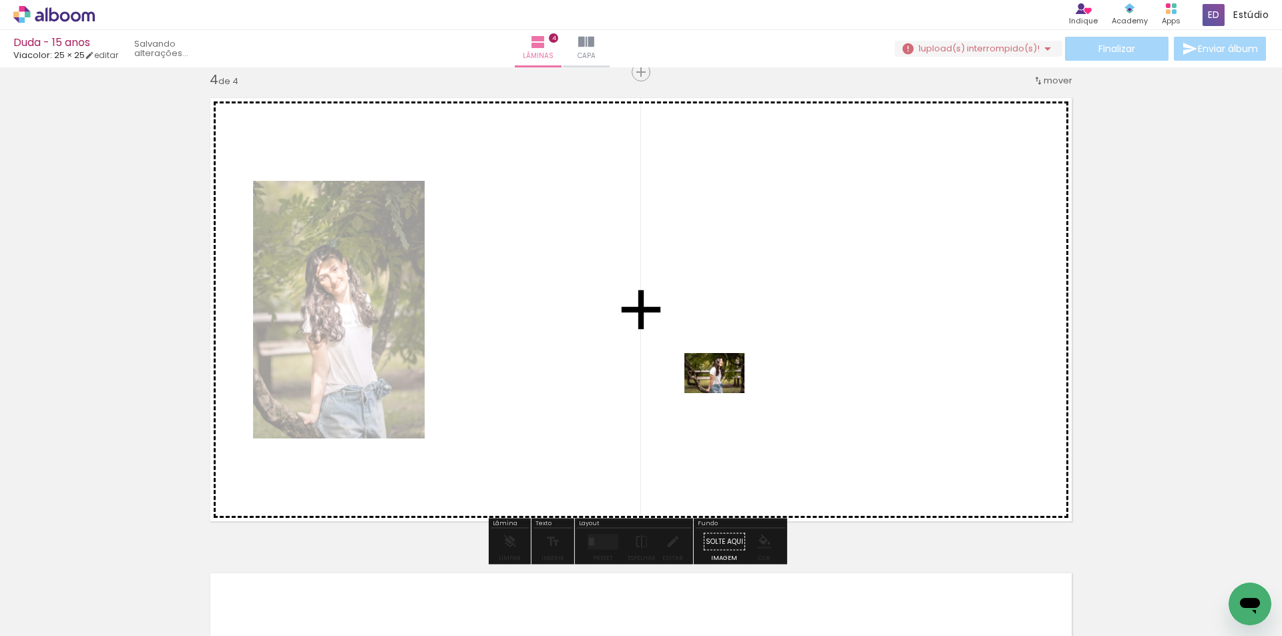
drag, startPoint x: 971, startPoint y: 592, endPoint x: 724, endPoint y: 393, distance: 316.8
click at [724, 393] on quentale-workspace at bounding box center [641, 318] width 1282 height 636
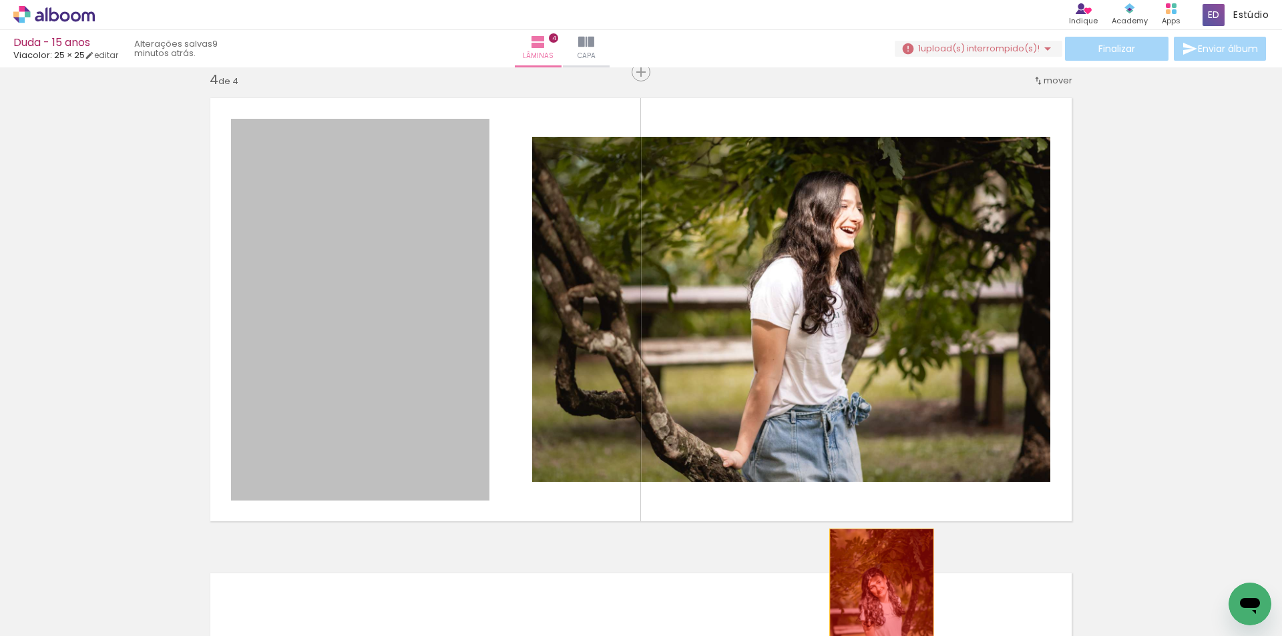
drag, startPoint x: 405, startPoint y: 374, endPoint x: 877, endPoint y: 606, distance: 526.1
click at [877, 606] on quentale-workspace at bounding box center [641, 318] width 1282 height 636
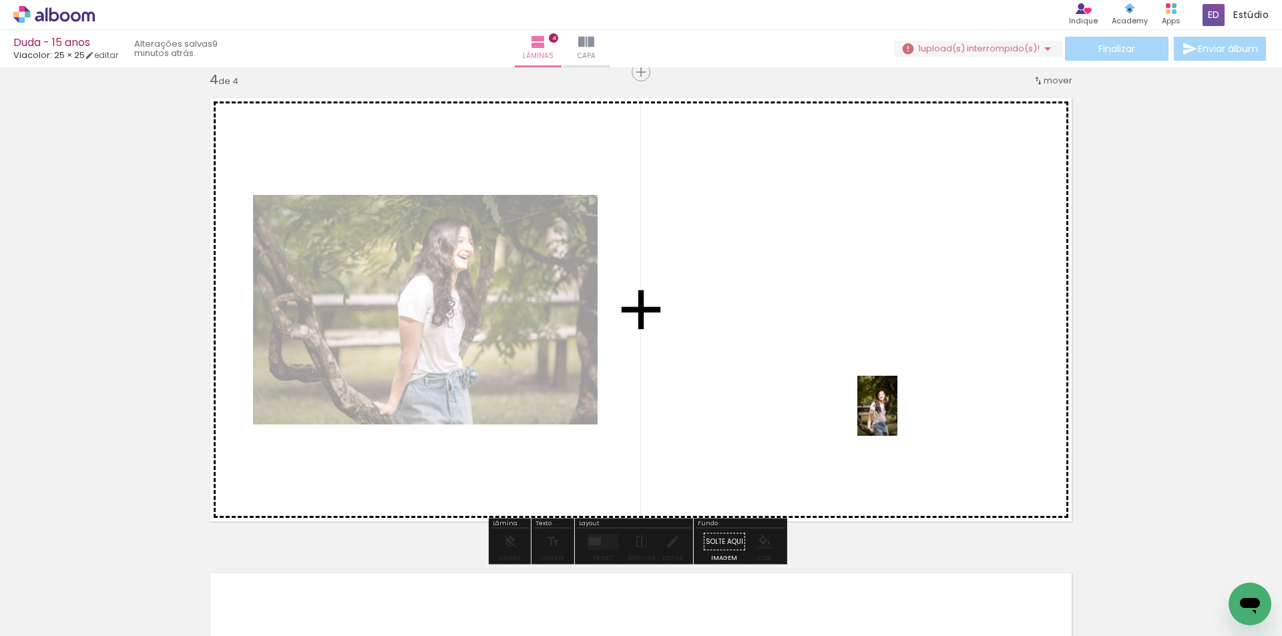
drag, startPoint x: 1046, startPoint y: 599, endPoint x: 897, endPoint y: 416, distance: 235.4
click at [897, 416] on quentale-workspace at bounding box center [641, 318] width 1282 height 636
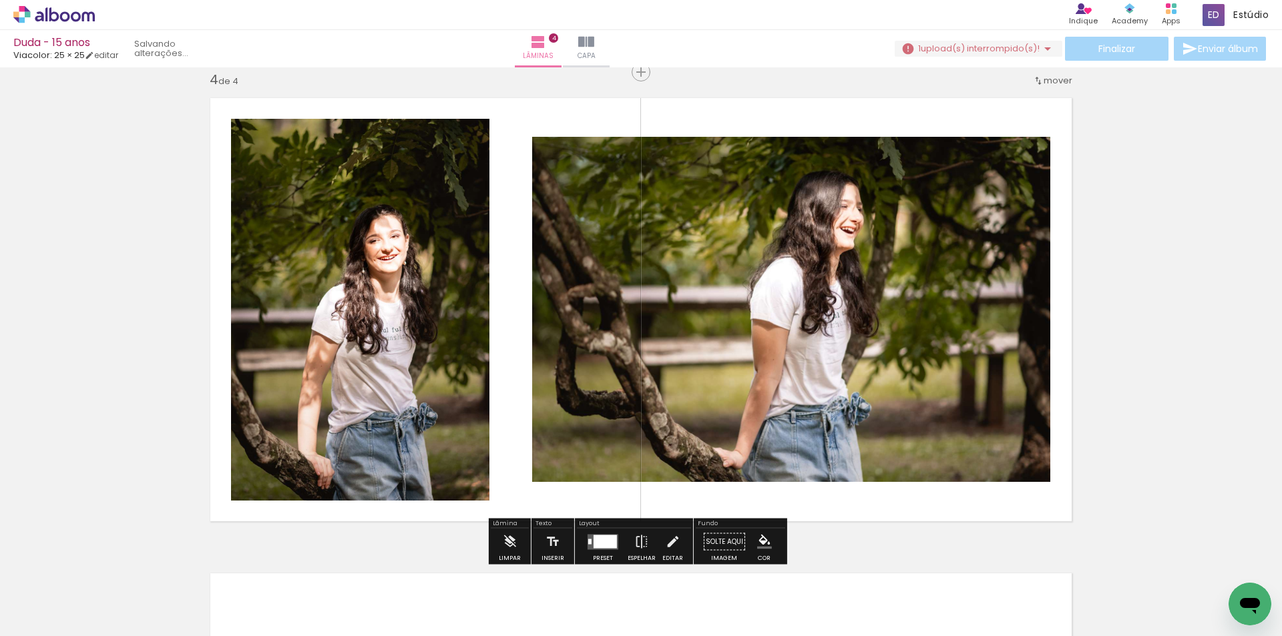
click at [594, 539] on div at bounding box center [605, 541] width 23 height 13
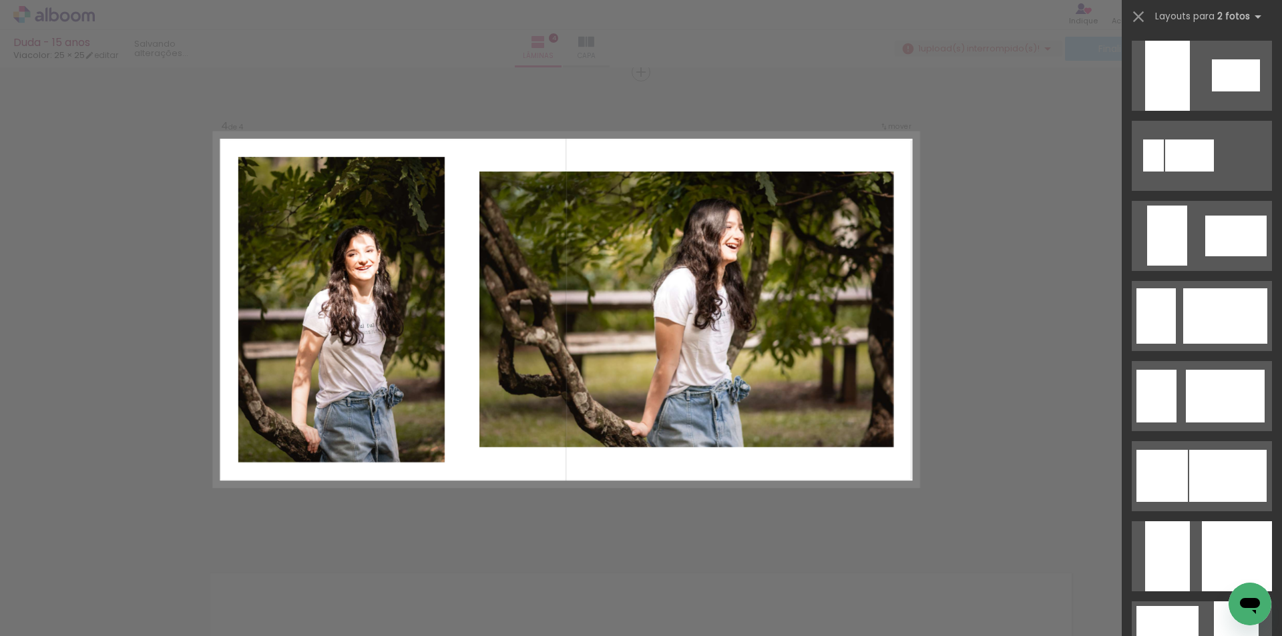
scroll to position [0, 0]
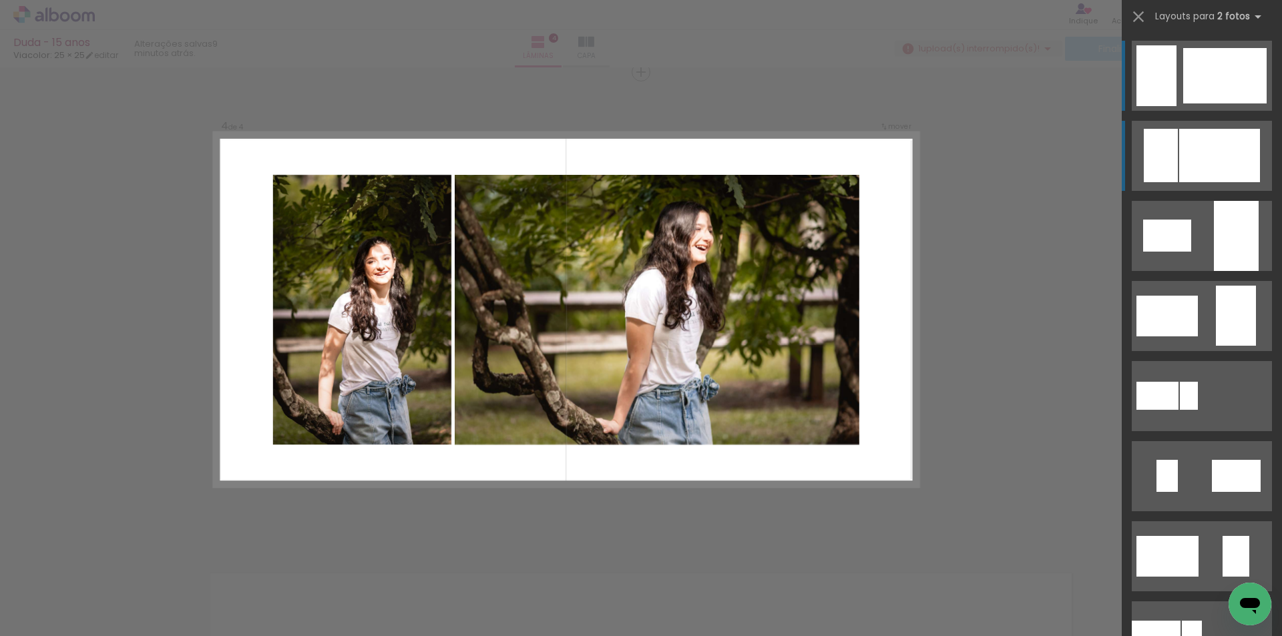
click at [1223, 182] on div at bounding box center [1219, 155] width 81 height 53
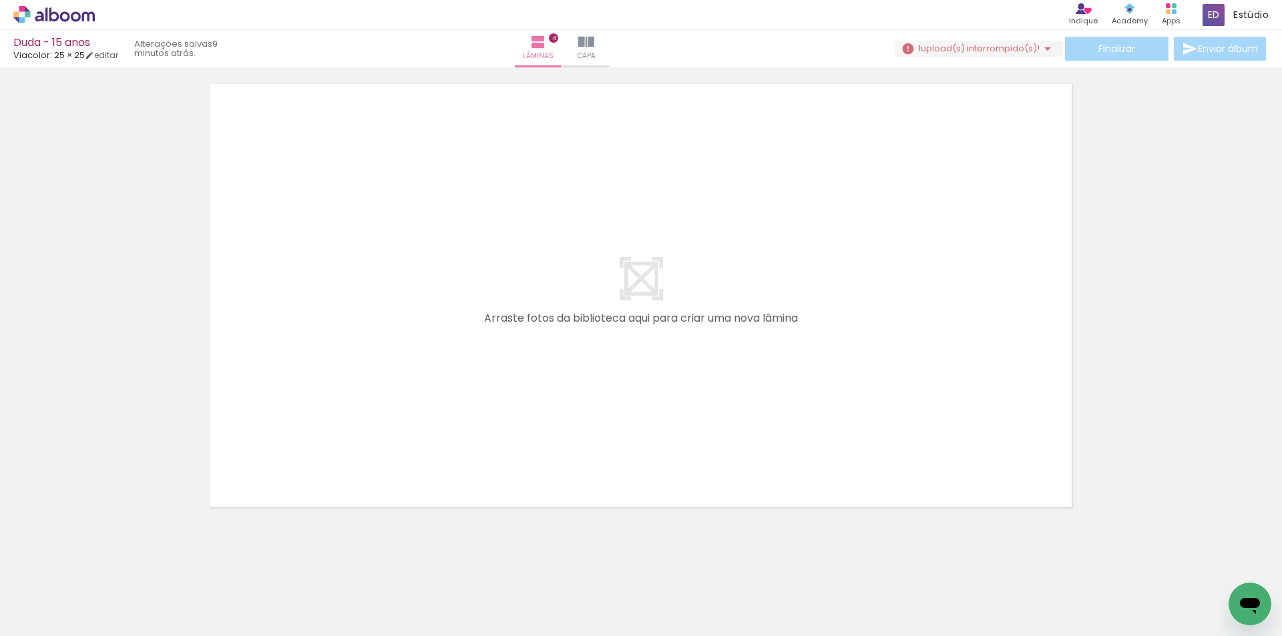
scroll to position [1943, 0]
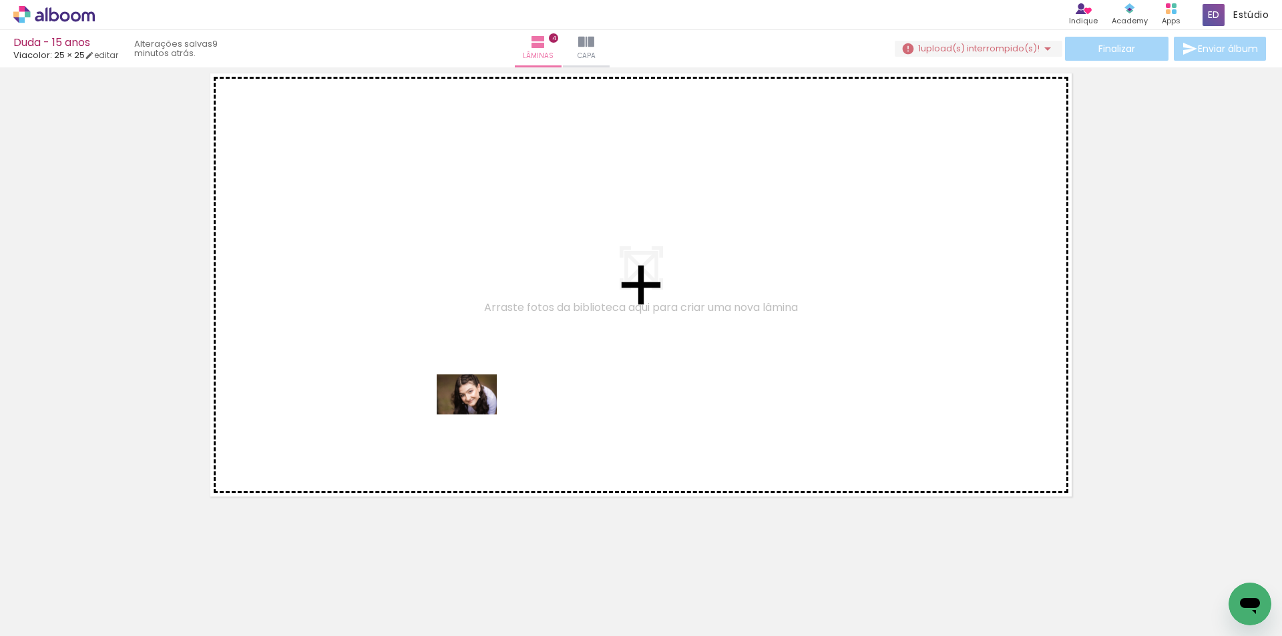
drag, startPoint x: 501, startPoint y: 598, endPoint x: 477, endPoint y: 414, distance: 185.9
click at [477, 414] on quentale-workspace at bounding box center [641, 318] width 1282 height 636
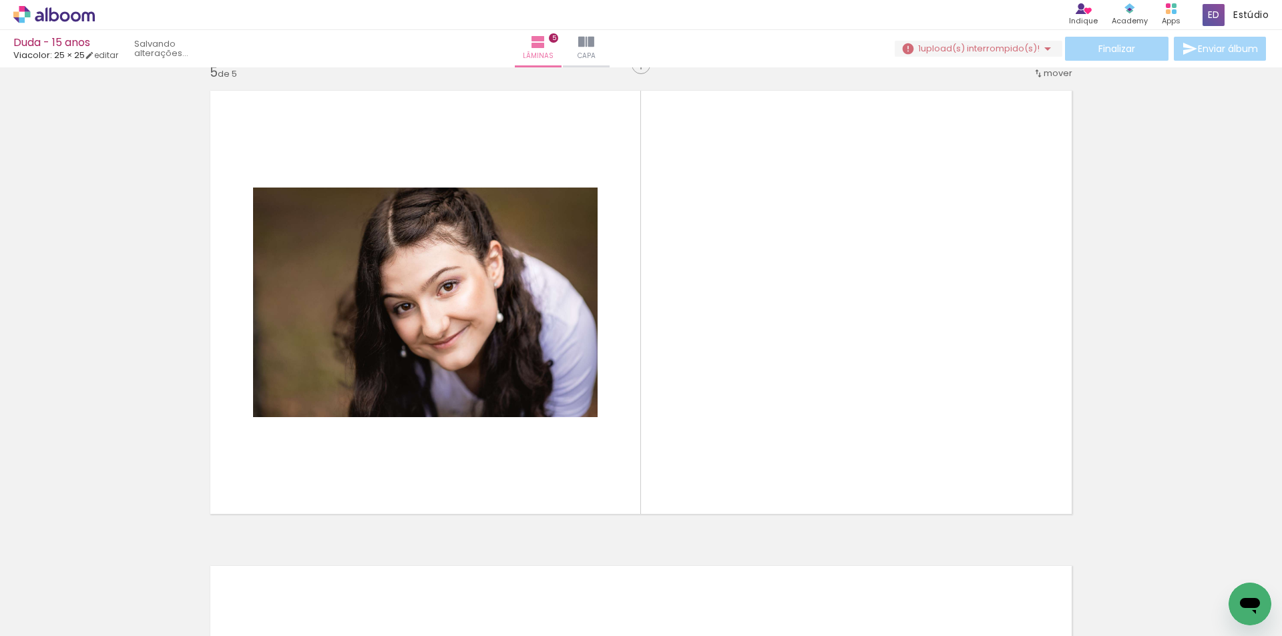
scroll to position [1919, 0]
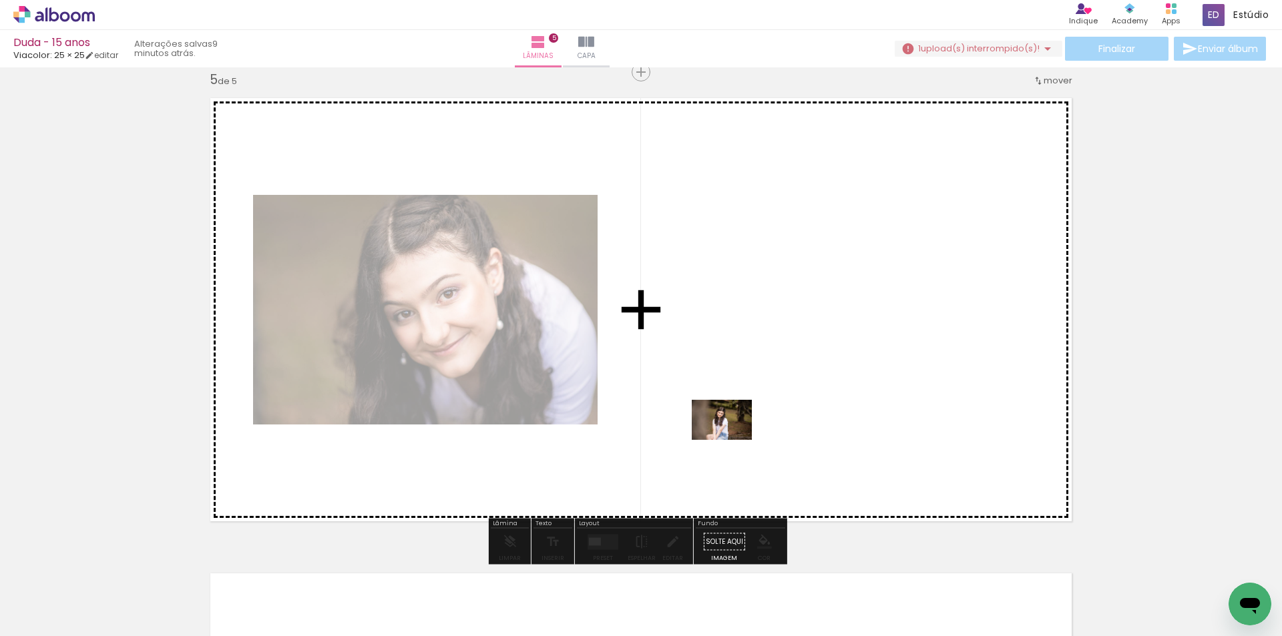
drag, startPoint x: 588, startPoint y: 603, endPoint x: 732, endPoint y: 440, distance: 217.6
click at [732, 440] on quentale-workspace at bounding box center [641, 318] width 1282 height 636
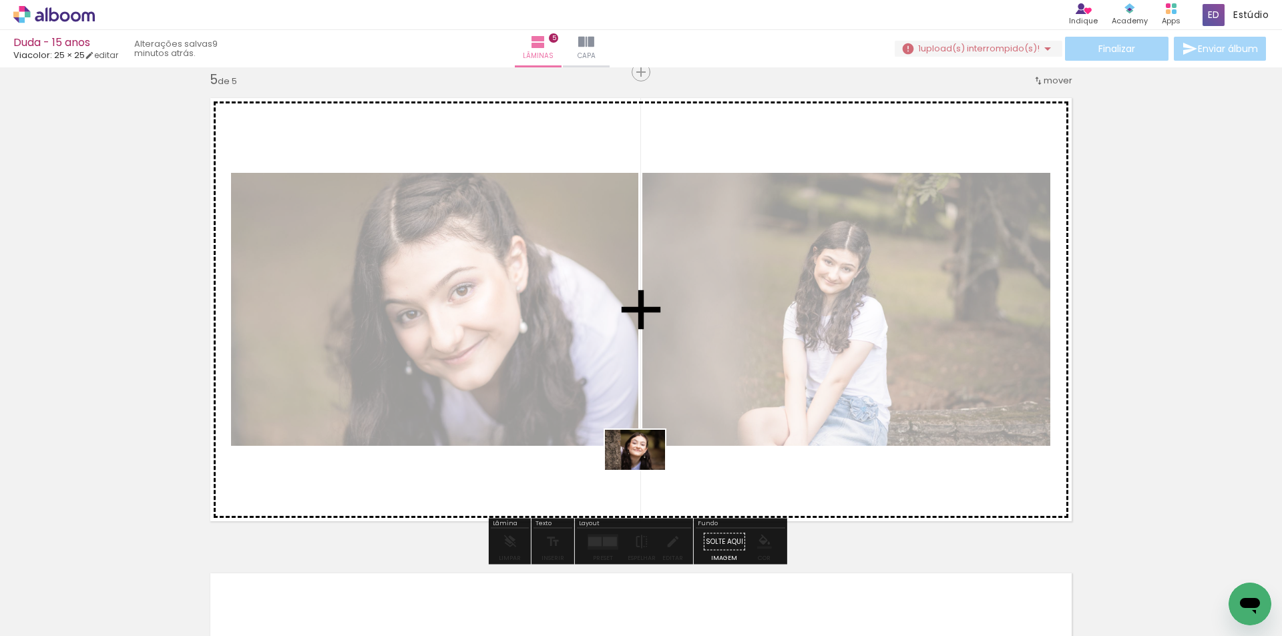
drag, startPoint x: 663, startPoint y: 607, endPoint x: 645, endPoint y: 470, distance: 138.0
click at [645, 470] on quentale-workspace at bounding box center [641, 318] width 1282 height 636
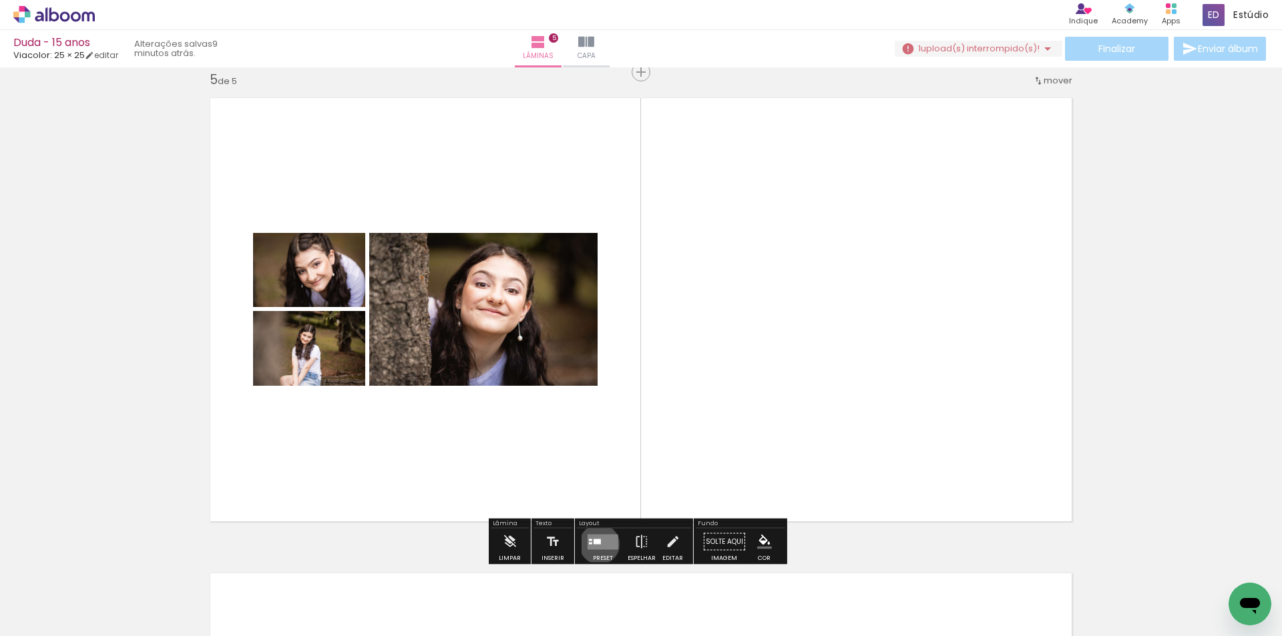
click at [596, 544] on quentale-layouter at bounding box center [603, 541] width 31 height 15
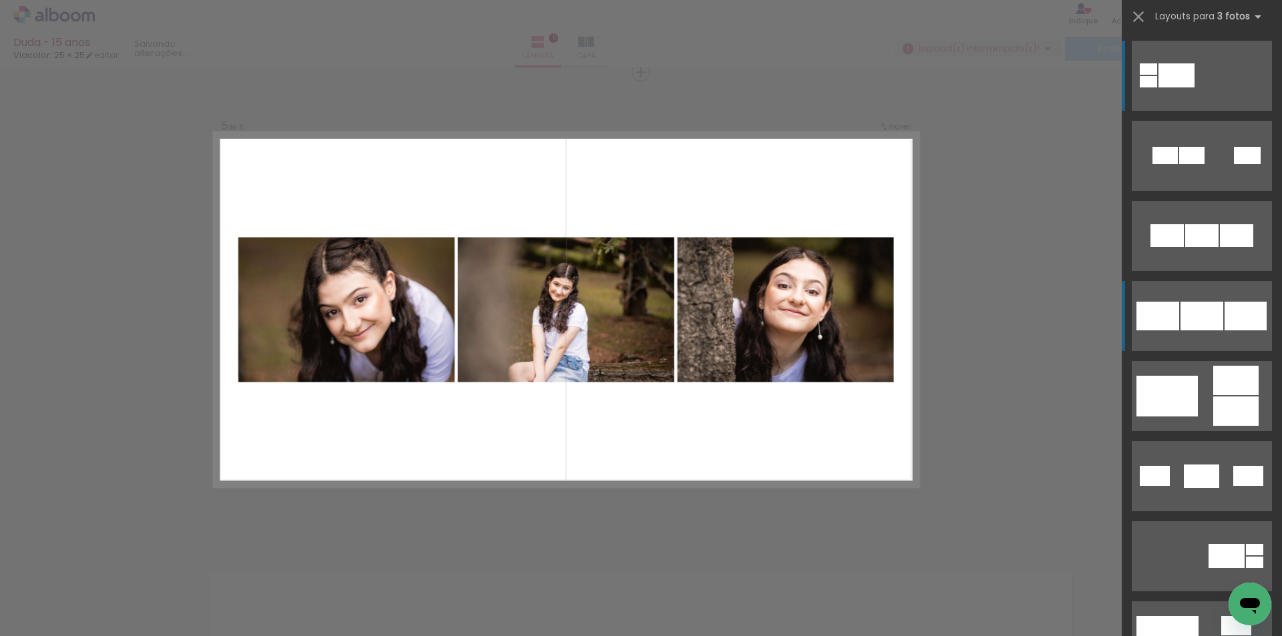
click at [1234, 308] on div at bounding box center [1245, 316] width 42 height 29
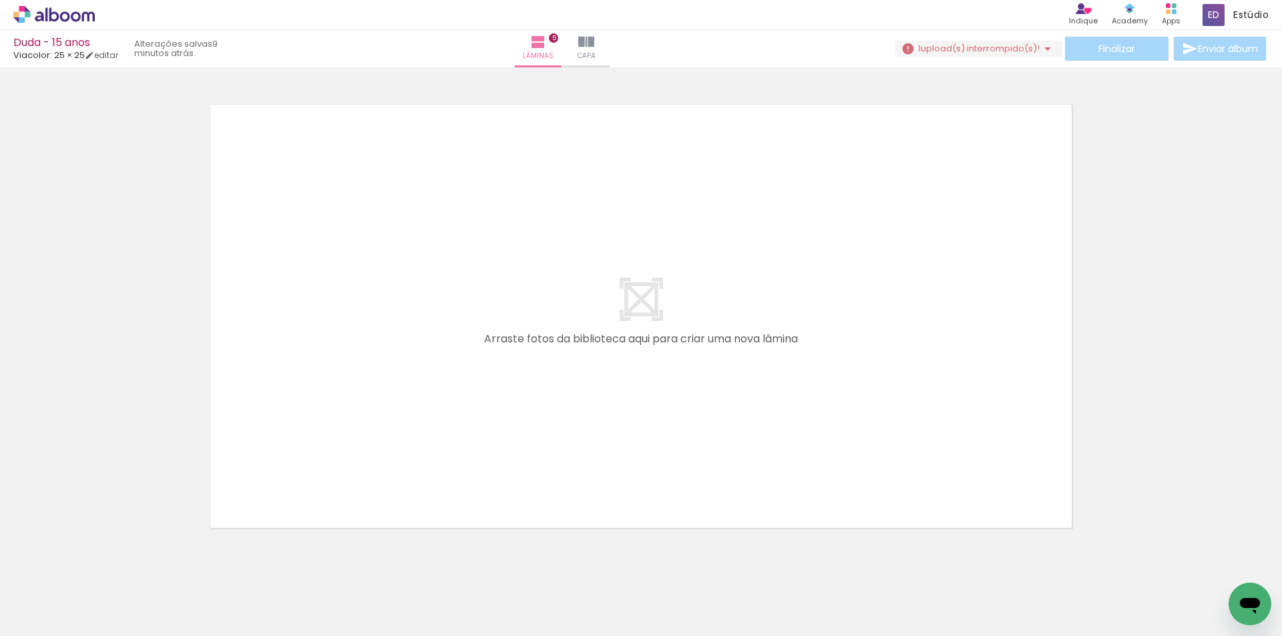
scroll to position [2419, 0]
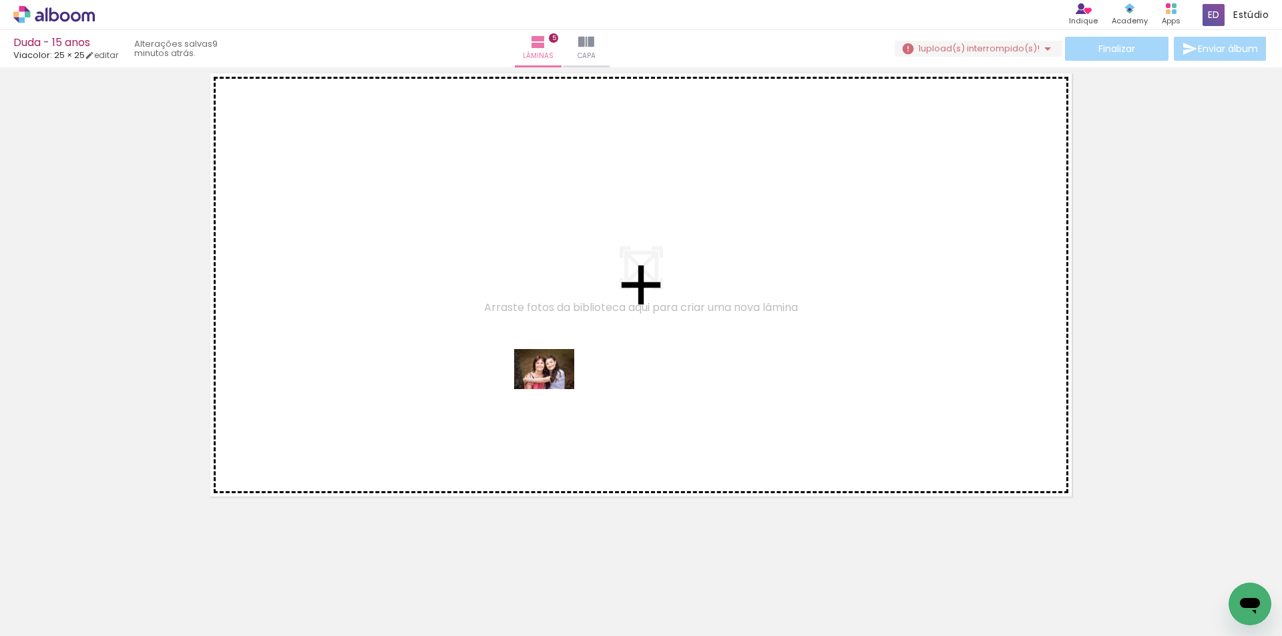
drag, startPoint x: 586, startPoint y: 602, endPoint x: 554, endPoint y: 389, distance: 214.6
click at [554, 389] on quentale-workspace at bounding box center [641, 318] width 1282 height 636
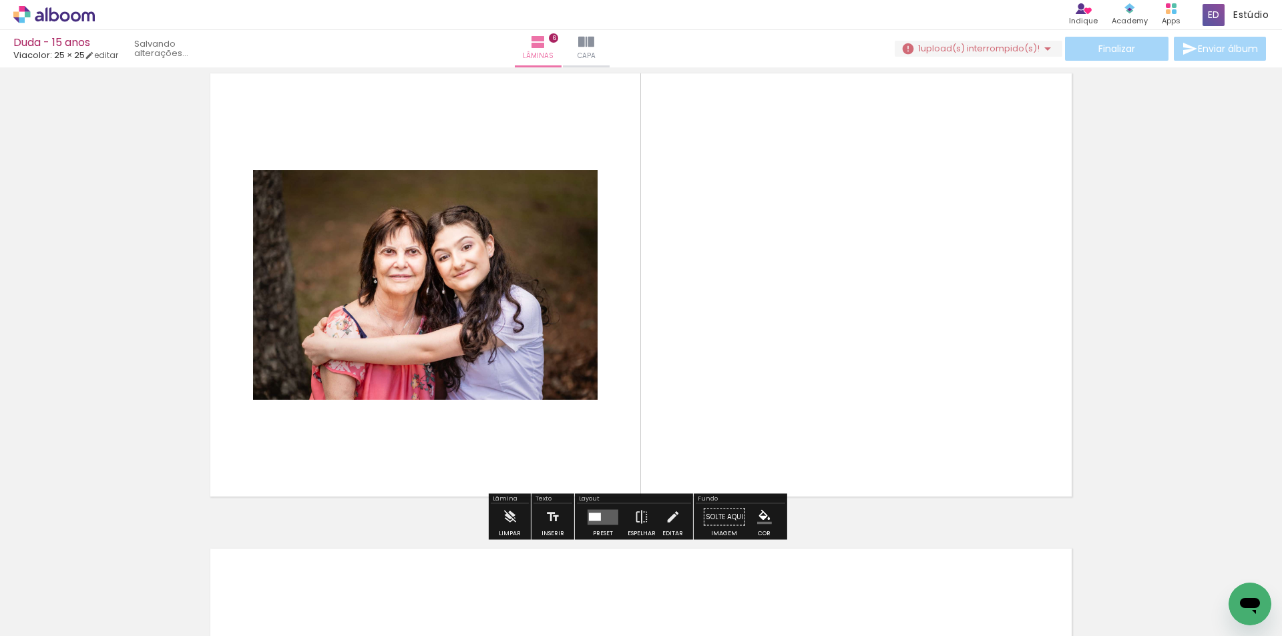
scroll to position [2394, 0]
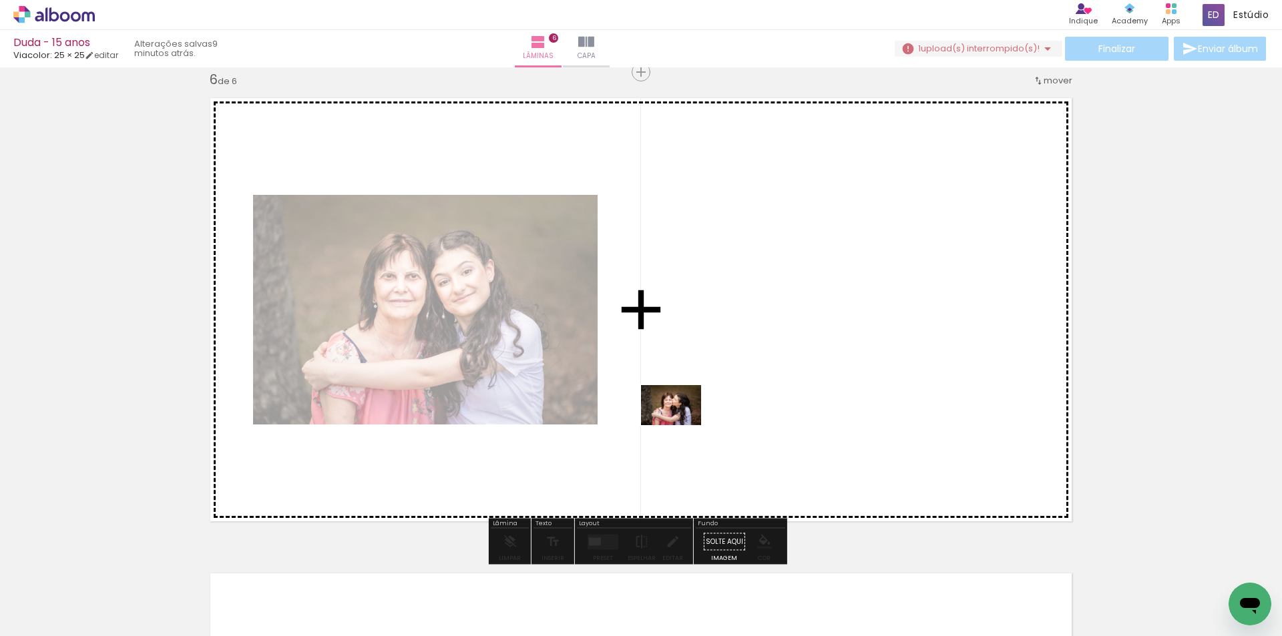
drag, startPoint x: 648, startPoint y: 599, endPoint x: 681, endPoint y: 425, distance: 176.8
click at [681, 425] on quentale-workspace at bounding box center [641, 318] width 1282 height 636
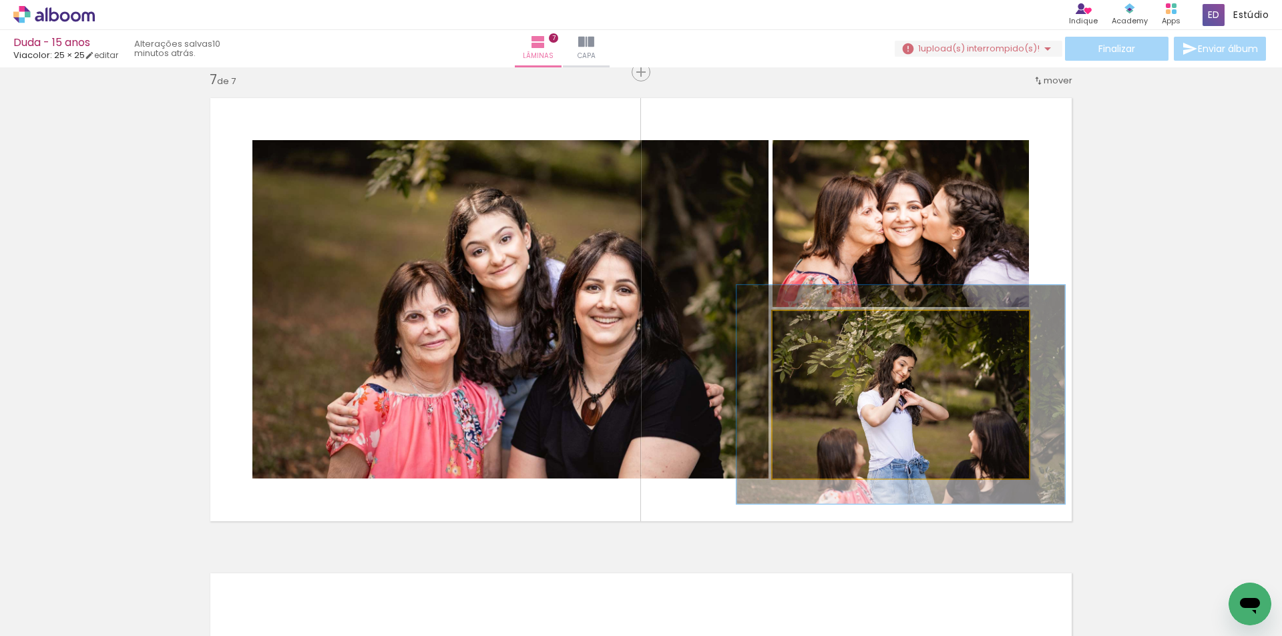
scroll to position [0, 836]
type paper-slider "129"
click at [819, 327] on div at bounding box center [817, 324] width 21 height 21
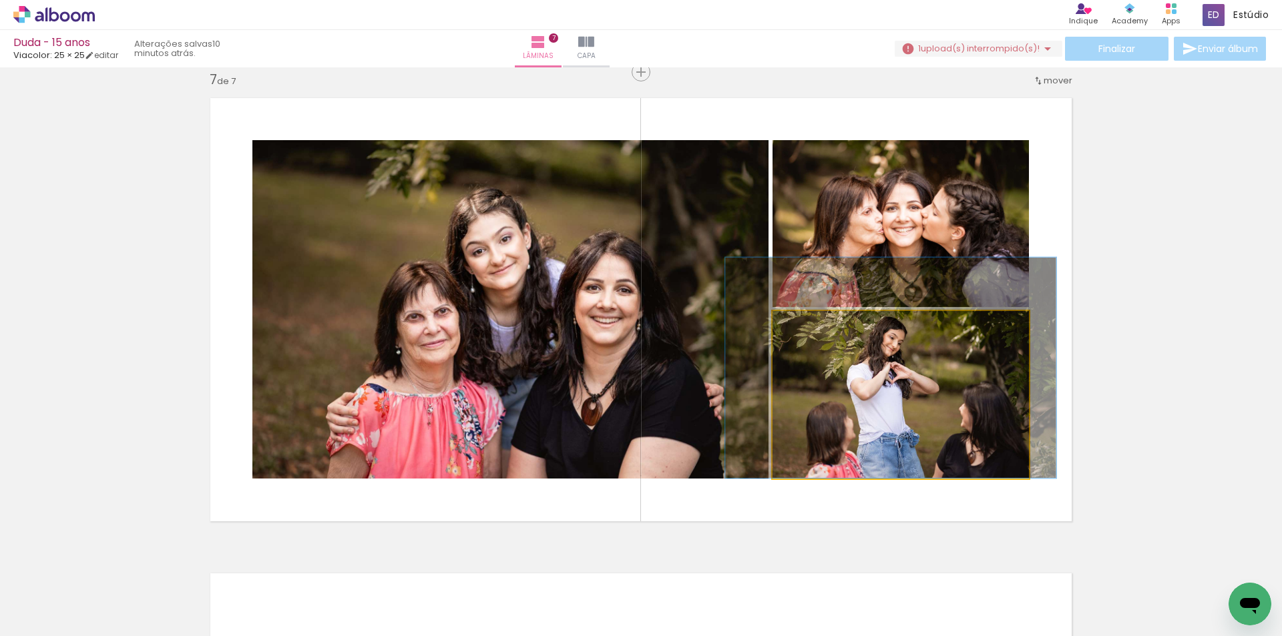
drag, startPoint x: 948, startPoint y: 423, endPoint x: 938, endPoint y: 383, distance: 41.9
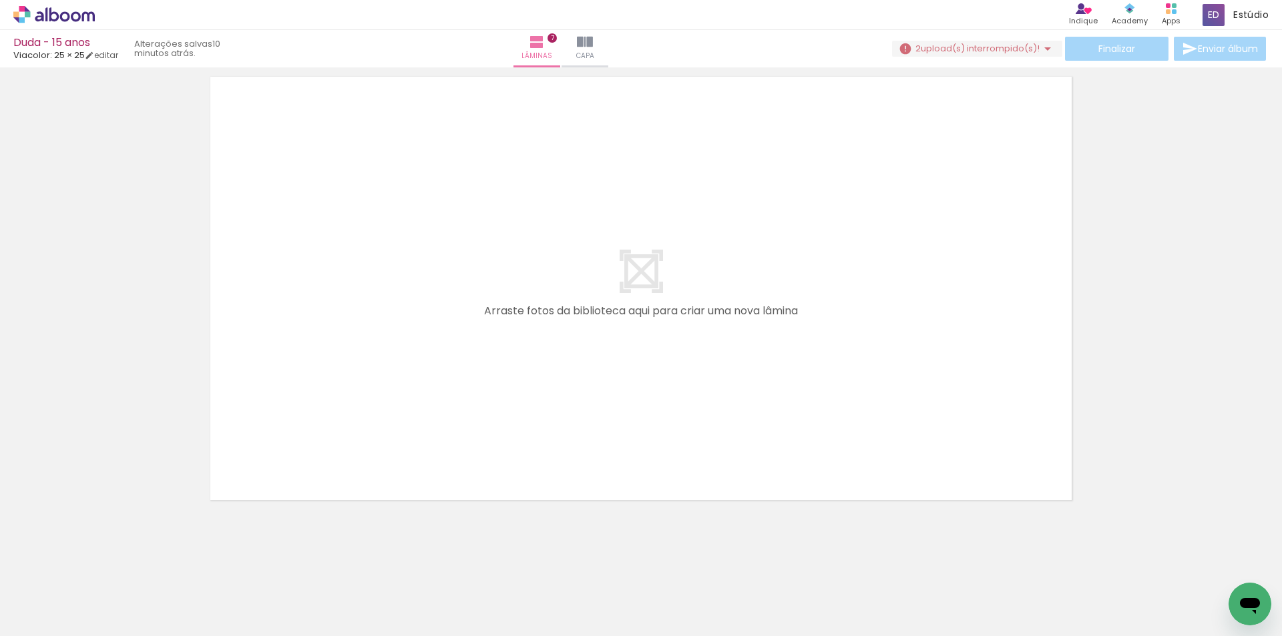
scroll to position [3370, 0]
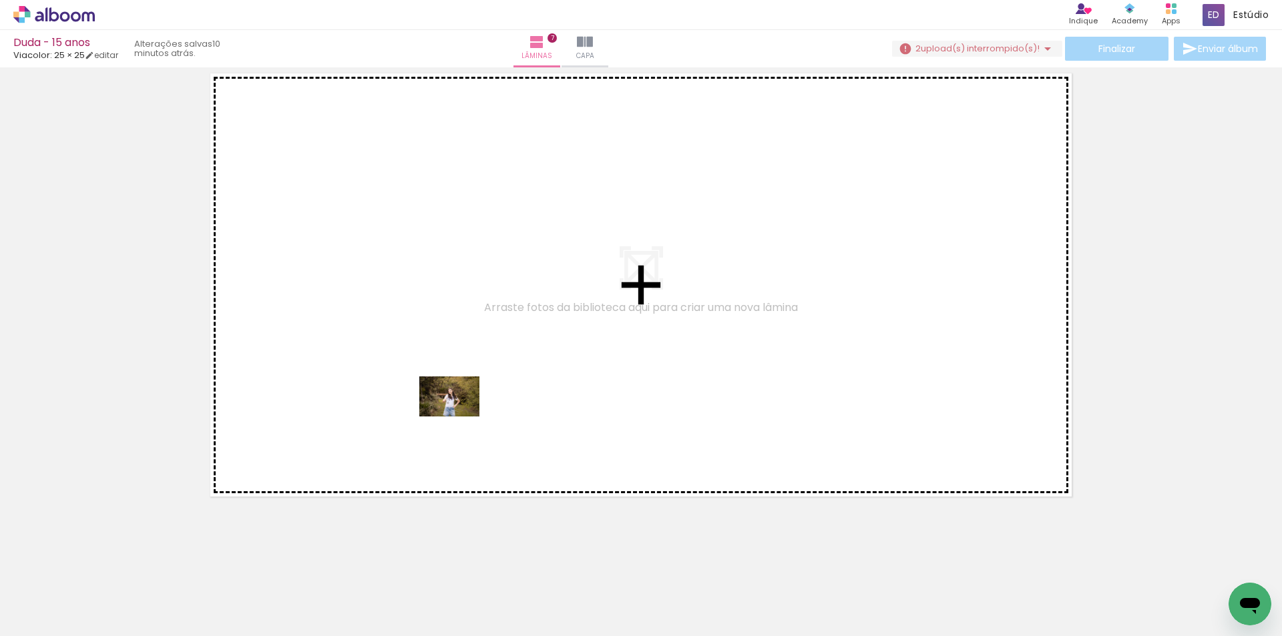
drag, startPoint x: 460, startPoint y: 607, endPoint x: 459, endPoint y: 417, distance: 190.3
click at [459, 417] on quentale-workspace at bounding box center [641, 318] width 1282 height 636
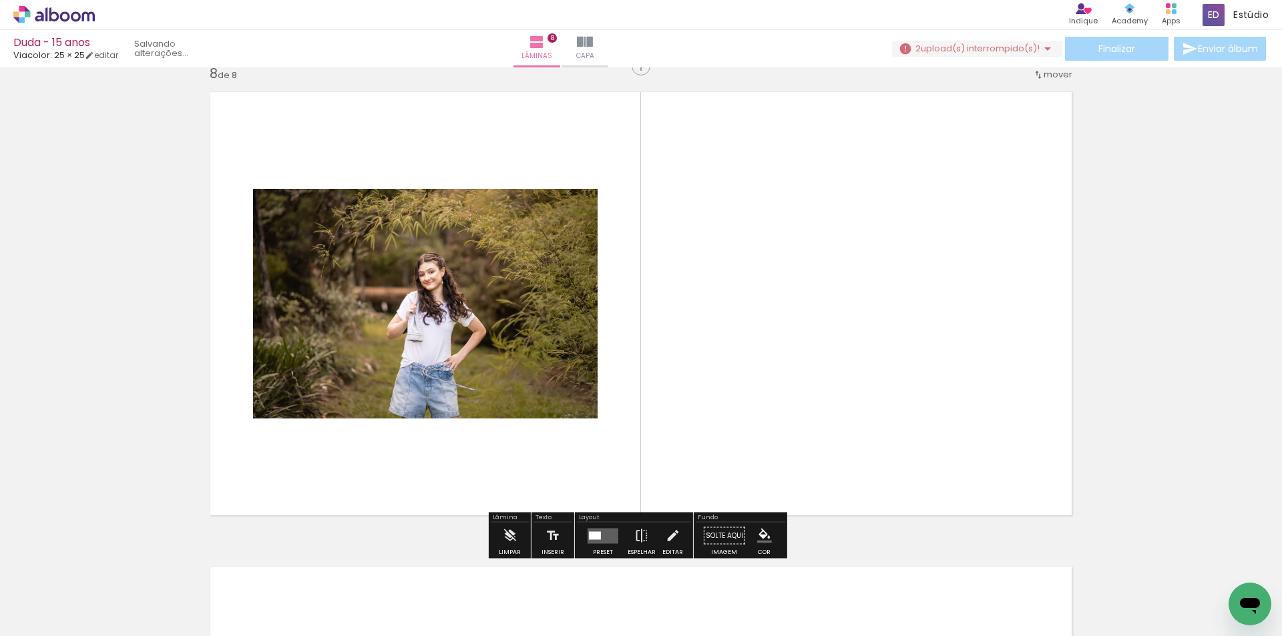
scroll to position [3345, 0]
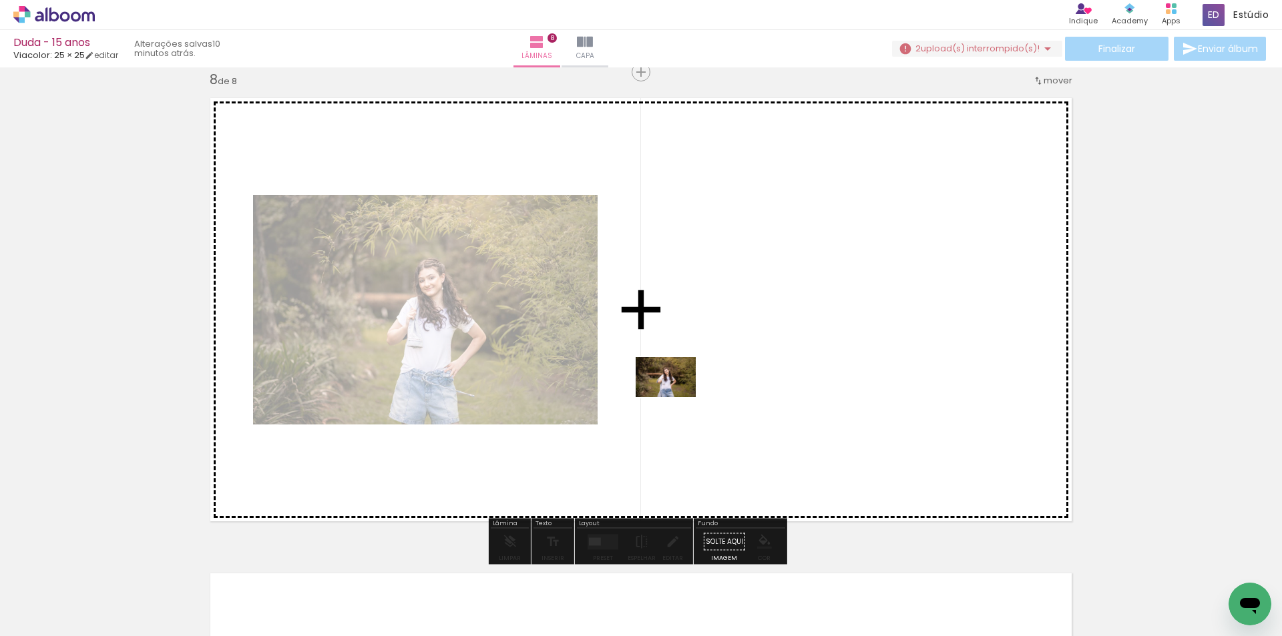
drag, startPoint x: 508, startPoint y: 600, endPoint x: 676, endPoint y: 397, distance: 263.2
click at [676, 397] on quentale-workspace at bounding box center [641, 318] width 1282 height 636
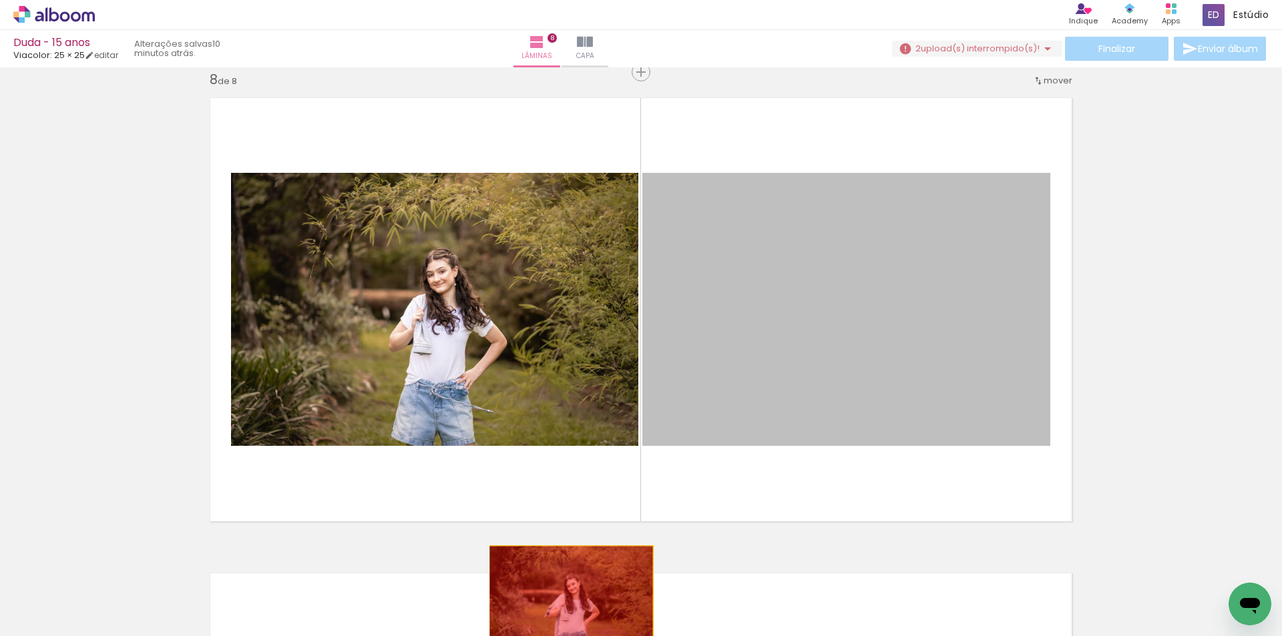
drag, startPoint x: 971, startPoint y: 355, endPoint x: 566, endPoint y: 601, distance: 473.3
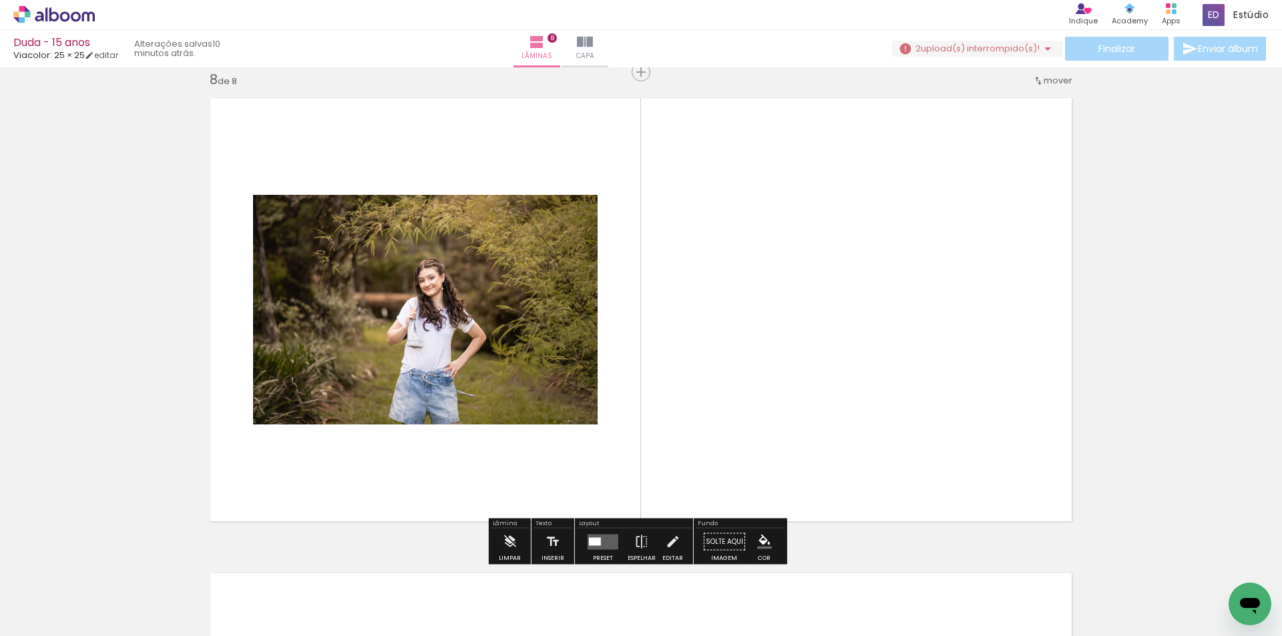
click at [594, 535] on quentale-layouter at bounding box center [603, 541] width 31 height 15
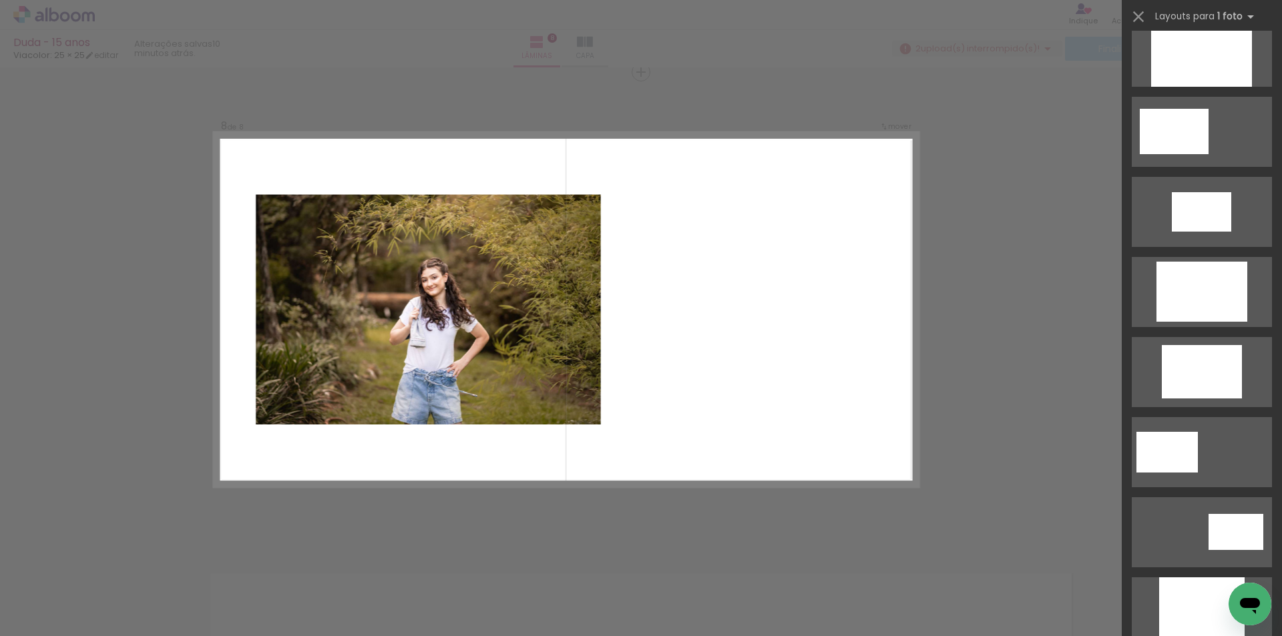
scroll to position [267, 0]
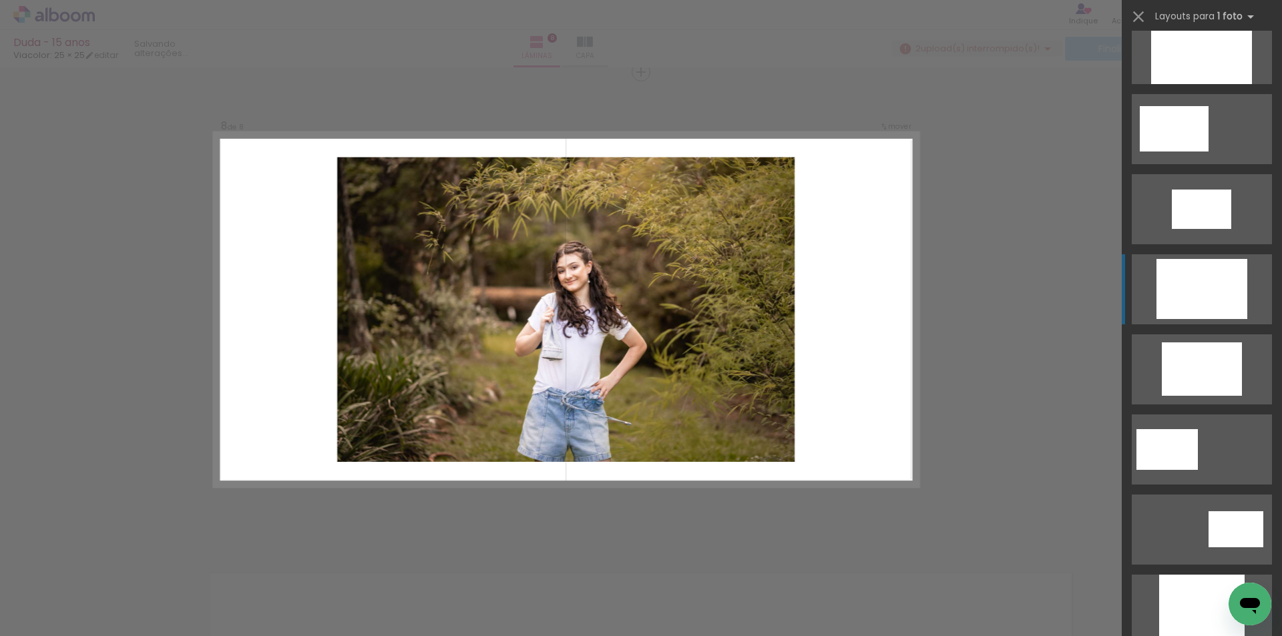
click at [1202, 303] on div at bounding box center [1201, 289] width 91 height 60
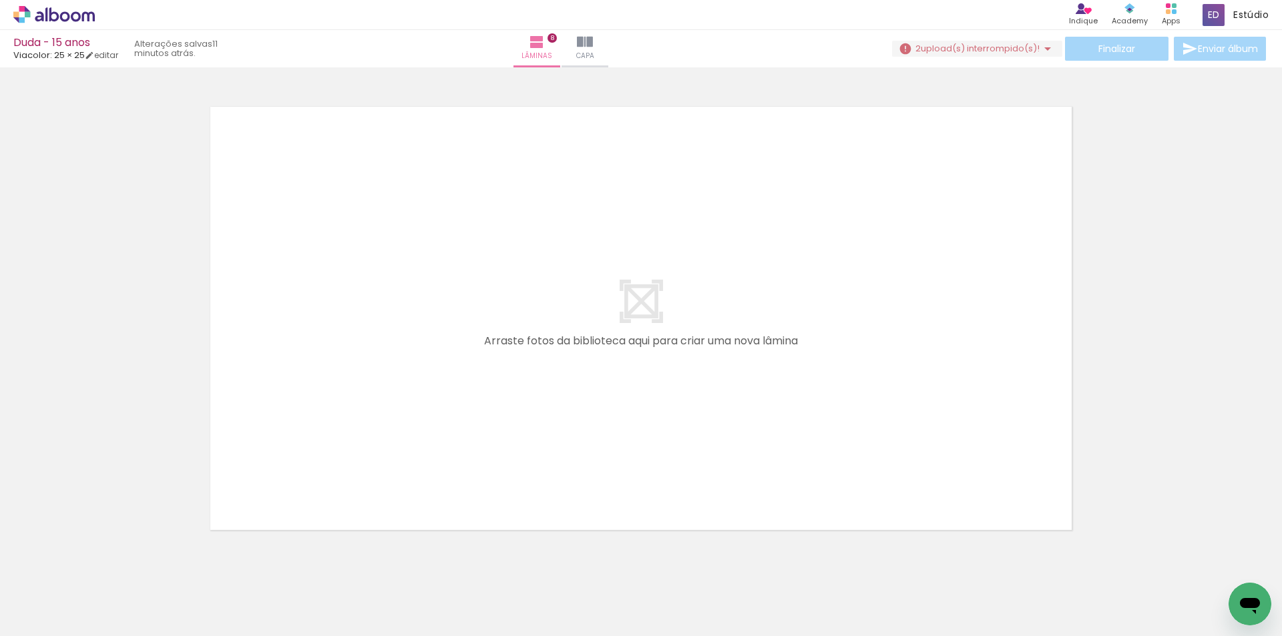
scroll to position [3812, 0]
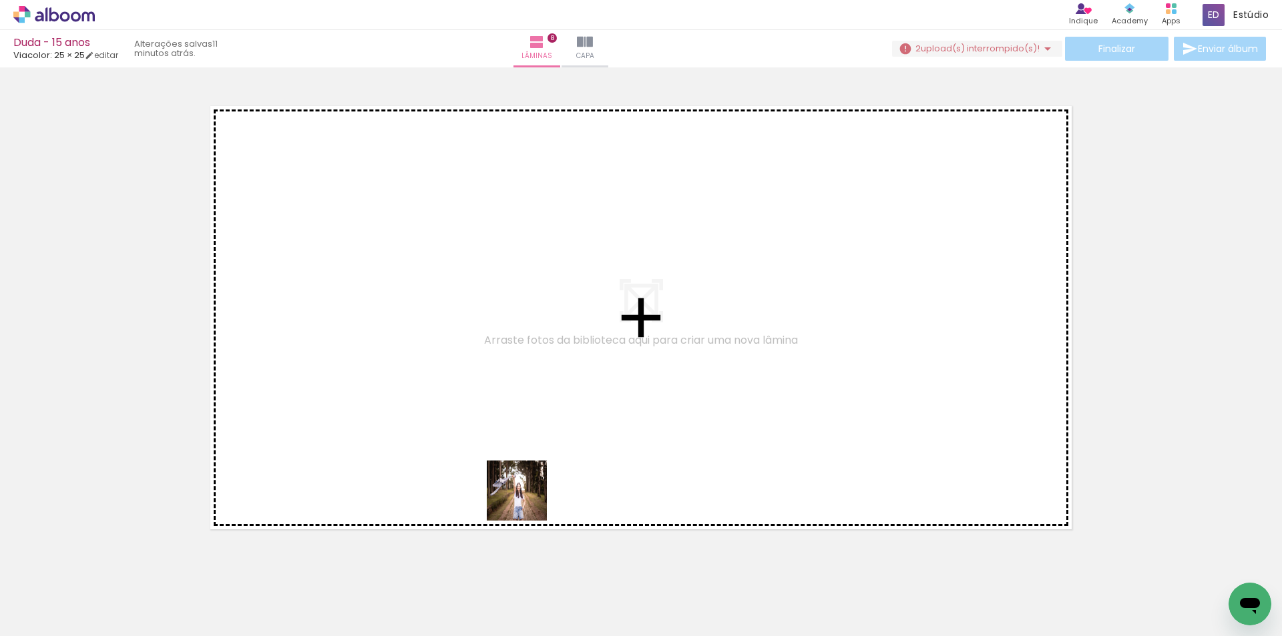
drag, startPoint x: 550, startPoint y: 602, endPoint x: 527, endPoint y: 501, distance: 103.5
click at [527, 501] on quentale-workspace at bounding box center [641, 318] width 1282 height 636
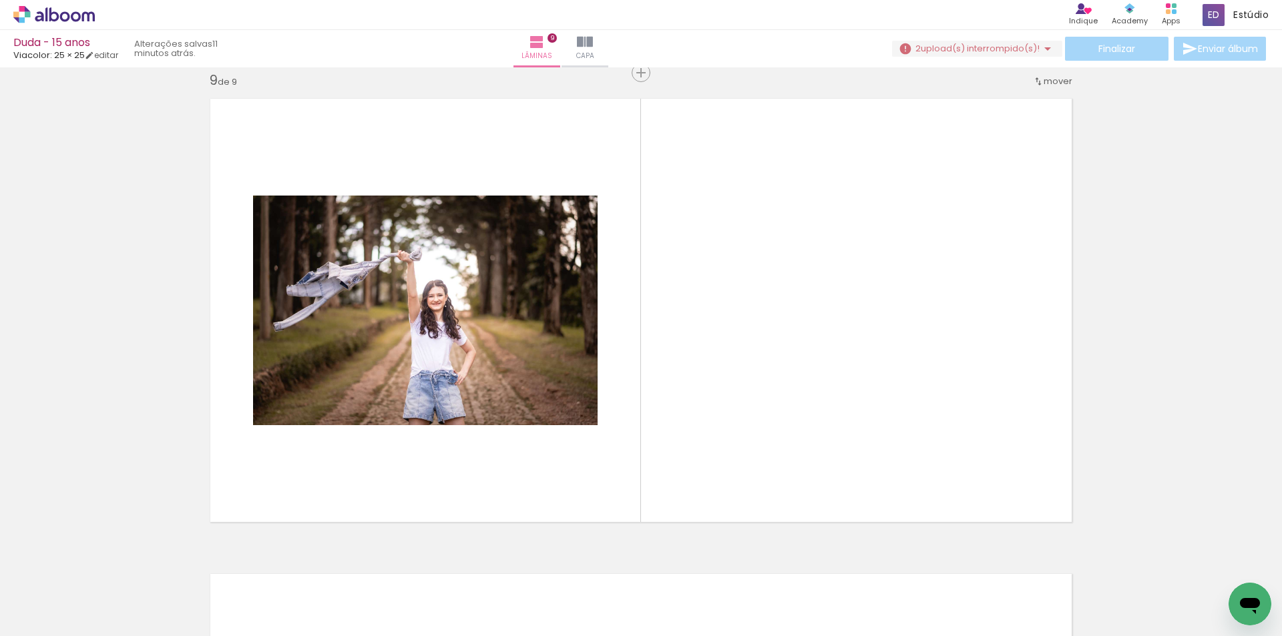
scroll to position [3820, 0]
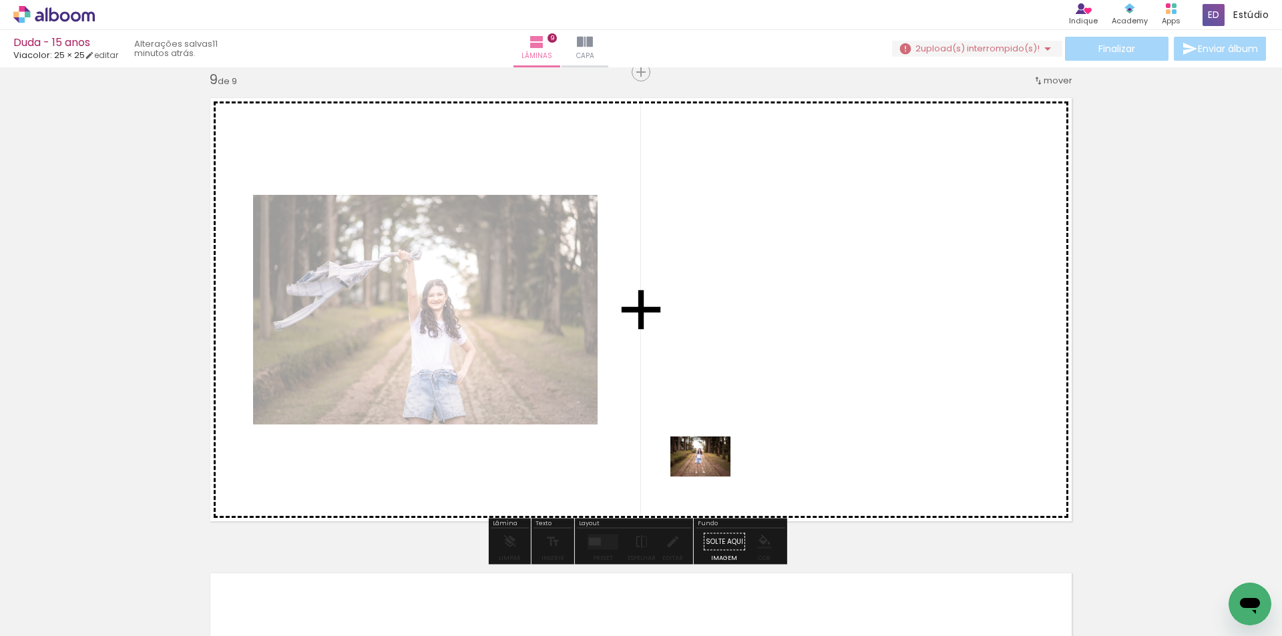
drag, startPoint x: 626, startPoint y: 608, endPoint x: 710, endPoint y: 477, distance: 155.6
click at [710, 477] on quentale-workspace at bounding box center [641, 318] width 1282 height 636
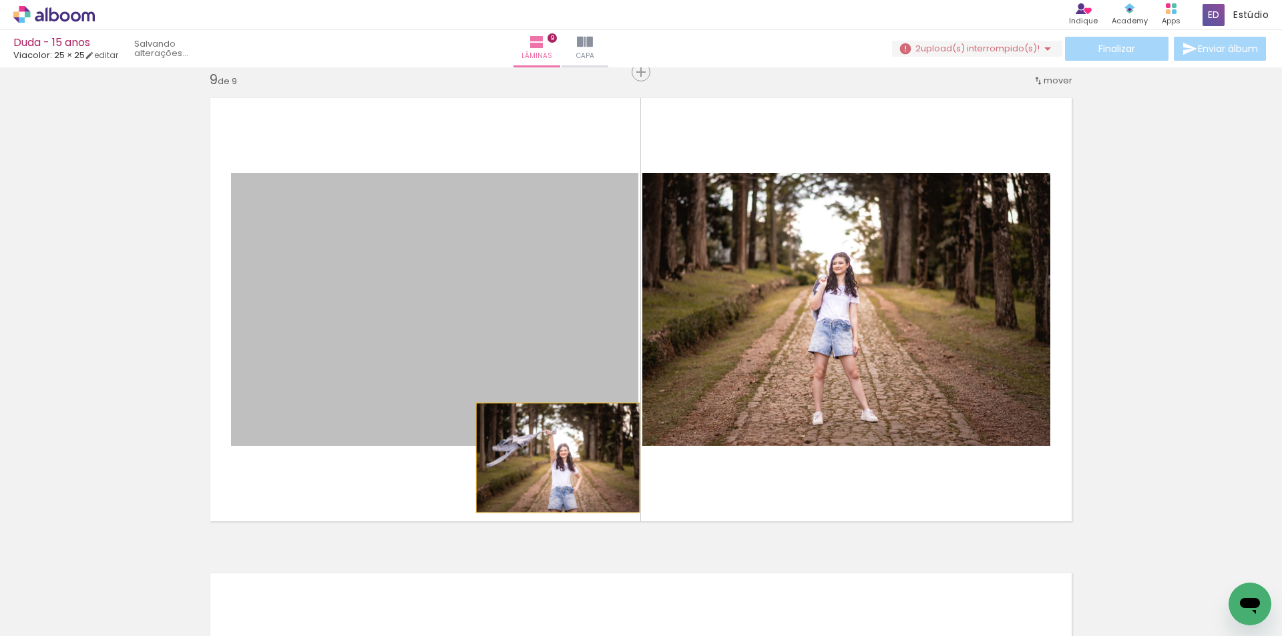
drag, startPoint x: 550, startPoint y: 403, endPoint x: 553, endPoint y: 458, distance: 55.5
click at [553, 458] on quentale-layouter at bounding box center [641, 310] width 880 height 442
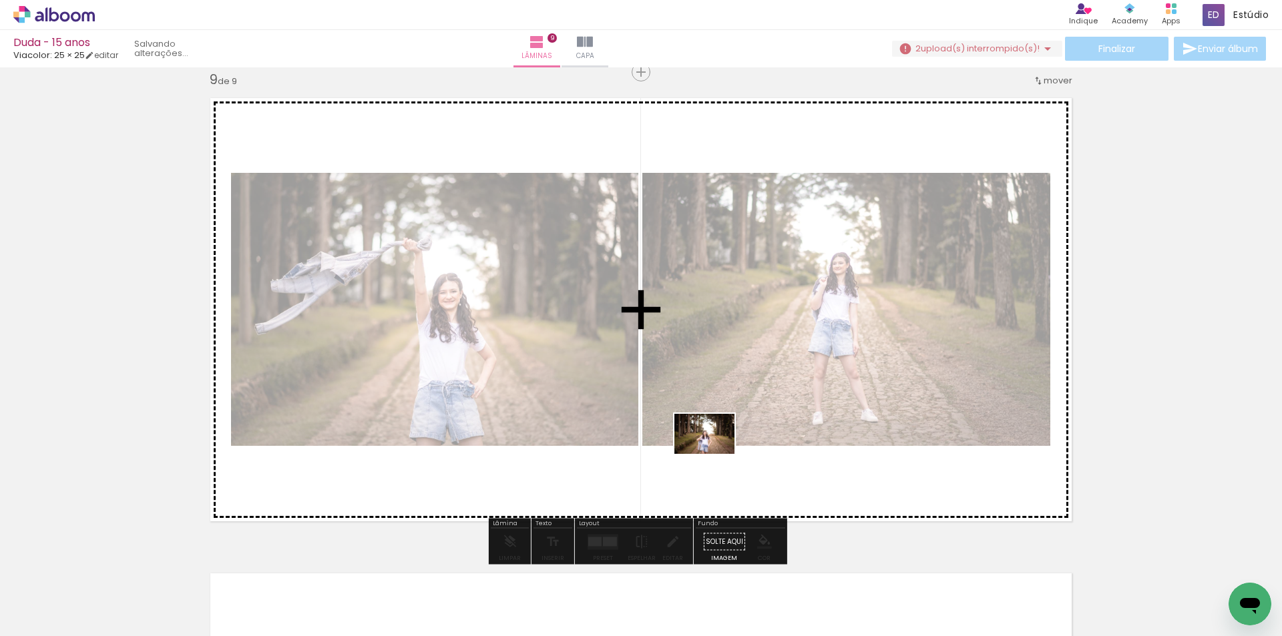
drag, startPoint x: 751, startPoint y: 559, endPoint x: 714, endPoint y: 454, distance: 111.7
click at [714, 454] on quentale-workspace at bounding box center [641, 318] width 1282 height 636
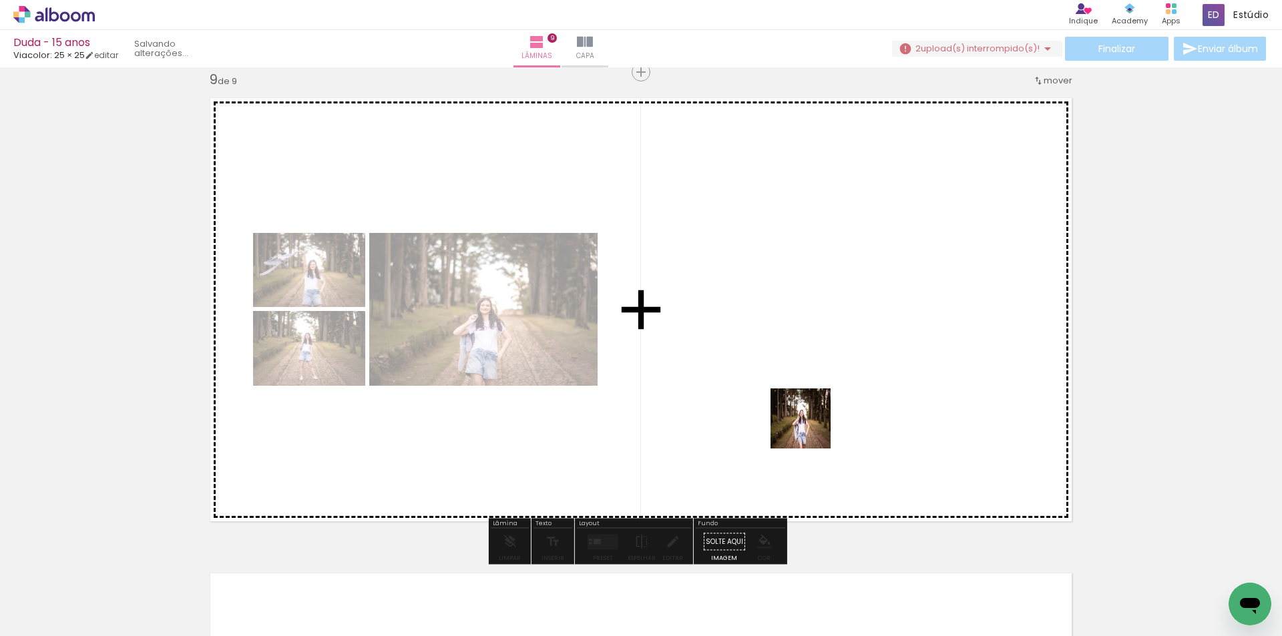
drag, startPoint x: 843, startPoint y: 610, endPoint x: 810, endPoint y: 425, distance: 187.9
click at [810, 425] on quentale-workspace at bounding box center [641, 318] width 1282 height 636
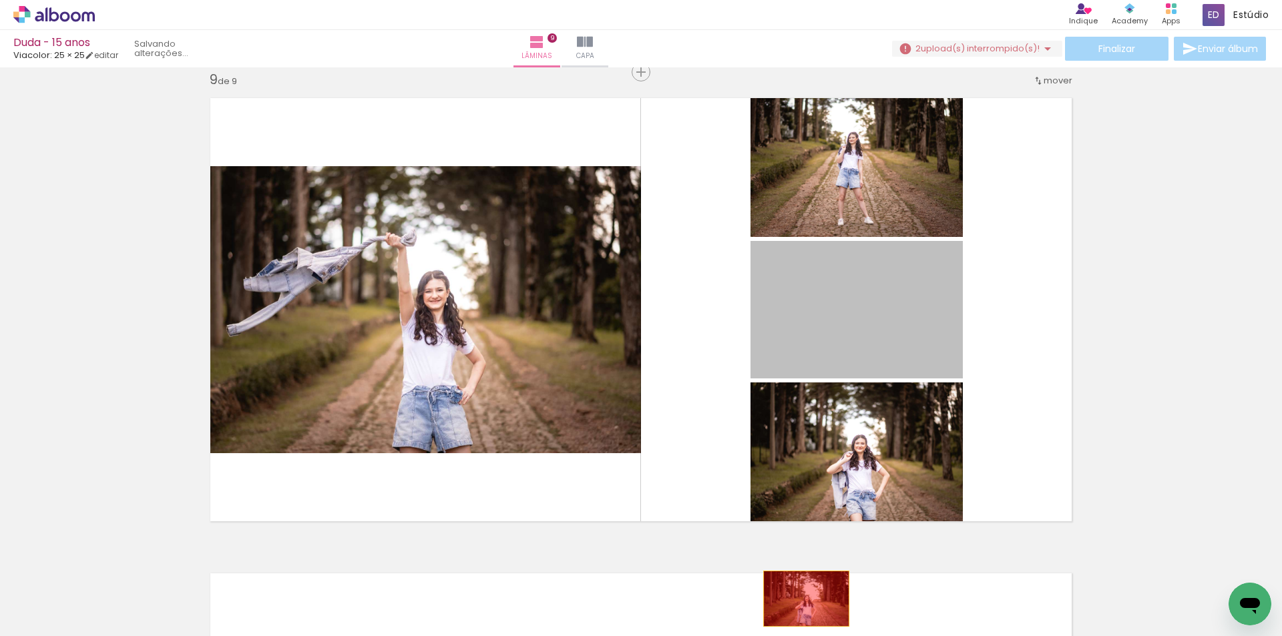
drag, startPoint x: 897, startPoint y: 350, endPoint x: 801, endPoint y: 599, distance: 266.9
click at [801, 599] on quentale-workspace at bounding box center [641, 318] width 1282 height 636
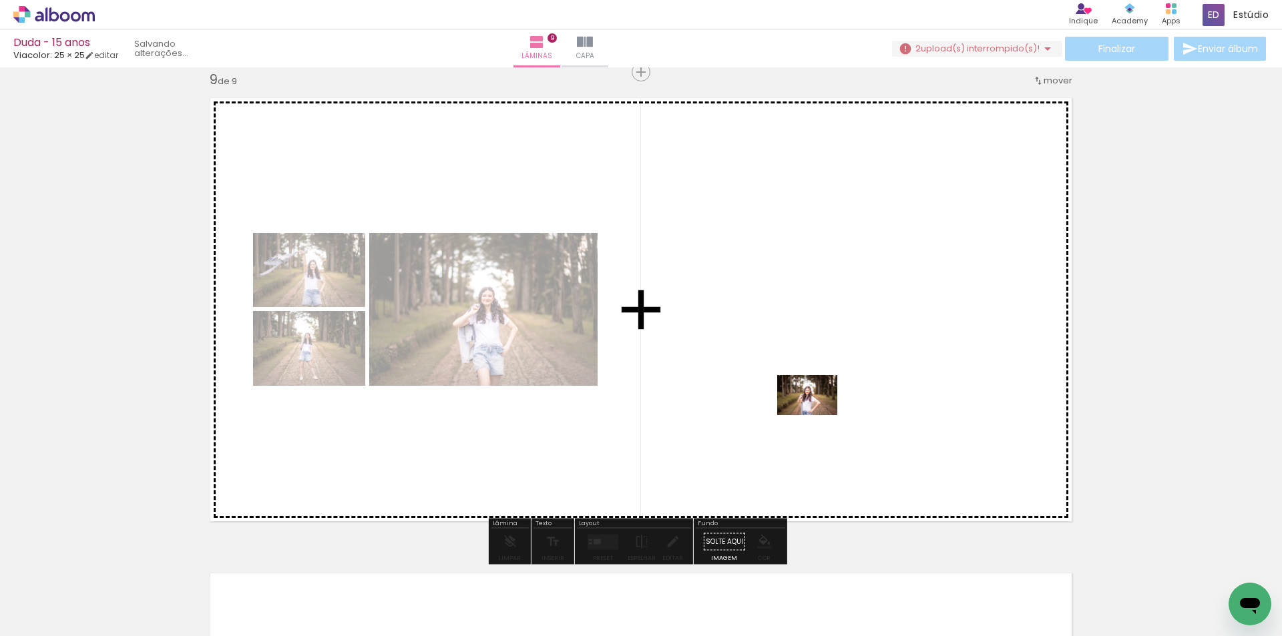
drag, startPoint x: 911, startPoint y: 596, endPoint x: 817, endPoint y: 415, distance: 203.6
click at [817, 415] on quentale-workspace at bounding box center [641, 318] width 1282 height 636
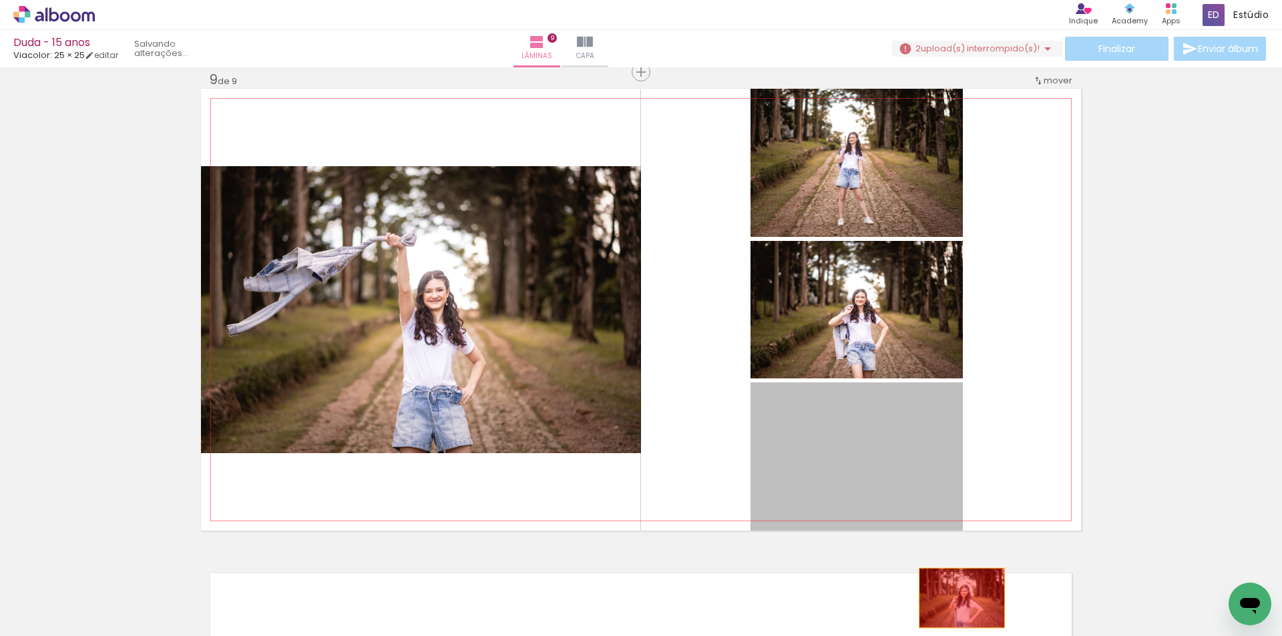
drag, startPoint x: 889, startPoint y: 492, endPoint x: 957, endPoint y: 598, distance: 126.1
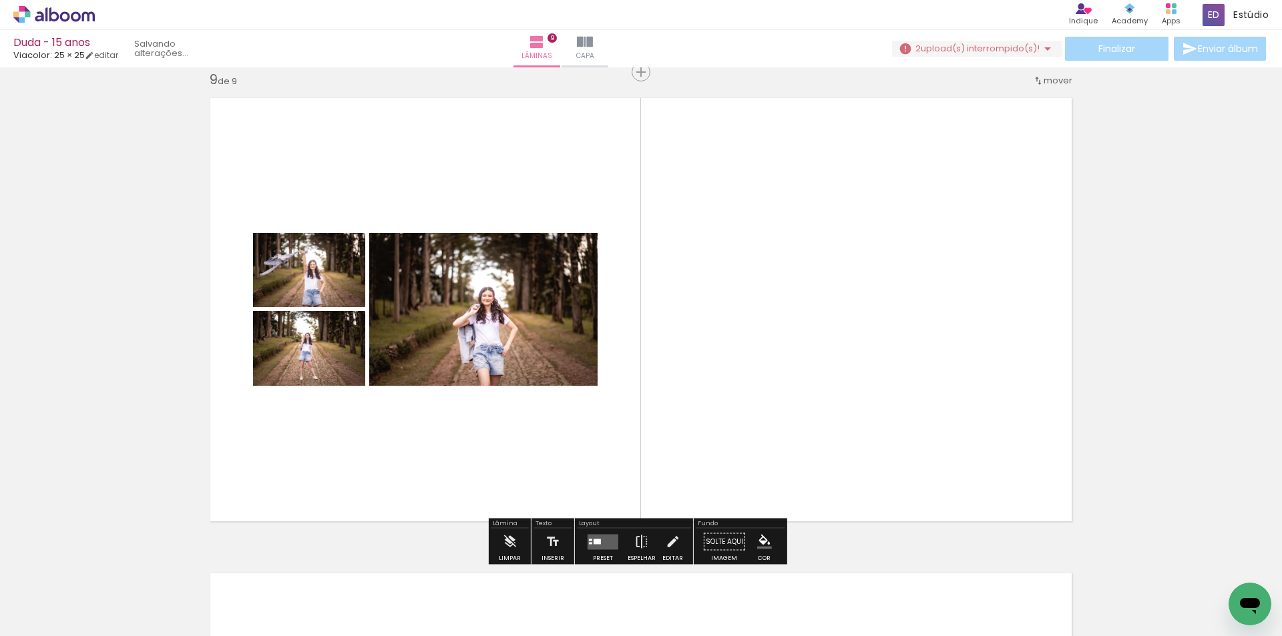
click at [608, 531] on div at bounding box center [603, 542] width 36 height 27
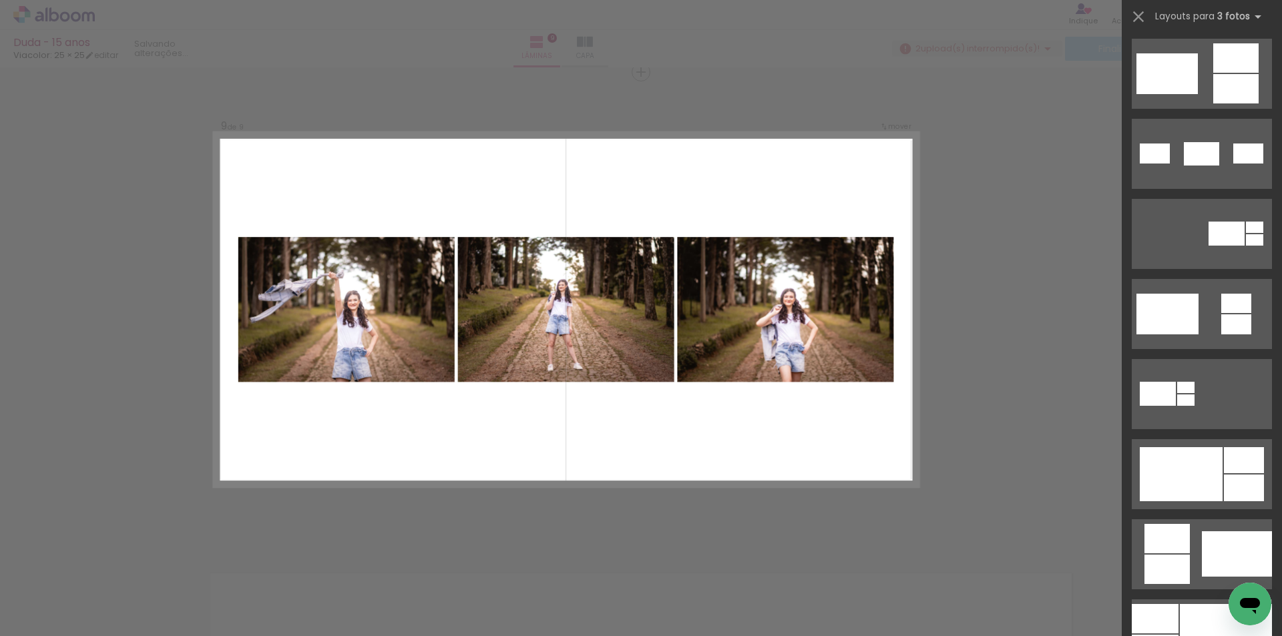
scroll to position [334, 0]
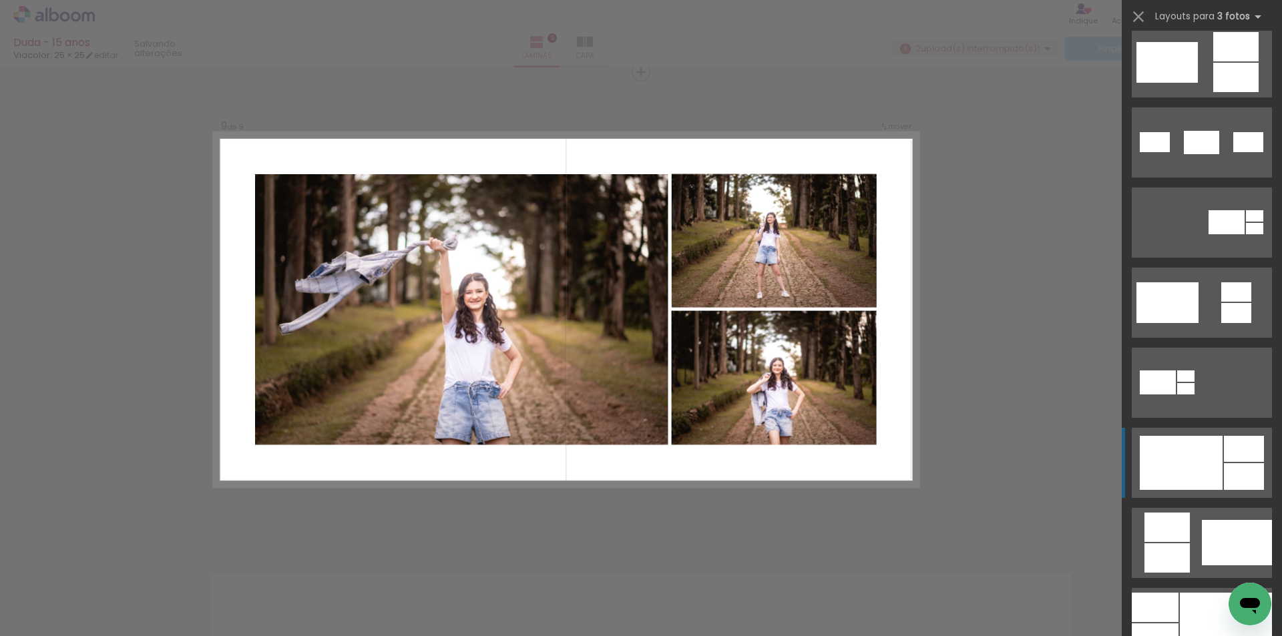
click at [1206, 464] on div at bounding box center [1181, 463] width 83 height 54
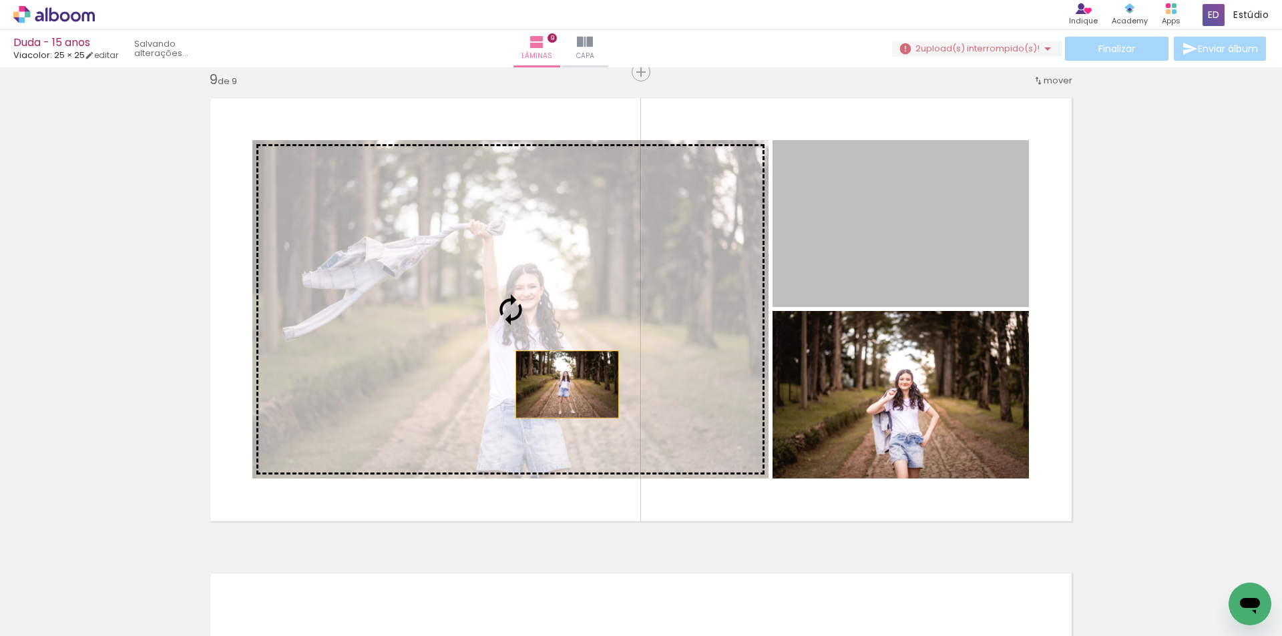
drag, startPoint x: 906, startPoint y: 287, endPoint x: 562, endPoint y: 385, distance: 357.4
click at [0, 0] on slot at bounding box center [0, 0] width 0 height 0
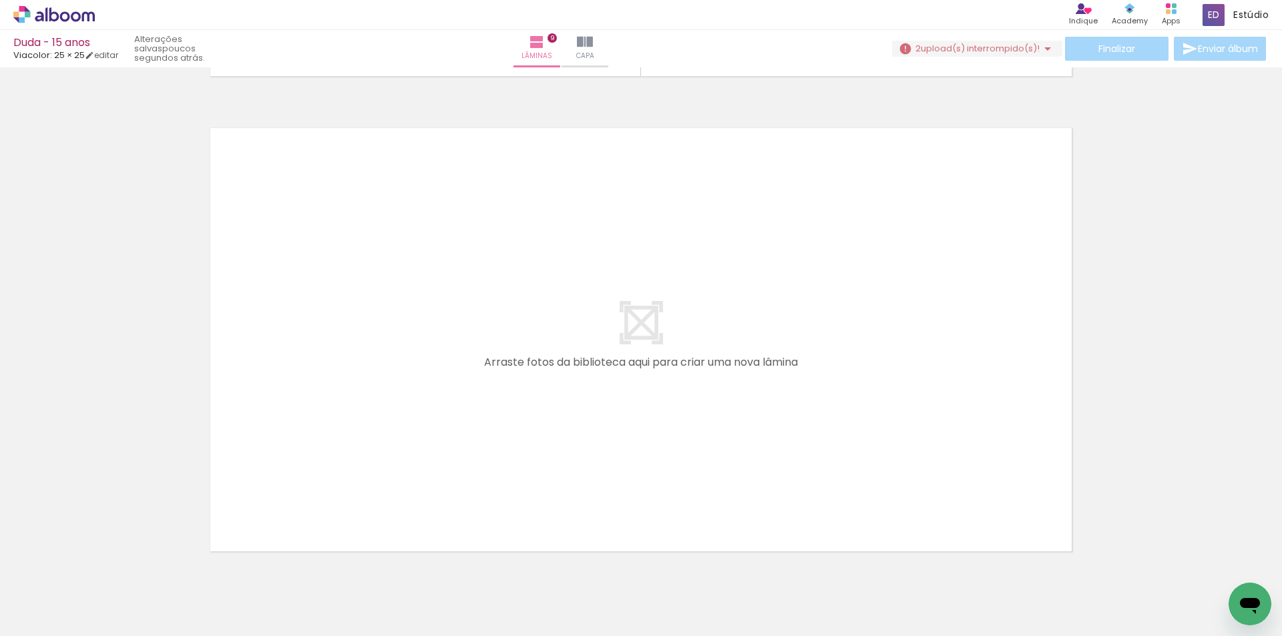
scroll to position [4288, 0]
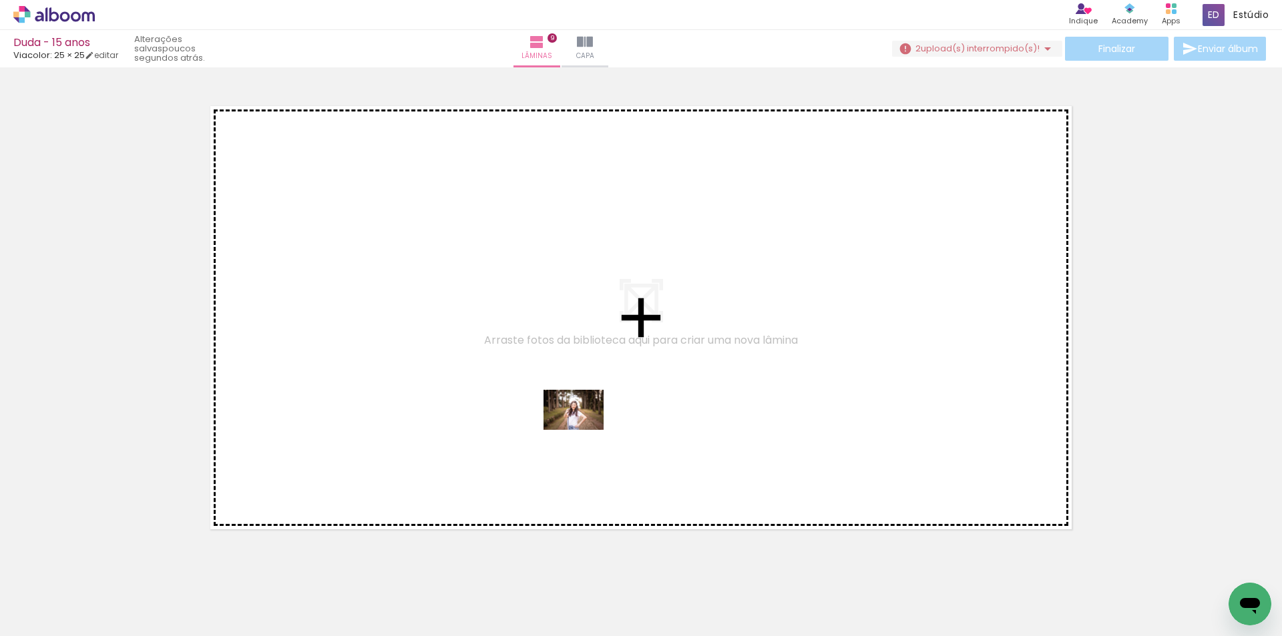
drag, startPoint x: 608, startPoint y: 608, endPoint x: 584, endPoint y: 430, distance: 180.0
click at [584, 430] on quentale-workspace at bounding box center [641, 318] width 1282 height 636
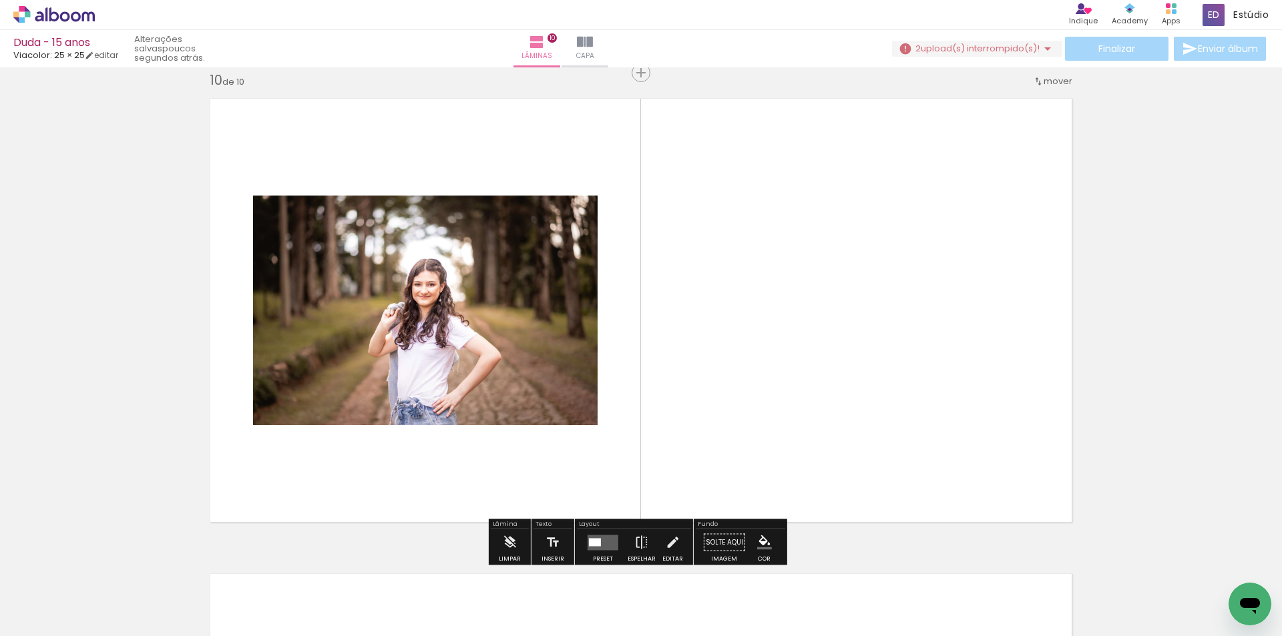
scroll to position [4296, 0]
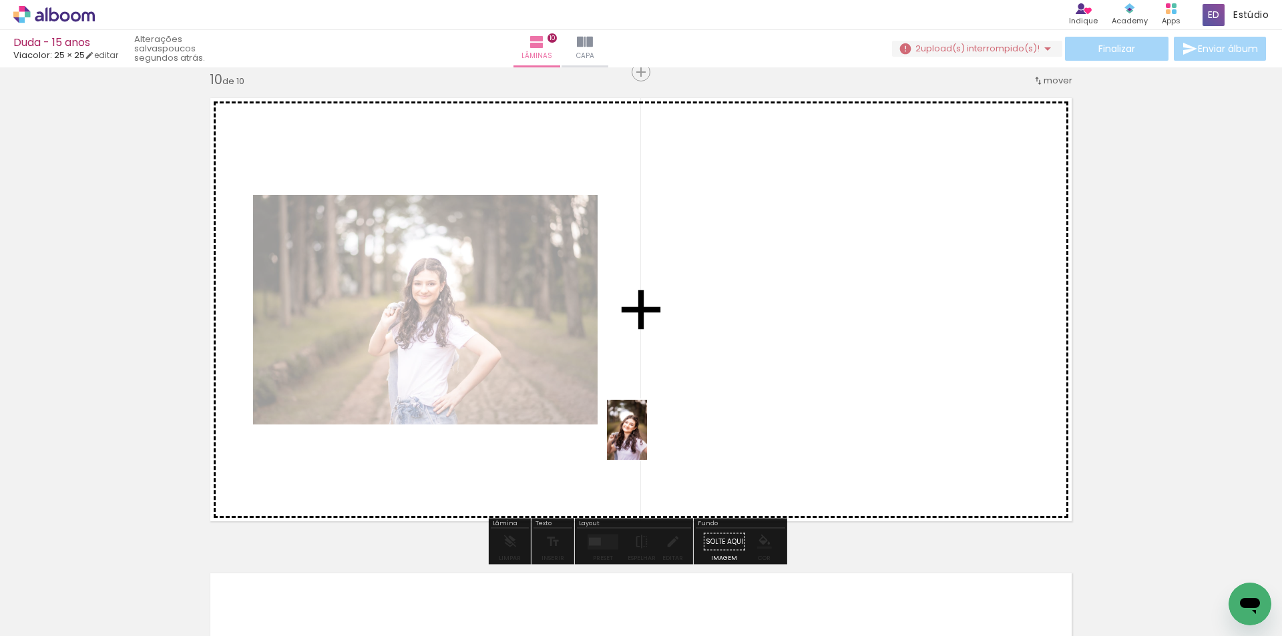
drag, startPoint x: 657, startPoint y: 601, endPoint x: 647, endPoint y: 440, distance: 161.2
click at [647, 440] on quentale-workspace at bounding box center [641, 318] width 1282 height 636
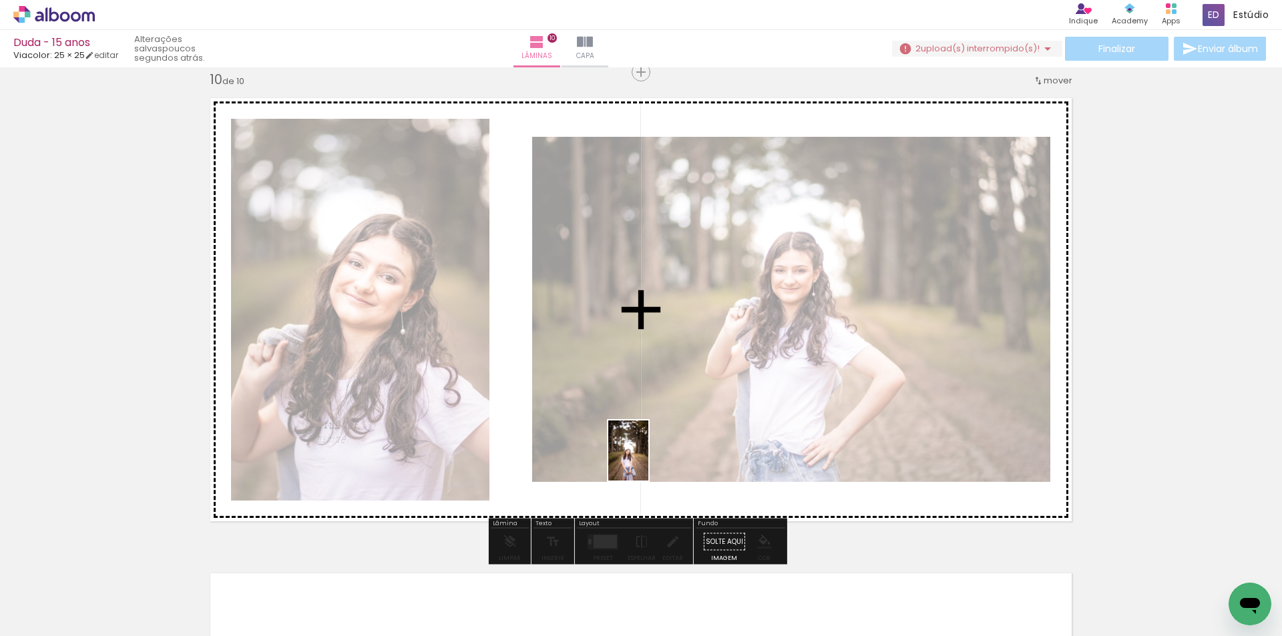
drag, startPoint x: 734, startPoint y: 607, endPoint x: 648, endPoint y: 461, distance: 169.7
click at [648, 461] on quentale-workspace at bounding box center [641, 318] width 1282 height 636
